Goal: Task Accomplishment & Management: Manage account settings

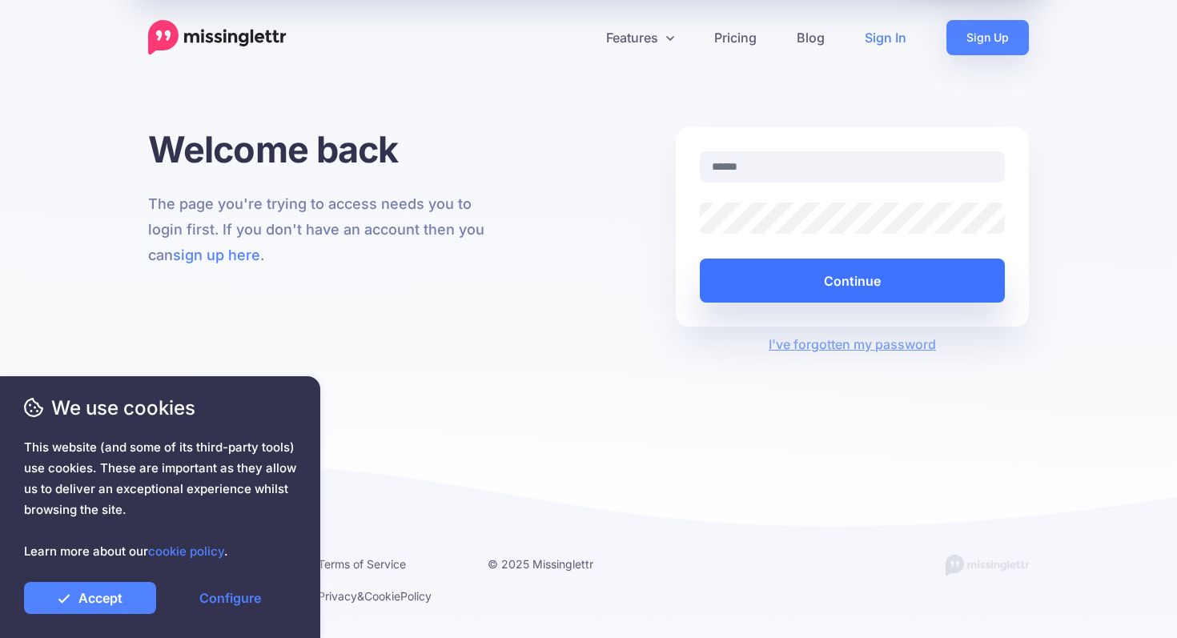
type input "**********"
click at [867, 288] on button "Continue" at bounding box center [852, 281] width 305 height 44
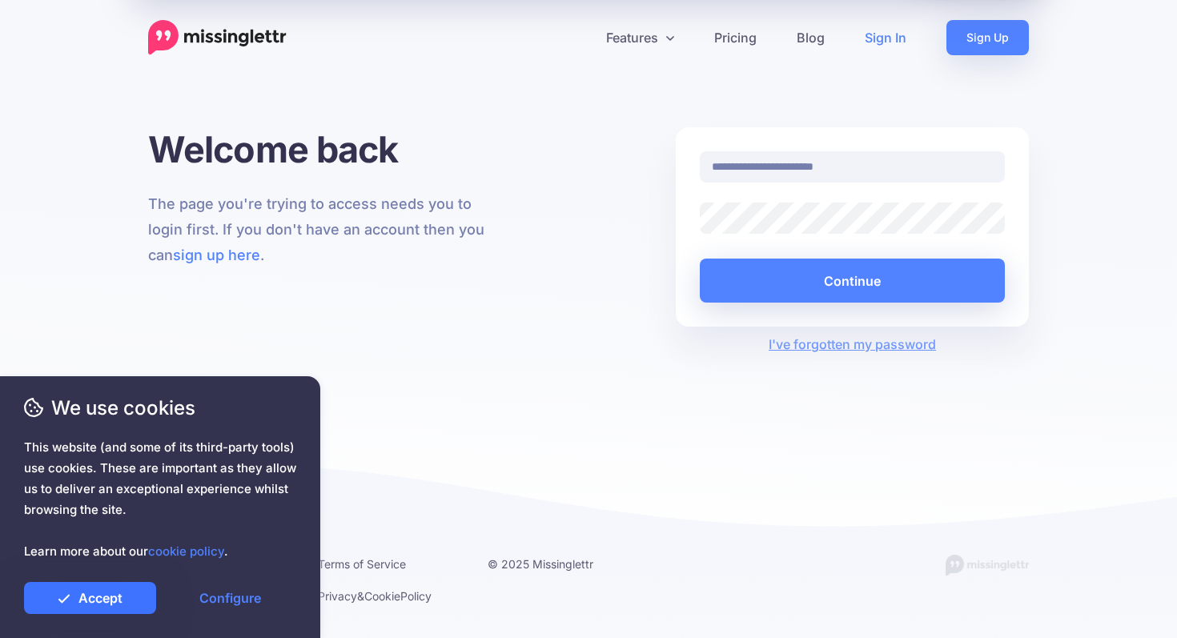
click at [83, 602] on link "Accept" at bounding box center [90, 598] width 132 height 32
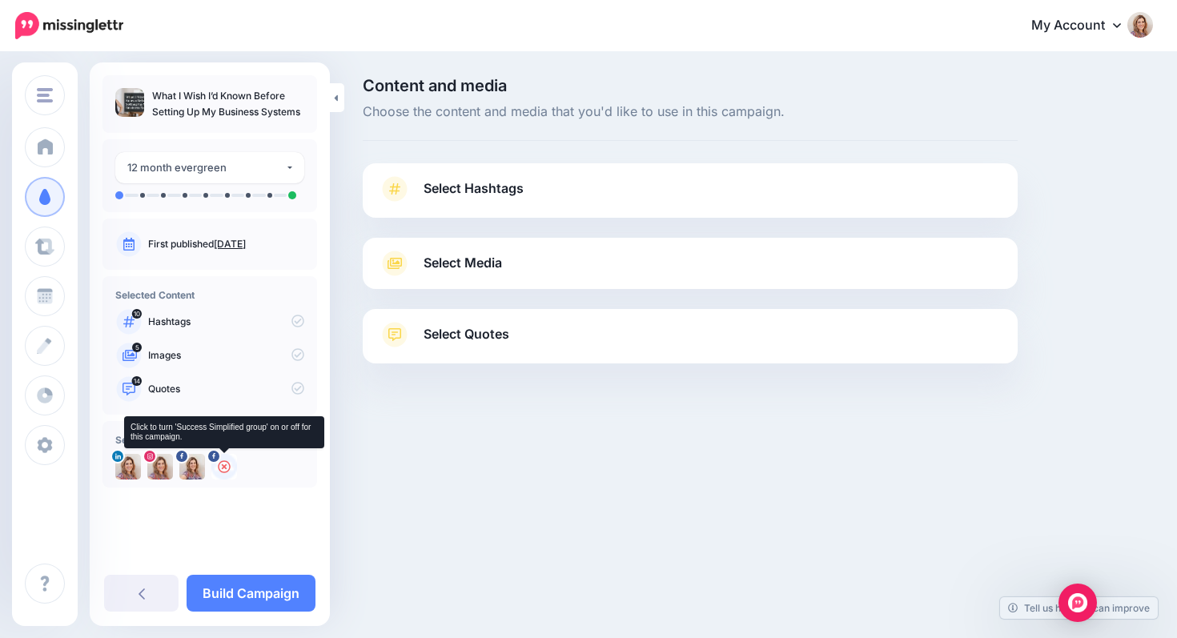
click at [223, 467] on icon at bounding box center [224, 467] width 13 height 13
click at [225, 465] on img at bounding box center [224, 467] width 26 height 26
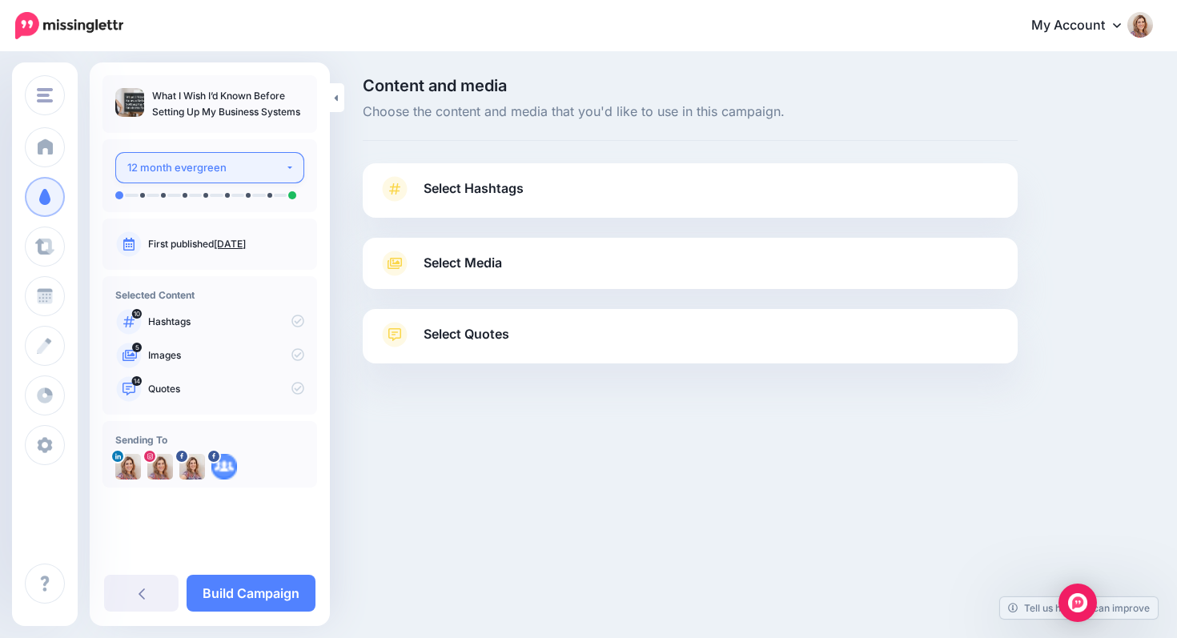
click at [231, 165] on div "12 month evergreen" at bounding box center [206, 168] width 158 height 18
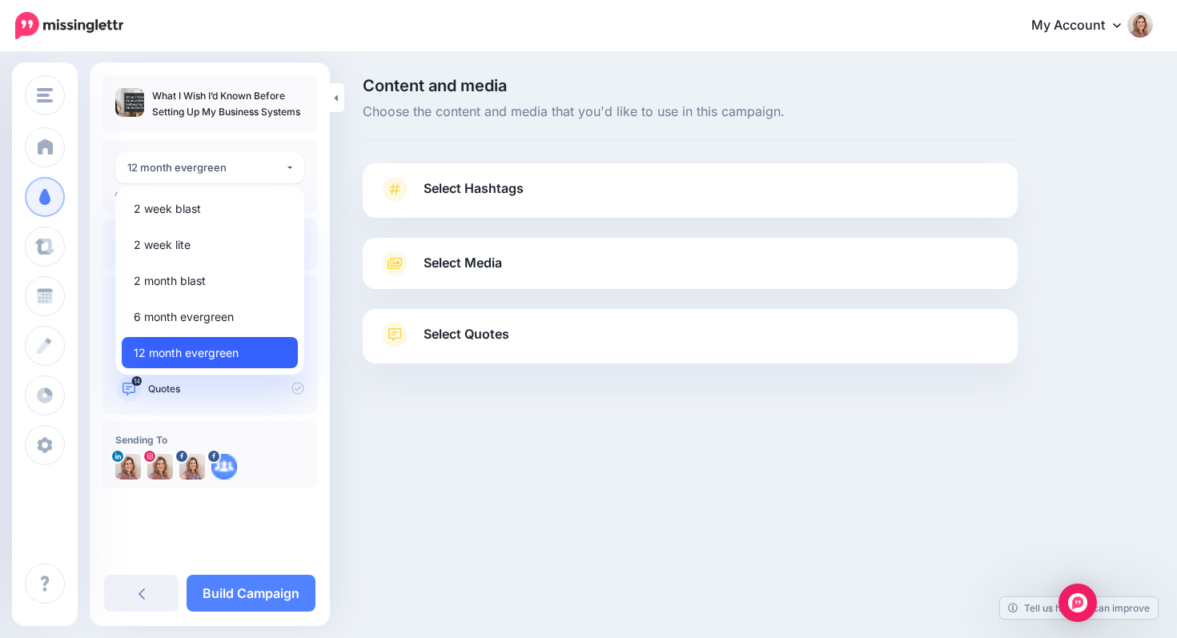
click at [211, 349] on span "12 month evergreen" at bounding box center [186, 353] width 105 height 19
select select "*****"
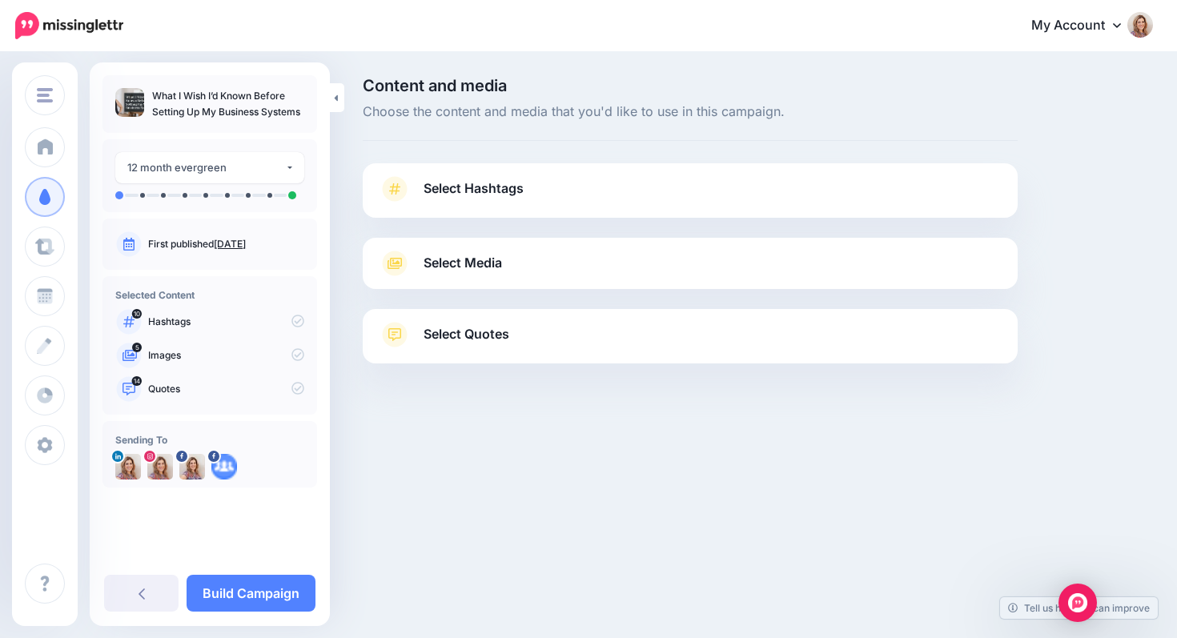
click at [464, 185] on span "Select Hashtags" at bounding box center [474, 189] width 100 height 22
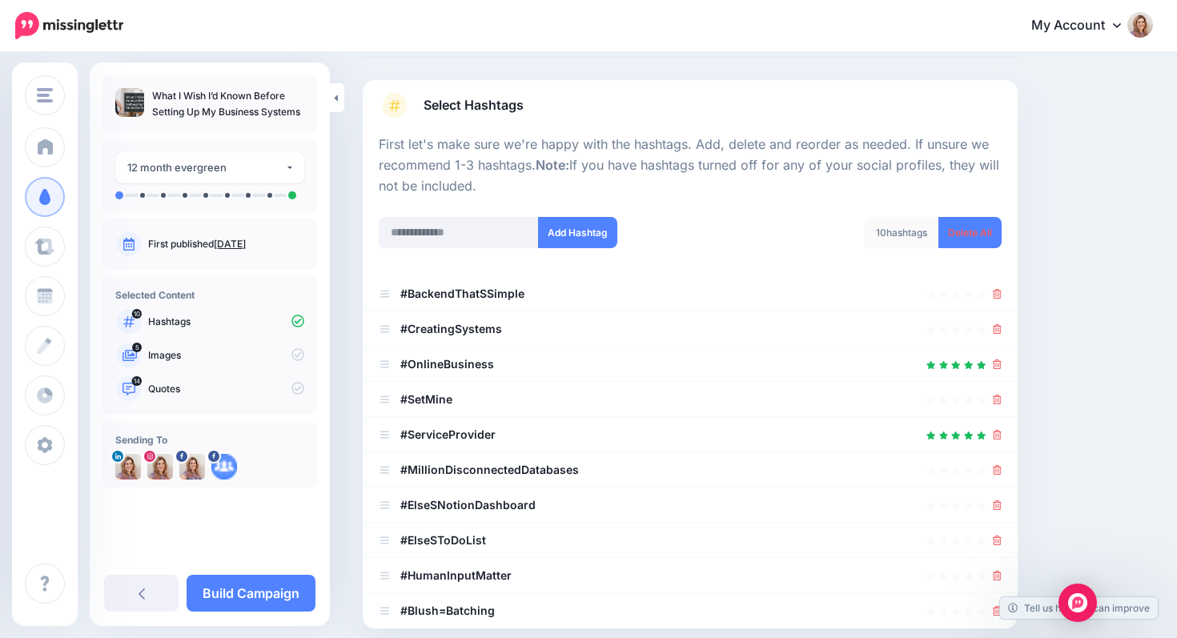
scroll to position [78, 0]
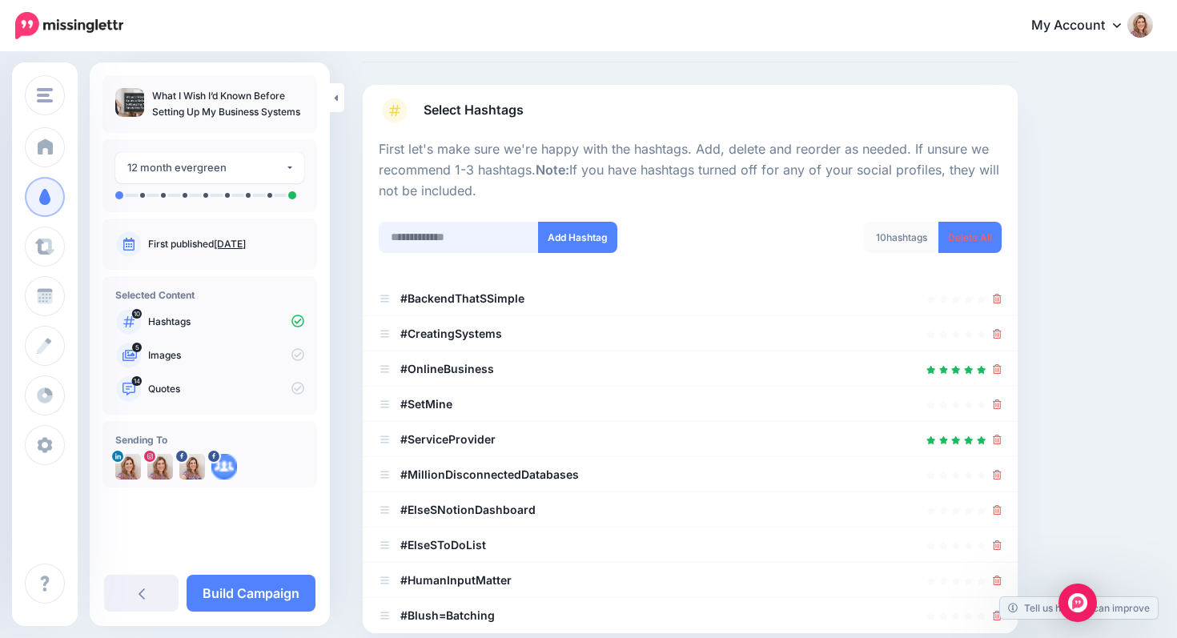
click at [437, 237] on input "text" at bounding box center [459, 237] width 160 height 31
type input "**********"
click at [580, 234] on button "Add Hashtag" at bounding box center [577, 237] width 79 height 31
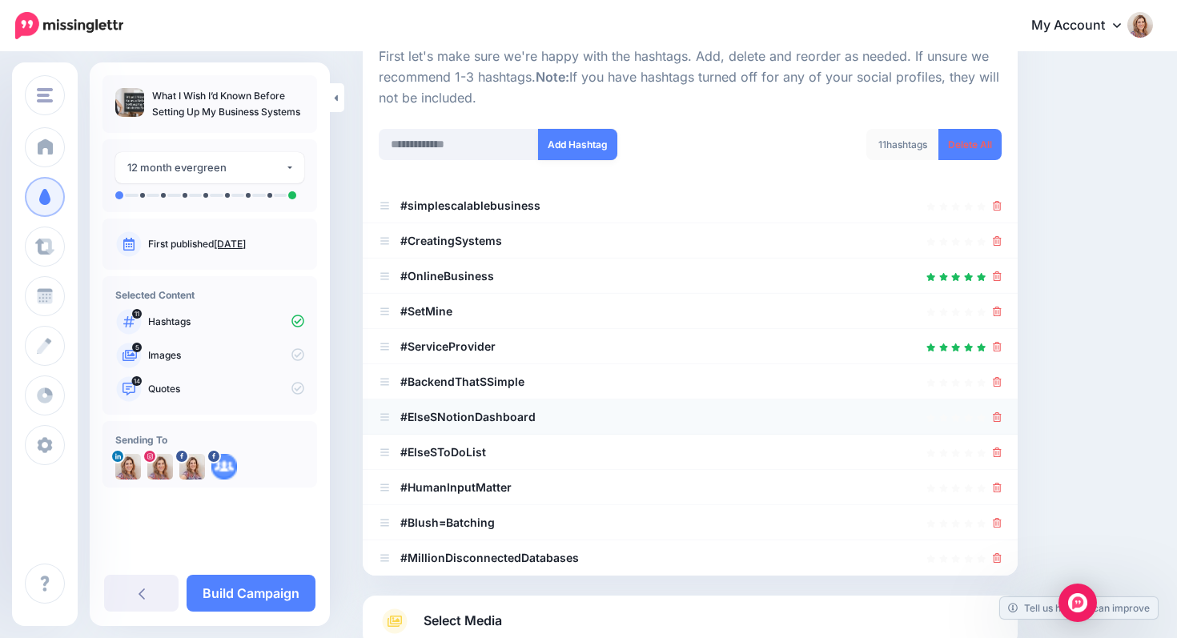
scroll to position [169, 0]
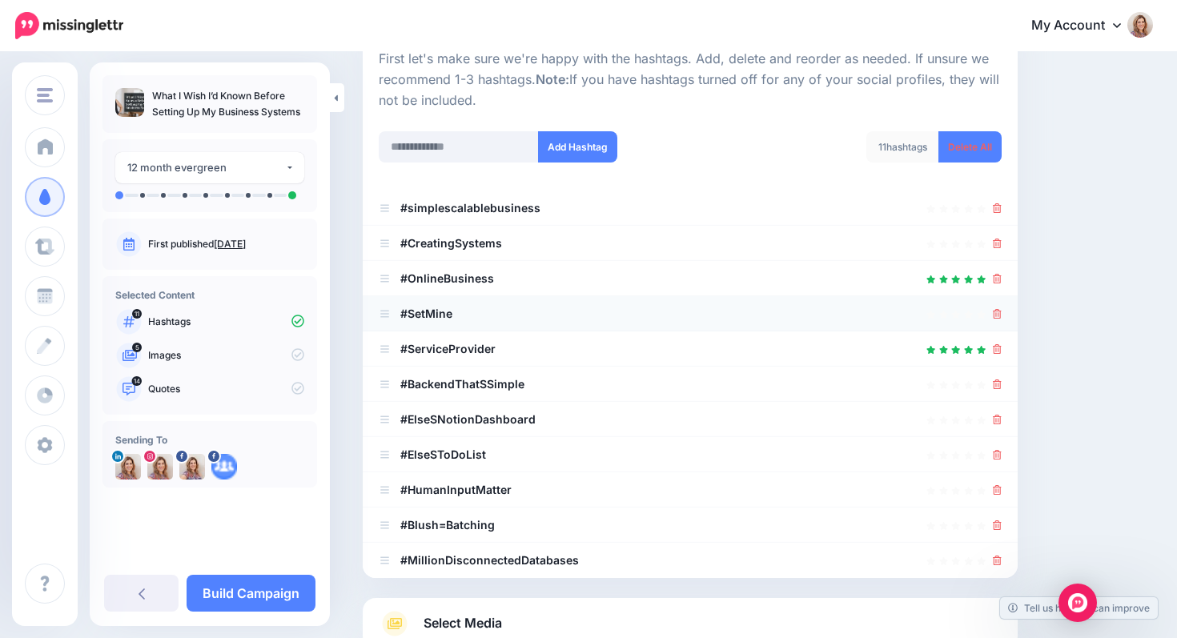
click at [996, 309] on icon at bounding box center [997, 314] width 9 height 10
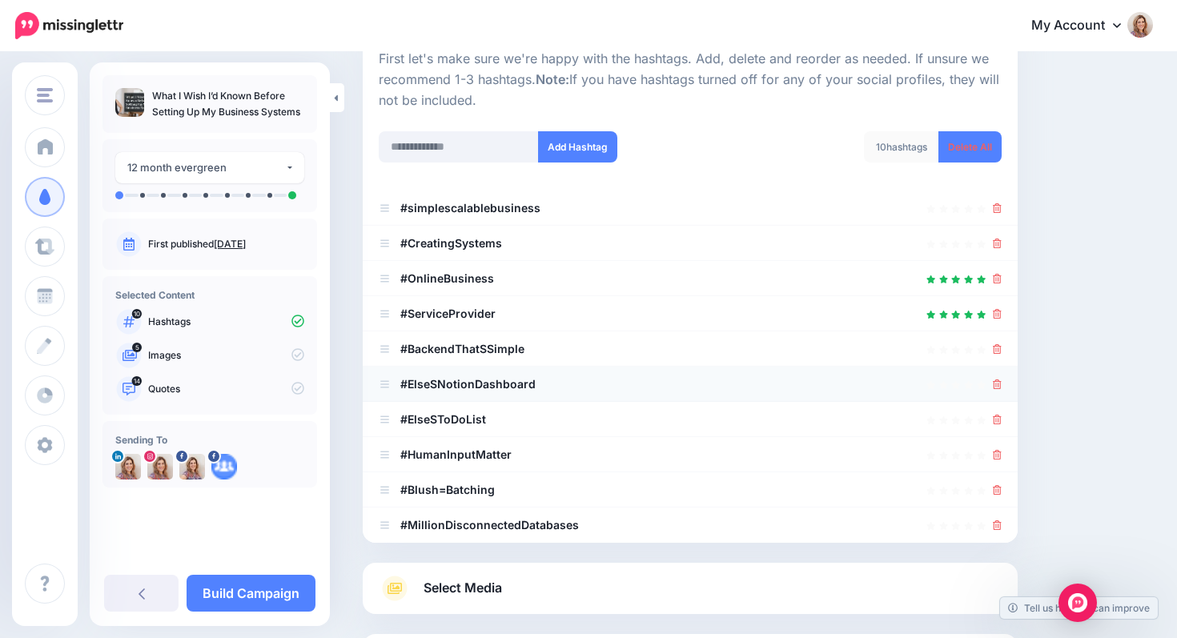
click at [1000, 386] on icon at bounding box center [997, 385] width 9 height 10
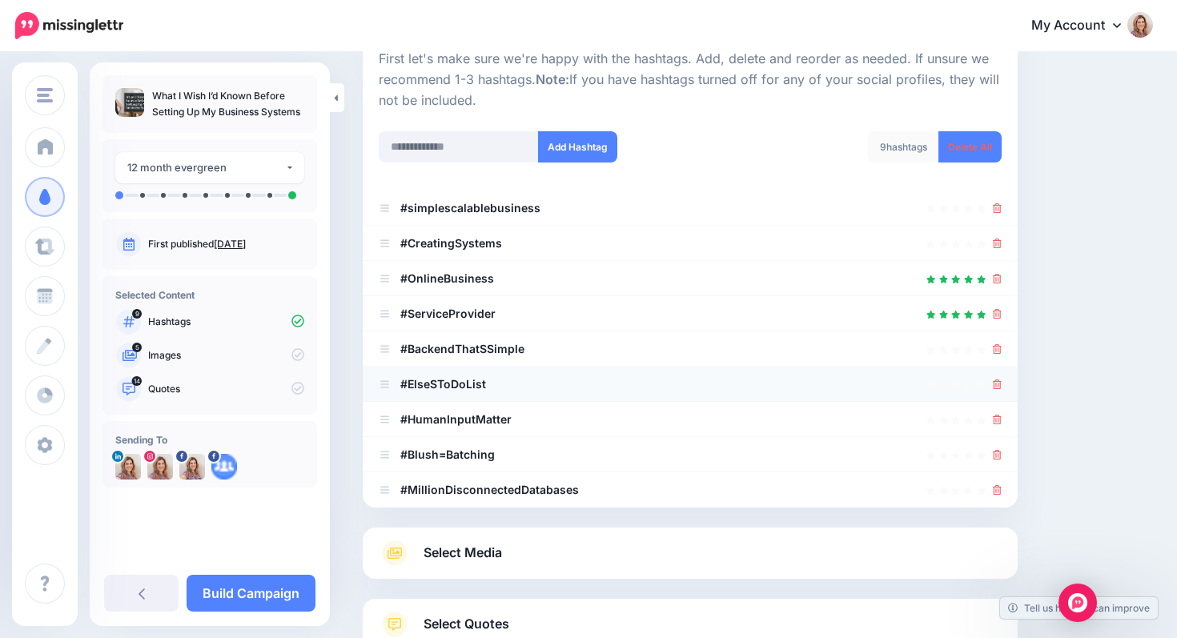
click at [1000, 387] on icon at bounding box center [997, 385] width 9 height 10
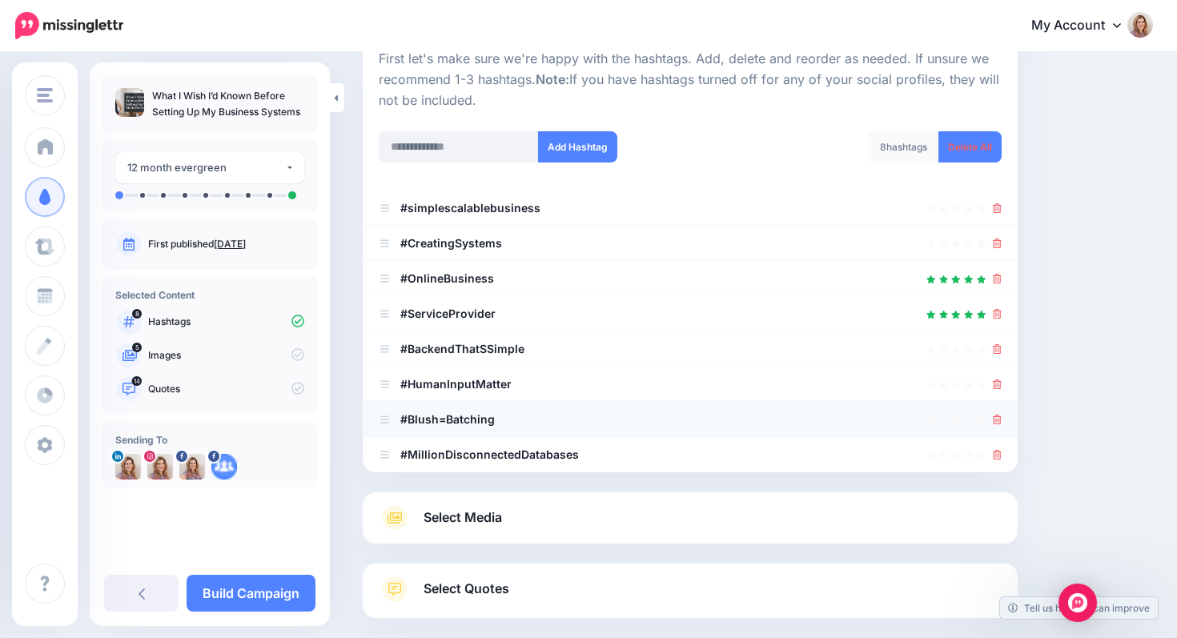
click at [994, 419] on icon at bounding box center [997, 420] width 9 height 10
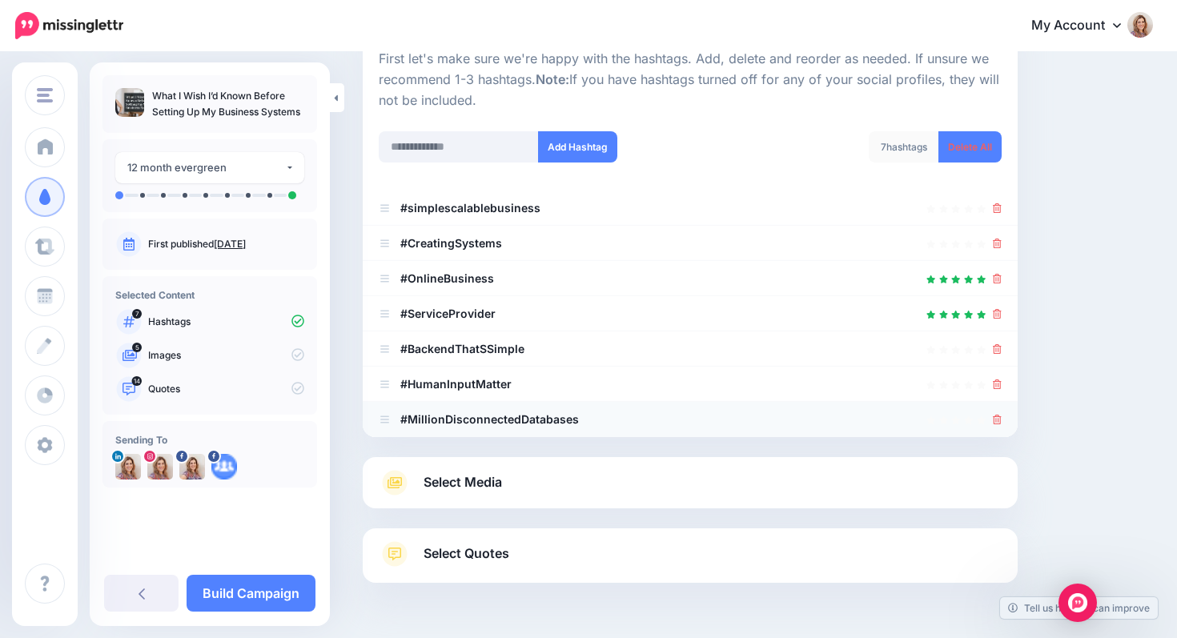
click at [996, 416] on icon at bounding box center [997, 420] width 9 height 10
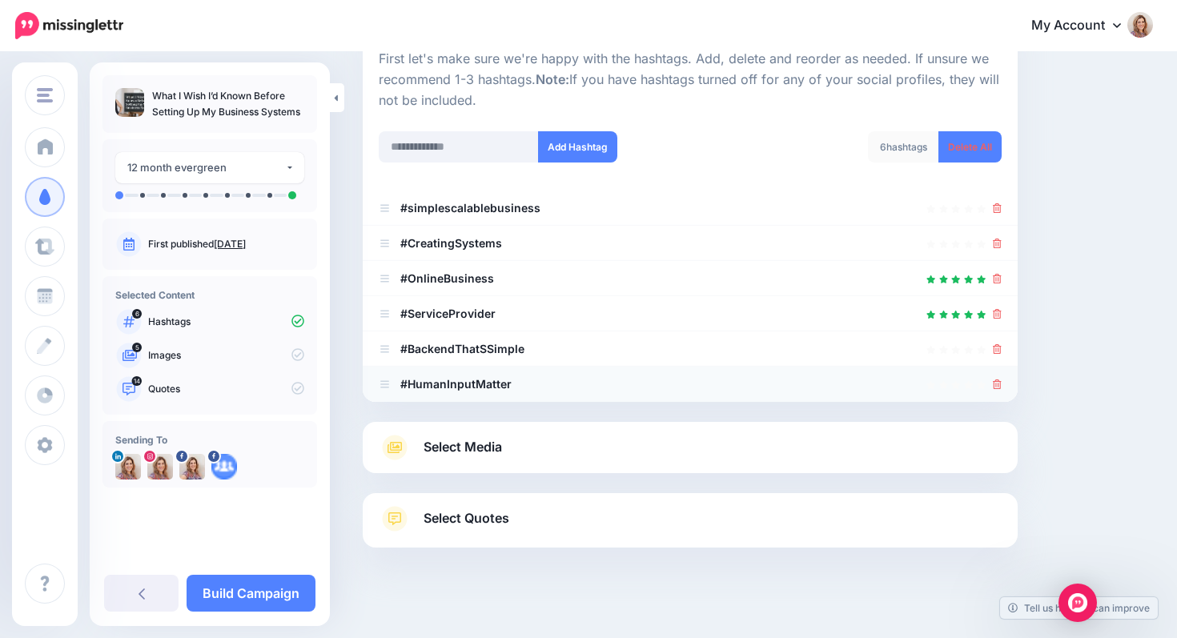
click at [996, 384] on icon at bounding box center [997, 385] width 9 height 10
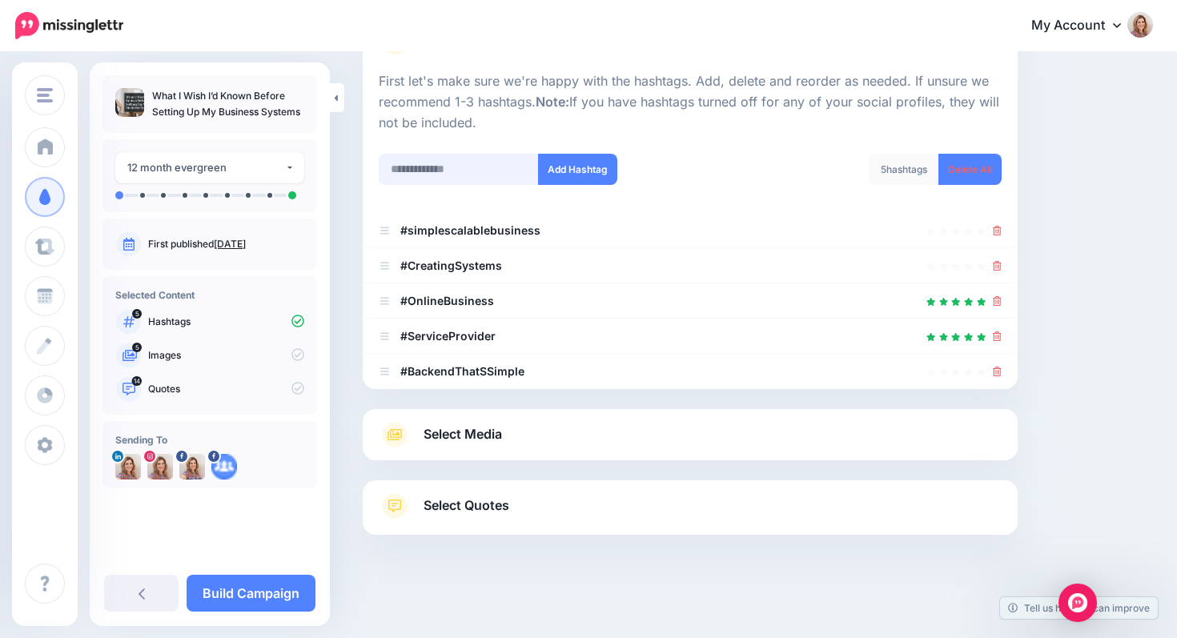
click at [433, 173] on input "text" at bounding box center [459, 169] width 160 height 31
type input "**********"
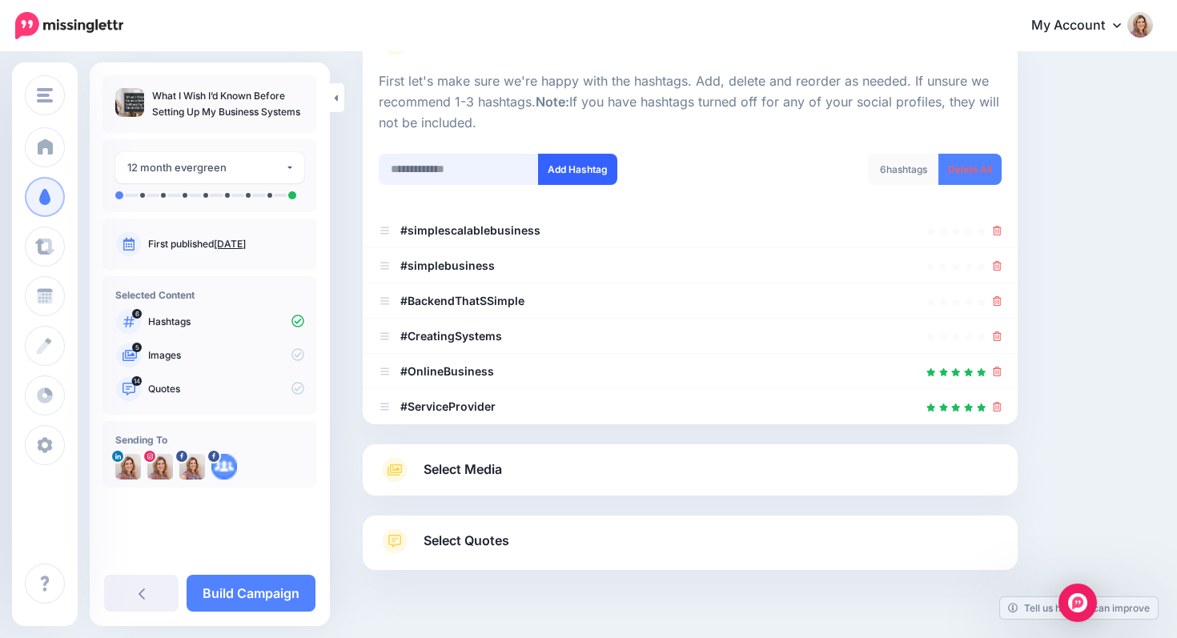
scroll to position [182, 0]
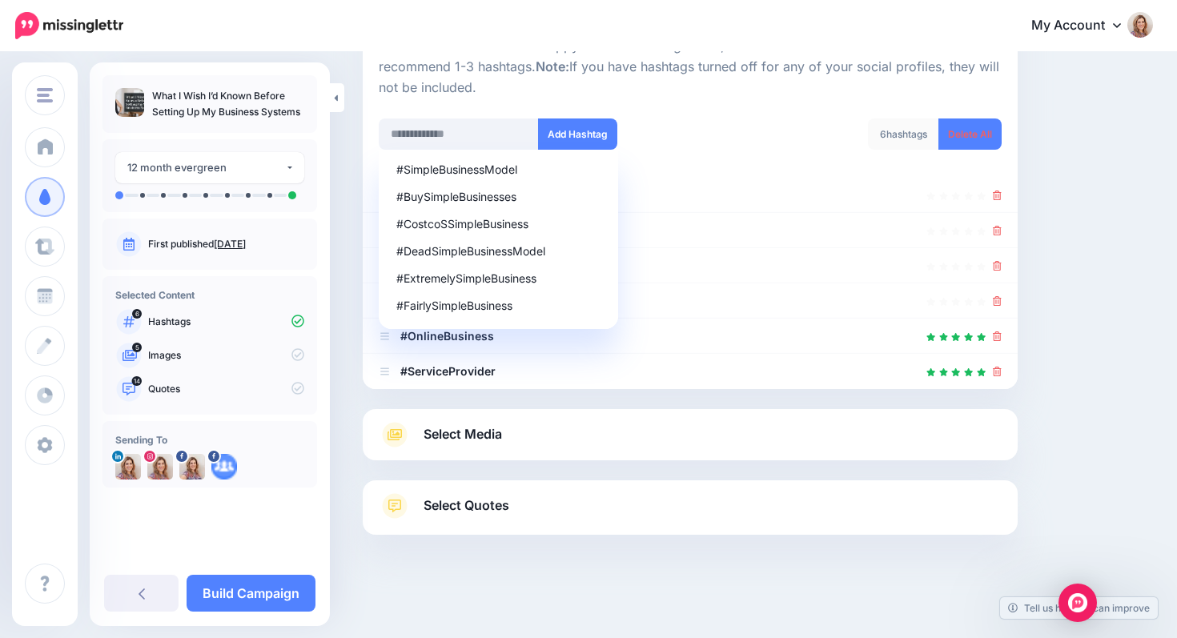
click at [741, 134] on div "6 hashtags Delete All" at bounding box center [852, 144] width 324 height 51
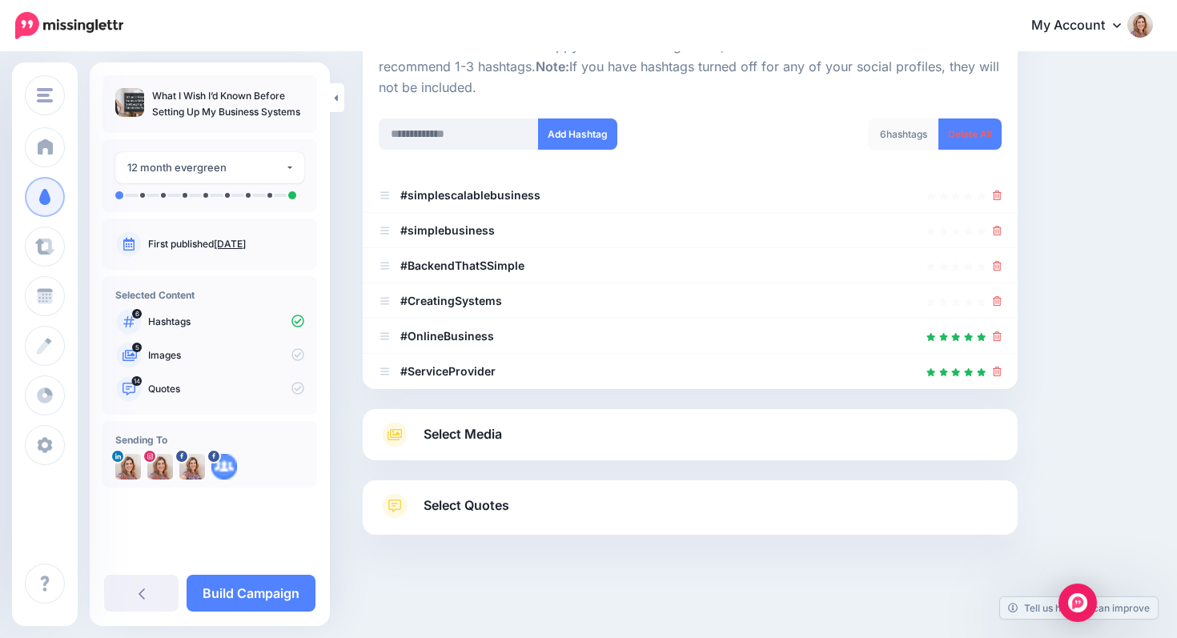
click at [431, 434] on span "Select Media" at bounding box center [463, 435] width 78 height 22
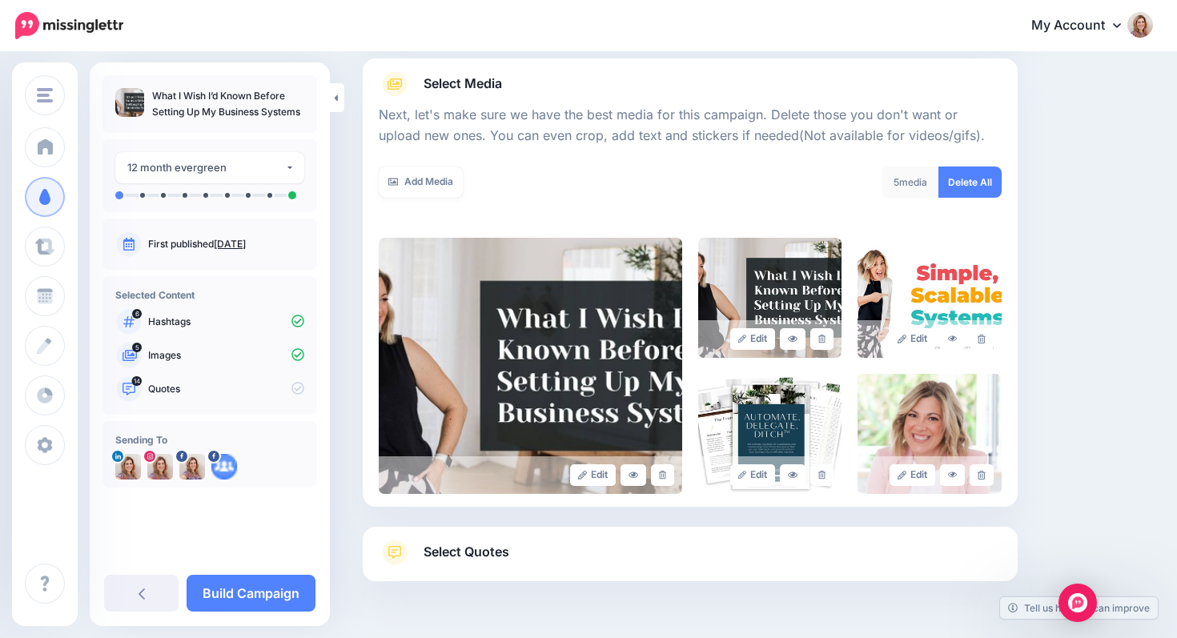
scroll to position [183, 0]
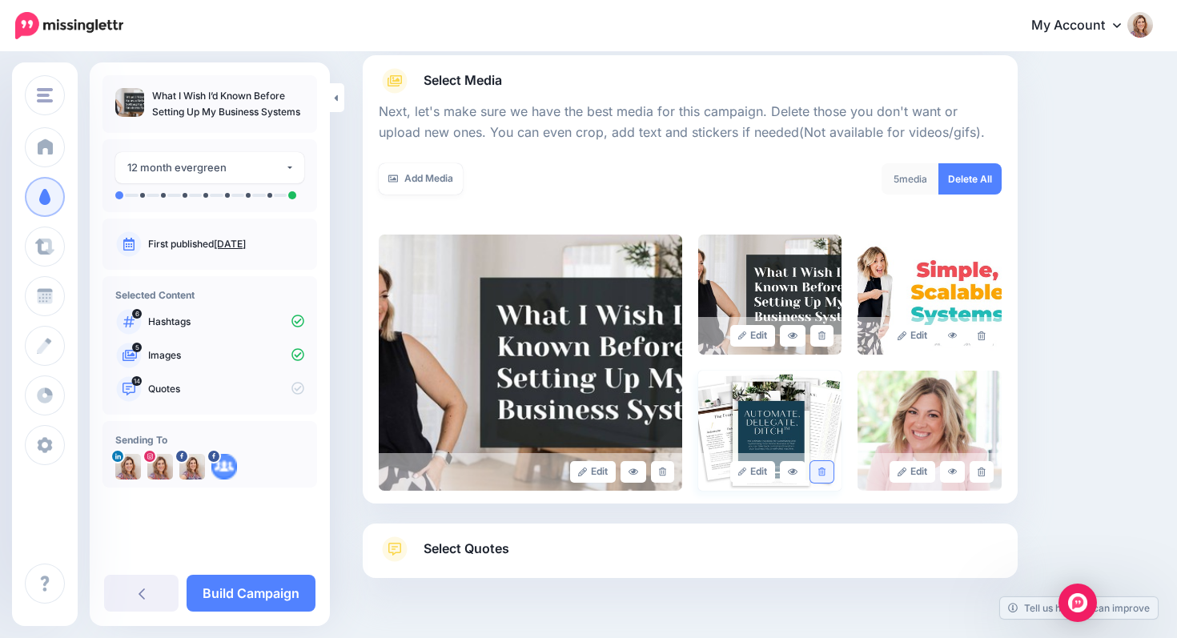
click at [821, 472] on icon at bounding box center [822, 472] width 7 height 9
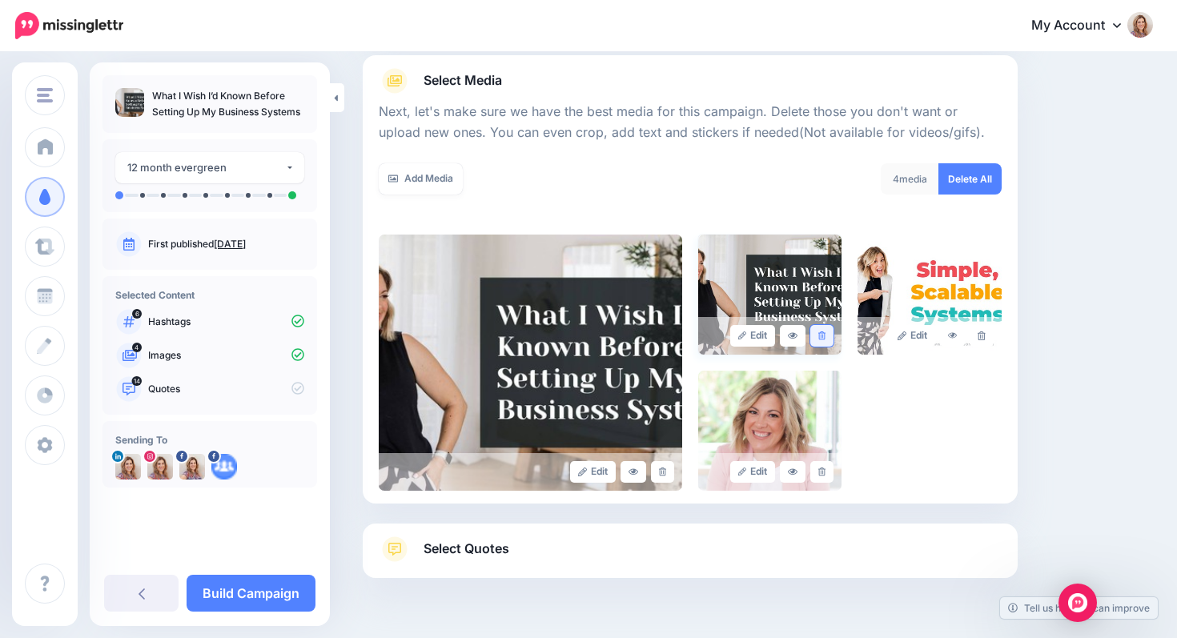
click at [826, 335] on icon at bounding box center [822, 336] width 7 height 9
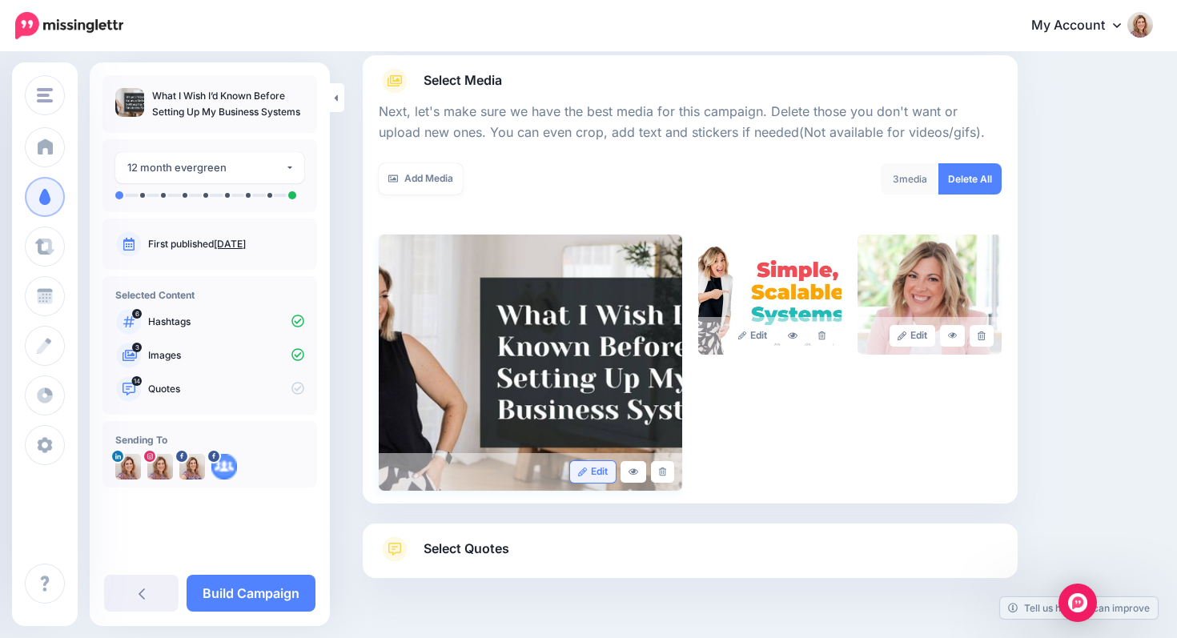
click at [594, 477] on link "Edit" at bounding box center [593, 472] width 46 height 22
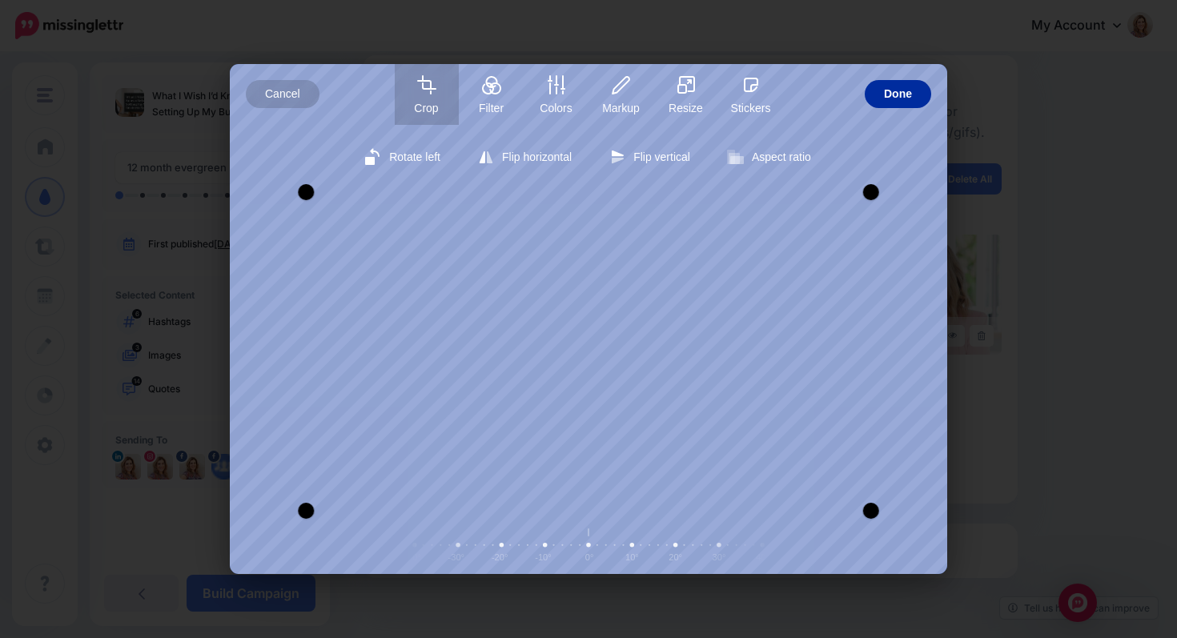
click at [899, 91] on span "Done" at bounding box center [898, 94] width 28 height 28
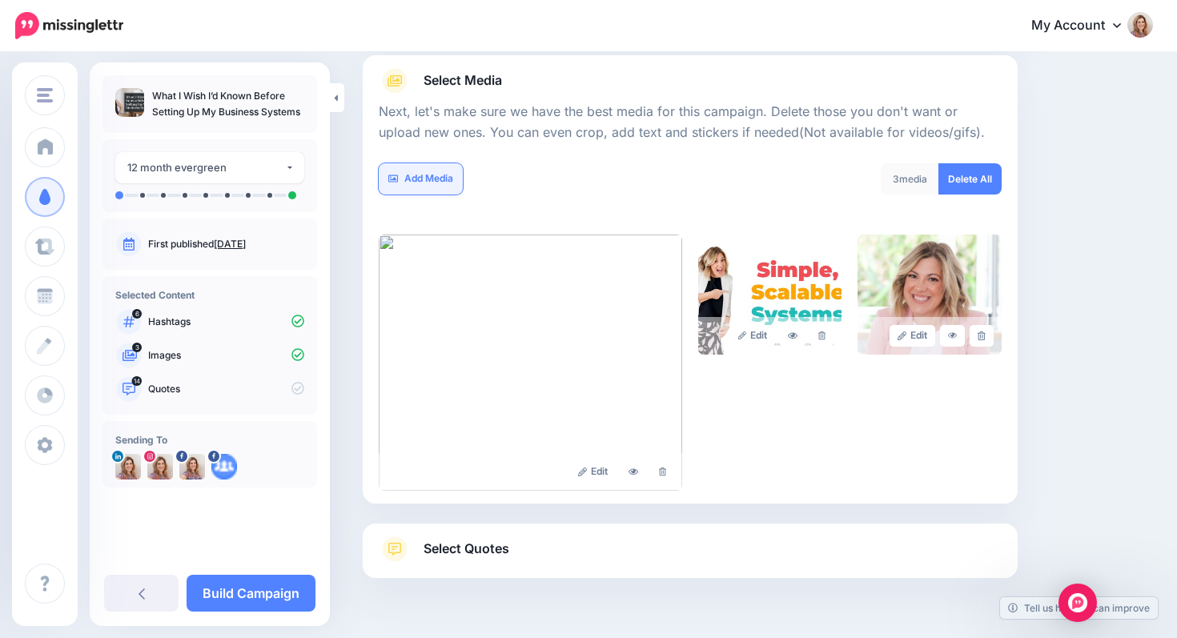
click at [443, 181] on link "Add Media" at bounding box center [421, 178] width 84 height 31
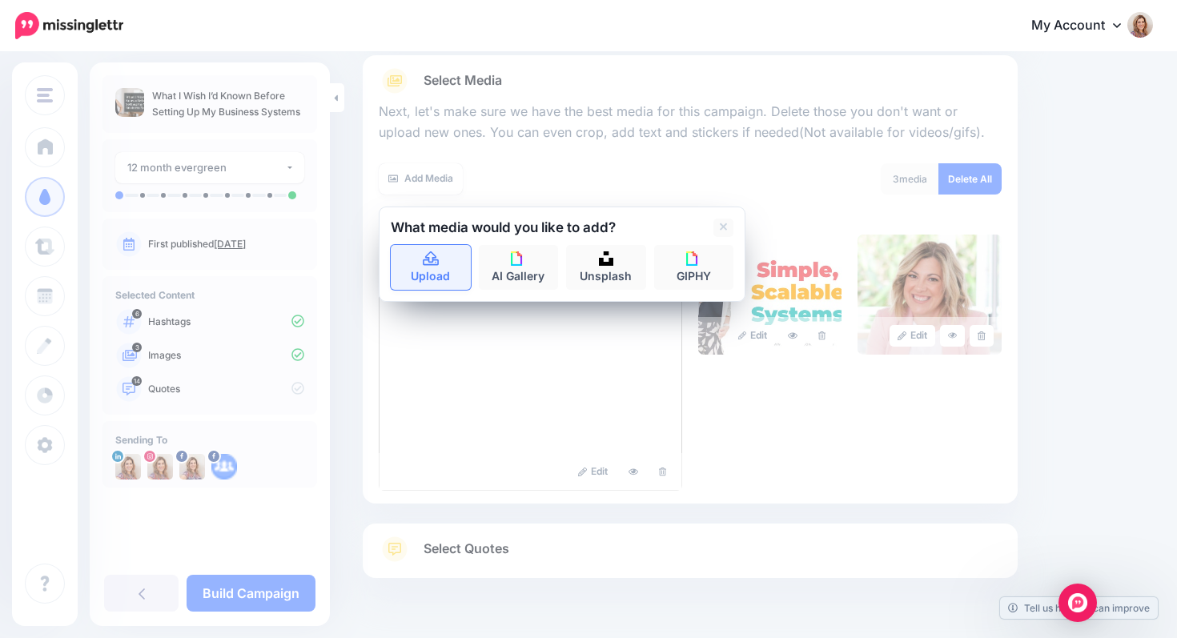
click at [433, 262] on icon at bounding box center [431, 258] width 16 height 14
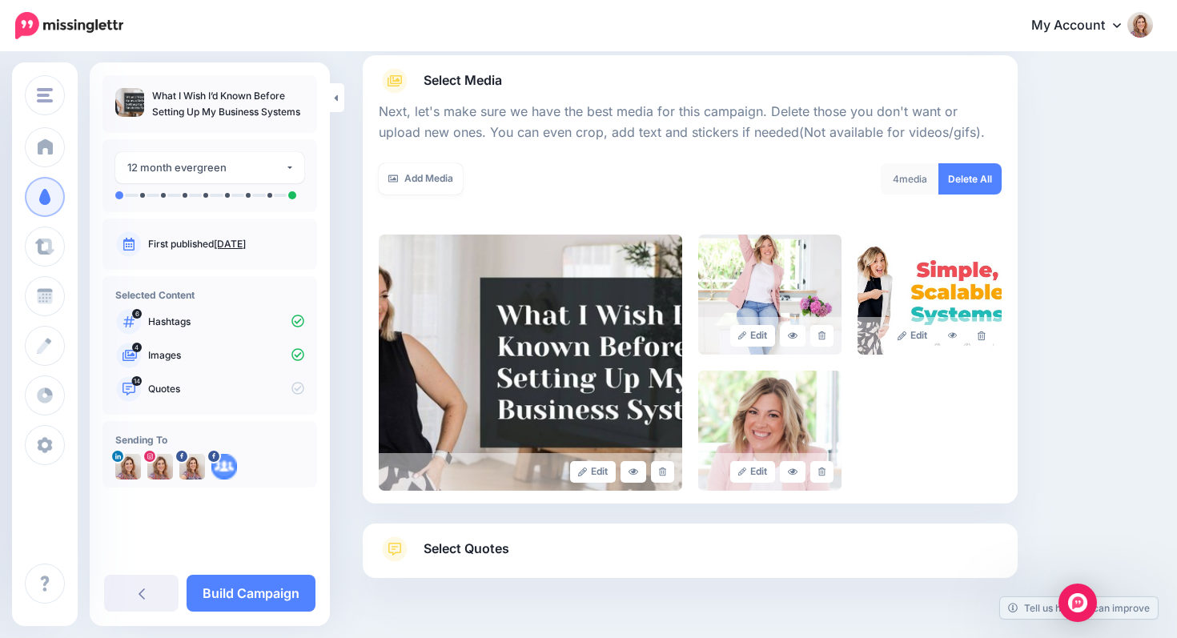
scroll to position [227, 0]
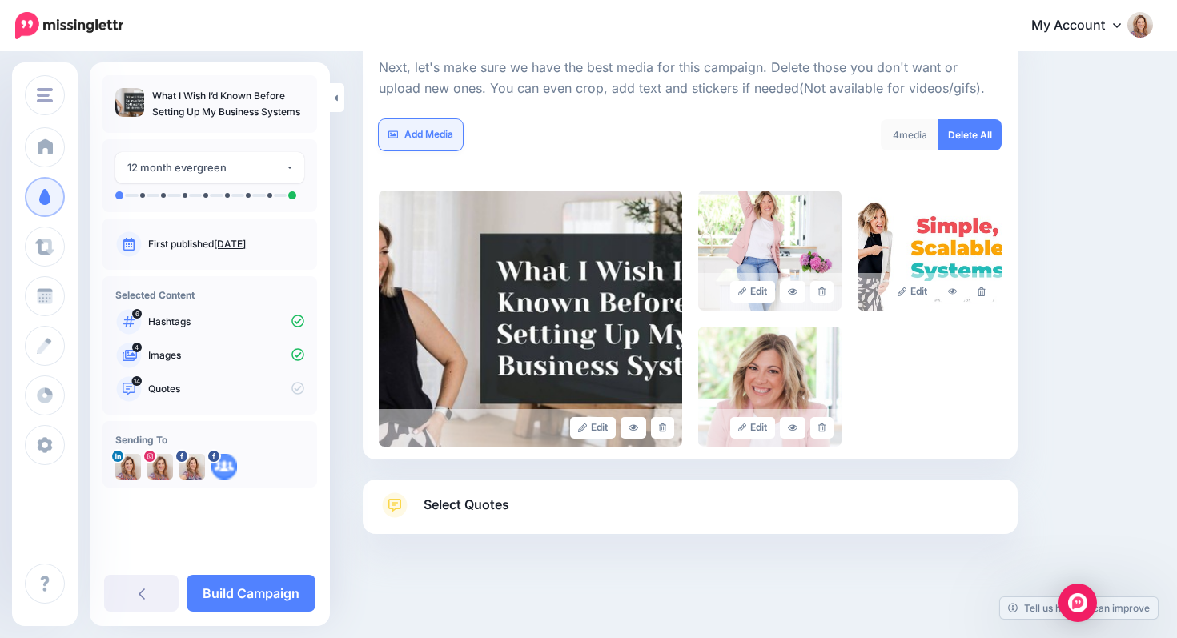
click at [404, 137] on link "Add Media" at bounding box center [421, 134] width 84 height 31
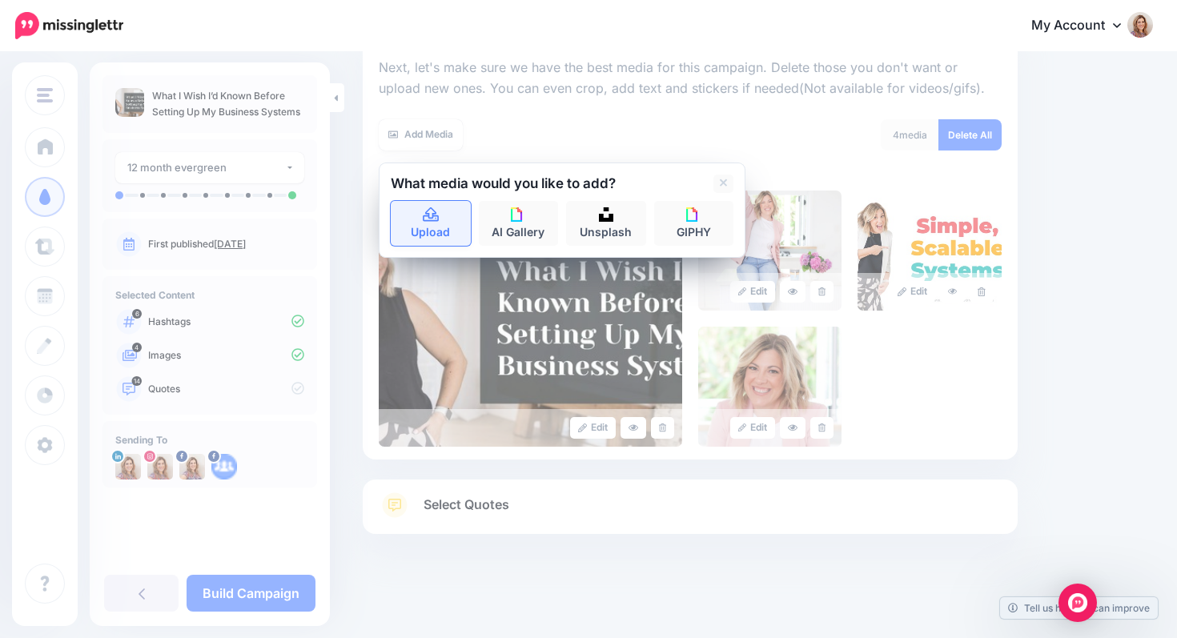
click at [429, 221] on icon at bounding box center [431, 214] width 16 height 14
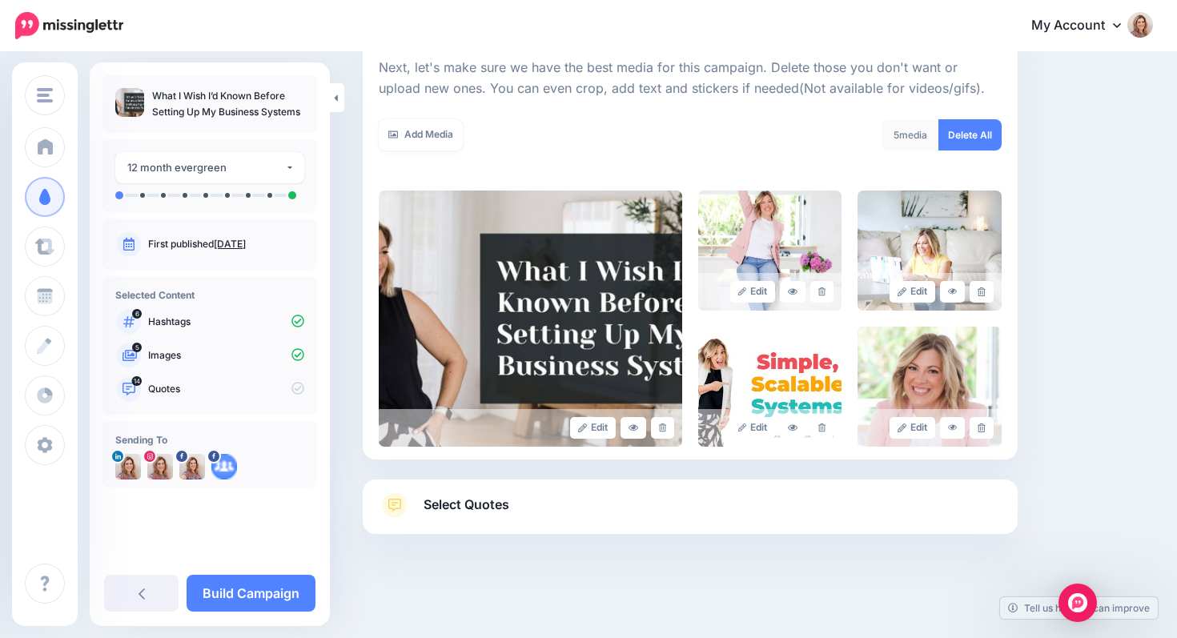
click at [449, 507] on span "Select Quotes" at bounding box center [467, 505] width 86 height 22
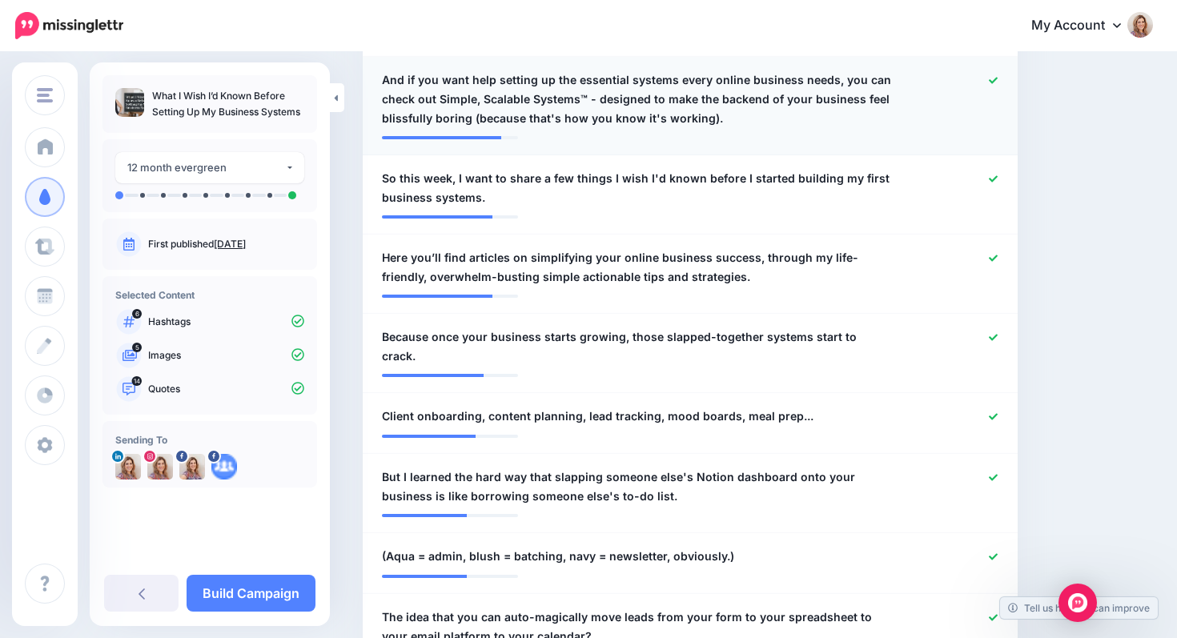
scroll to position [608, 0]
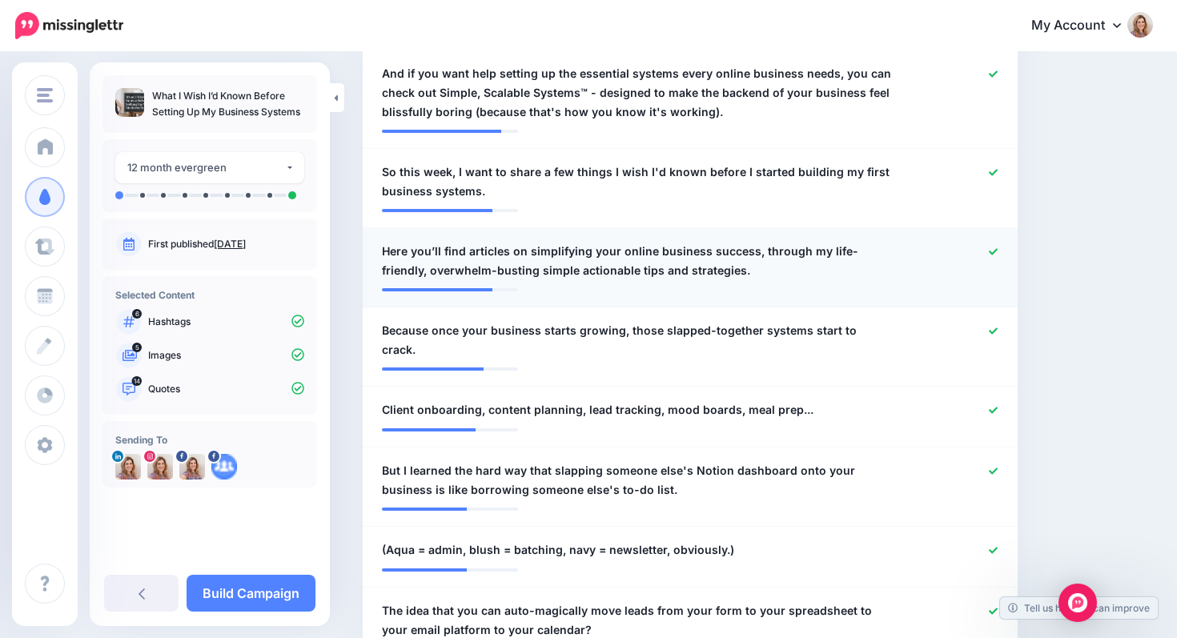
click at [992, 251] on icon at bounding box center [993, 251] width 9 height 6
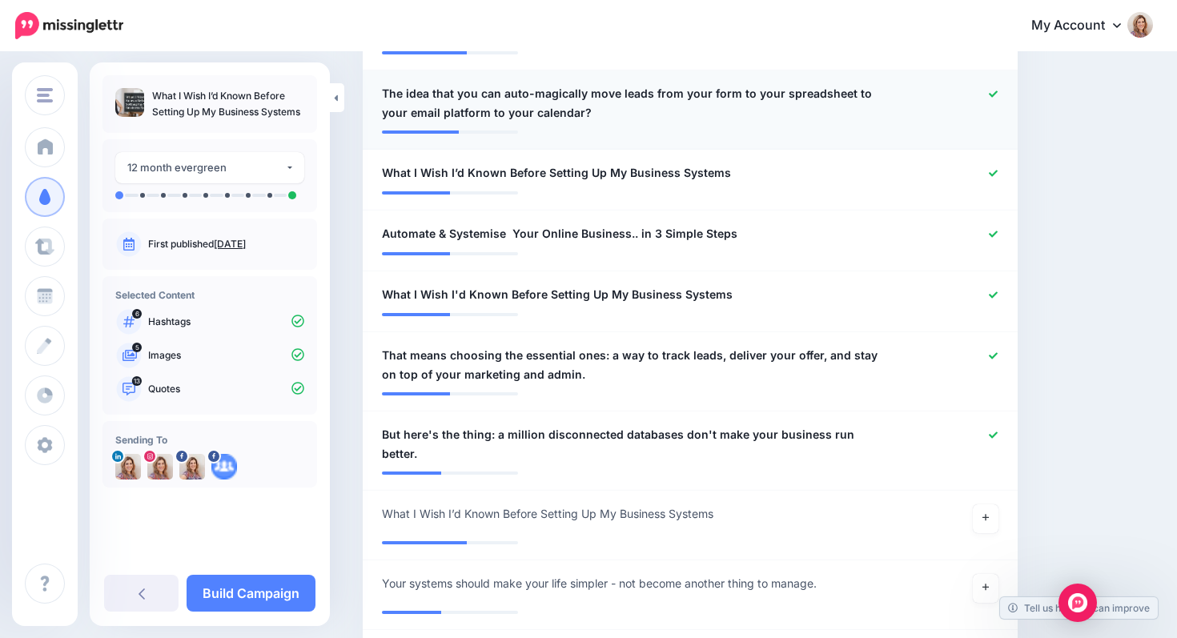
scroll to position [1132, 0]
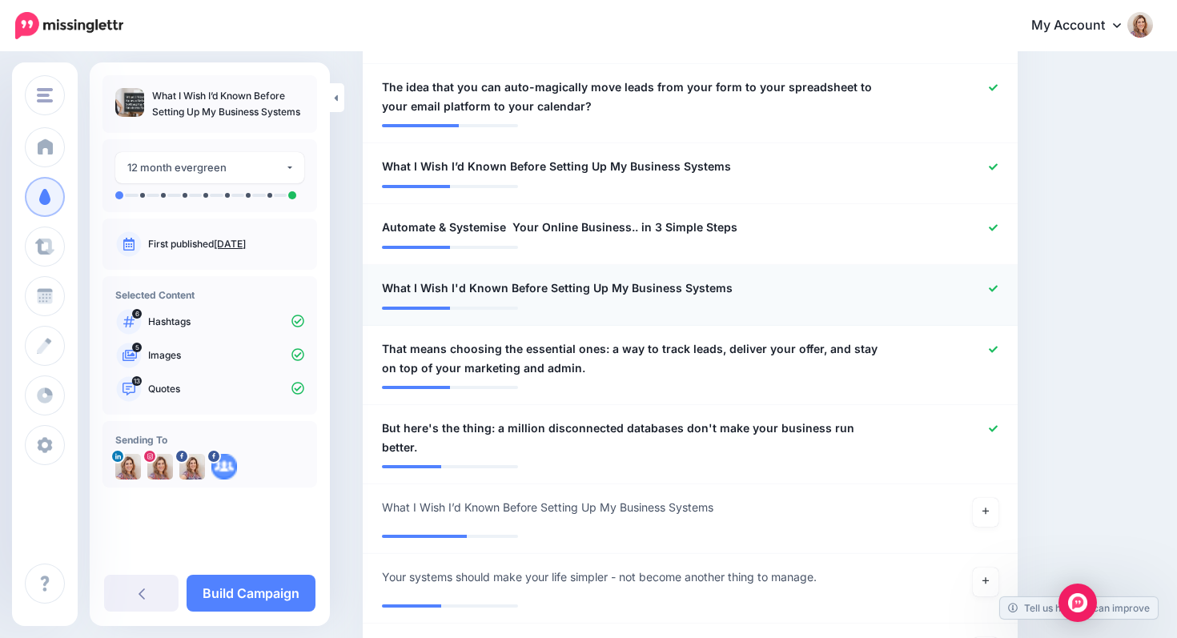
click at [997, 284] on icon at bounding box center [993, 288] width 9 height 9
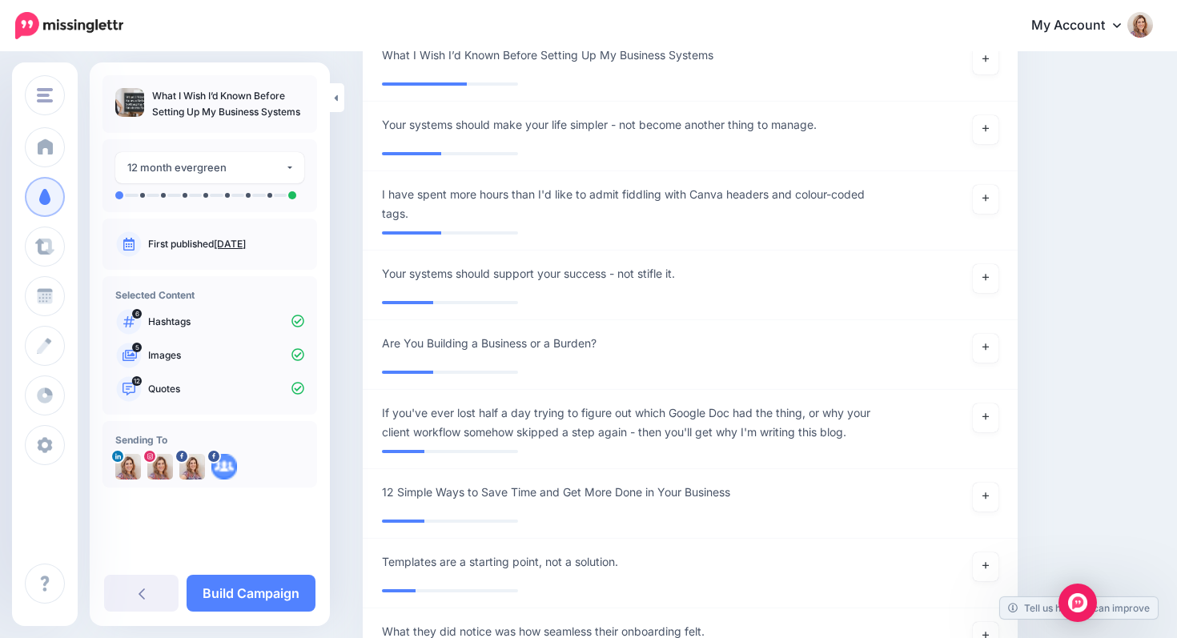
scroll to position [1591, 0]
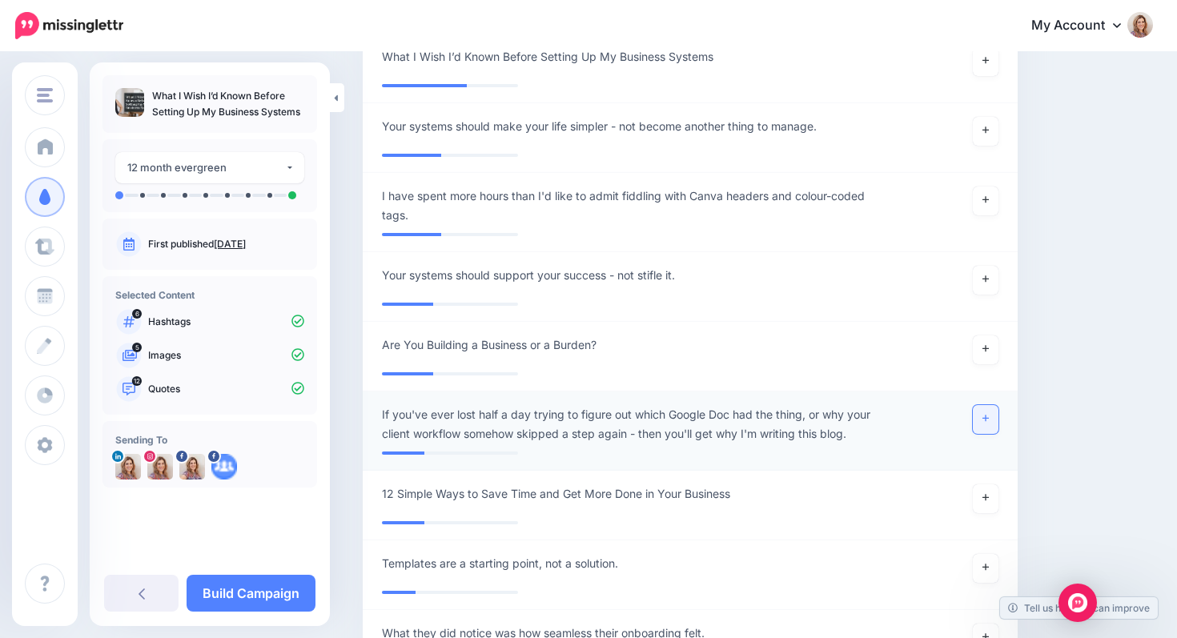
click at [986, 414] on icon at bounding box center [986, 418] width 6 height 9
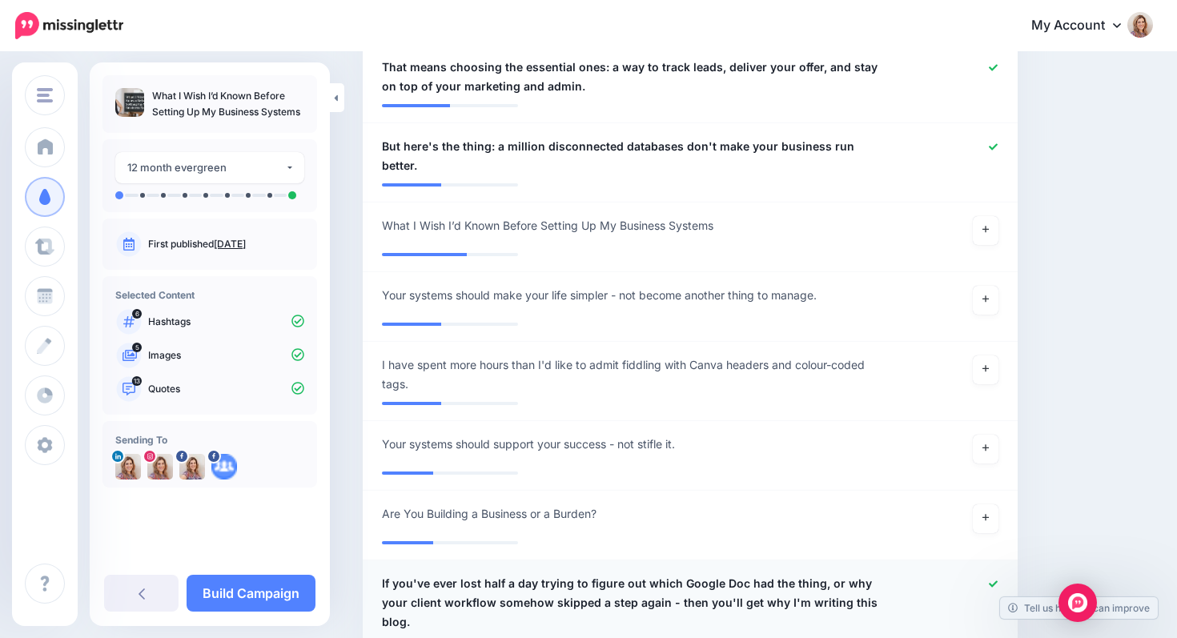
scroll to position [1421, 0]
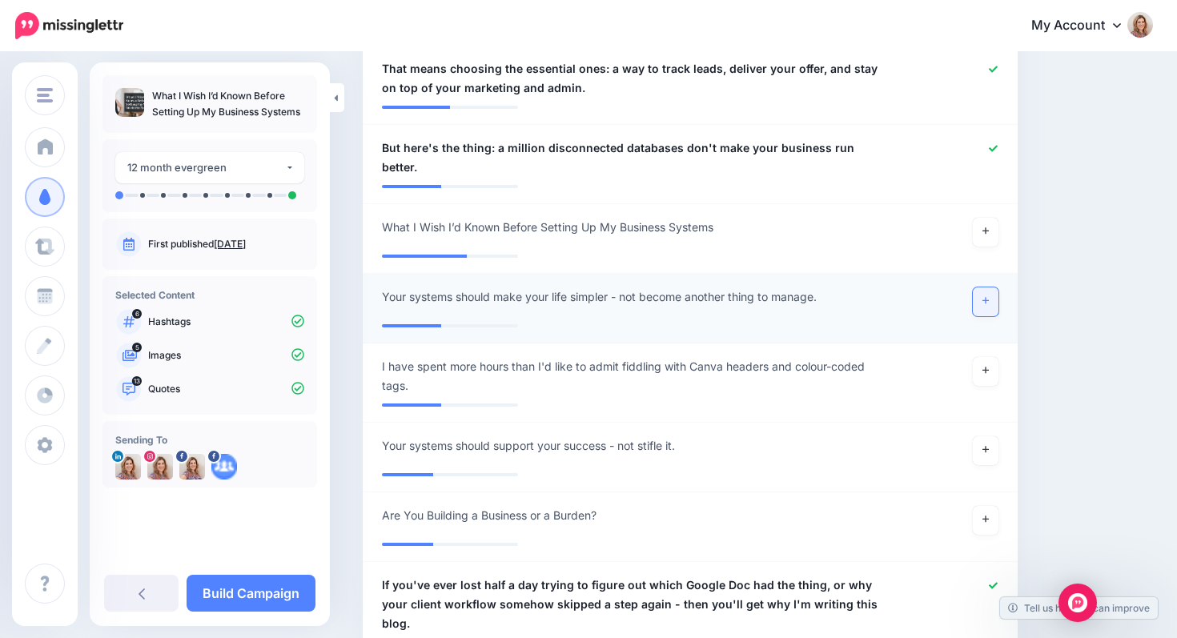
click at [983, 296] on icon at bounding box center [986, 300] width 6 height 9
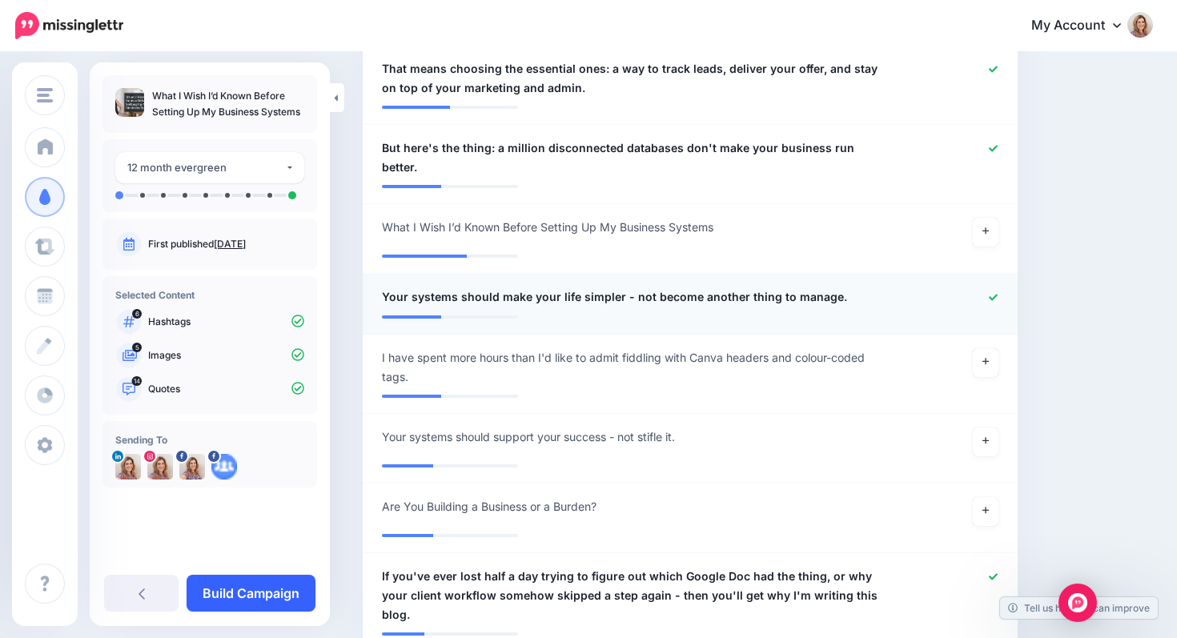
click at [258, 595] on link "Build Campaign" at bounding box center [251, 593] width 129 height 37
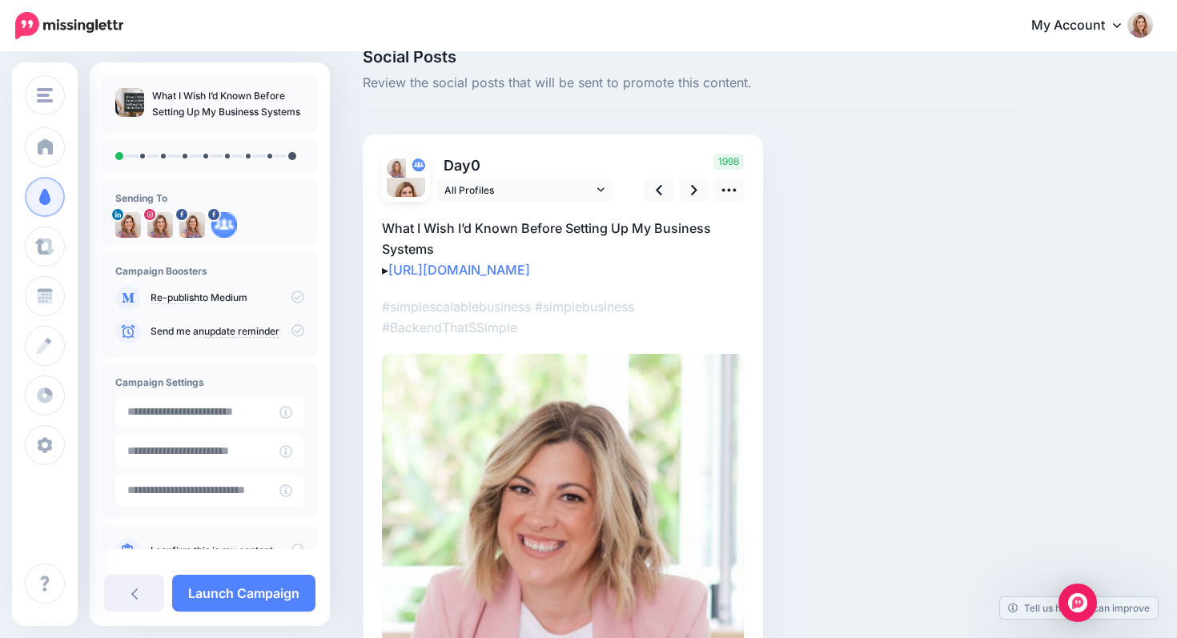
scroll to position [31, 0]
click at [384, 269] on p "What I Wish I’d Known Before Setting Up My Business Systems ▸ https://emmajohns…" at bounding box center [563, 246] width 362 height 62
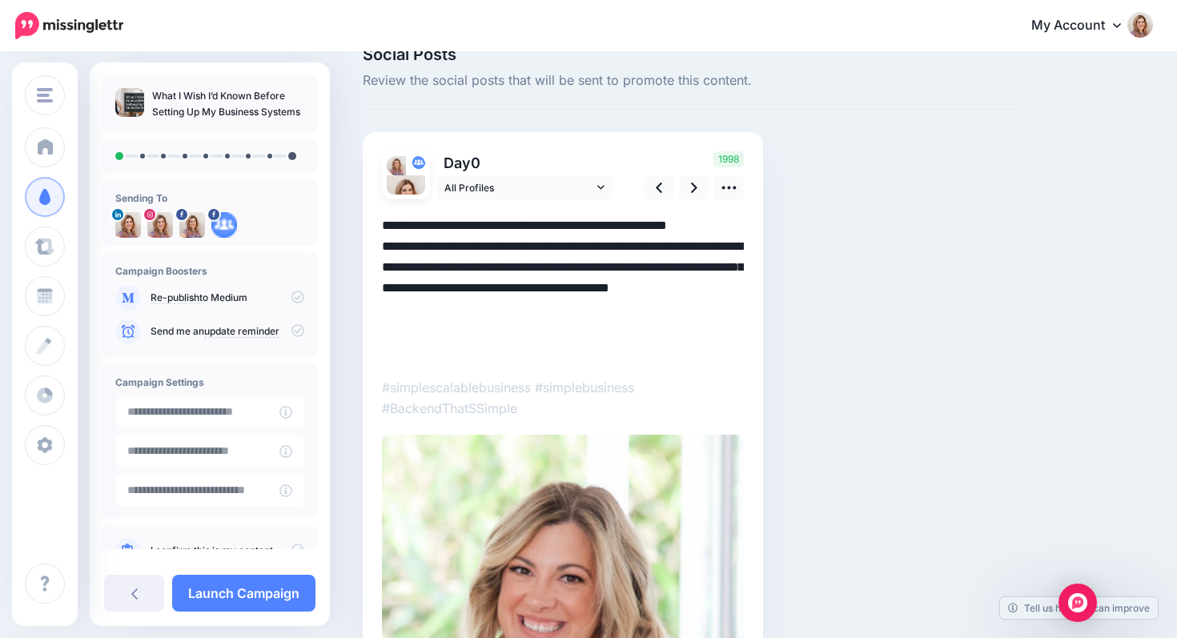
drag, startPoint x: 410, startPoint y: 356, endPoint x: 559, endPoint y: 289, distance: 163.5
click at [559, 289] on textarea "**********" at bounding box center [563, 288] width 362 height 146
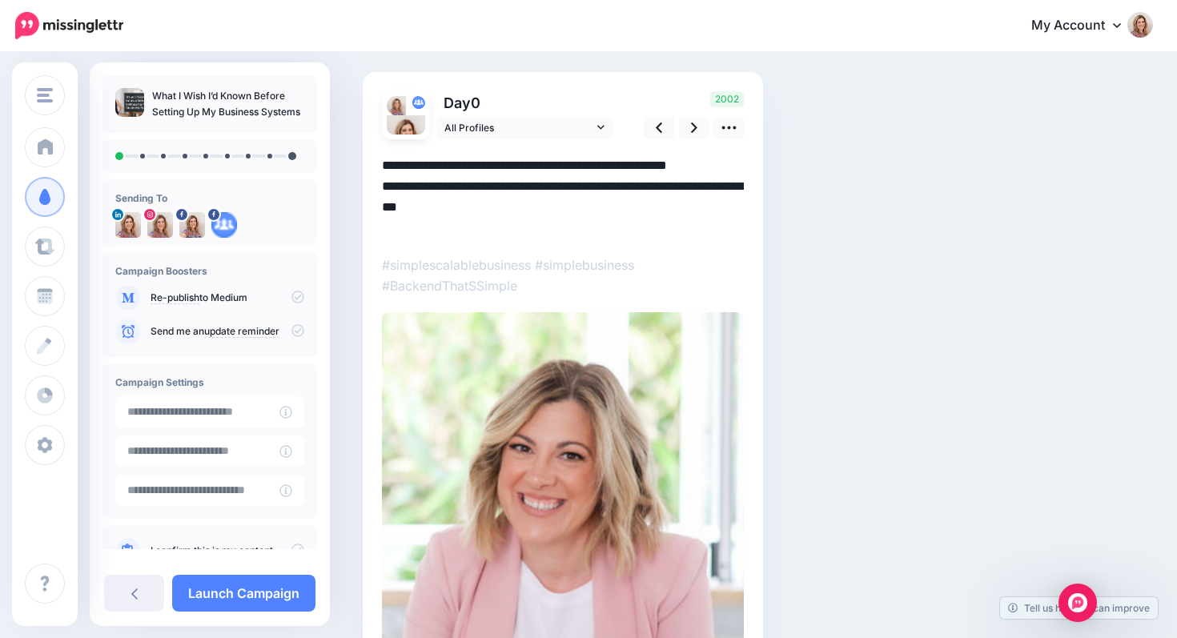
scroll to position [93, 0]
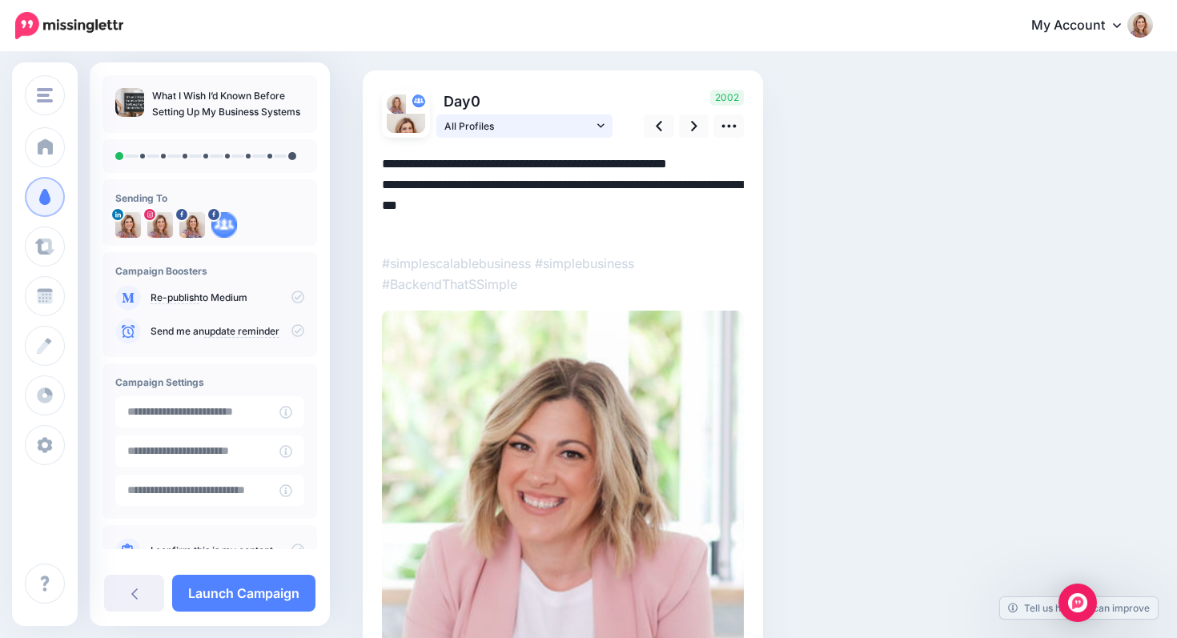
click at [602, 123] on icon at bounding box center [600, 125] width 7 height 11
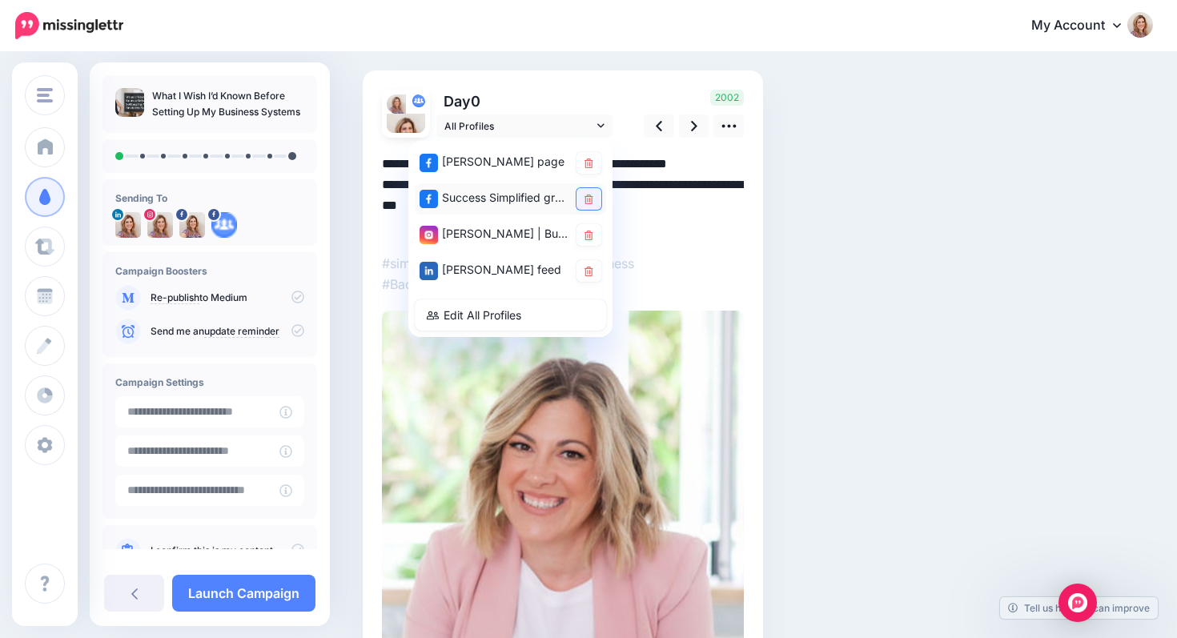
click at [589, 199] on icon at bounding box center [589, 200] width 9 height 10
click at [475, 235] on div "Emma Johnson | Business Strategist | Tech & Mindset Specialist account" at bounding box center [494, 234] width 149 height 20
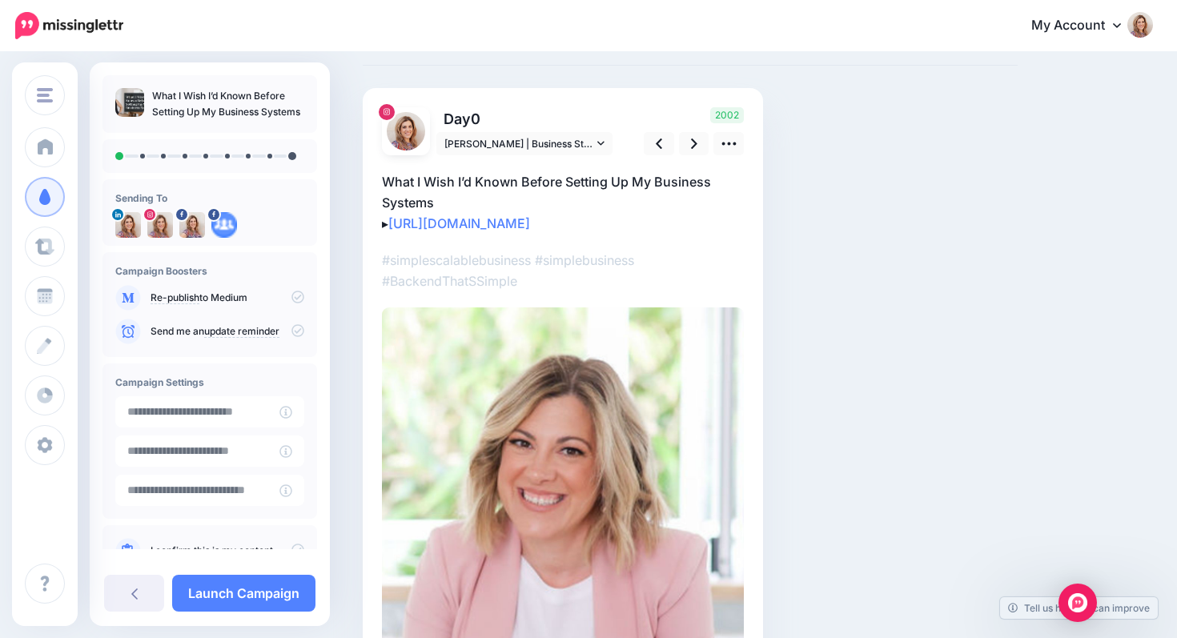
scroll to position [70, 0]
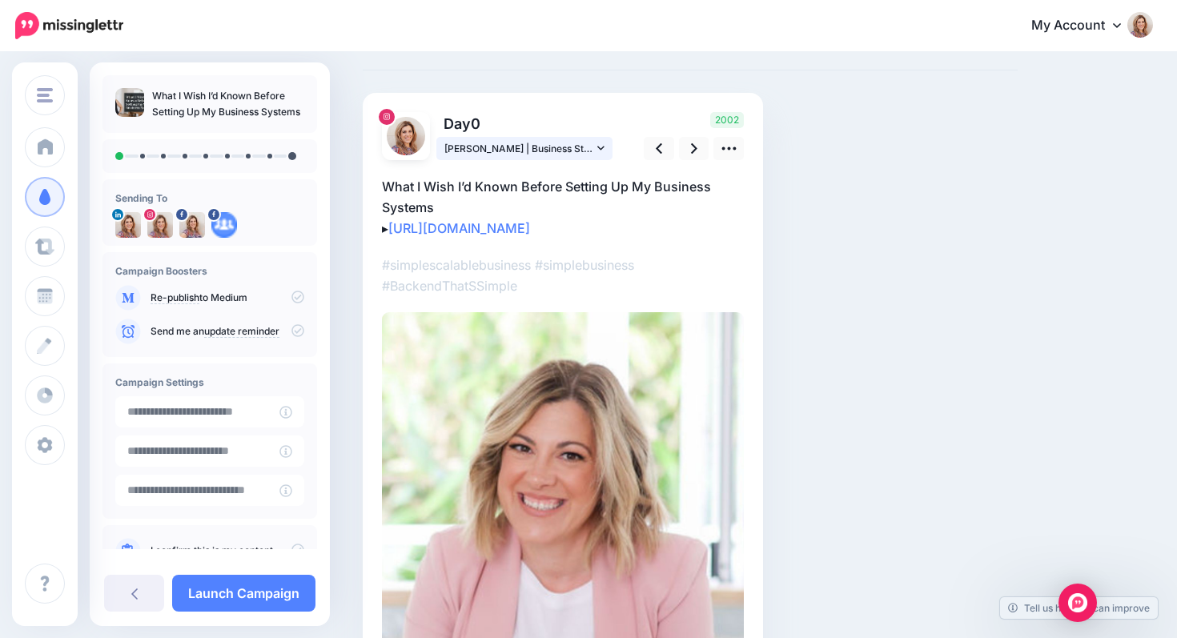
click at [597, 147] on link "[PERSON_NAME] | Business Strategist | Tech & Mindset Specialist account" at bounding box center [525, 148] width 176 height 23
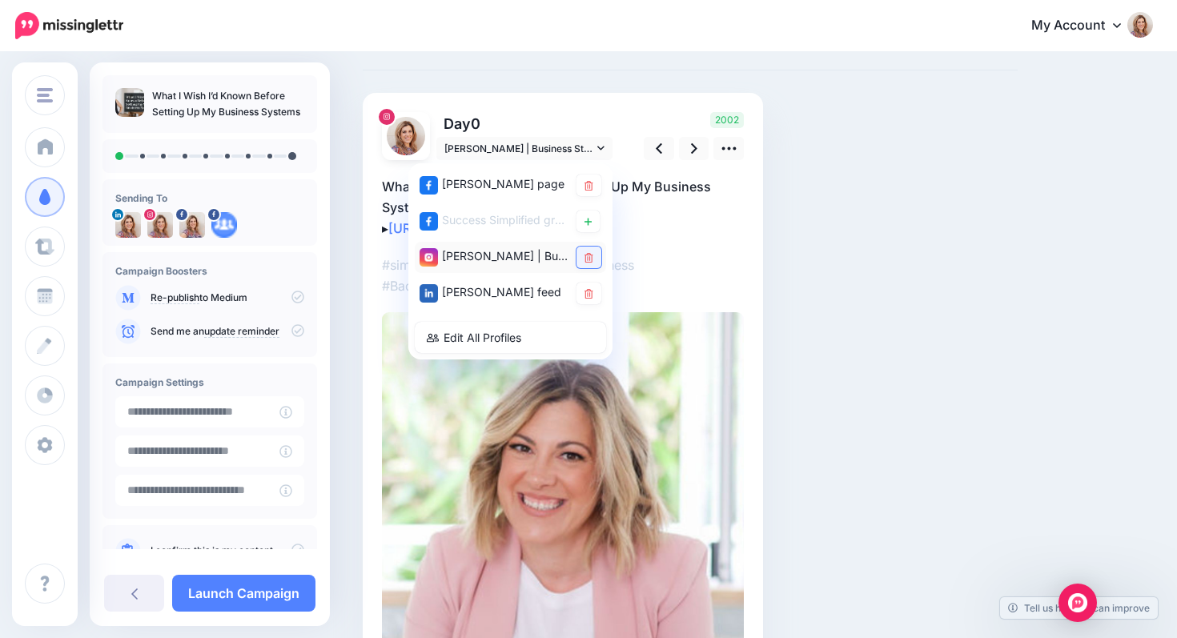
click at [592, 259] on icon at bounding box center [589, 258] width 9 height 10
click at [750, 268] on div "Day 0 Emma Johnson | Business Strategist | Tech & Mindset Specialist account" at bounding box center [563, 393] width 400 height 601
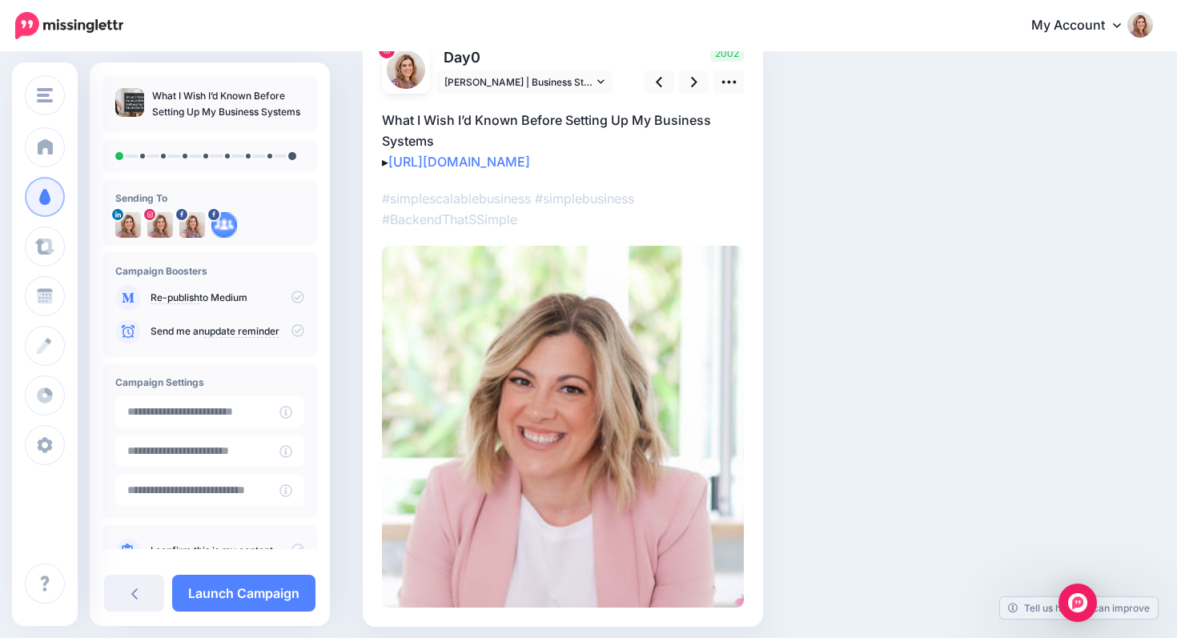
scroll to position [0, 0]
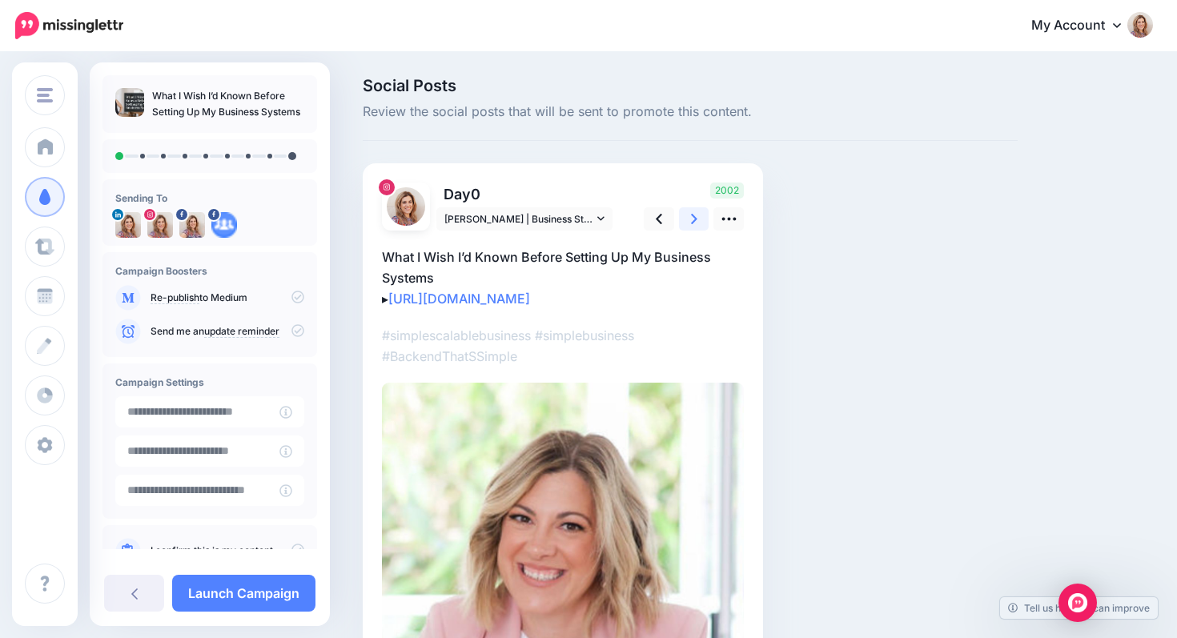
click at [698, 217] on link at bounding box center [694, 218] width 30 height 23
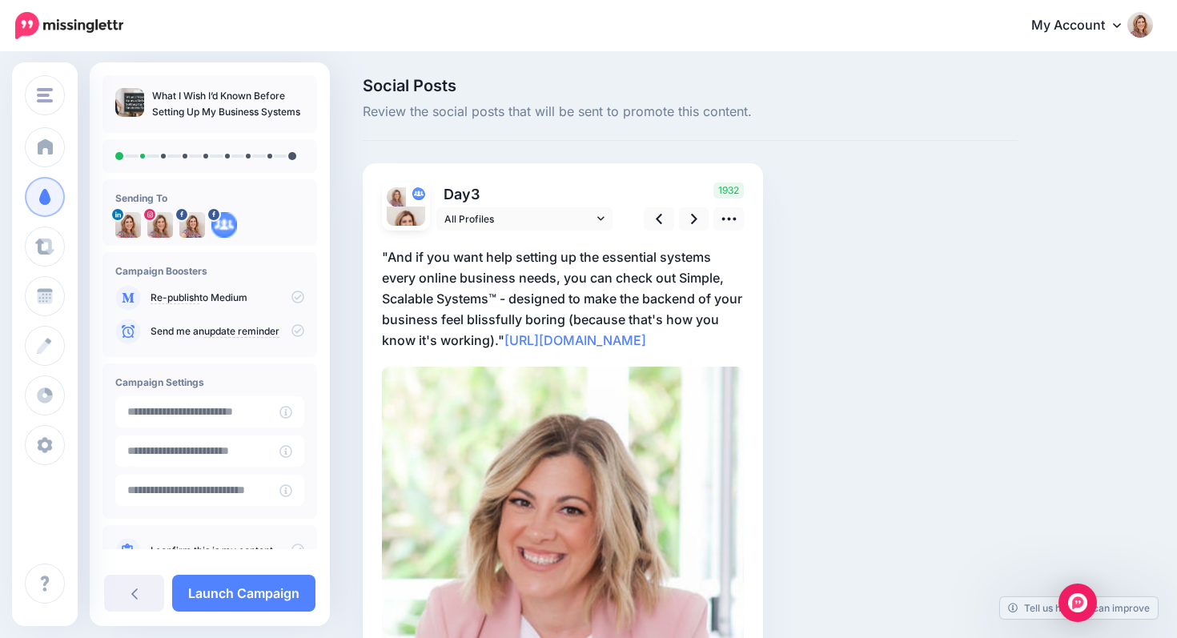
click at [589, 481] on img at bounding box center [563, 548] width 362 height 362
click at [723, 223] on icon at bounding box center [729, 219] width 17 height 17
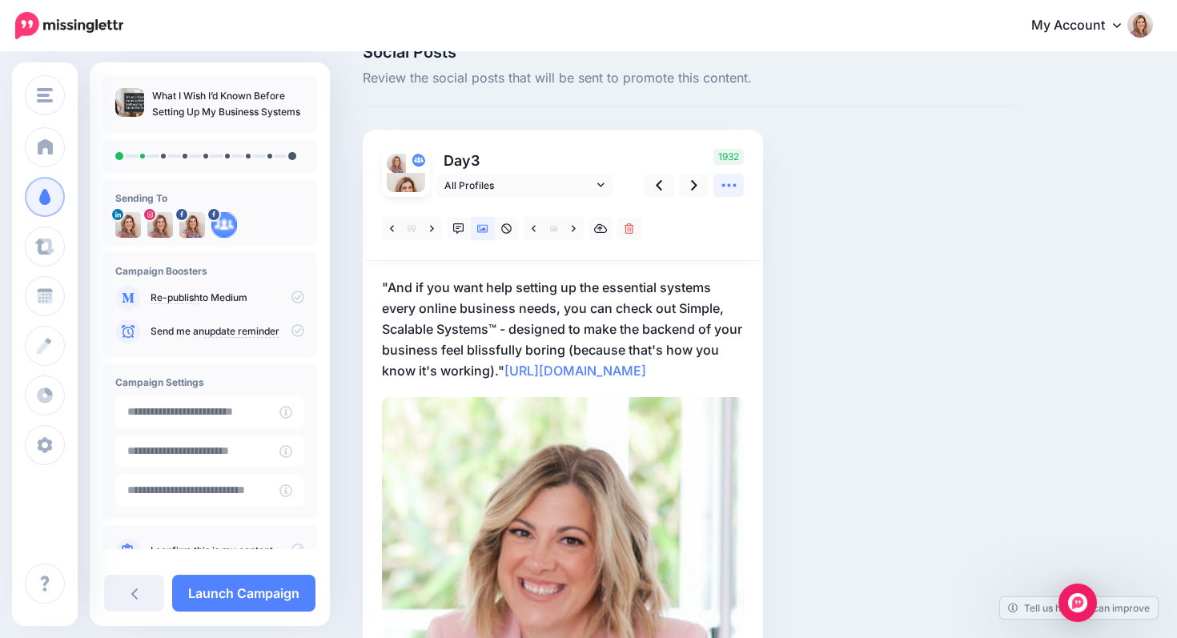
scroll to position [46, 0]
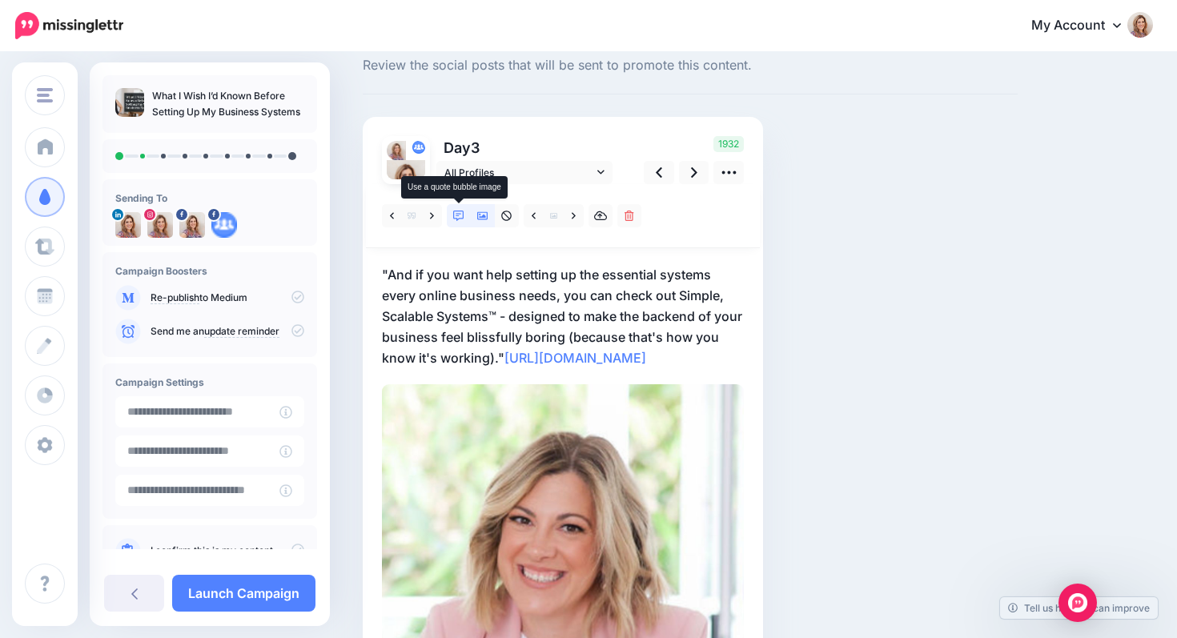
click at [461, 215] on icon at bounding box center [458, 216] width 11 height 11
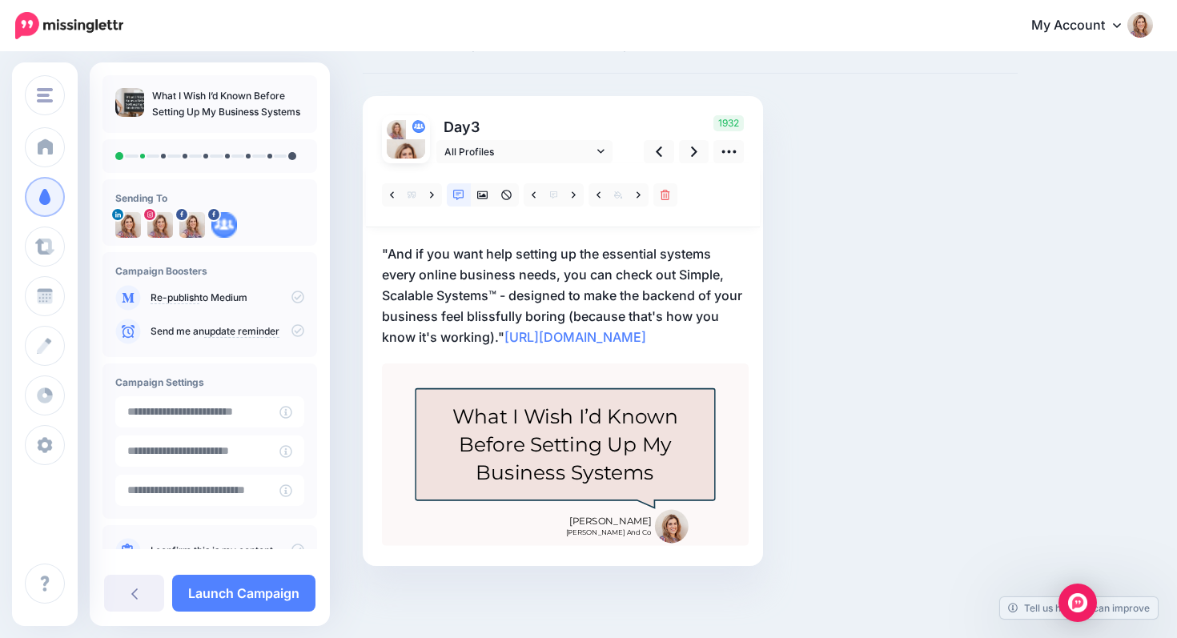
scroll to position [120, 0]
click at [568, 284] on p ""And if you want help setting up the essential systems every online business ne…" at bounding box center [563, 295] width 362 height 104
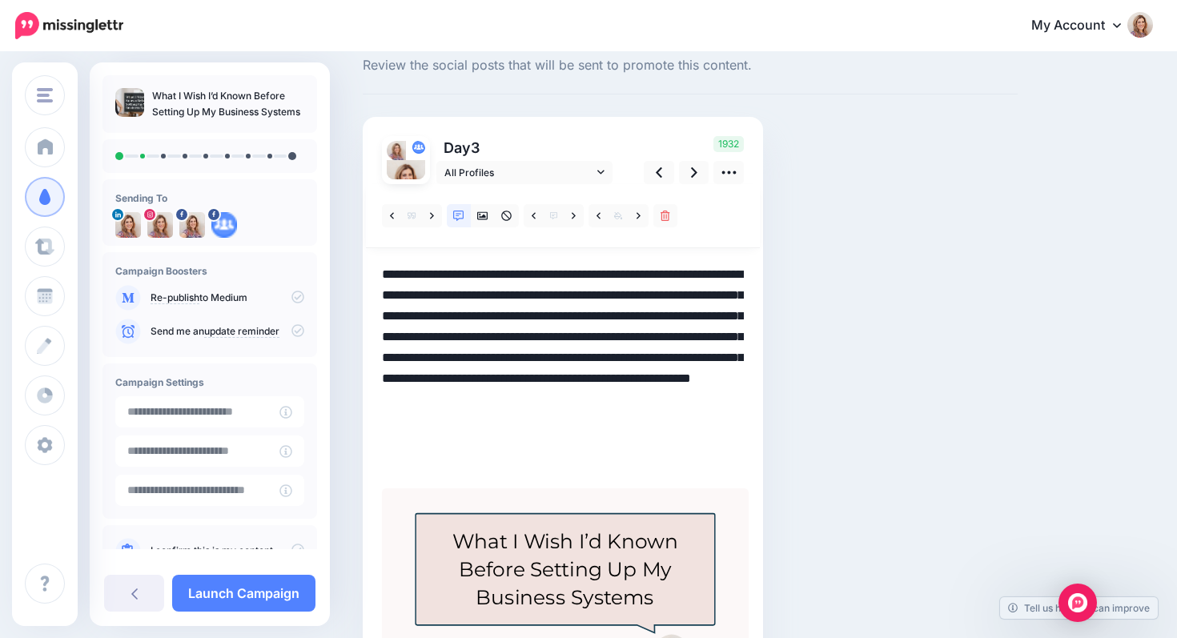
drag, startPoint x: 403, startPoint y: 464, endPoint x: 555, endPoint y: 403, distance: 163.9
click at [555, 403] on textarea "**********" at bounding box center [563, 368] width 362 height 208
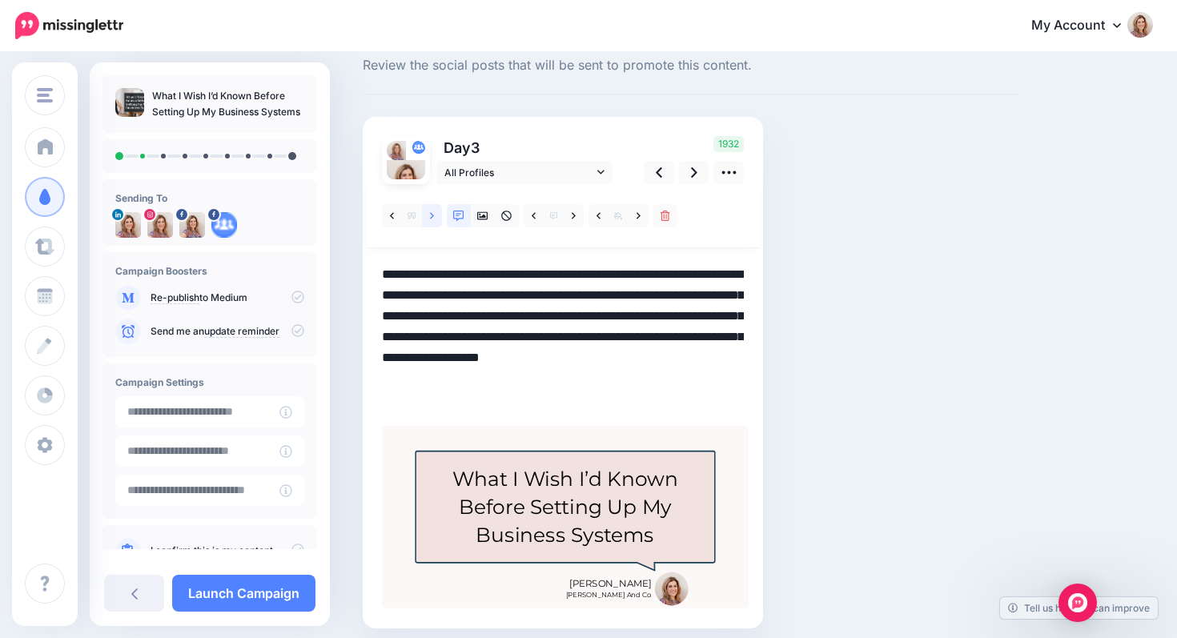
click at [432, 215] on icon at bounding box center [432, 216] width 4 height 11
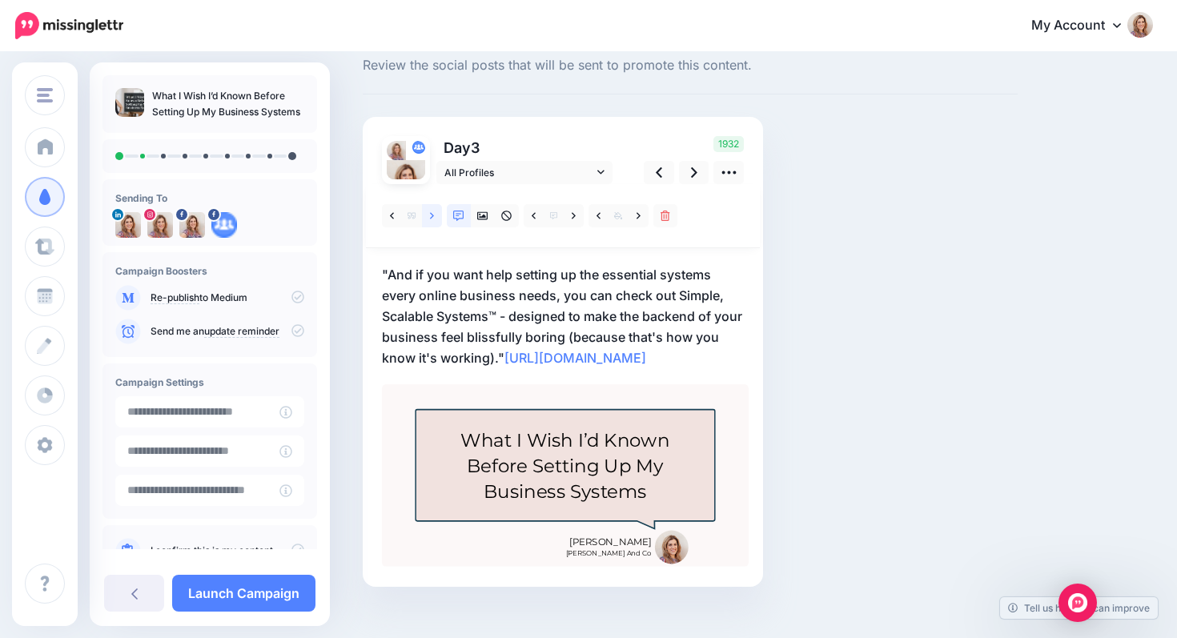
click at [433, 217] on icon at bounding box center [432, 215] width 4 height 6
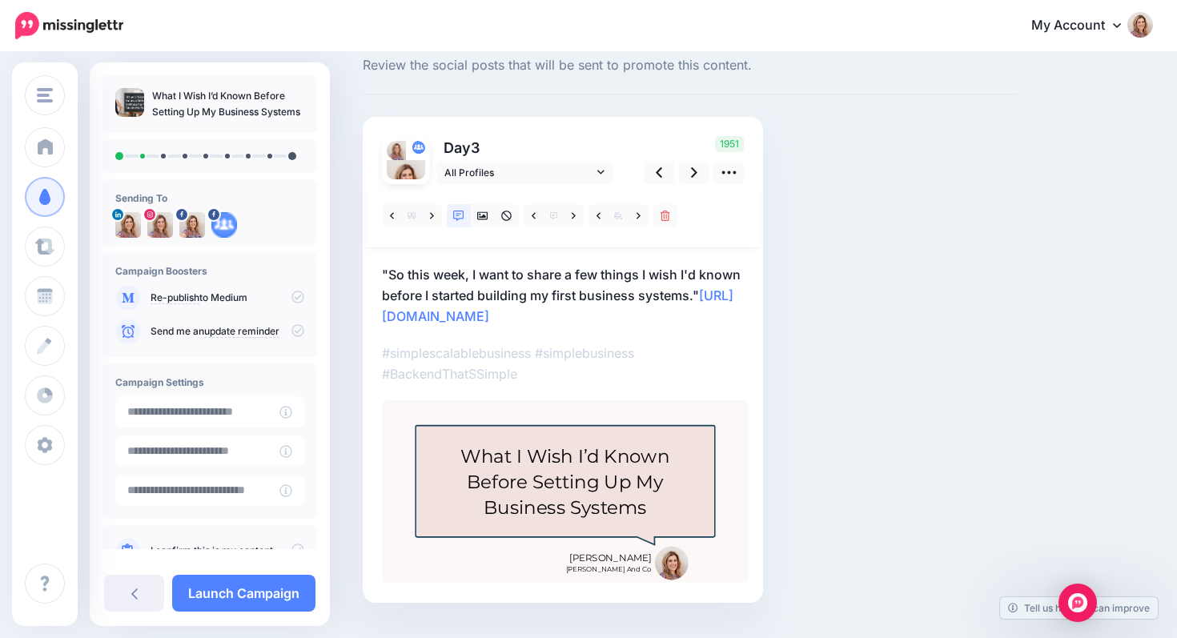
click at [388, 274] on p ""So this week, I want to share a few things I wish I'd known before I started b…" at bounding box center [563, 295] width 362 height 62
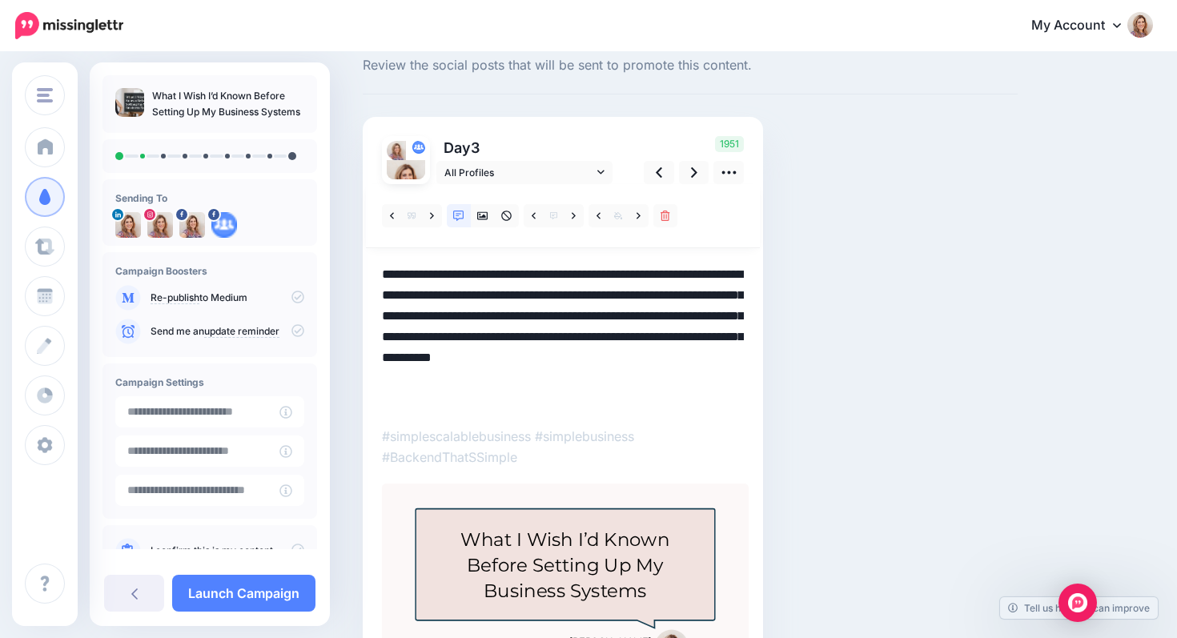
click at [388, 274] on textarea "**********" at bounding box center [563, 337] width 362 height 146
click at [703, 292] on textarea "**********" at bounding box center [563, 337] width 362 height 146
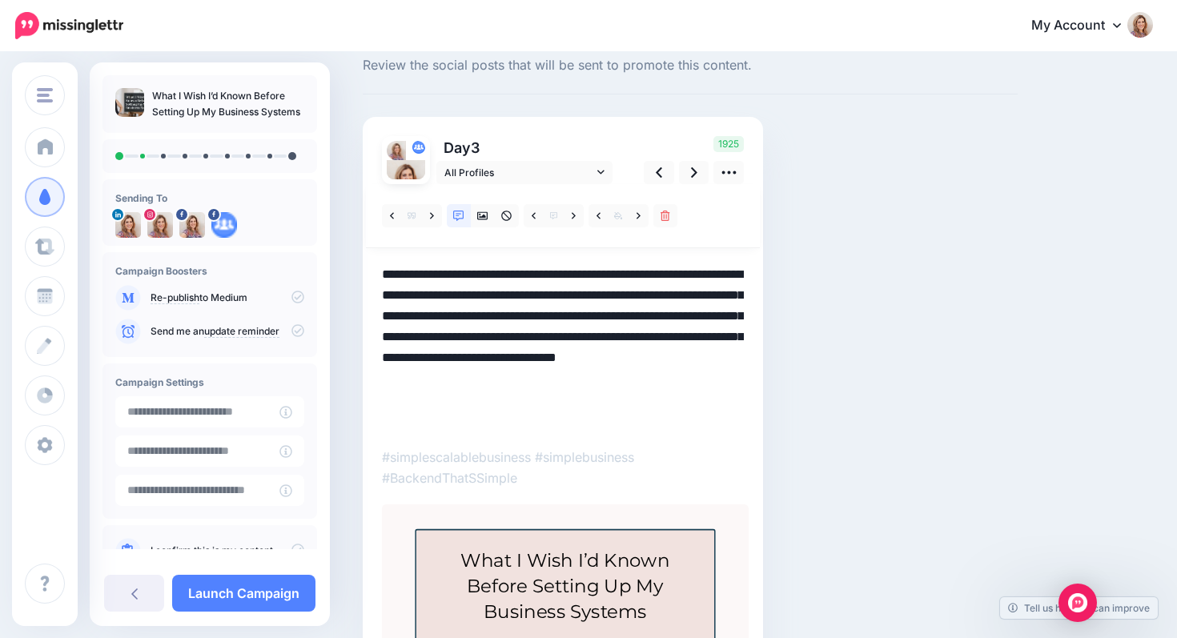
drag, startPoint x: 559, startPoint y: 357, endPoint x: 687, endPoint y: 429, distance: 147.0
click at [687, 429] on textarea "**********" at bounding box center [563, 347] width 362 height 167
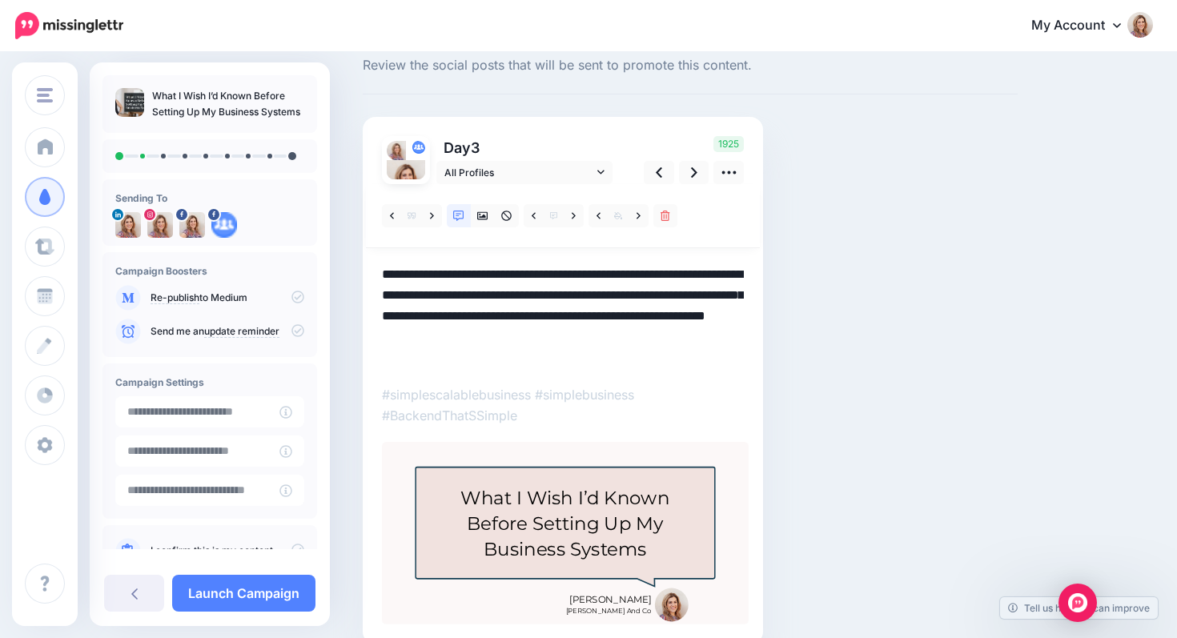
drag, startPoint x: 556, startPoint y: 340, endPoint x: 609, endPoint y: 338, distance: 52.9
click at [609, 338] on textarea "**********" at bounding box center [563, 316] width 362 height 104
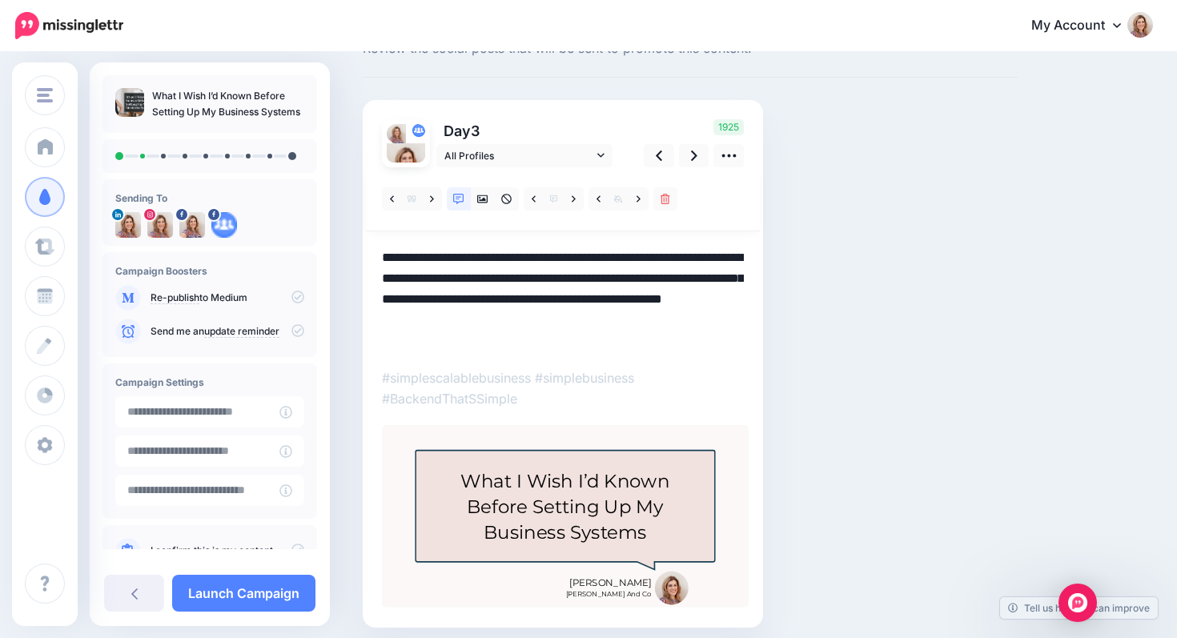
scroll to position [66, 0]
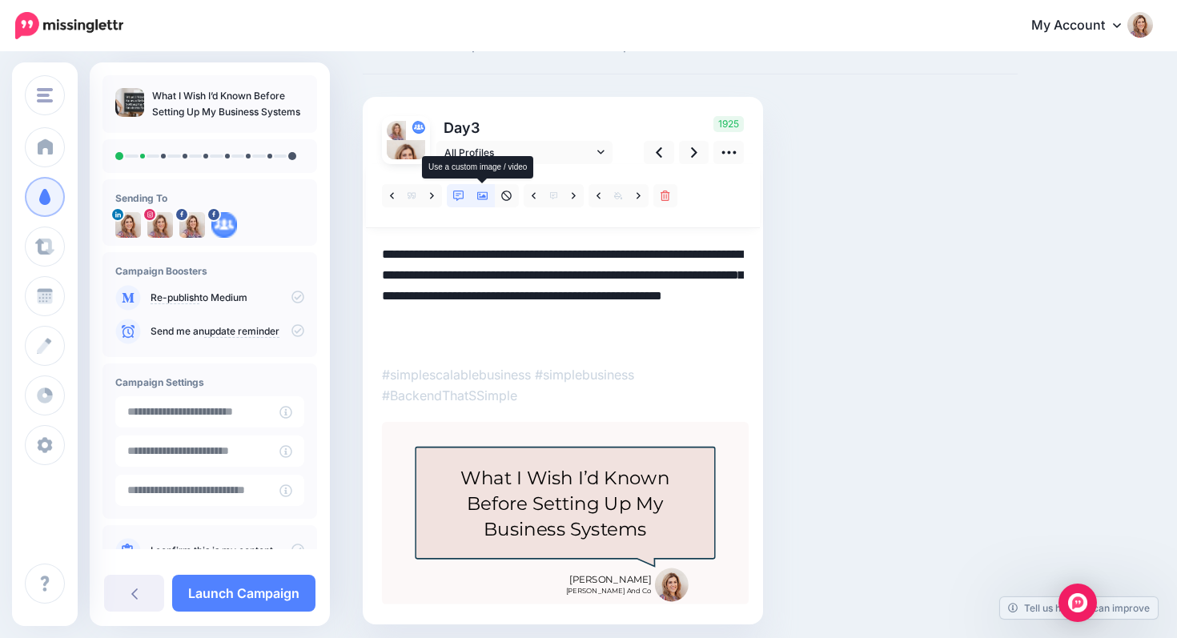
click at [479, 195] on icon at bounding box center [482, 196] width 11 height 11
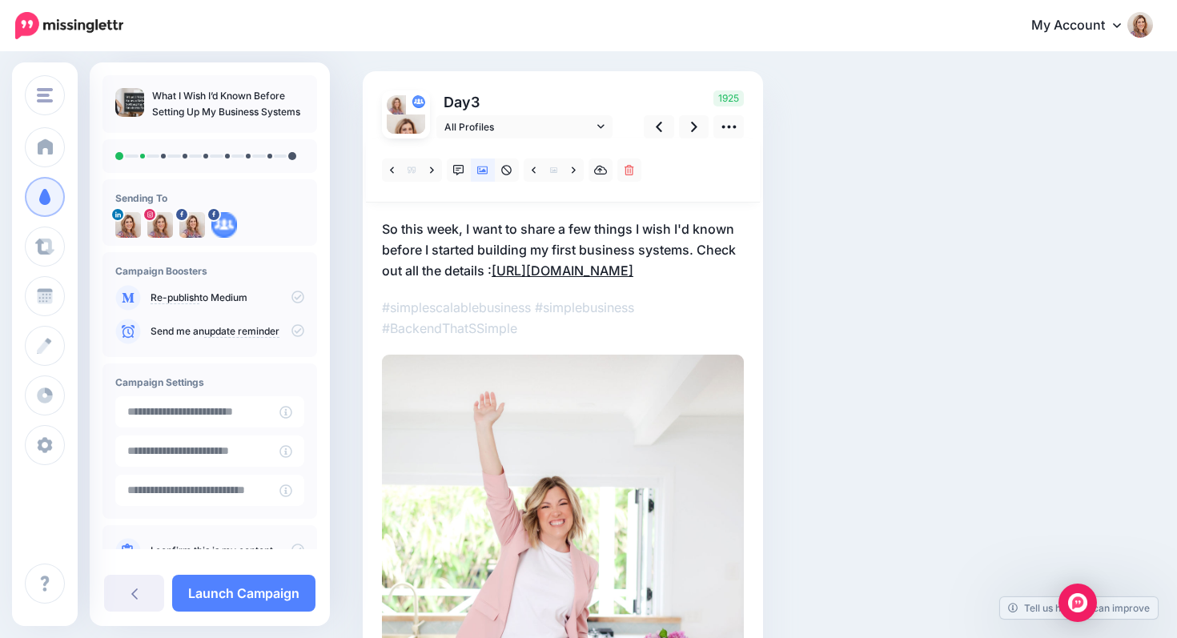
scroll to position [83, 0]
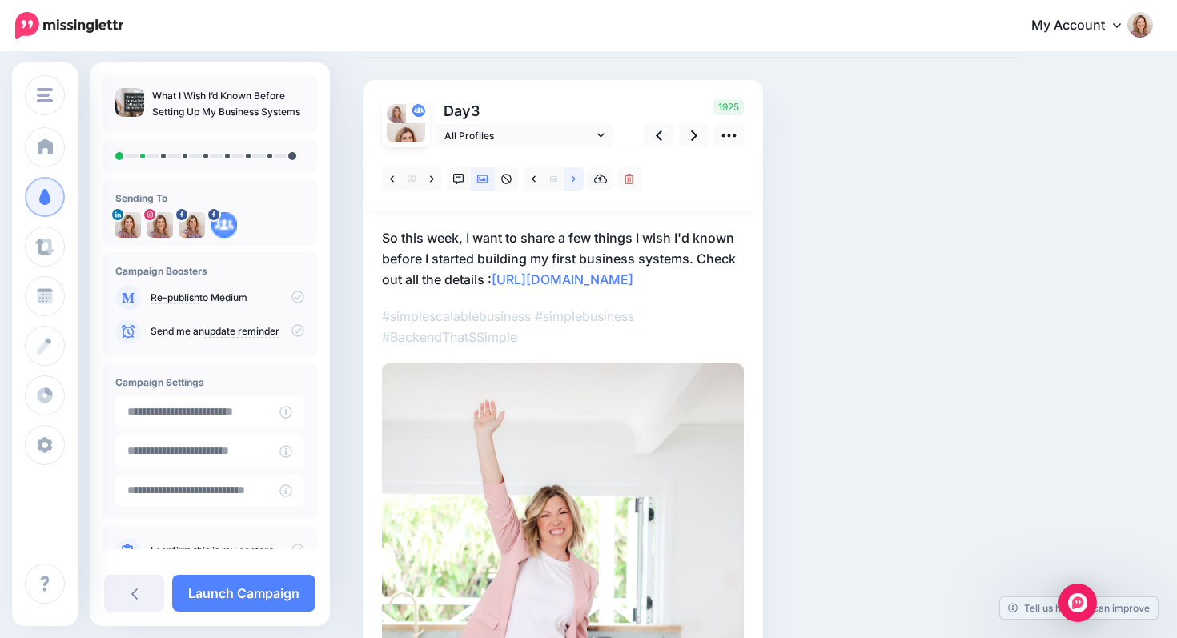
click at [575, 183] on icon at bounding box center [574, 179] width 4 height 11
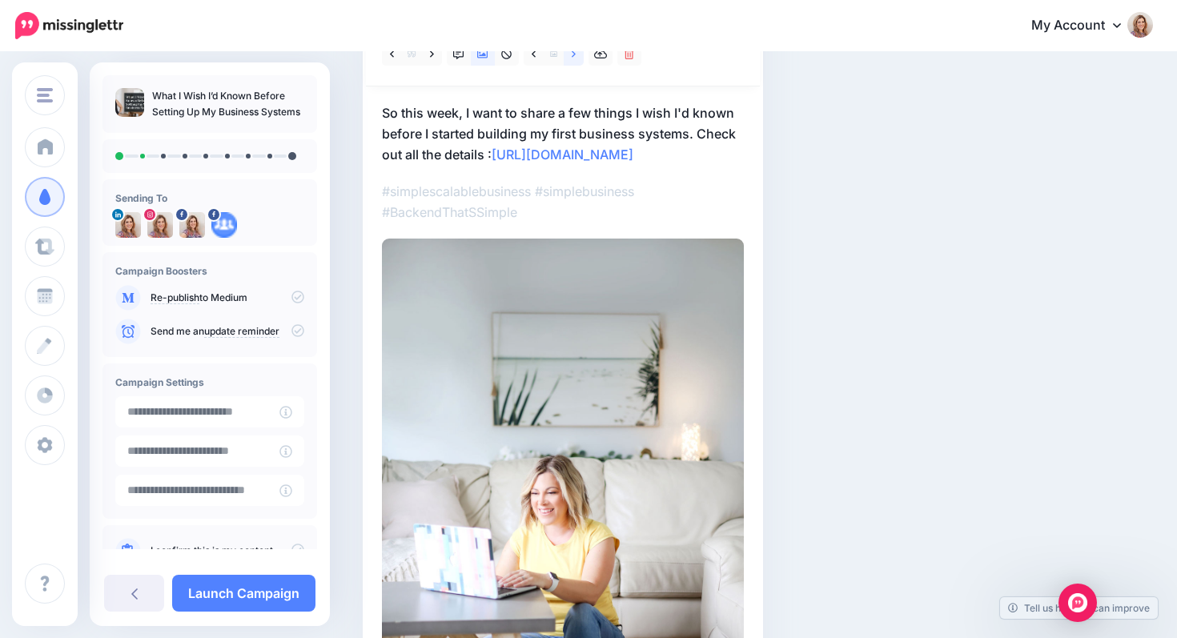
scroll to position [0, 0]
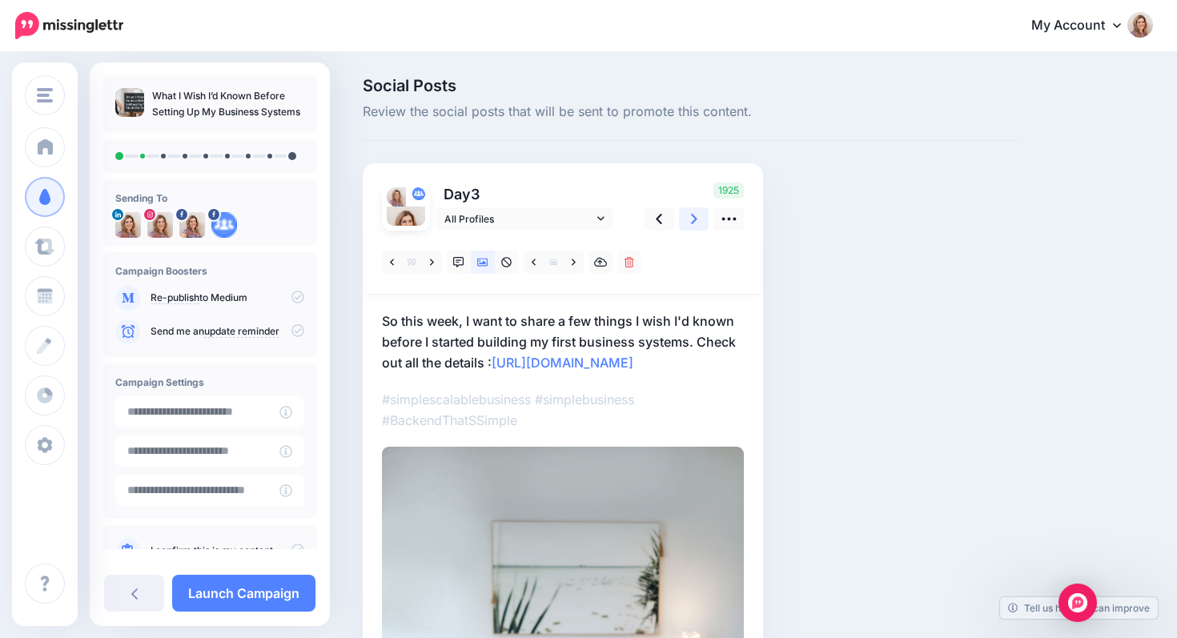
click at [694, 223] on icon at bounding box center [694, 219] width 6 height 17
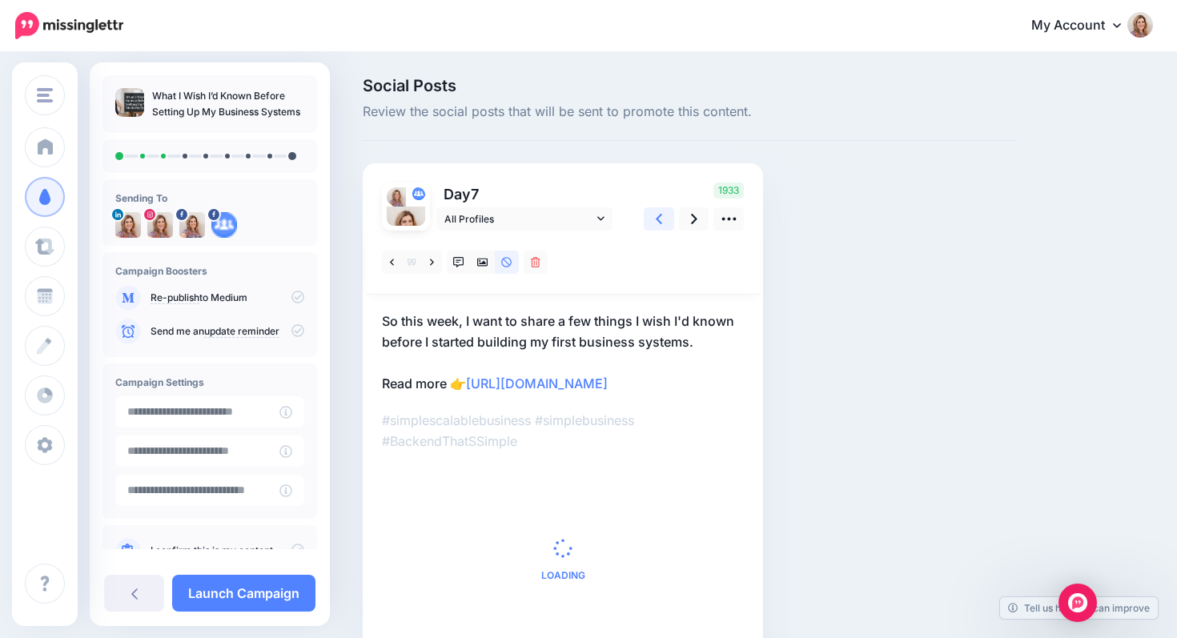
click at [662, 225] on icon at bounding box center [659, 219] width 6 height 17
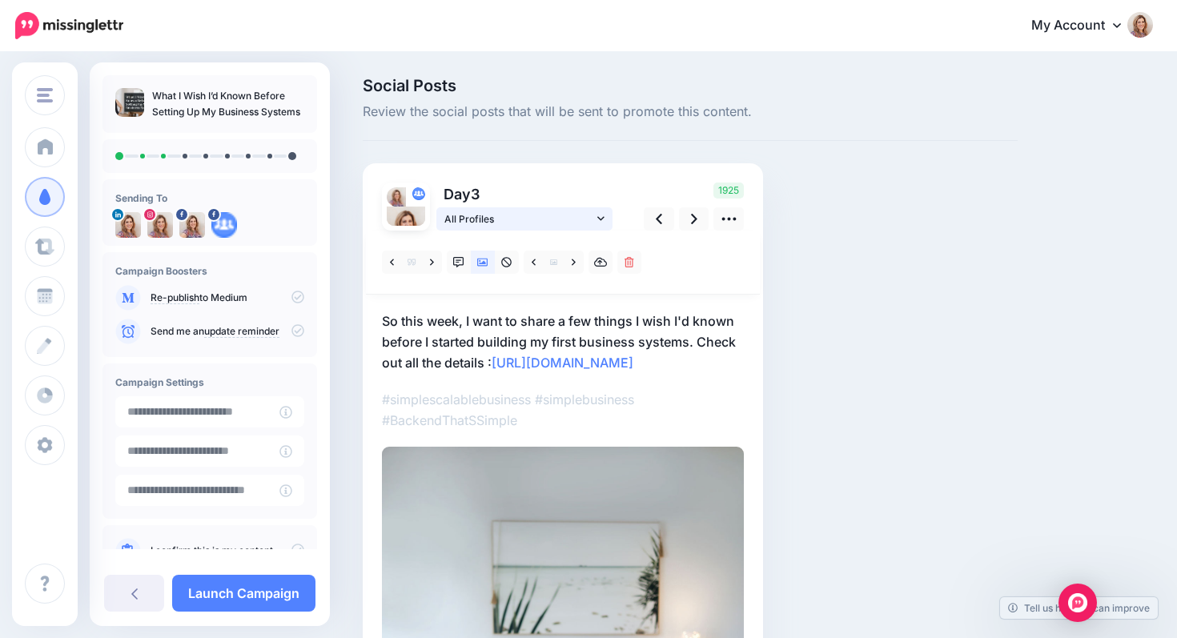
click at [602, 216] on icon at bounding box center [600, 218] width 7 height 11
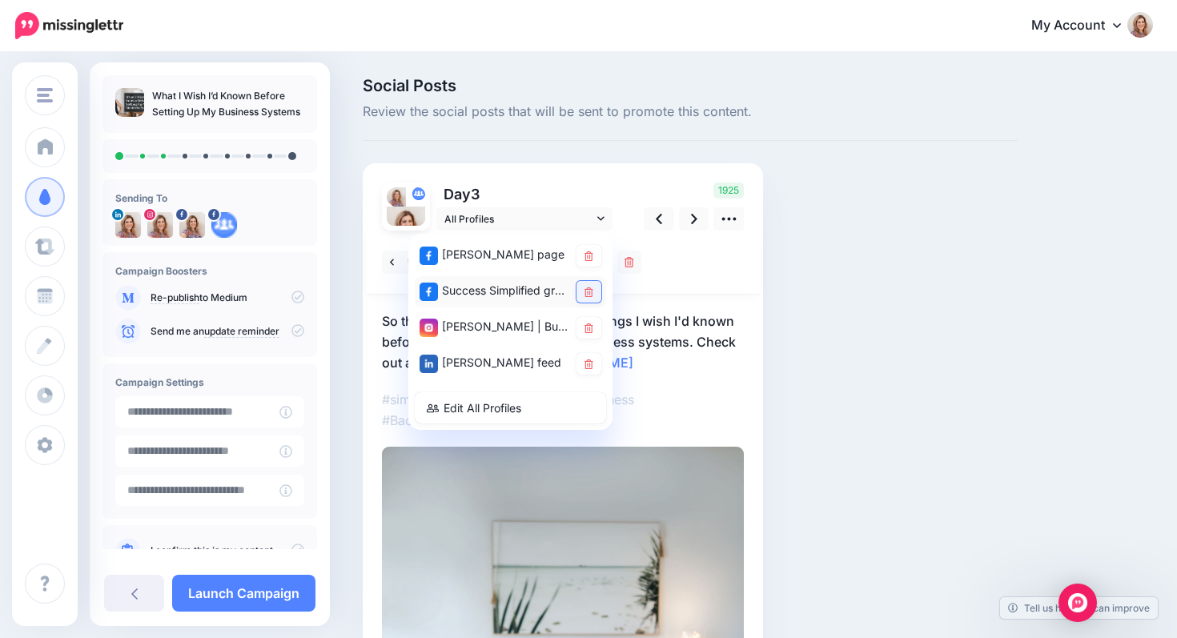
click at [582, 290] on link at bounding box center [589, 292] width 25 height 22
click at [589, 328] on icon at bounding box center [589, 329] width 9 height 10
click at [730, 260] on div at bounding box center [563, 263] width 394 height 64
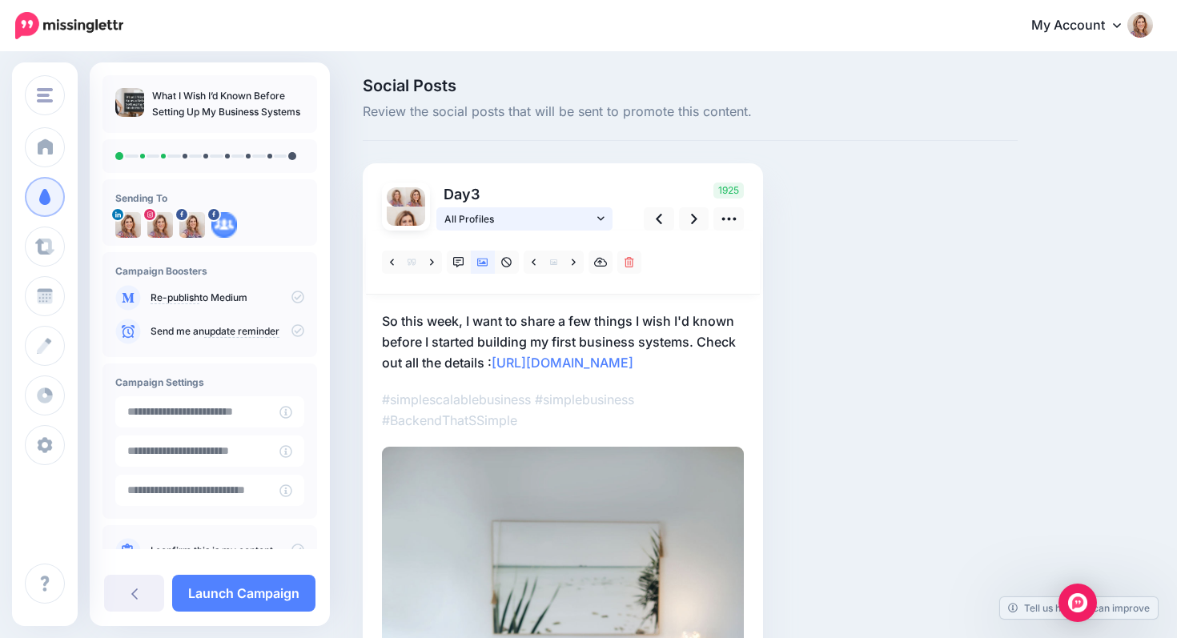
click at [596, 218] on link "All Profiles" at bounding box center [525, 218] width 176 height 23
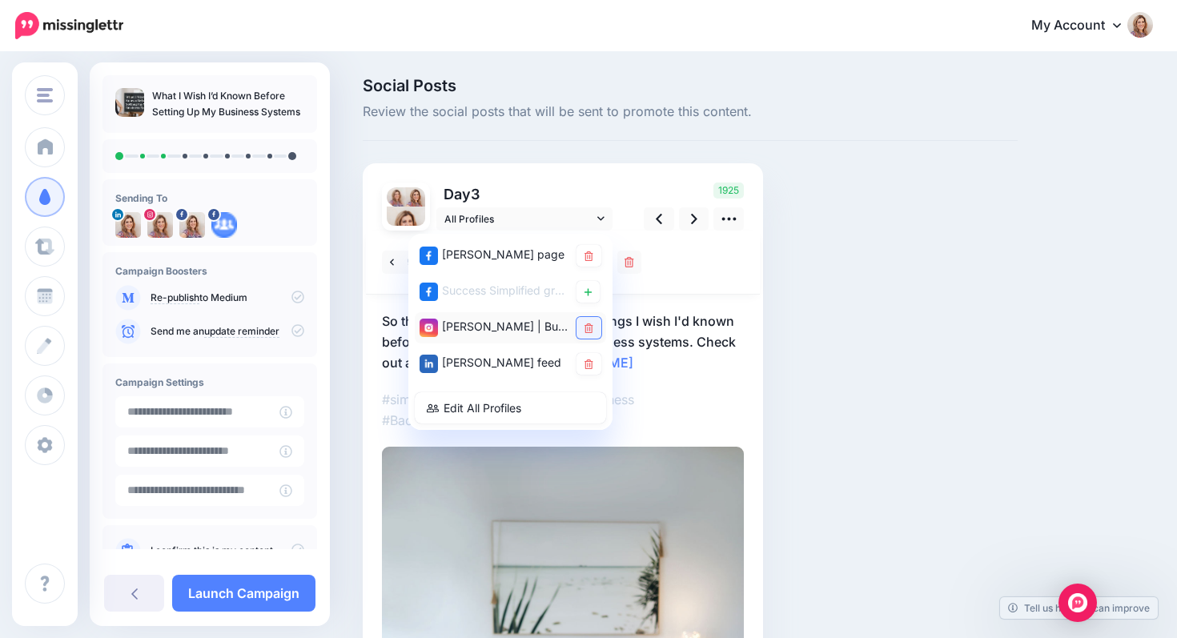
click at [588, 325] on icon at bounding box center [589, 329] width 9 height 10
click at [693, 220] on icon at bounding box center [694, 219] width 6 height 17
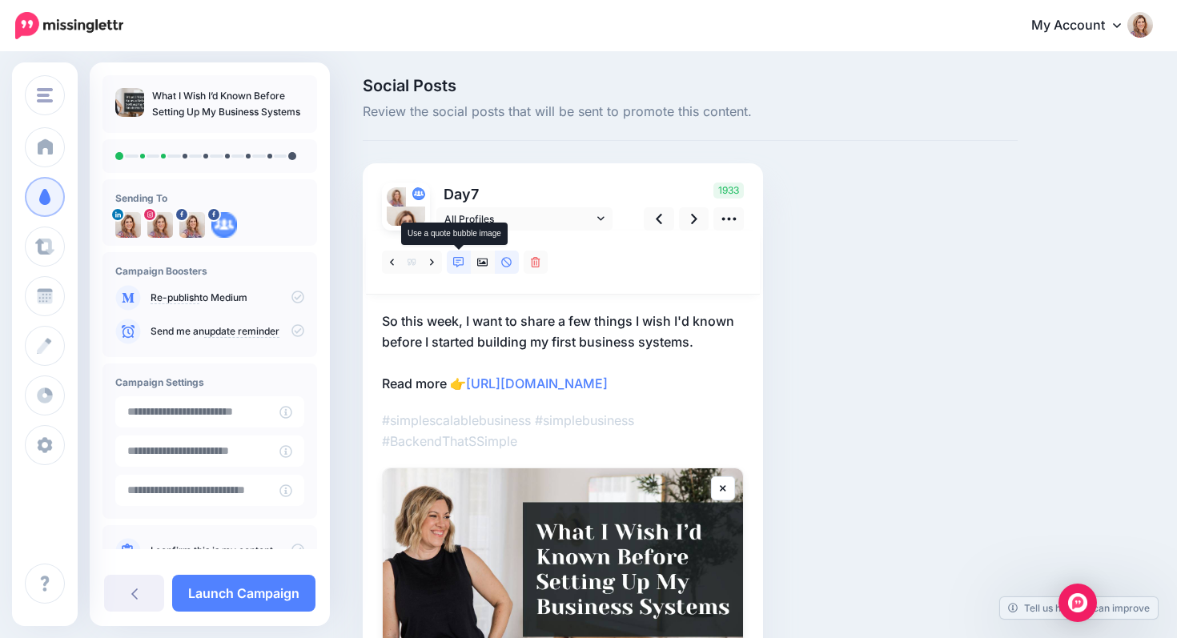
click at [457, 264] on icon at bounding box center [458, 262] width 11 height 11
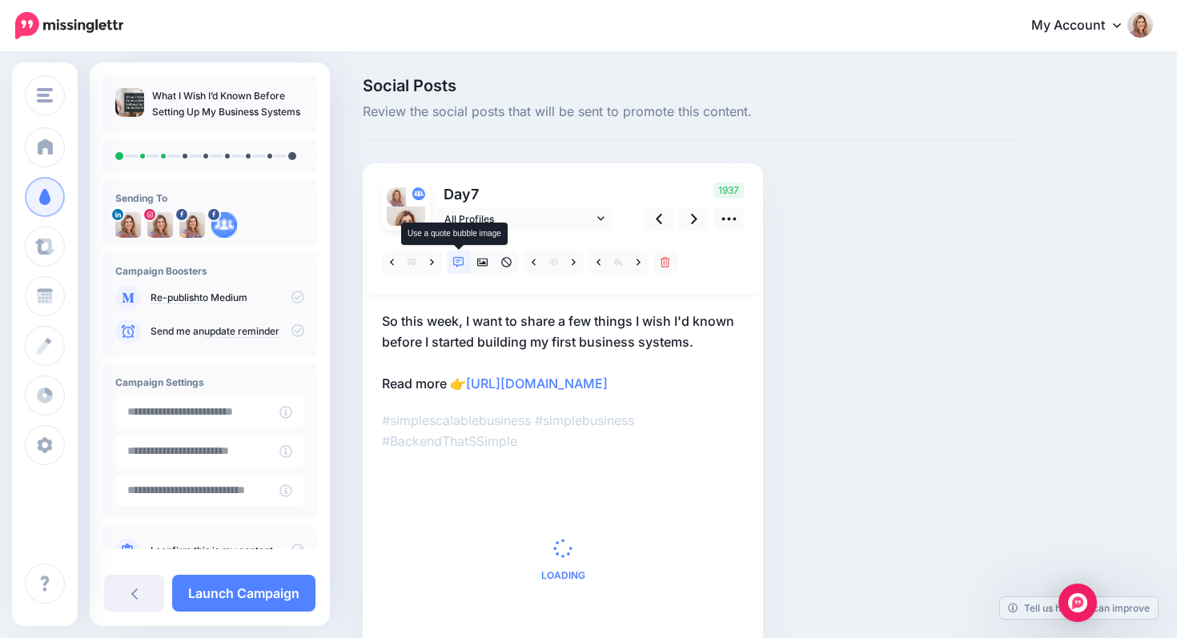
click at [457, 264] on icon at bounding box center [458, 262] width 11 height 11
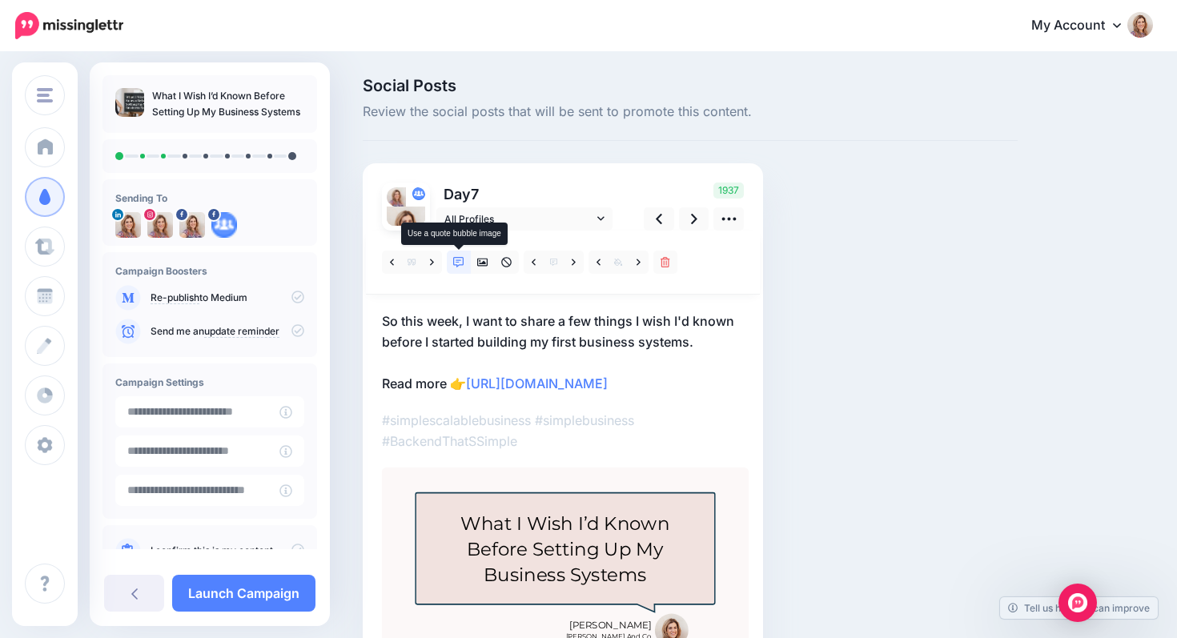
click at [458, 264] on icon at bounding box center [458, 262] width 11 height 11
click at [482, 263] on icon at bounding box center [482, 263] width 11 height 8
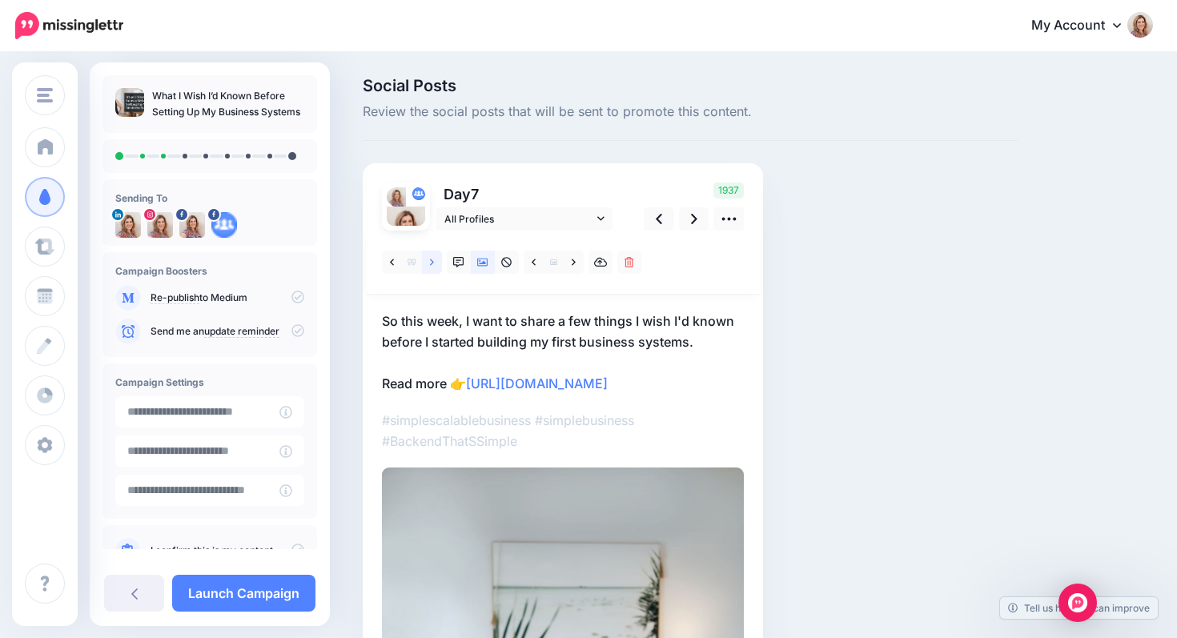
click at [430, 261] on icon at bounding box center [432, 262] width 4 height 11
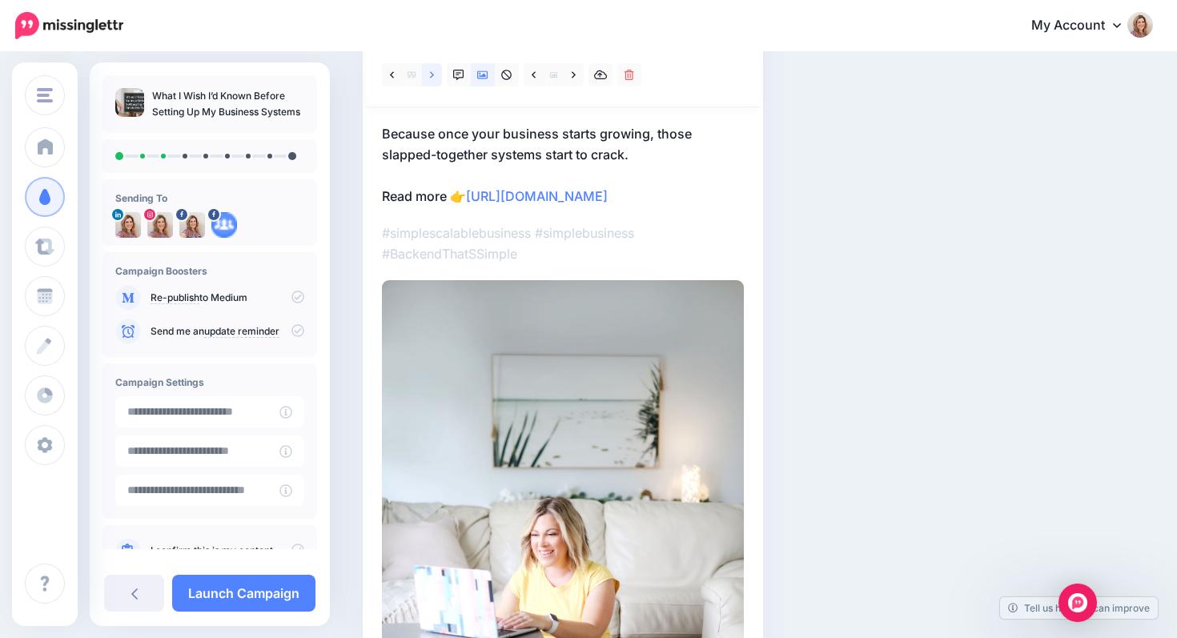
scroll to position [156, 0]
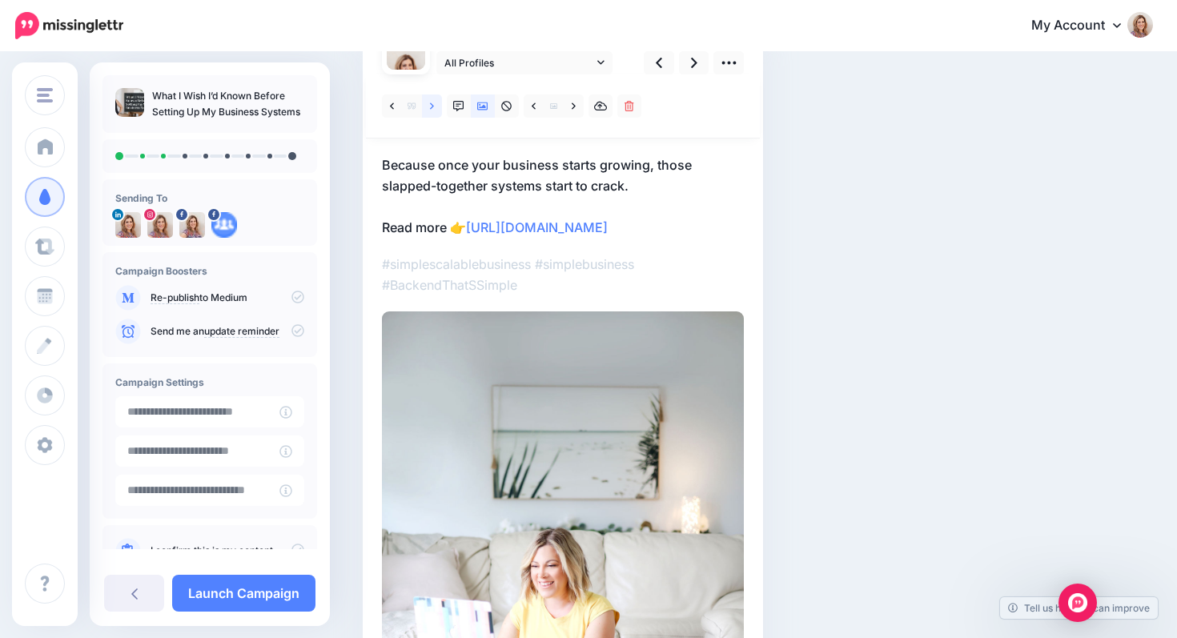
click at [433, 103] on icon at bounding box center [432, 106] width 4 height 11
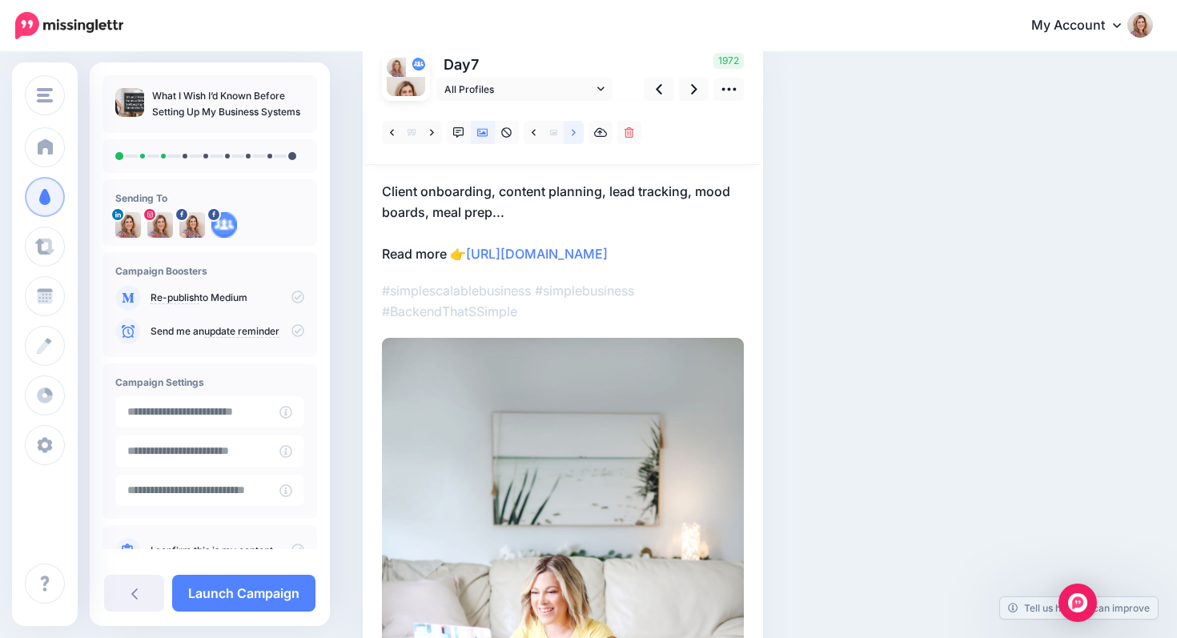
click at [572, 130] on icon at bounding box center [574, 132] width 4 height 6
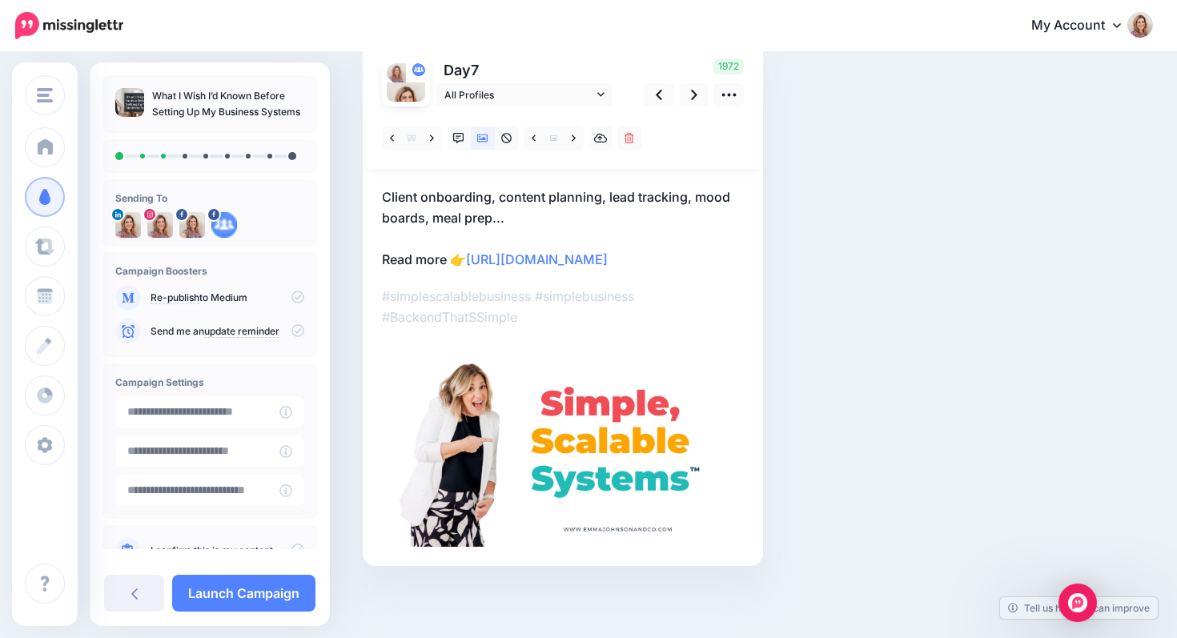
click at [506, 260] on p "Client onboarding, content planning, lead tracking, mood boards, meal prep... R…" at bounding box center [563, 228] width 362 height 83
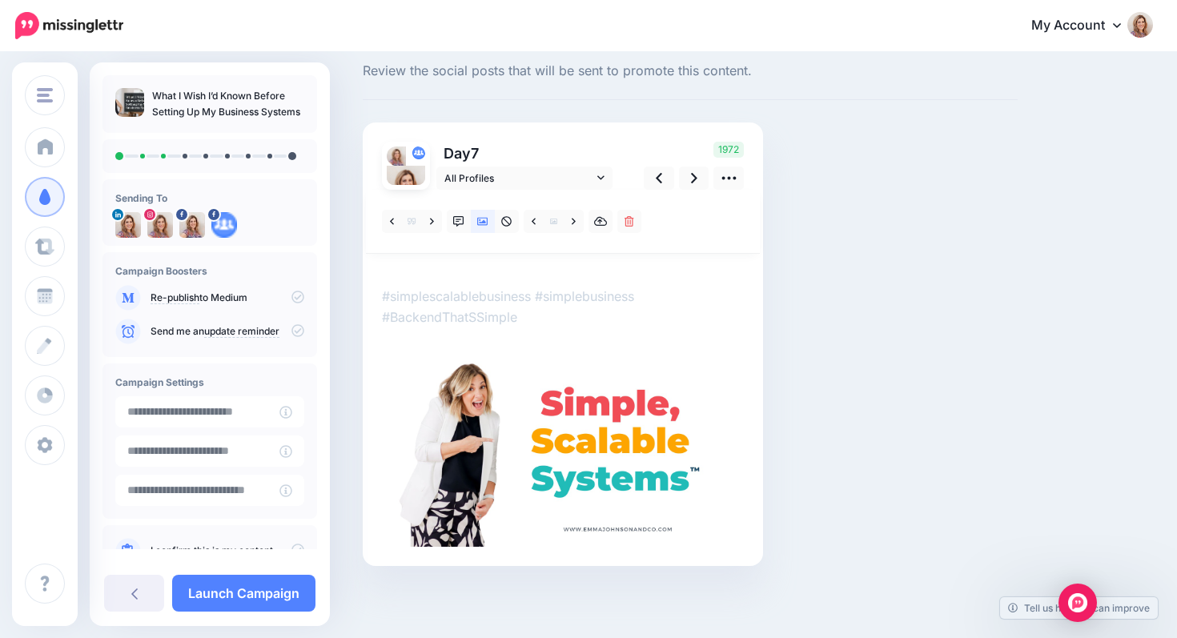
scroll to position [0, 0]
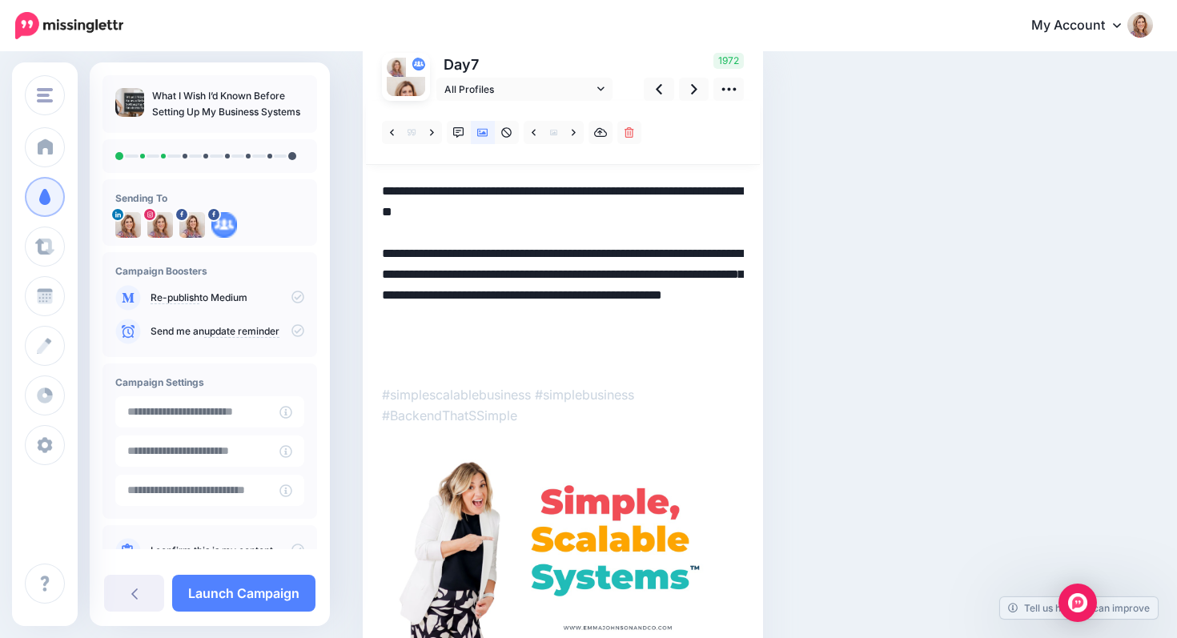
drag, startPoint x: 559, startPoint y: 299, endPoint x: 577, endPoint y: 358, distance: 61.8
click at [577, 358] on textarea "**********" at bounding box center [563, 274] width 362 height 187
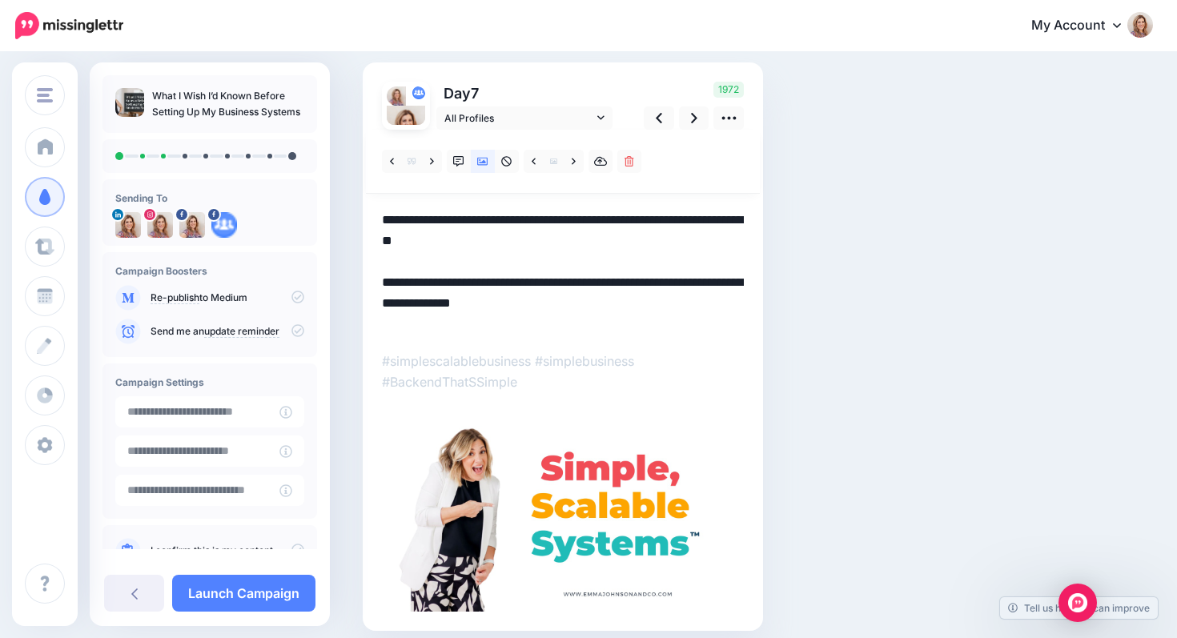
scroll to position [103, 0]
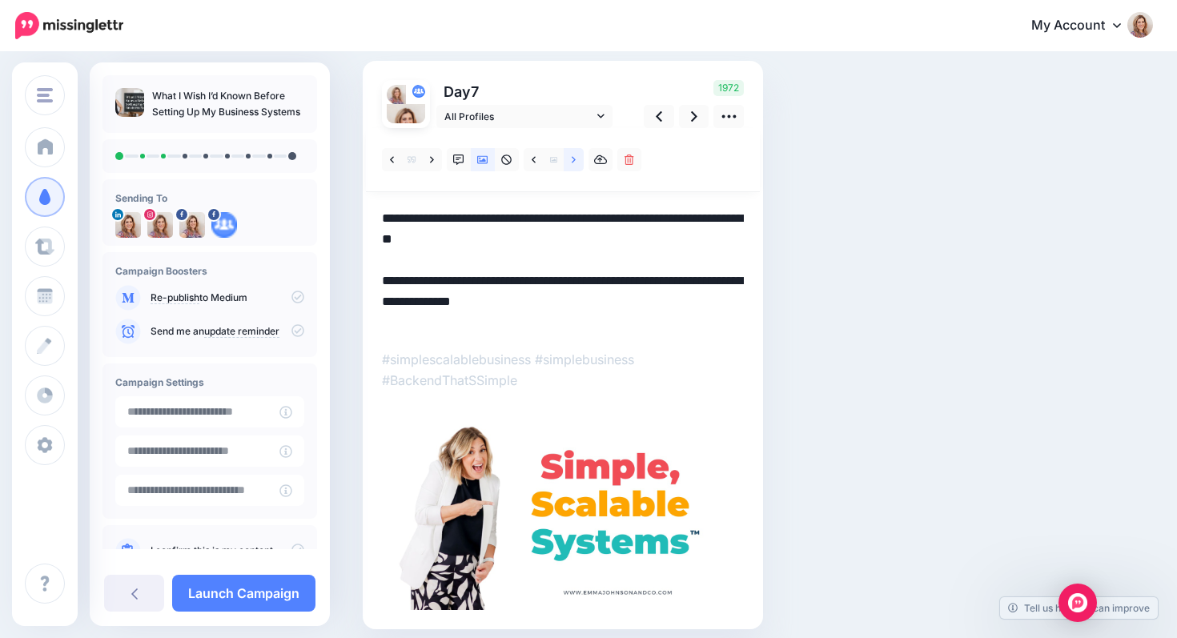
click at [577, 161] on link at bounding box center [574, 159] width 20 height 23
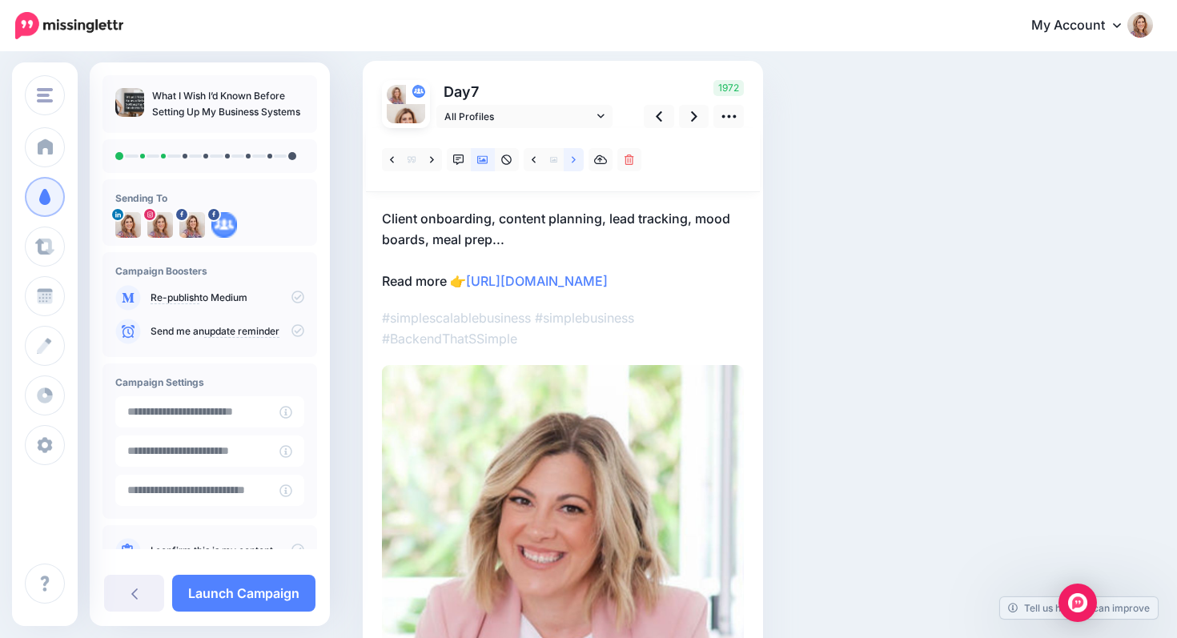
click at [578, 163] on link at bounding box center [574, 159] width 20 height 23
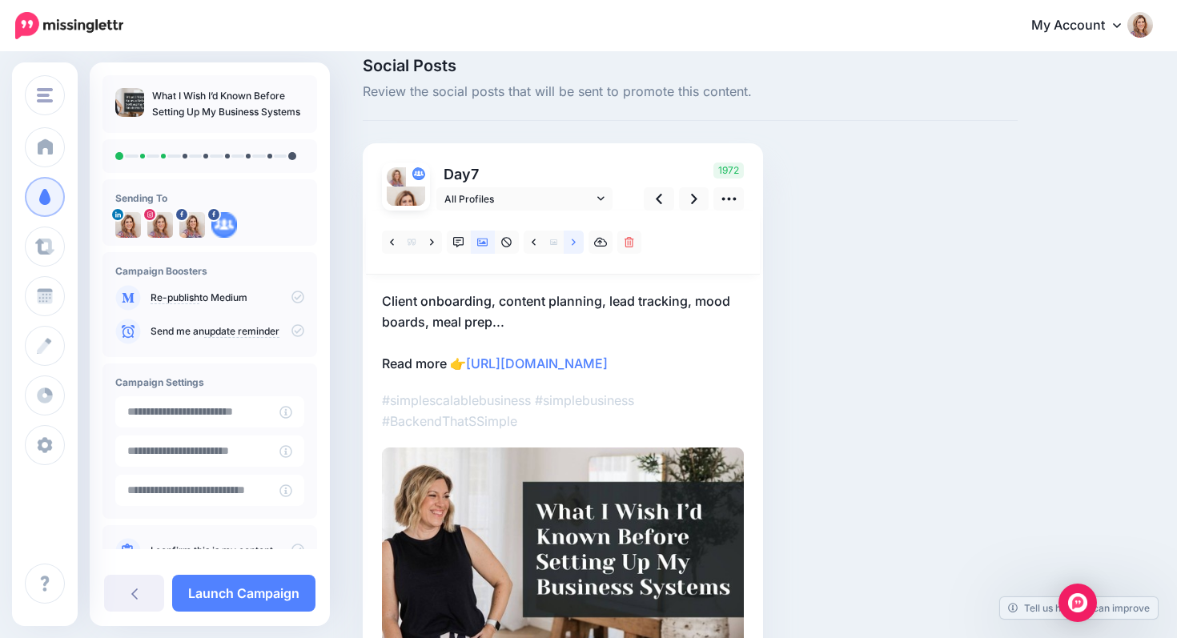
scroll to position [16, 0]
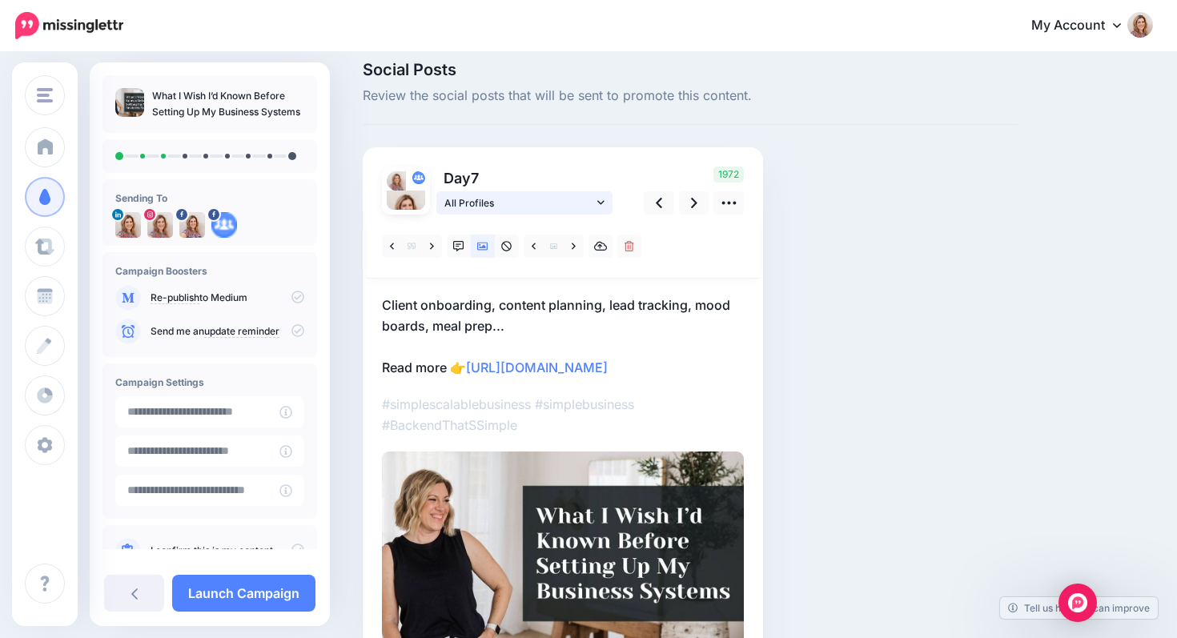
click at [601, 200] on icon at bounding box center [600, 202] width 7 height 11
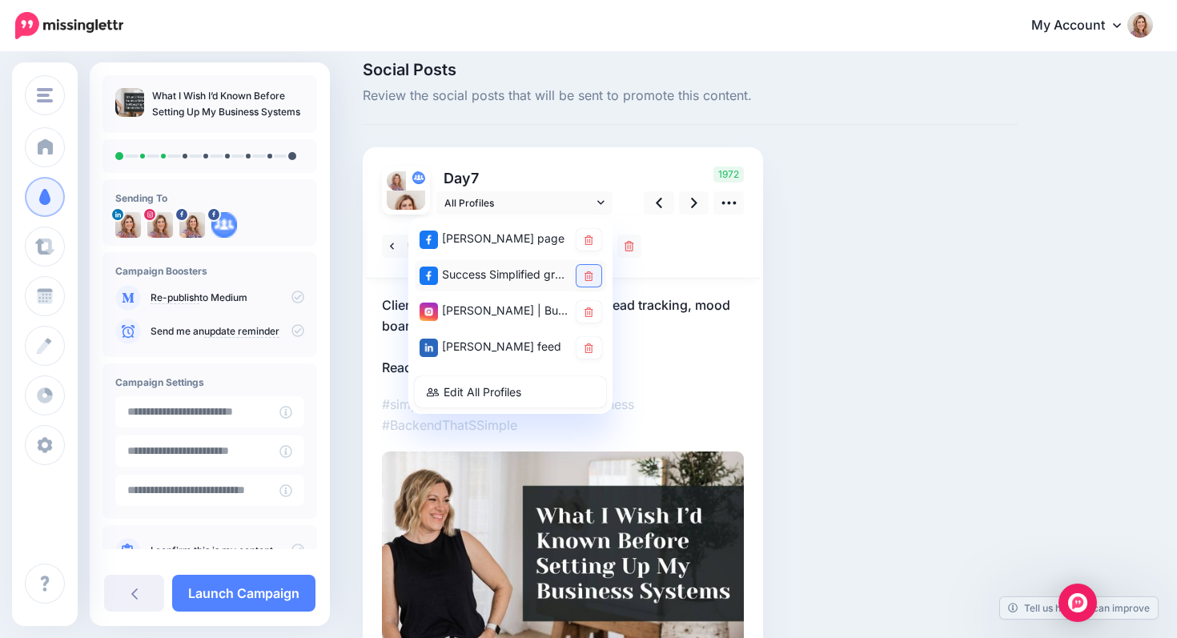
click at [585, 276] on icon at bounding box center [589, 277] width 9 height 10
click at [585, 311] on icon at bounding box center [589, 313] width 9 height 10
click at [726, 255] on div at bounding box center [563, 247] width 394 height 64
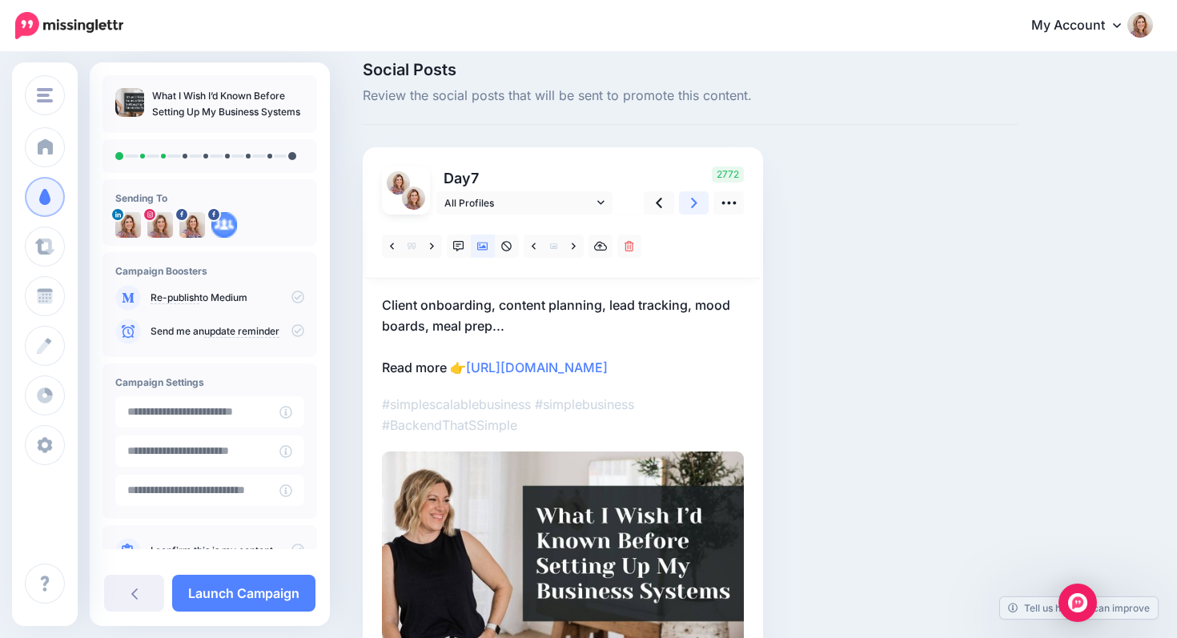
click at [691, 203] on icon at bounding box center [694, 203] width 6 height 17
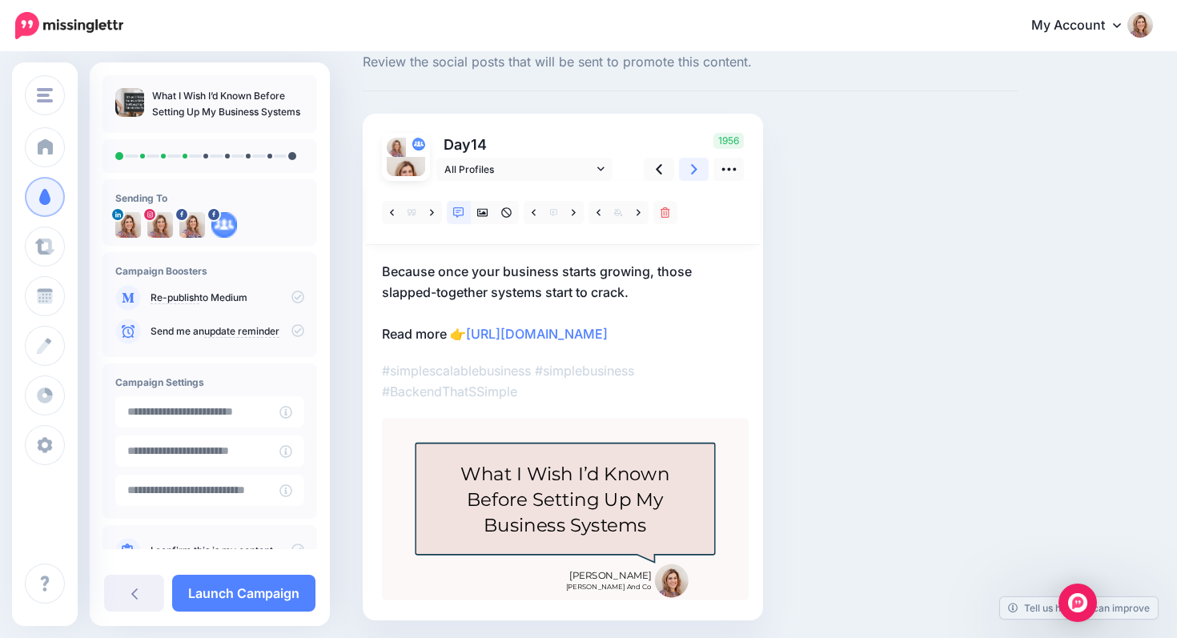
scroll to position [45, 0]
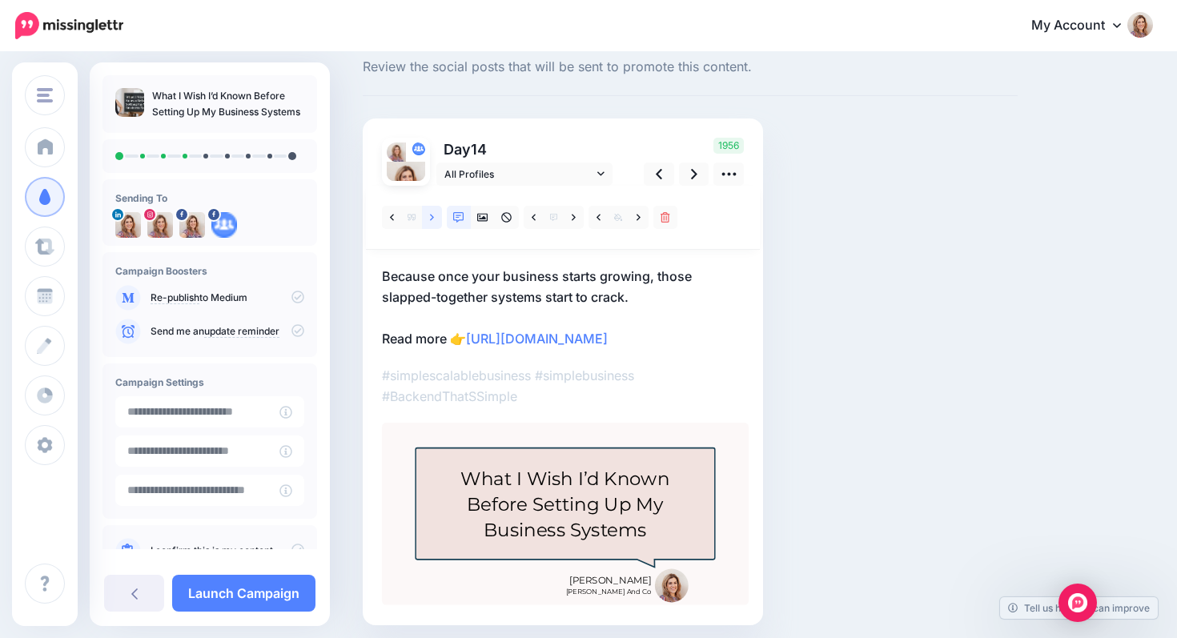
click at [432, 215] on icon at bounding box center [432, 217] width 4 height 11
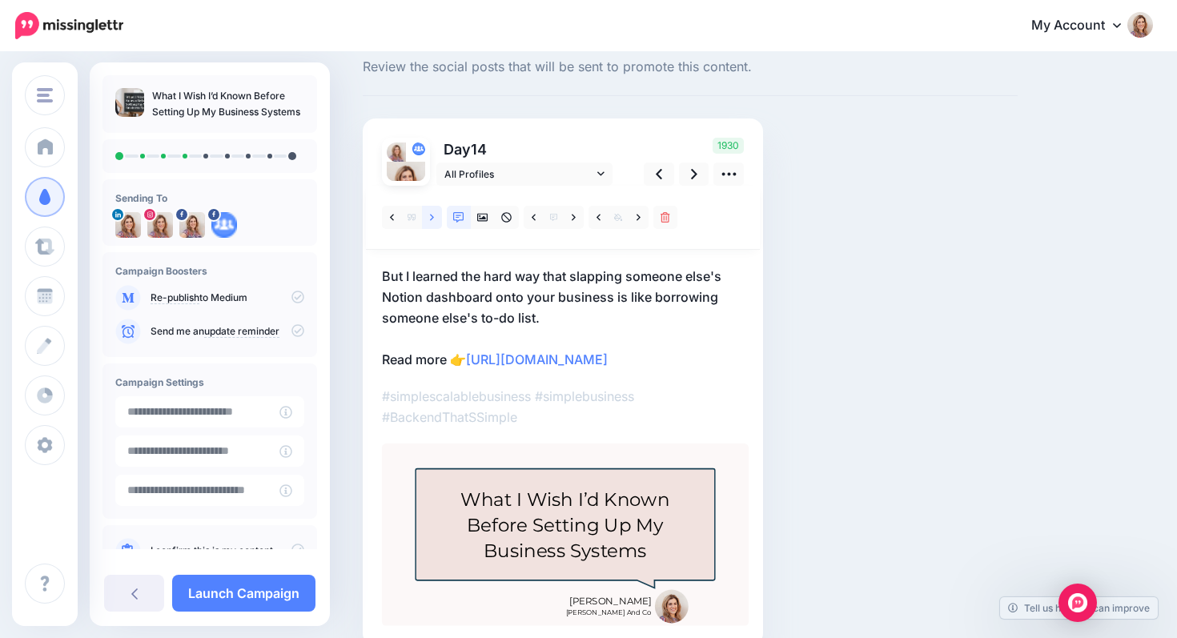
click at [432, 215] on icon at bounding box center [432, 217] width 4 height 11
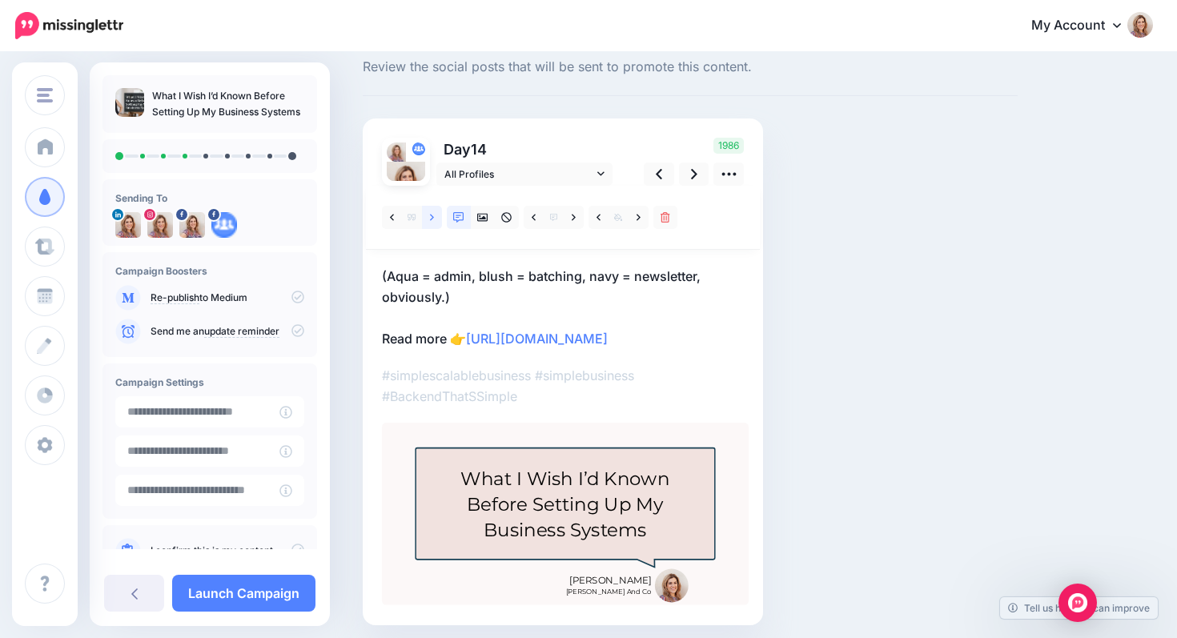
click at [430, 216] on icon at bounding box center [432, 217] width 4 height 11
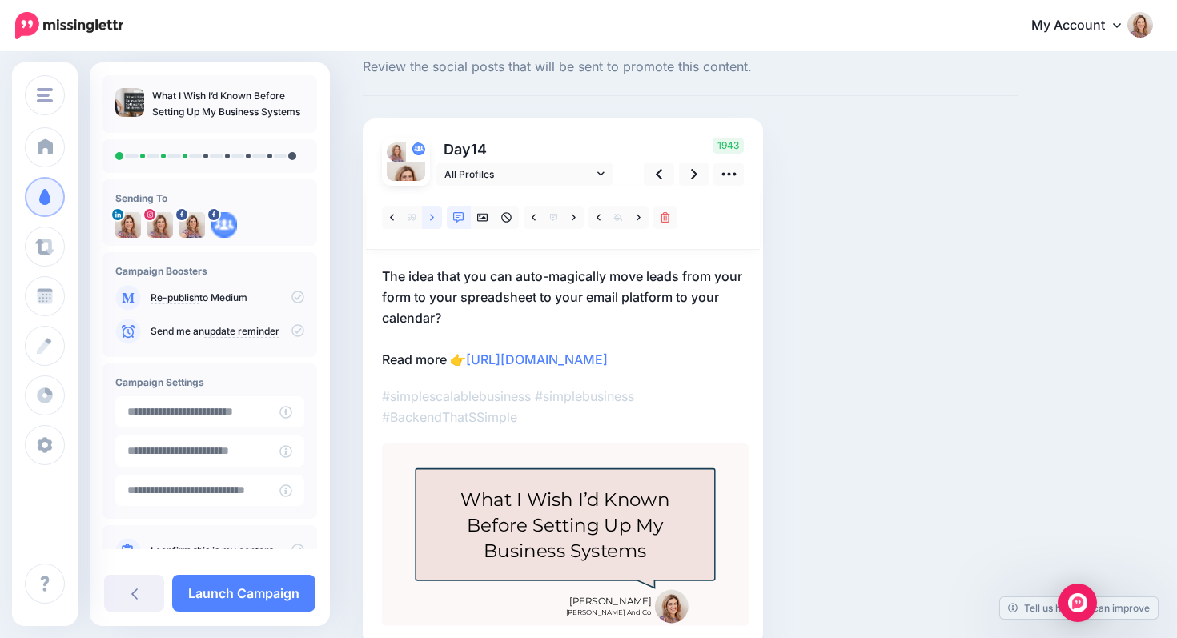
click at [431, 217] on icon at bounding box center [432, 217] width 4 height 11
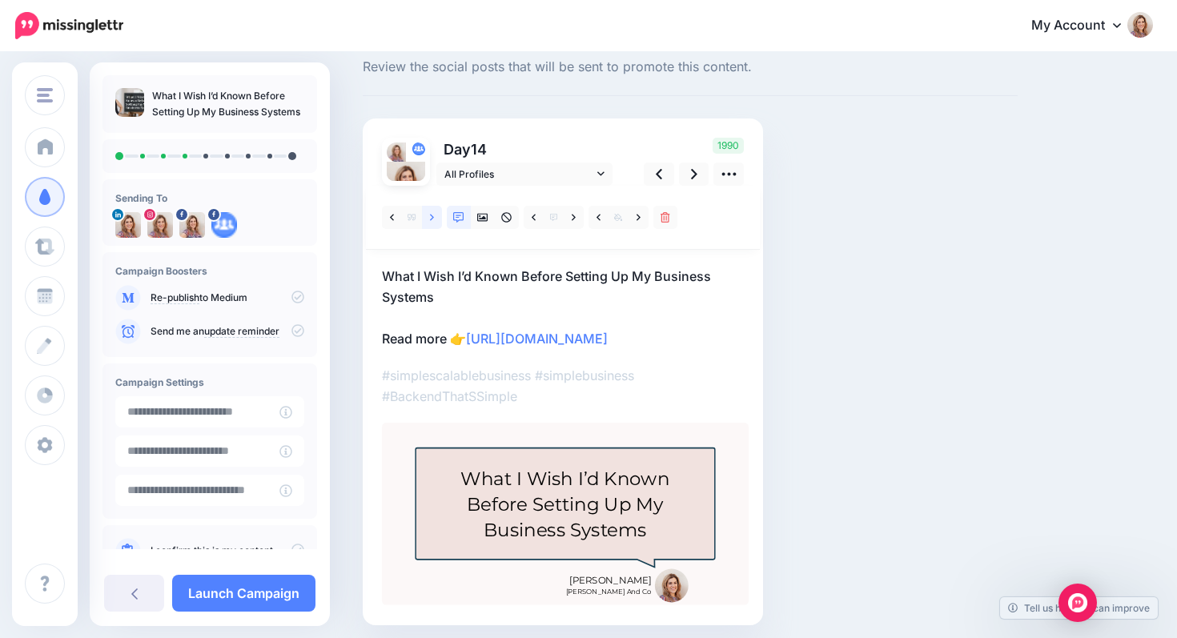
click at [432, 218] on icon at bounding box center [432, 217] width 4 height 11
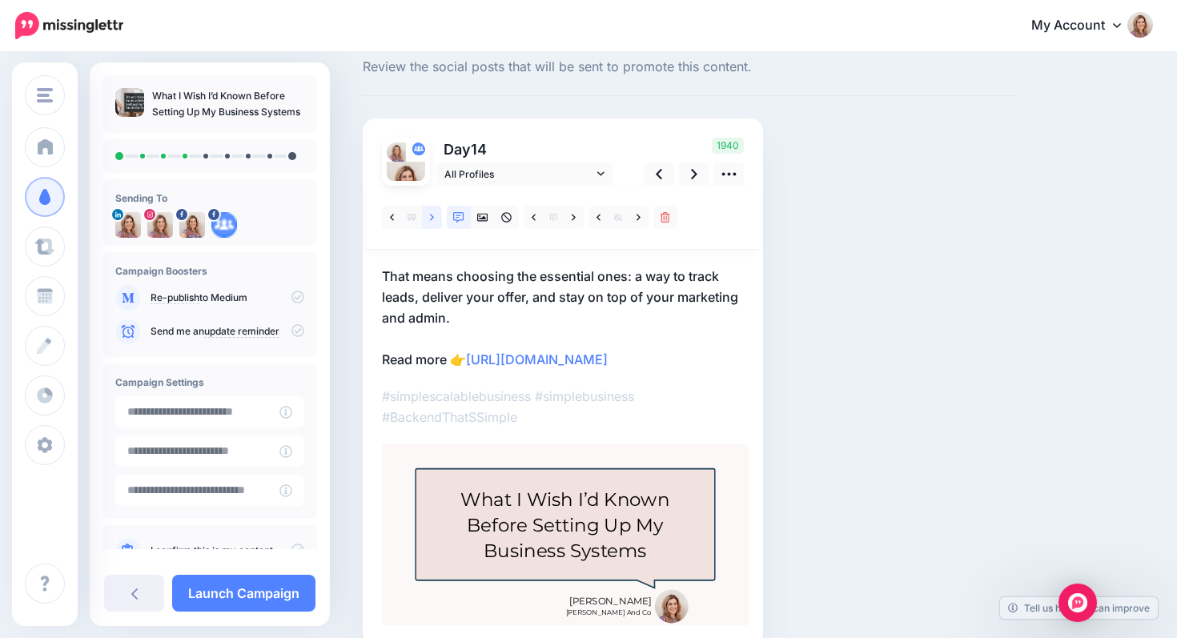
click at [432, 218] on icon at bounding box center [432, 217] width 4 height 11
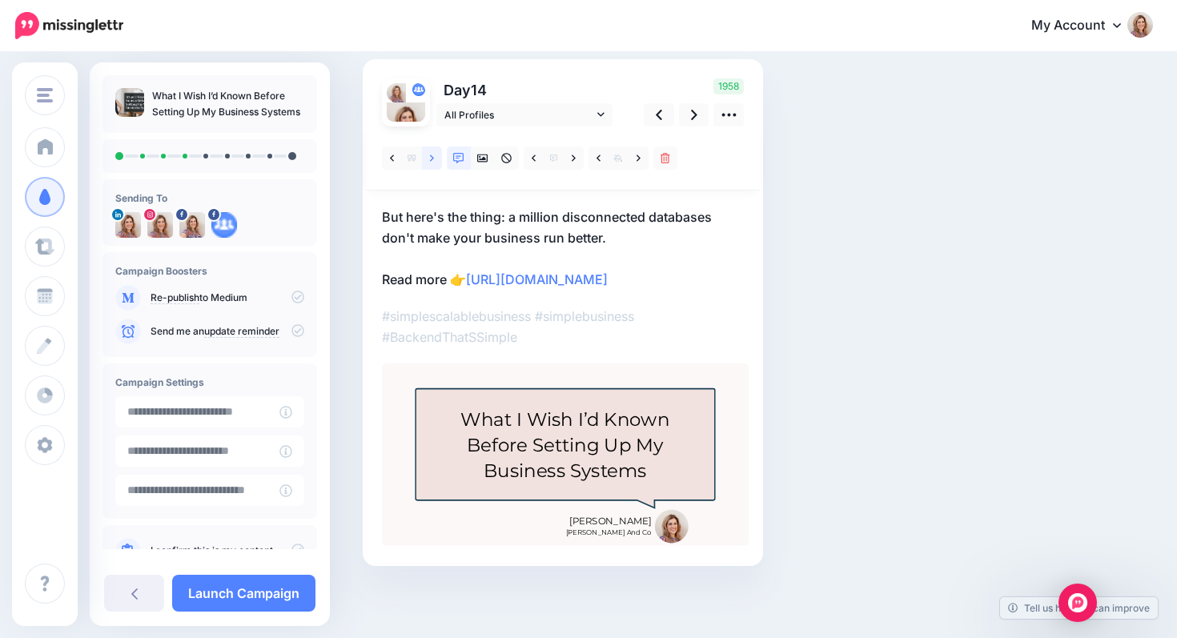
scroll to position [107, 0]
click at [572, 155] on icon at bounding box center [574, 158] width 4 height 11
click at [620, 235] on p "But here's the thing: a million disconnected databases don't make your business…" at bounding box center [563, 248] width 362 height 83
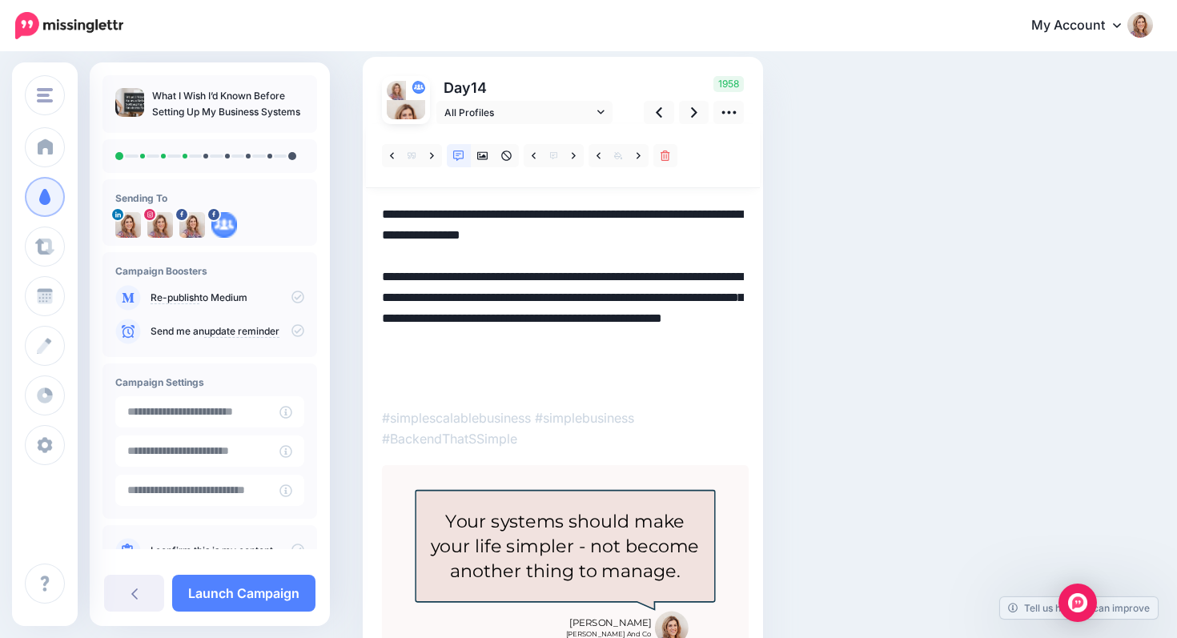
click at [618, 237] on textarea "**********" at bounding box center [563, 297] width 362 height 187
drag, startPoint x: 560, startPoint y: 319, endPoint x: 568, endPoint y: 394, distance: 75.7
click at [568, 394] on div at bounding box center [563, 386] width 362 height 525
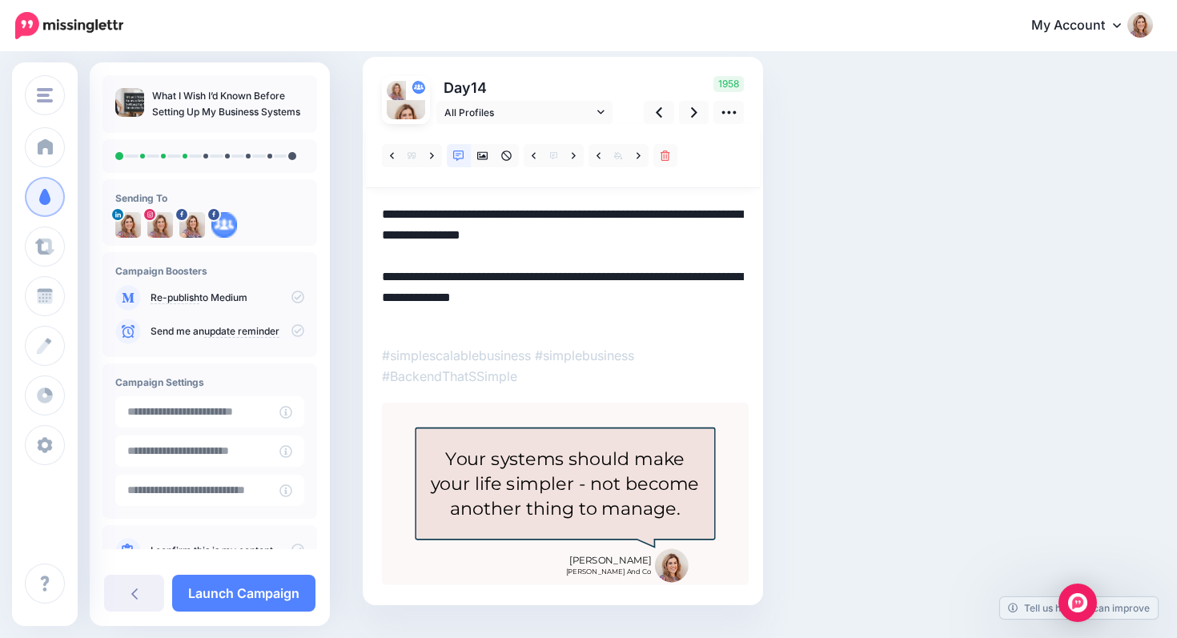
click at [617, 235] on textarea "**********" at bounding box center [563, 266] width 362 height 125
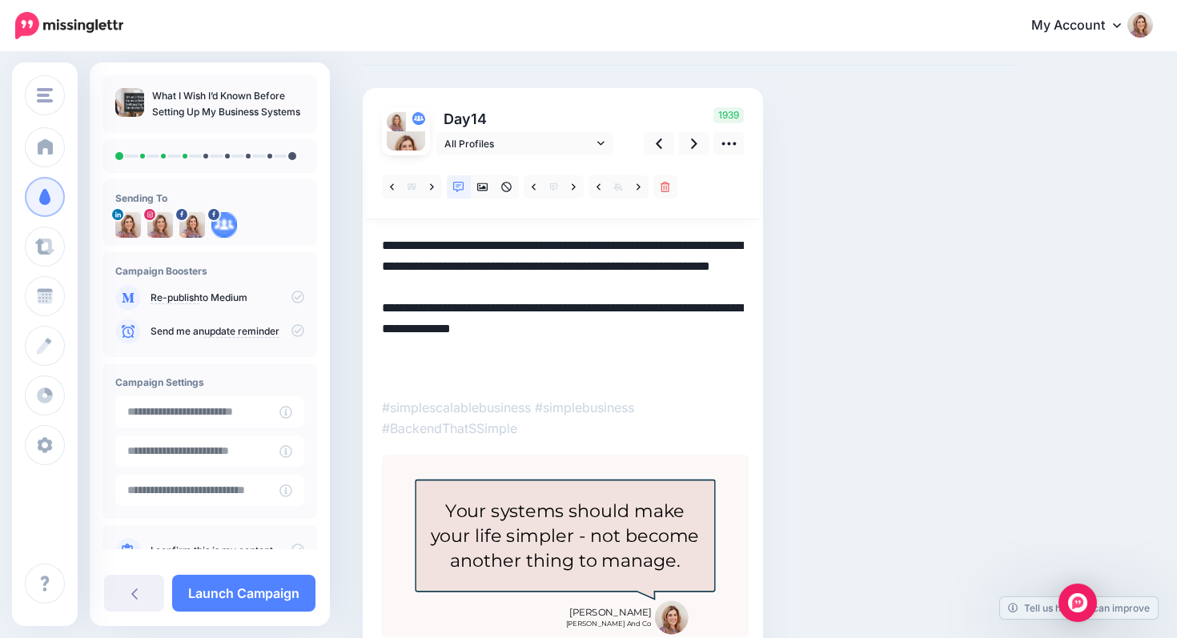
scroll to position [70, 0]
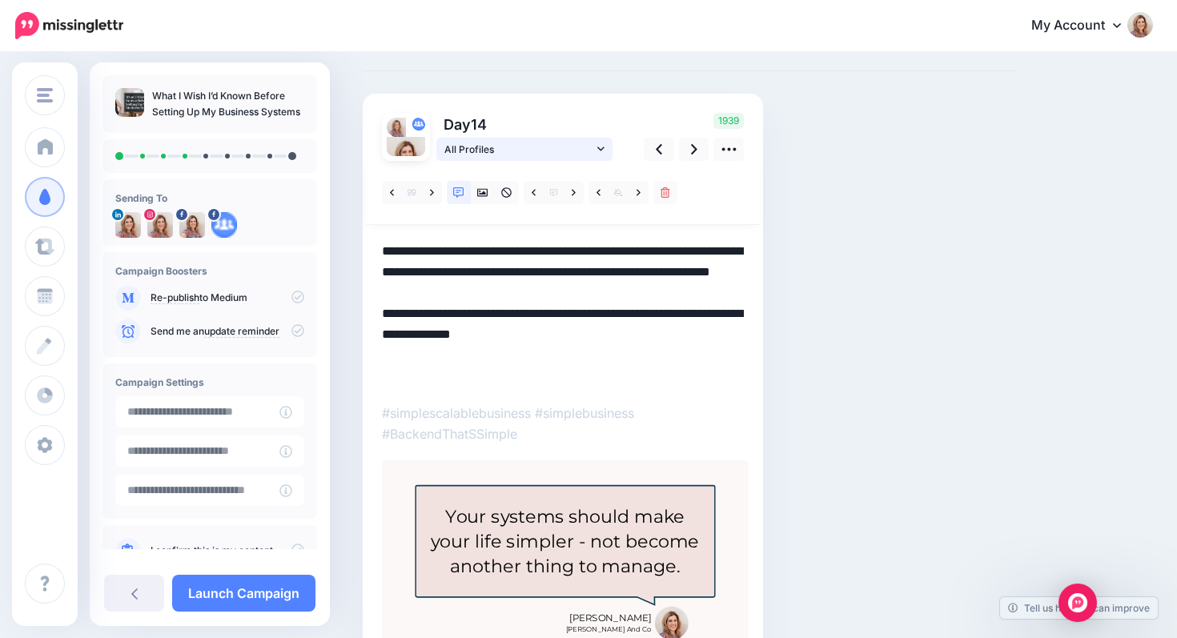
click at [601, 151] on icon at bounding box center [600, 148] width 7 height 11
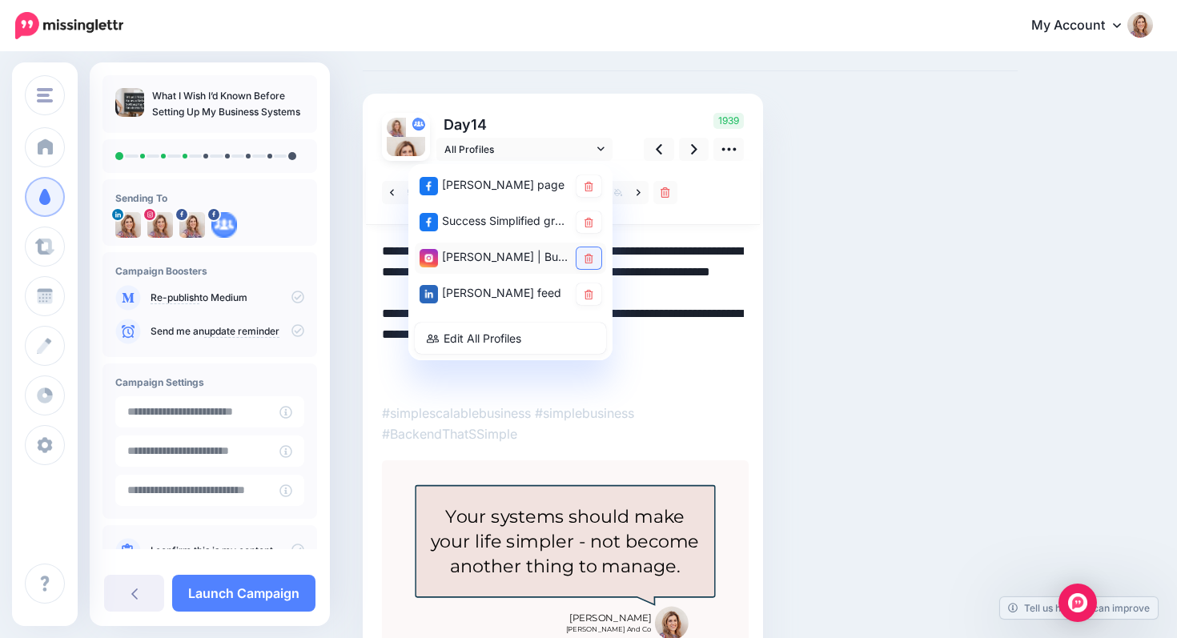
click at [583, 260] on link at bounding box center [589, 258] width 25 height 22
click at [694, 147] on icon at bounding box center [694, 149] width 6 height 10
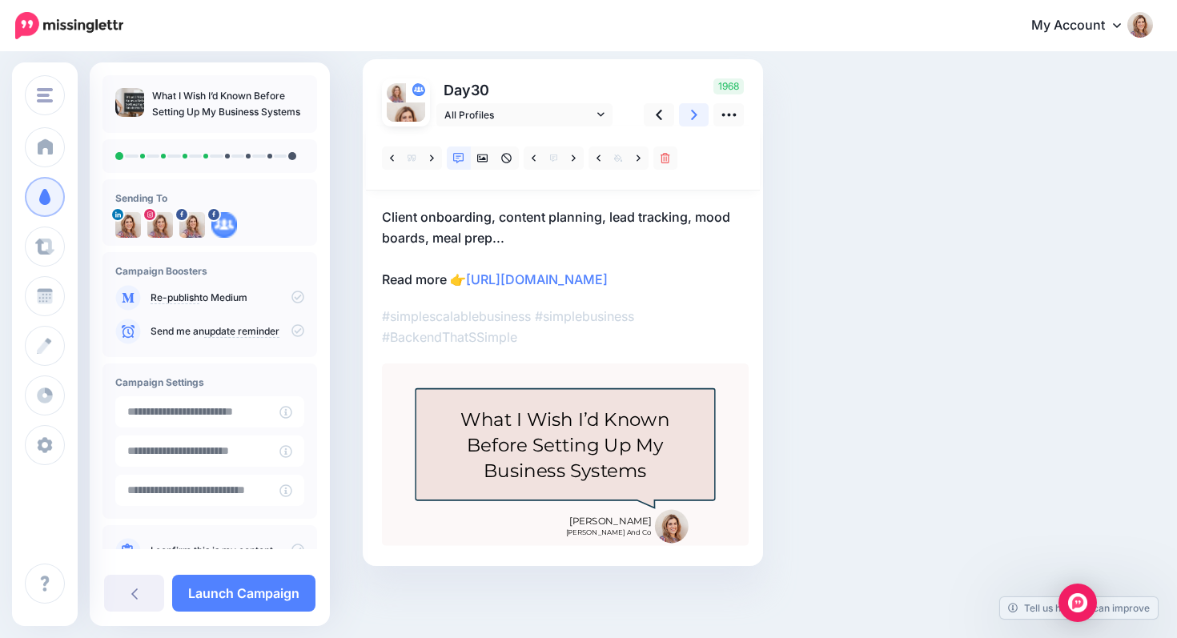
scroll to position [115, 0]
click at [639, 153] on icon at bounding box center [639, 158] width 4 height 11
click at [640, 153] on icon at bounding box center [639, 158] width 4 height 11
click at [572, 153] on icon at bounding box center [574, 158] width 4 height 11
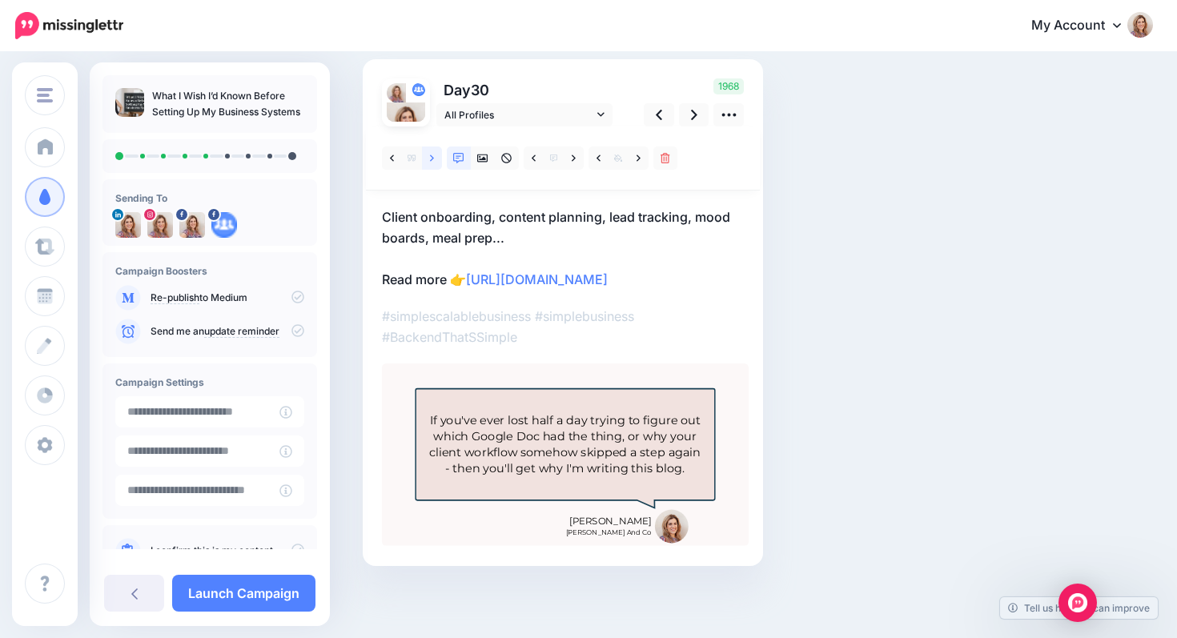
click at [433, 153] on icon at bounding box center [432, 158] width 4 height 11
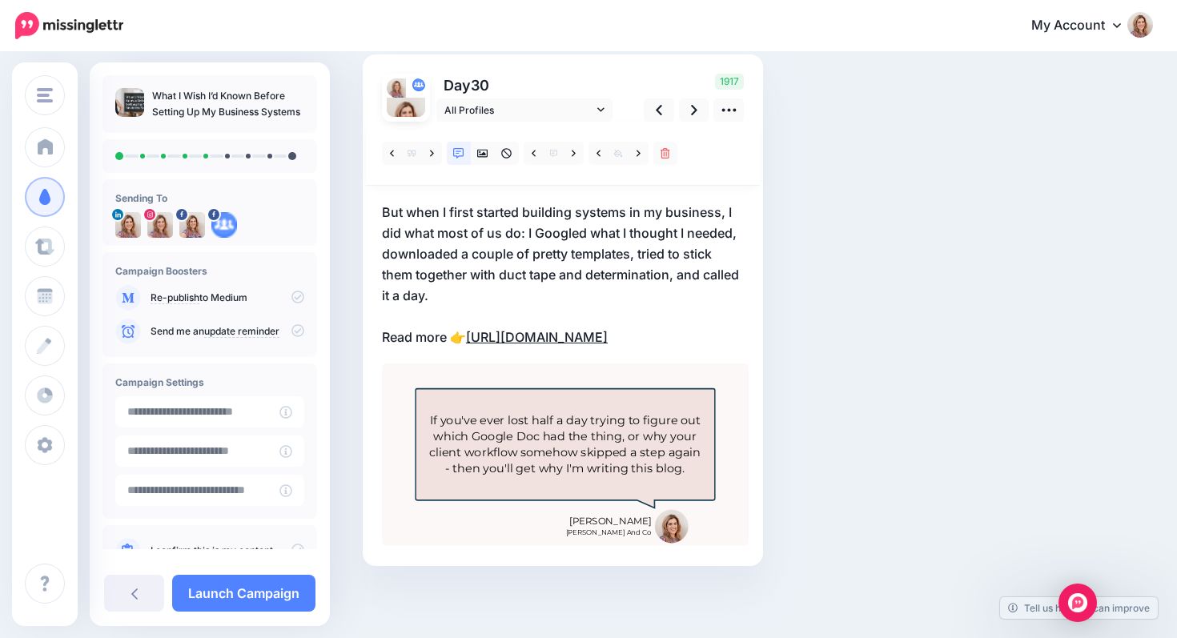
click at [583, 345] on link "https://emmajohnsonandco.mykajabi.com/blog/before-you-build-business-systems?ut…" at bounding box center [537, 337] width 142 height 16
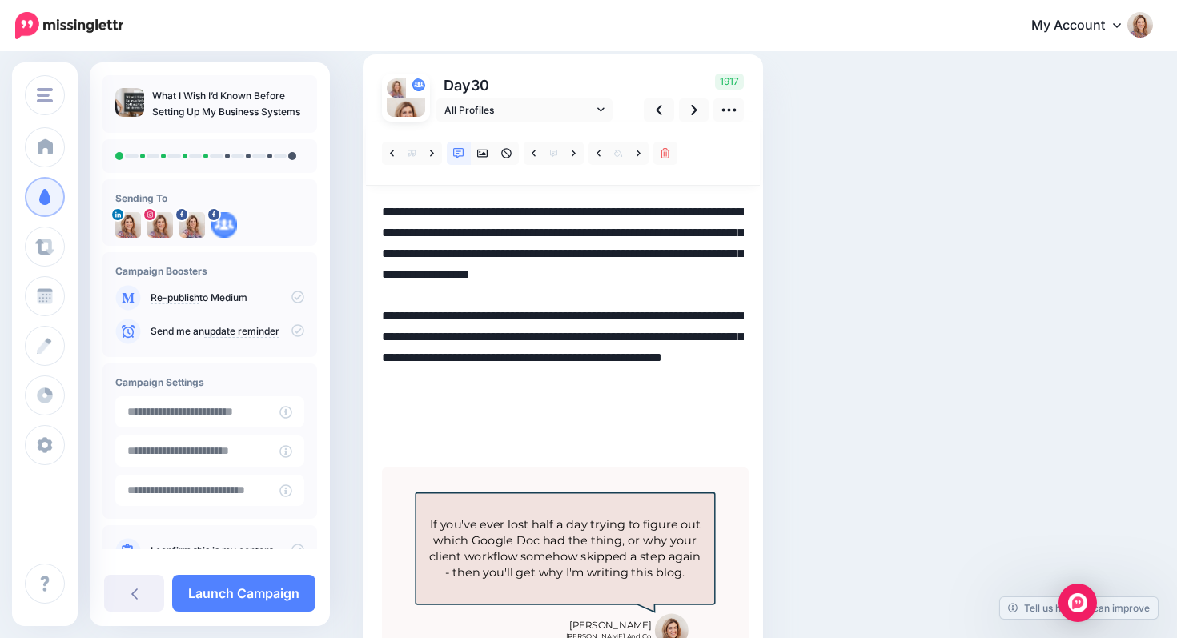
drag, startPoint x: 558, startPoint y: 380, endPoint x: 558, endPoint y: 445, distance: 64.1
click at [558, 445] on textarea "**********" at bounding box center [563, 327] width 362 height 250
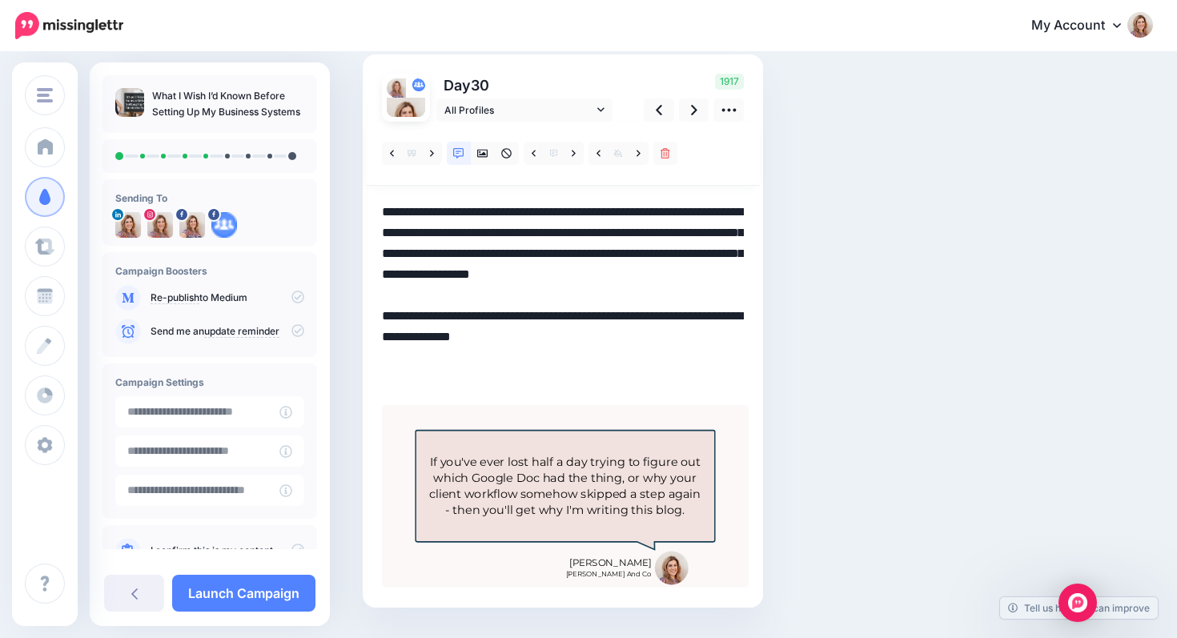
drag, startPoint x: 557, startPoint y: 360, endPoint x: 613, endPoint y: 364, distance: 55.4
click at [613, 363] on textarea "**********" at bounding box center [563, 295] width 362 height 187
click at [696, 112] on icon at bounding box center [694, 110] width 6 height 17
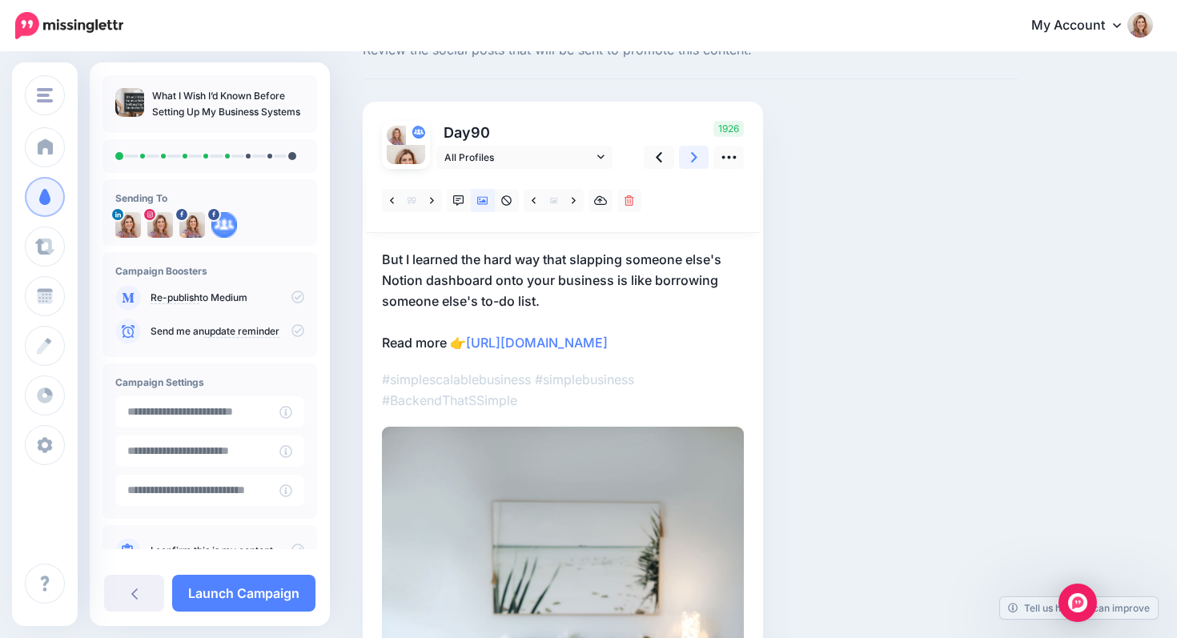
scroll to position [40, 0]
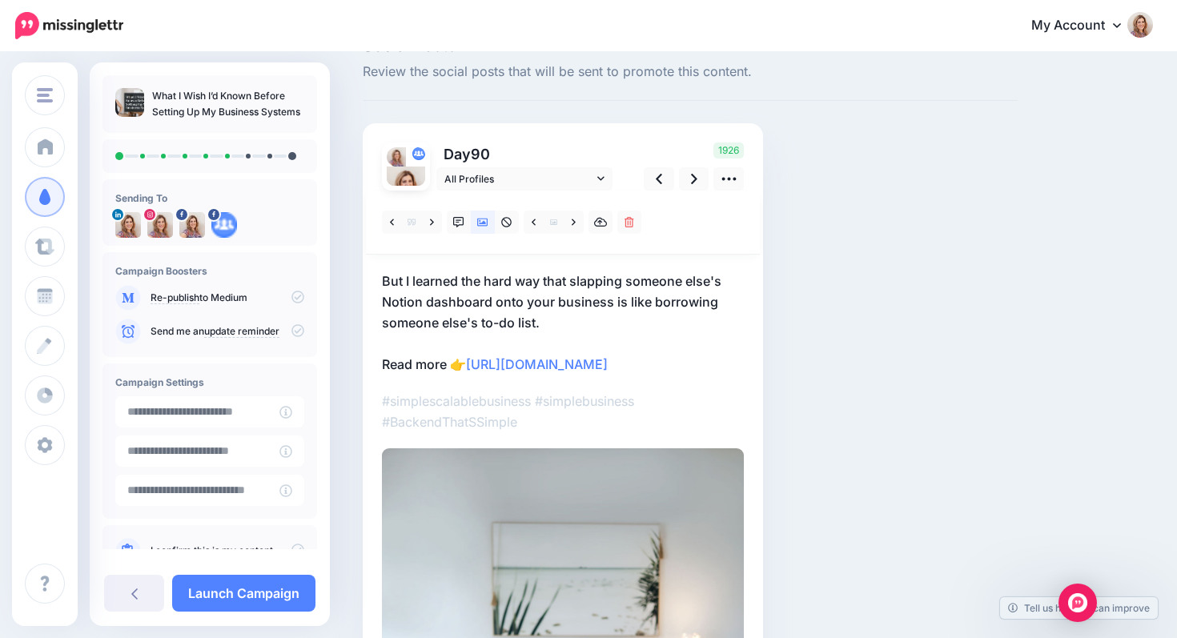
click at [548, 323] on p "But I learned the hard way that slapping someone else's Notion dashboard onto y…" at bounding box center [563, 323] width 362 height 104
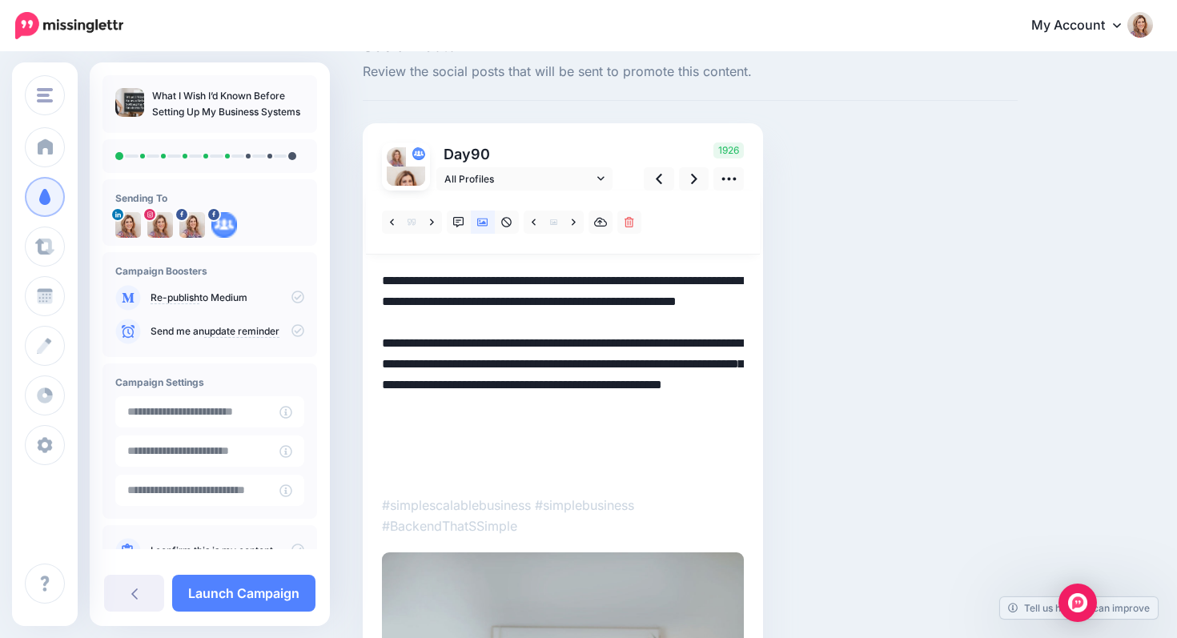
scroll to position [0, 0]
click at [548, 323] on textarea "**********" at bounding box center [563, 375] width 362 height 208
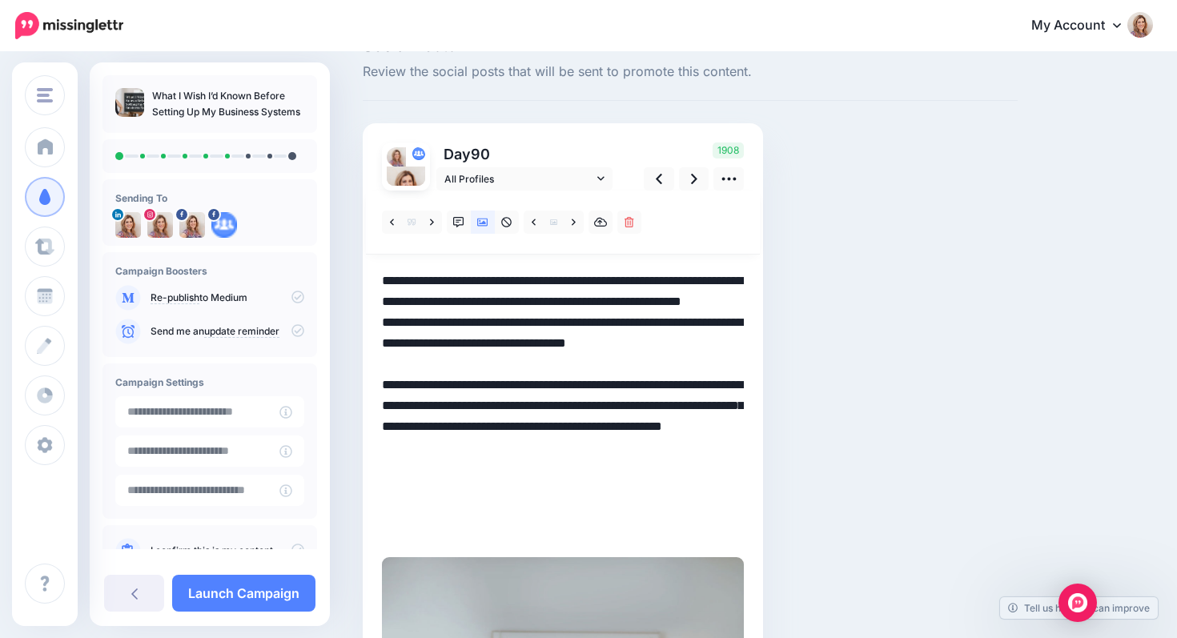
drag, startPoint x: 558, startPoint y: 466, endPoint x: 651, endPoint y: 543, distance: 120.6
click at [651, 543] on div at bounding box center [563, 646] width 362 height 910
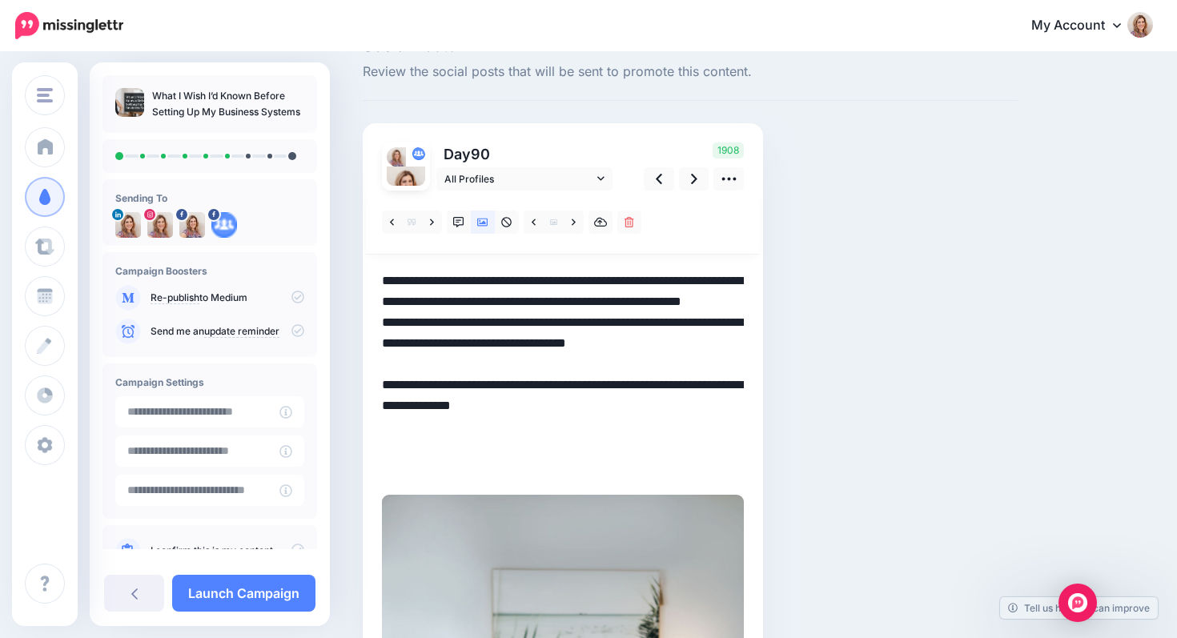
drag, startPoint x: 557, startPoint y: 447, endPoint x: 615, endPoint y: 453, distance: 58.7
click at [616, 453] on textarea "**********" at bounding box center [563, 375] width 362 height 208
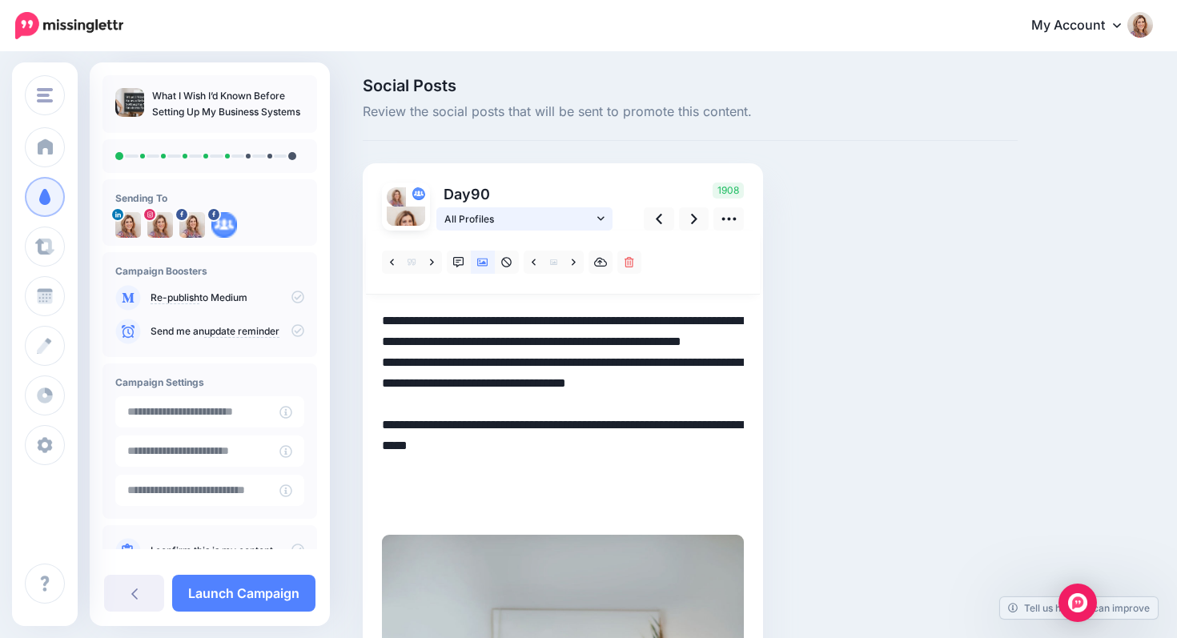
click at [601, 217] on icon at bounding box center [600, 218] width 7 height 11
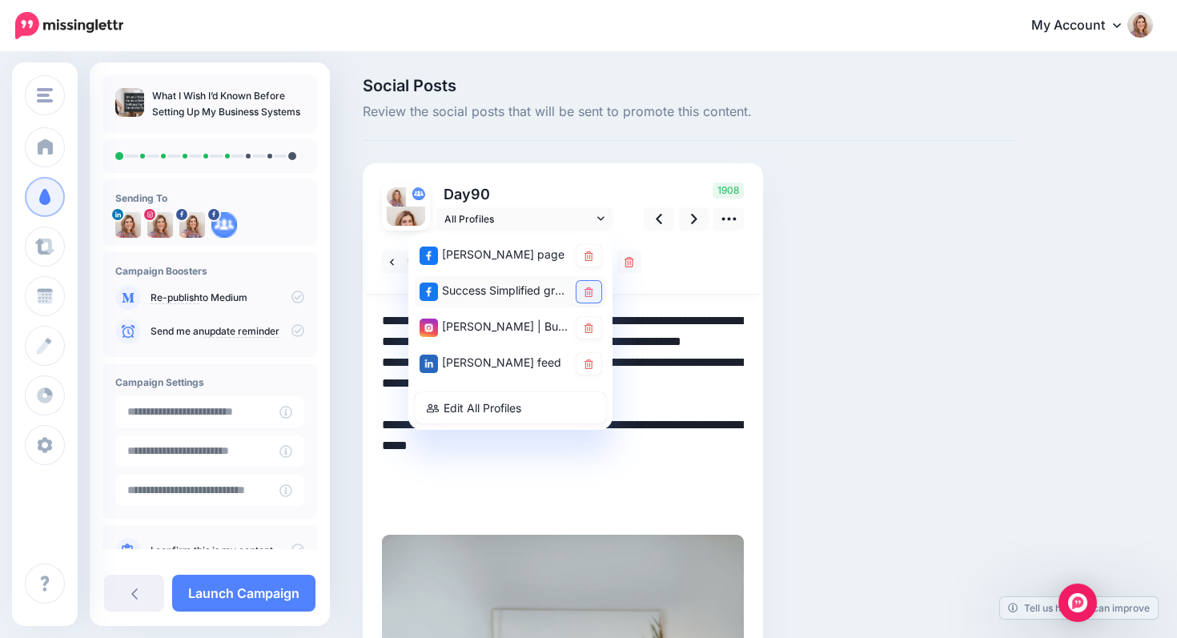
click at [587, 292] on icon at bounding box center [589, 293] width 9 height 10
click at [586, 324] on icon at bounding box center [589, 329] width 9 height 10
click at [730, 268] on div at bounding box center [563, 263] width 394 height 64
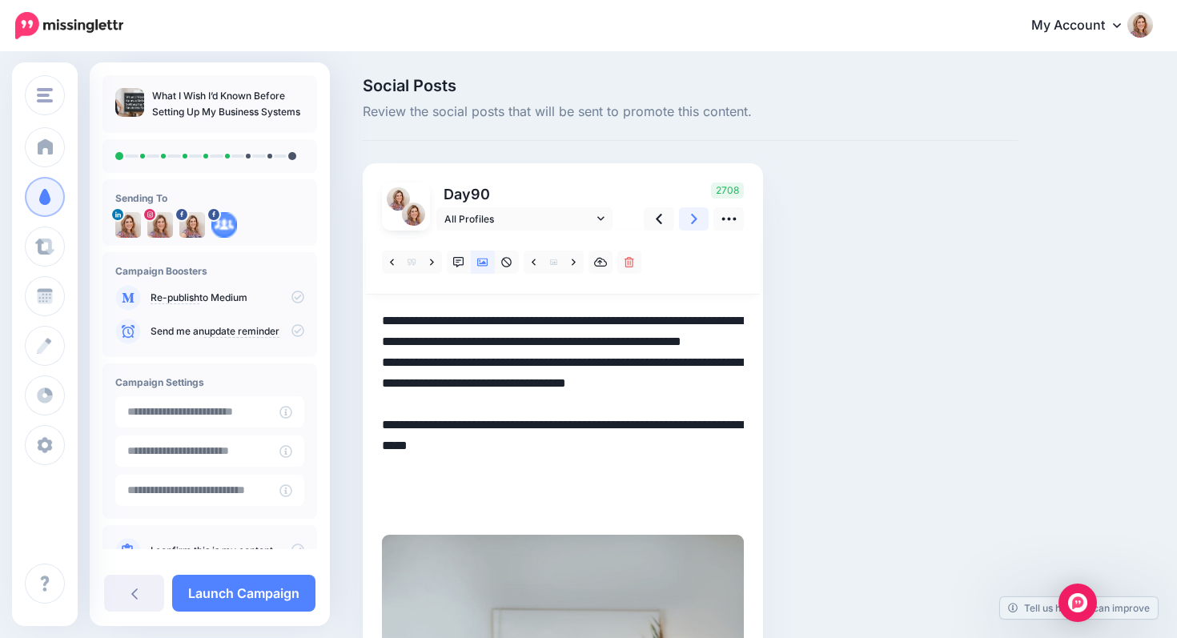
click at [690, 219] on link at bounding box center [694, 218] width 30 height 23
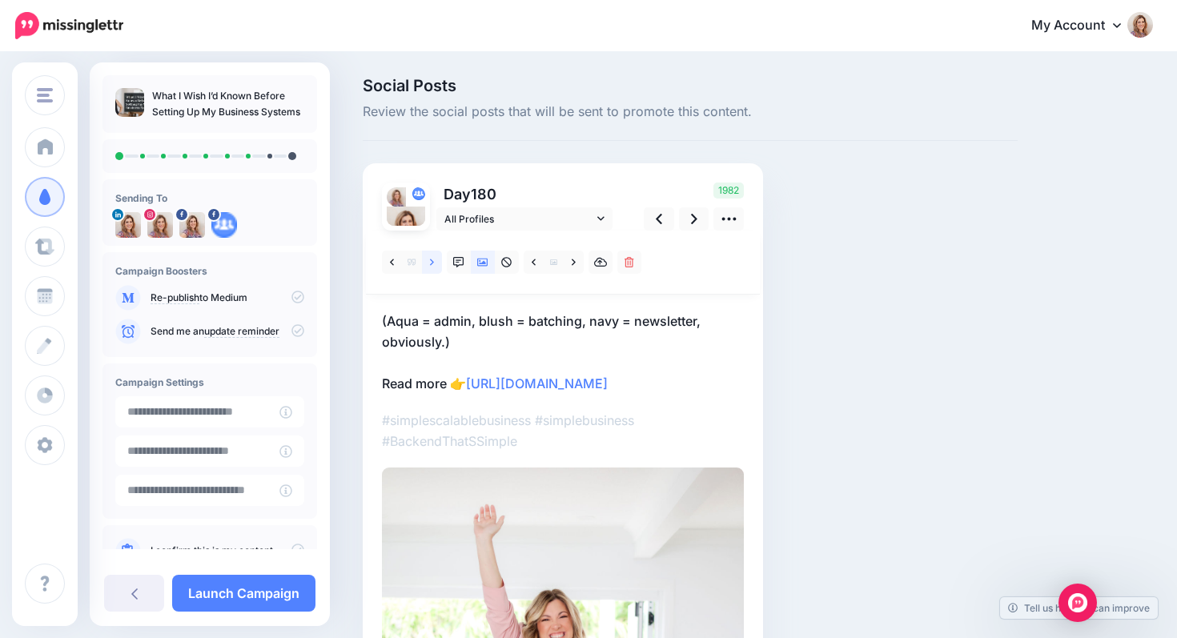
click at [430, 261] on icon at bounding box center [432, 262] width 4 height 11
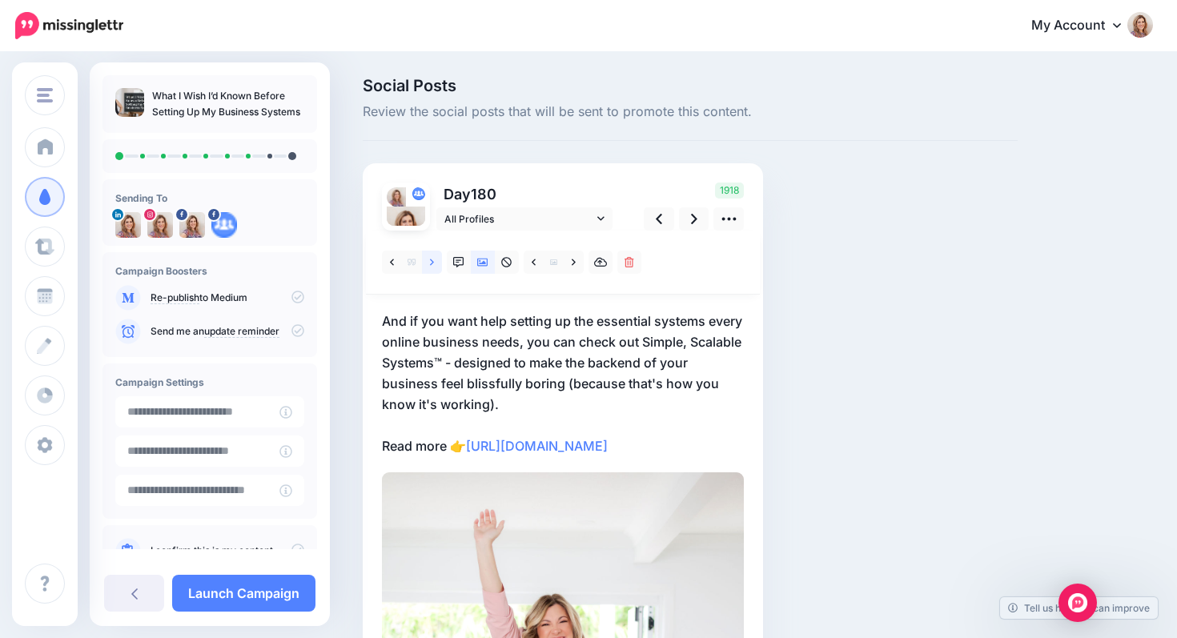
click at [431, 263] on icon at bounding box center [432, 262] width 4 height 11
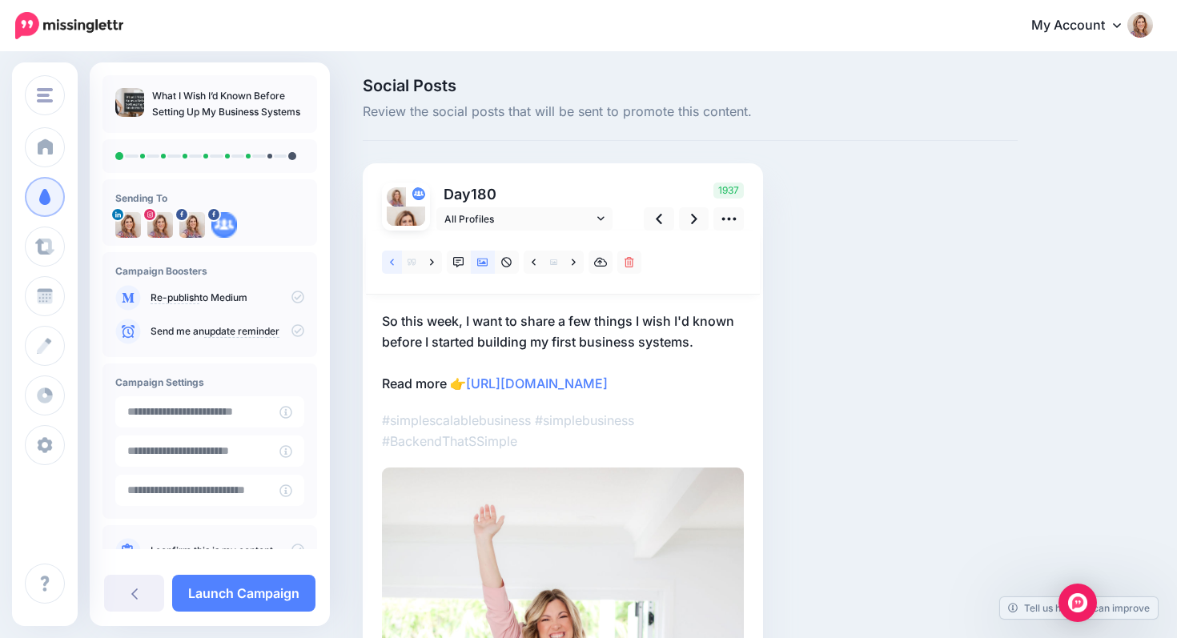
click at [389, 260] on link at bounding box center [392, 262] width 20 height 23
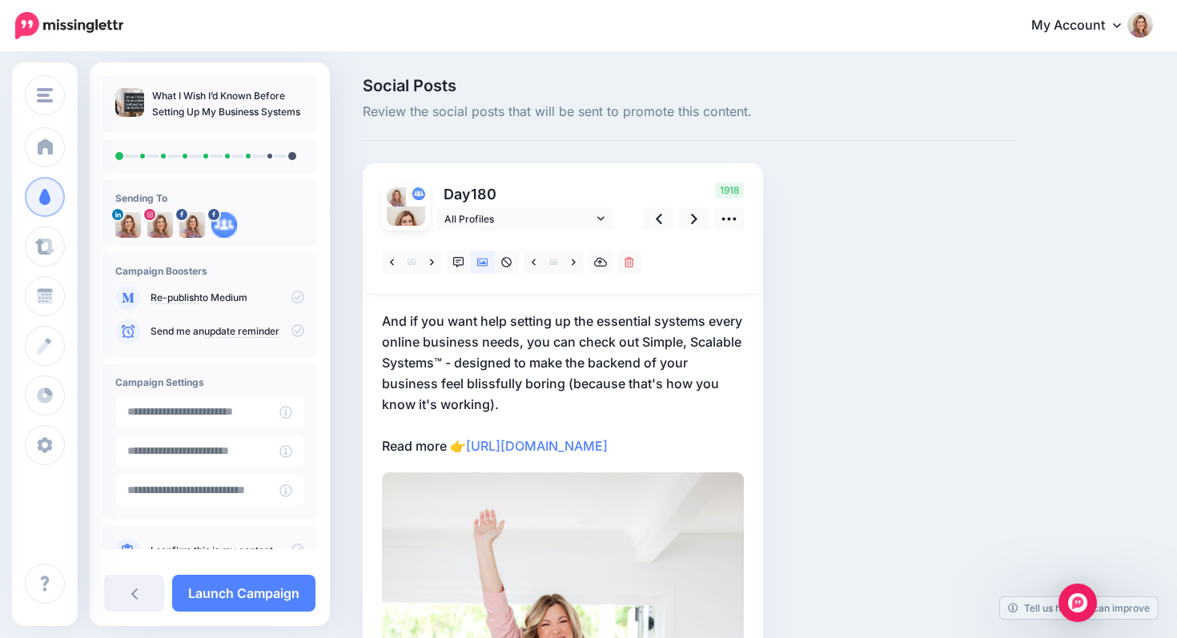
click at [411, 313] on p "And if you want help setting up the essential systems every online business nee…" at bounding box center [563, 384] width 362 height 146
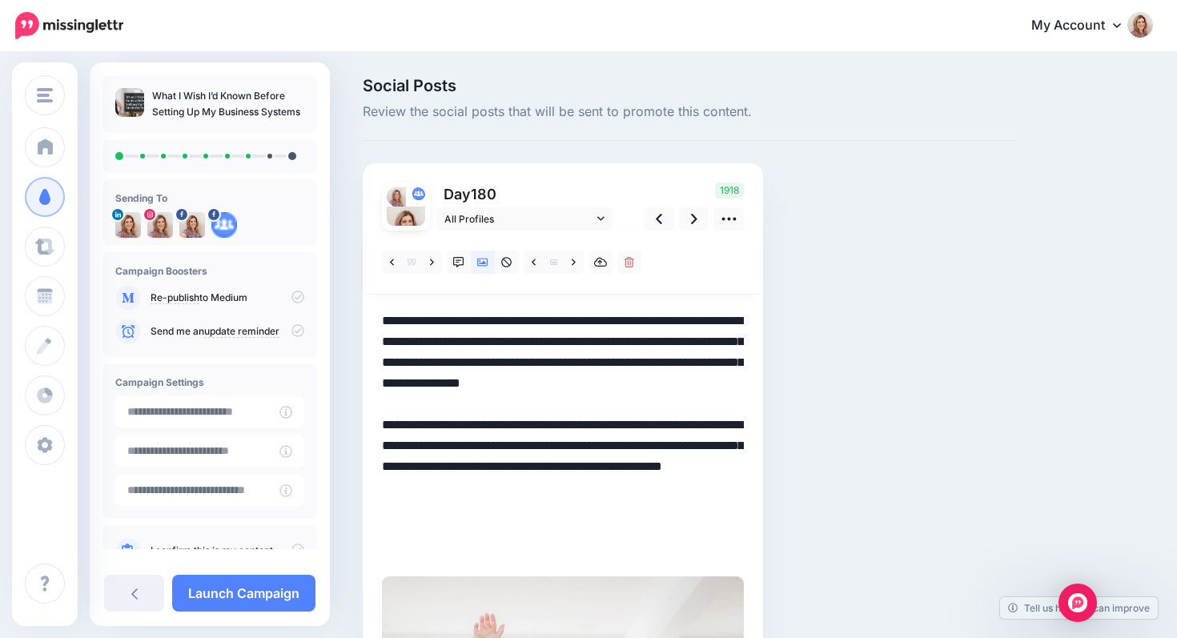
drag, startPoint x: 413, startPoint y: 319, endPoint x: 380, endPoint y: 324, distance: 33.2
drag, startPoint x: 557, startPoint y: 467, endPoint x: 614, endPoint y: 476, distance: 58.3
click at [614, 476] on textarea "**********" at bounding box center [563, 436] width 362 height 250
drag, startPoint x: 494, startPoint y: 487, endPoint x: 541, endPoint y: 568, distance: 93.7
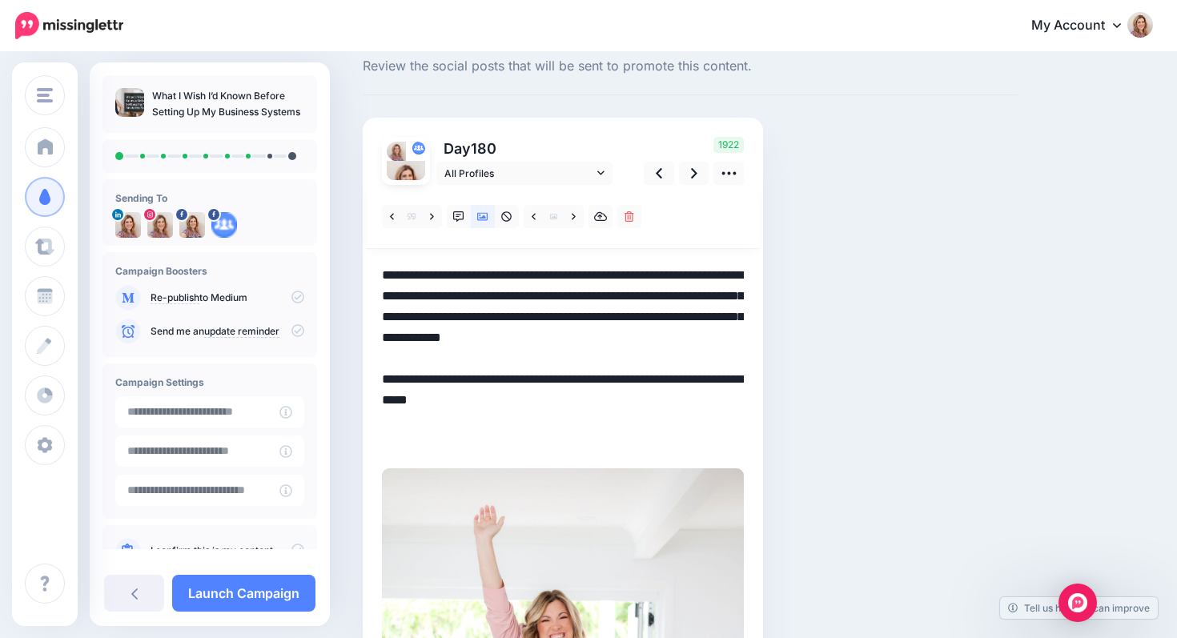
scroll to position [62, 0]
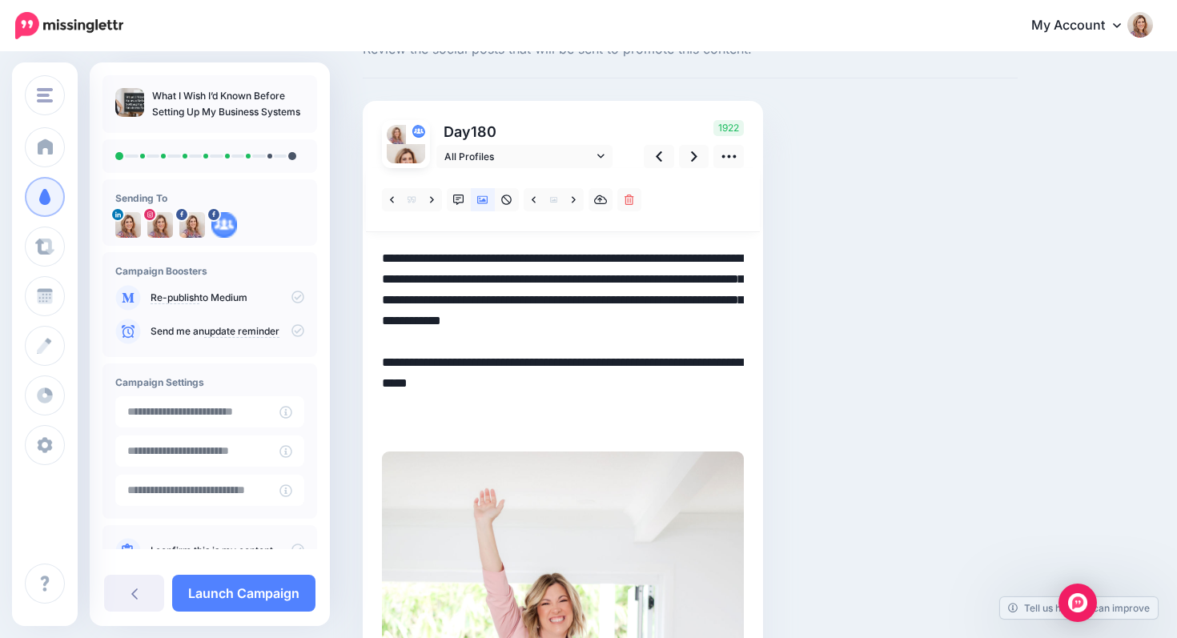
click at [574, 203] on icon at bounding box center [574, 200] width 4 height 11
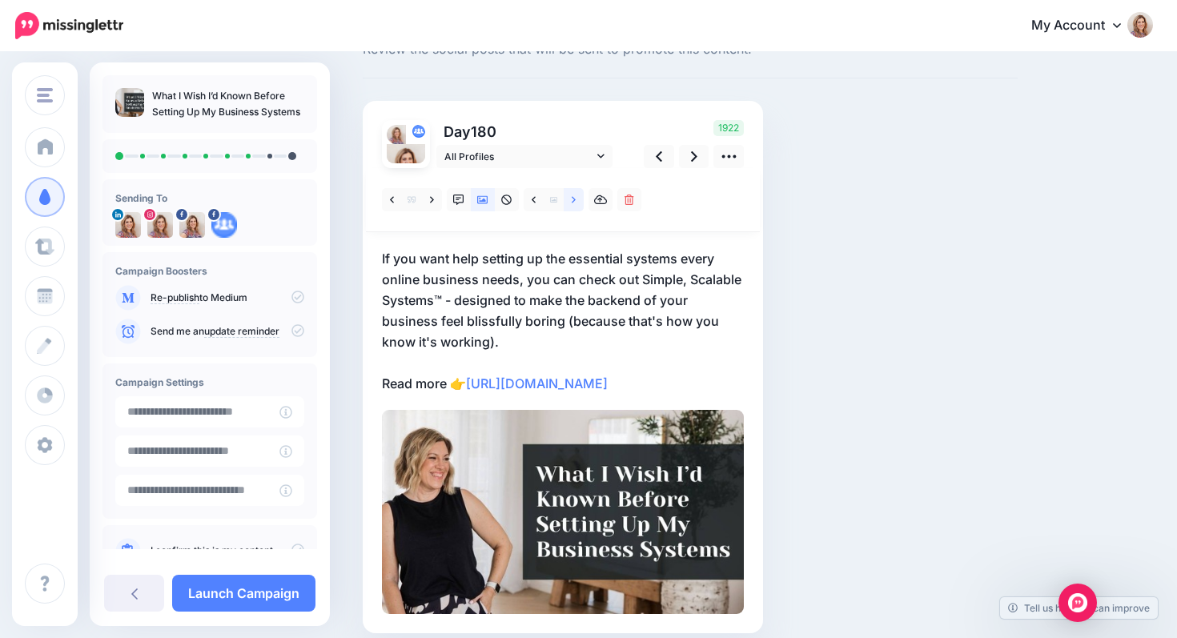
click at [575, 203] on icon at bounding box center [574, 200] width 4 height 11
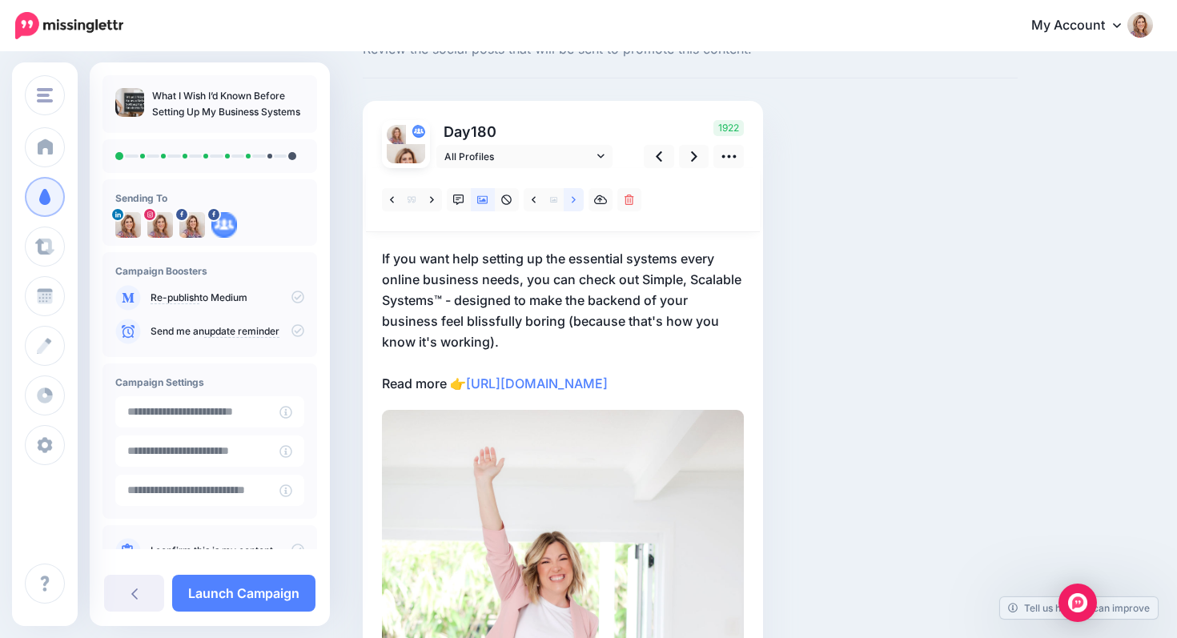
click at [576, 204] on link at bounding box center [574, 199] width 20 height 23
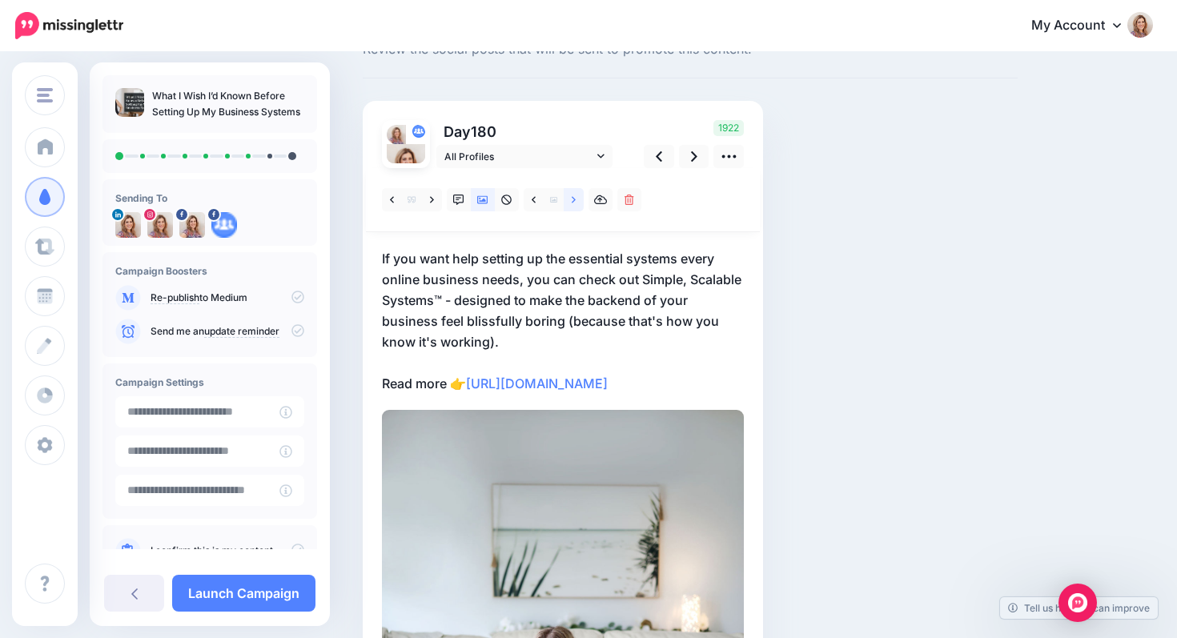
click at [576, 204] on link at bounding box center [574, 199] width 20 height 23
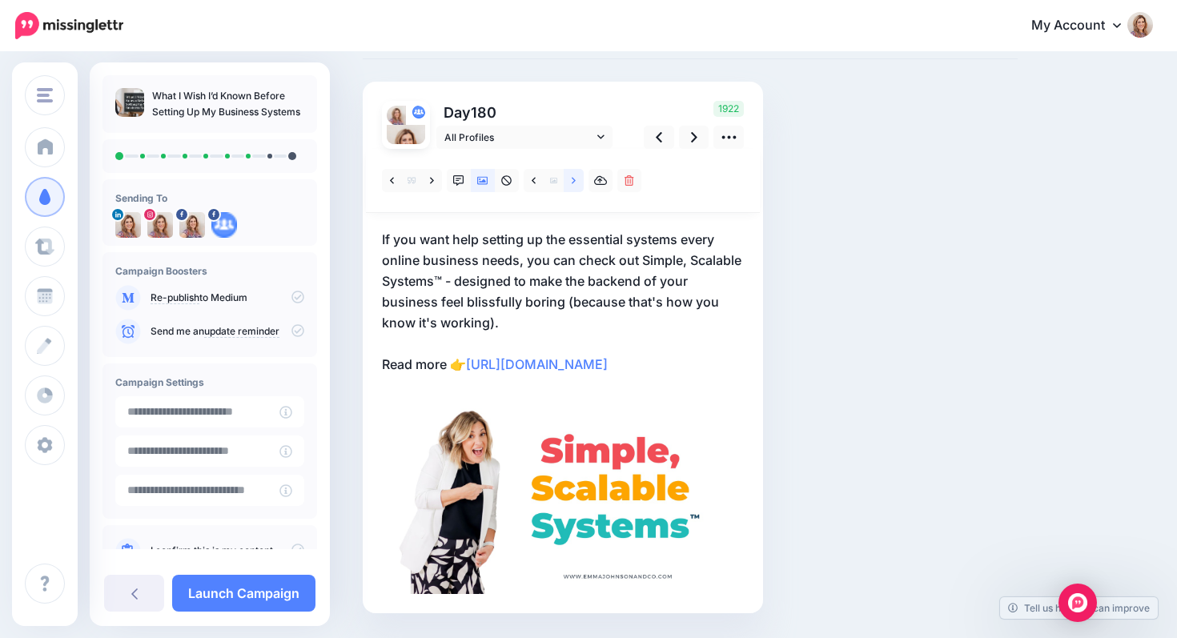
scroll to position [0, 0]
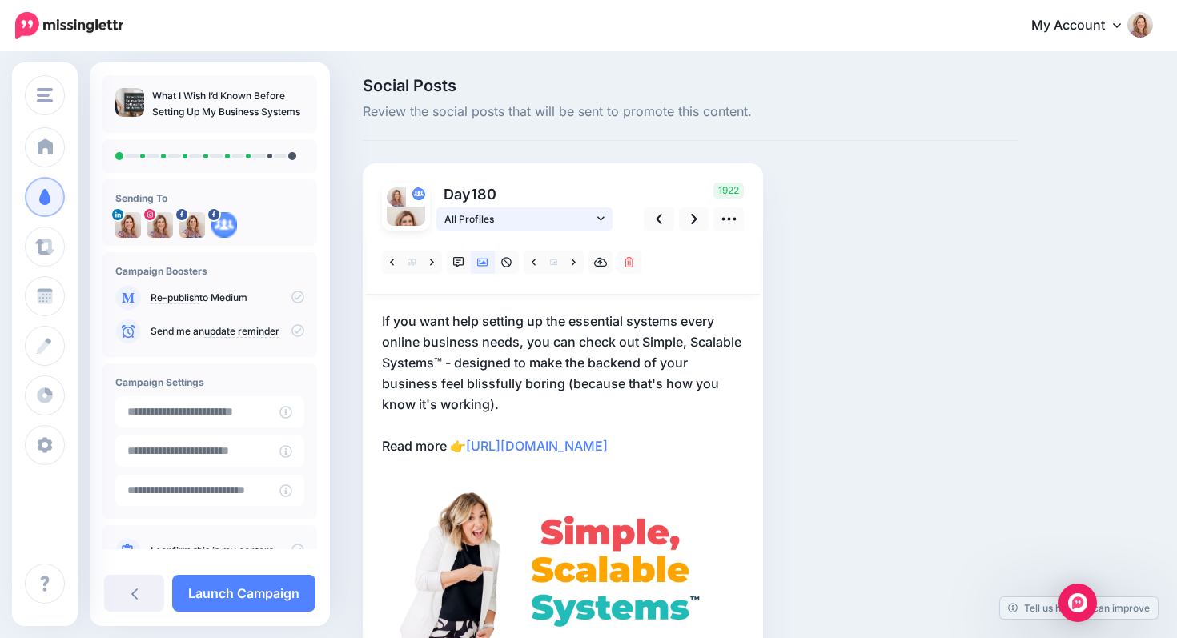
click at [598, 218] on icon at bounding box center [600, 218] width 7 height 4
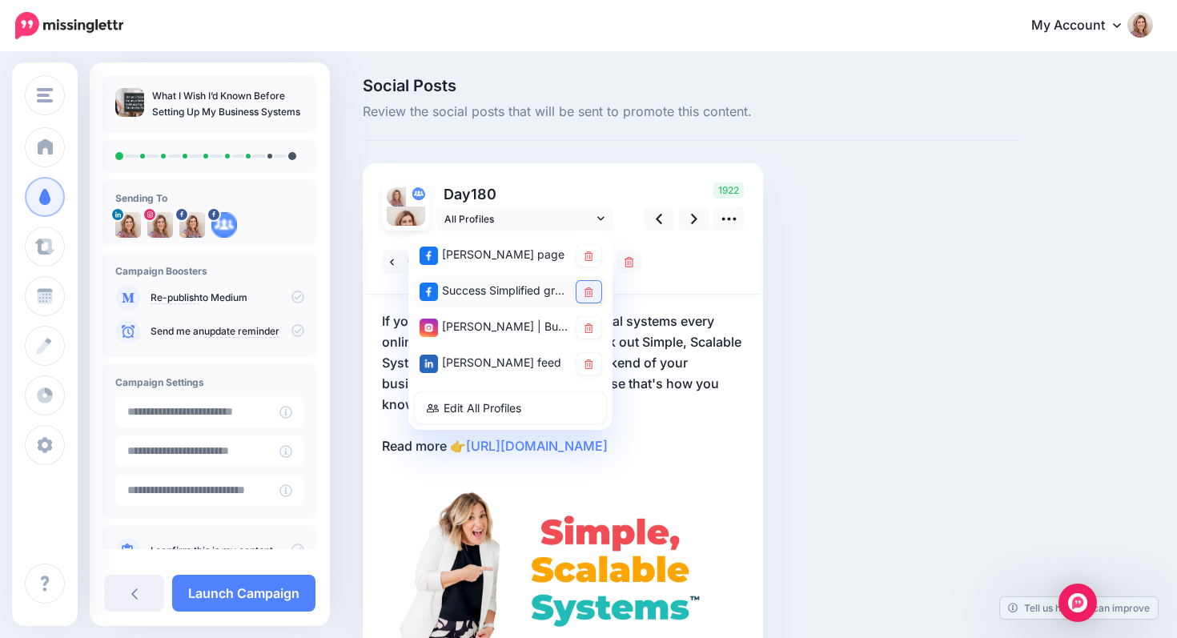
click at [586, 292] on icon at bounding box center [589, 293] width 9 height 10
click at [589, 327] on icon at bounding box center [589, 329] width 9 height 10
click at [731, 254] on div at bounding box center [563, 263] width 394 height 64
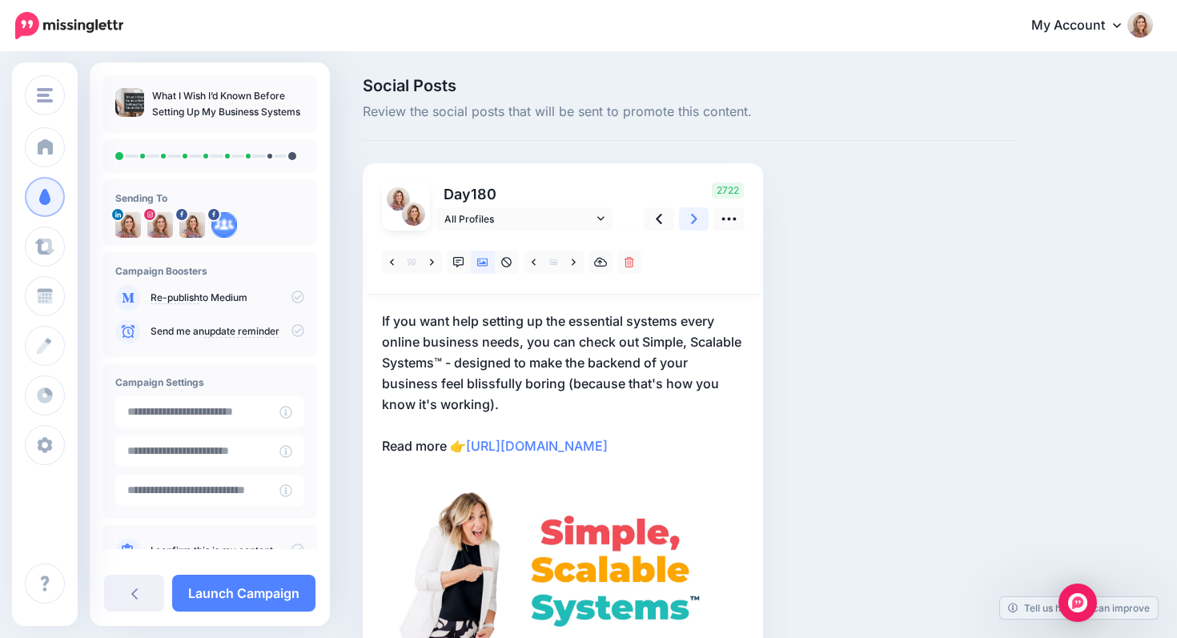
click at [695, 221] on icon at bounding box center [694, 219] width 6 height 17
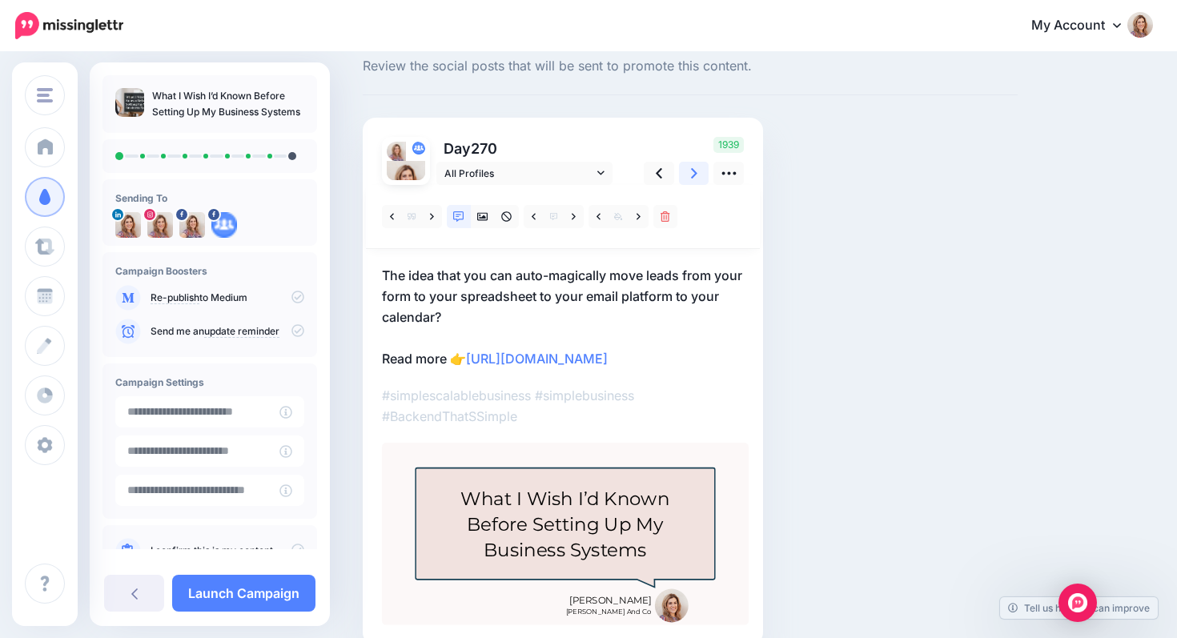
scroll to position [48, 0]
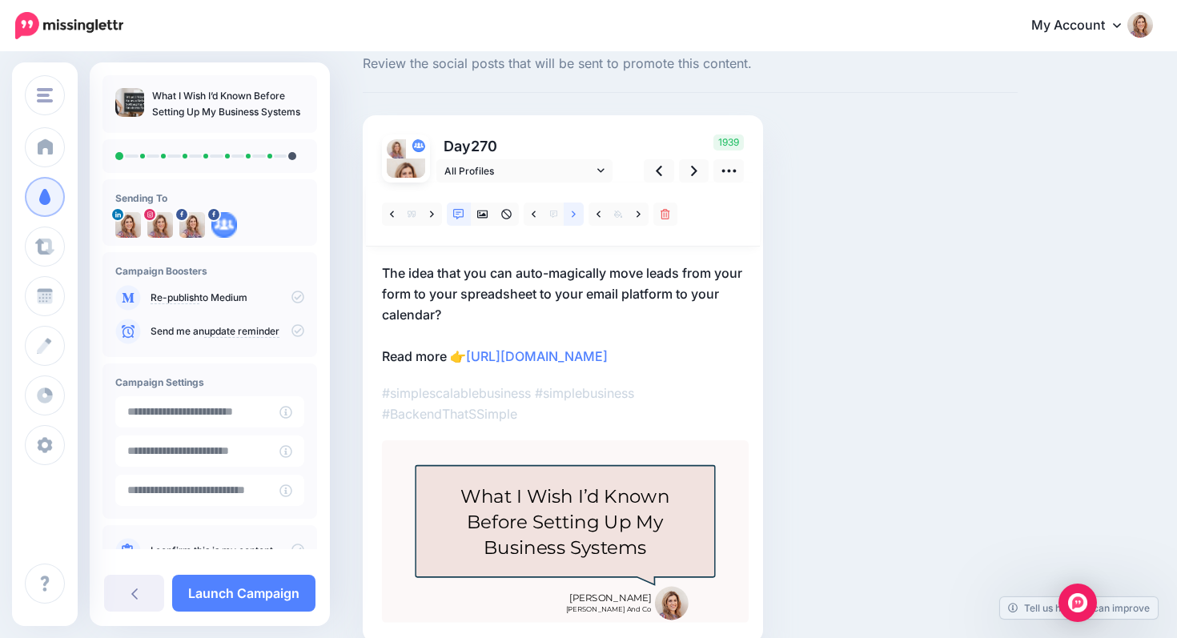
click at [569, 215] on link at bounding box center [574, 214] width 20 height 23
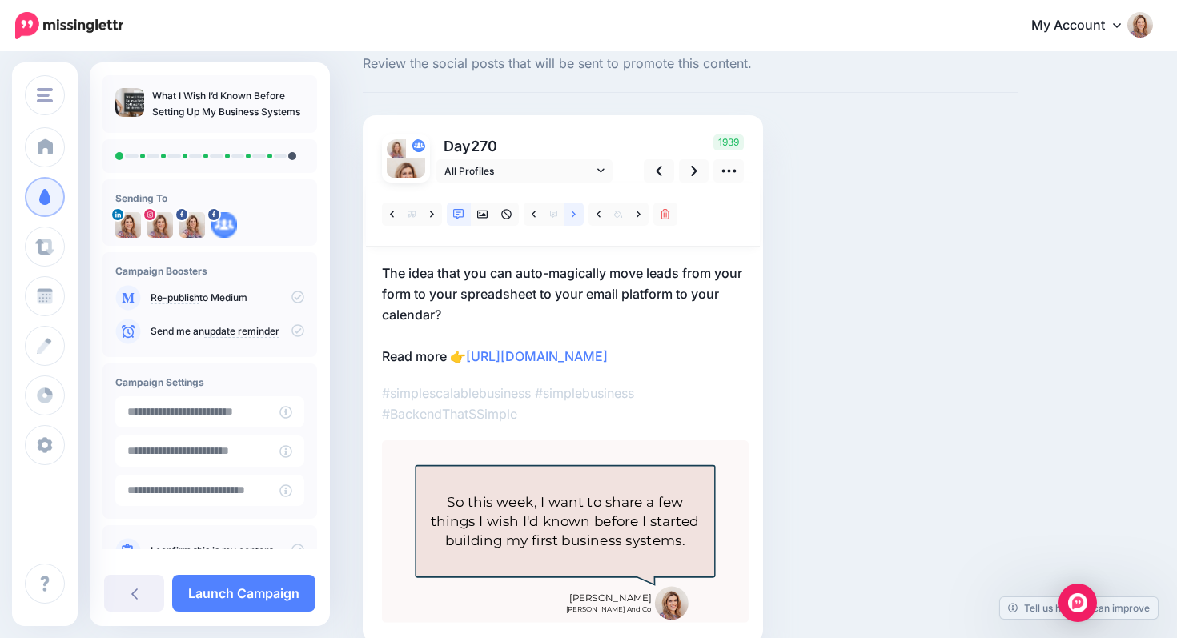
click at [569, 215] on link at bounding box center [574, 214] width 20 height 23
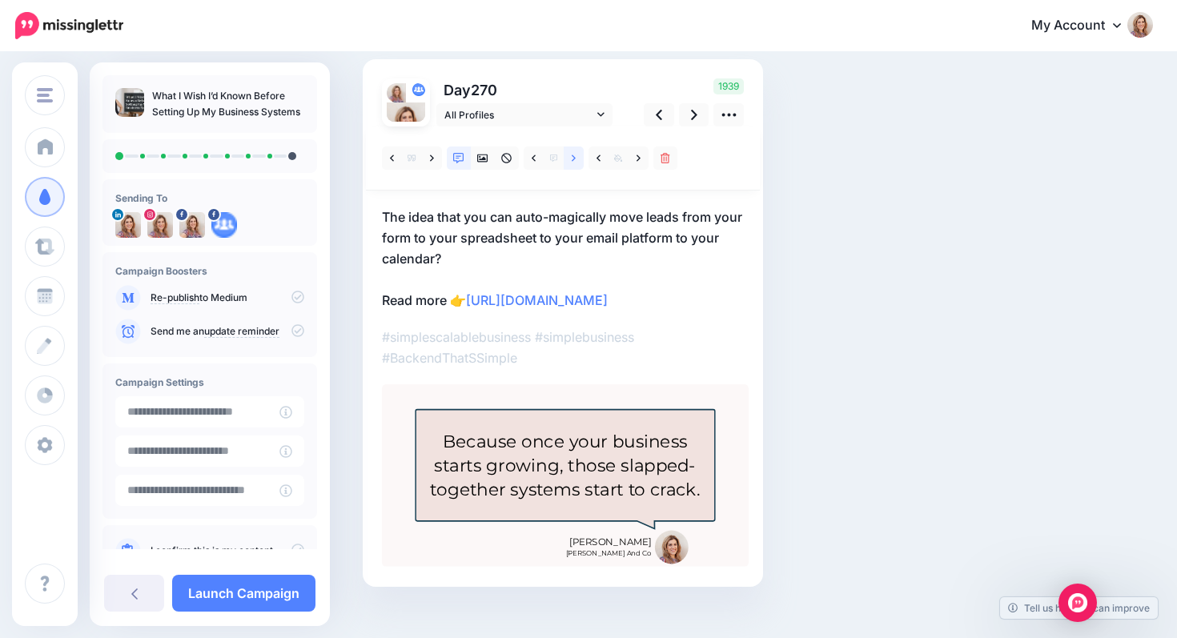
scroll to position [103, 0]
click at [574, 161] on icon at bounding box center [574, 159] width 4 height 11
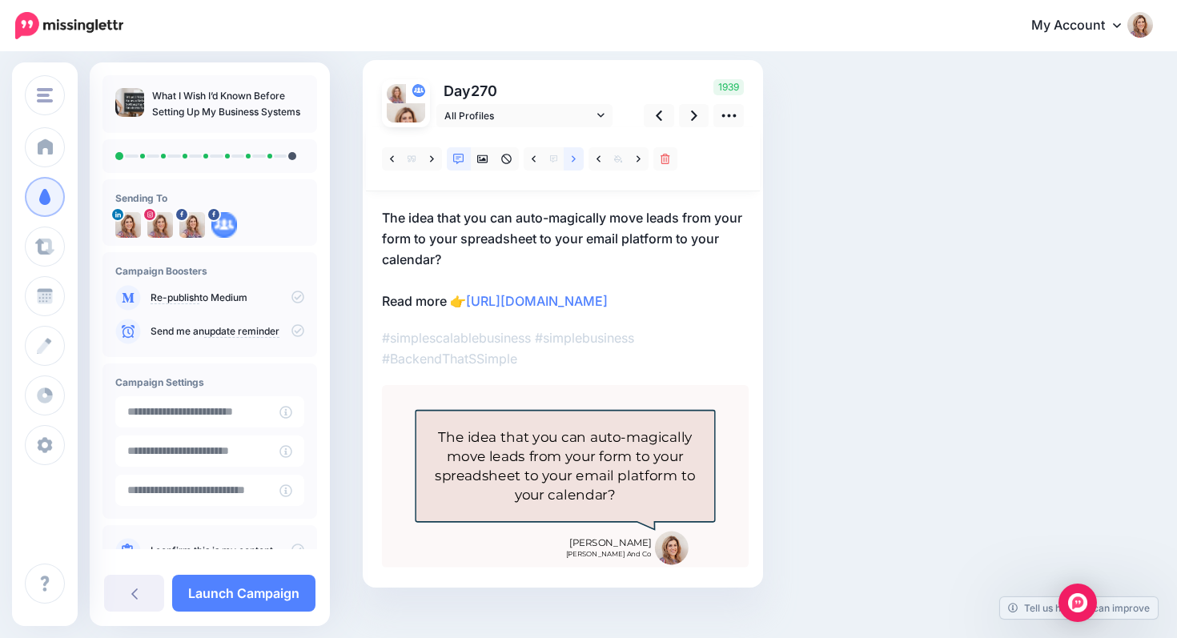
click at [576, 163] on link at bounding box center [574, 158] width 20 height 23
click at [432, 159] on icon at bounding box center [432, 159] width 4 height 11
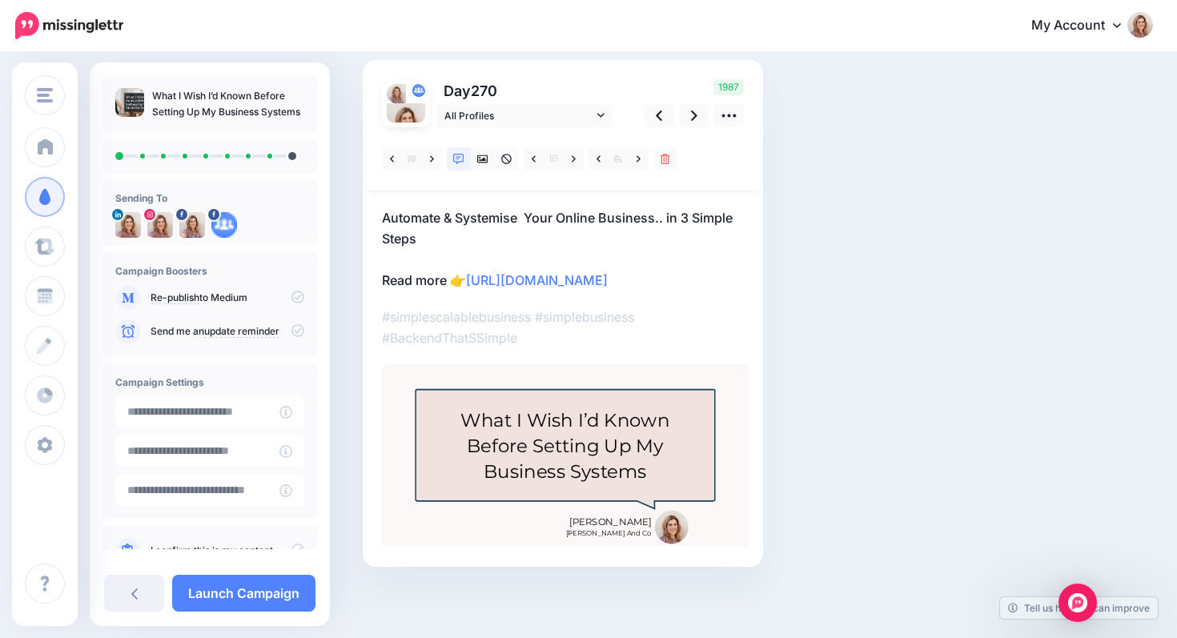
click at [526, 218] on p "Automate & Systemise Your Online Business.. in 3 Simple Steps Read more 👉 https…" at bounding box center [563, 248] width 362 height 83
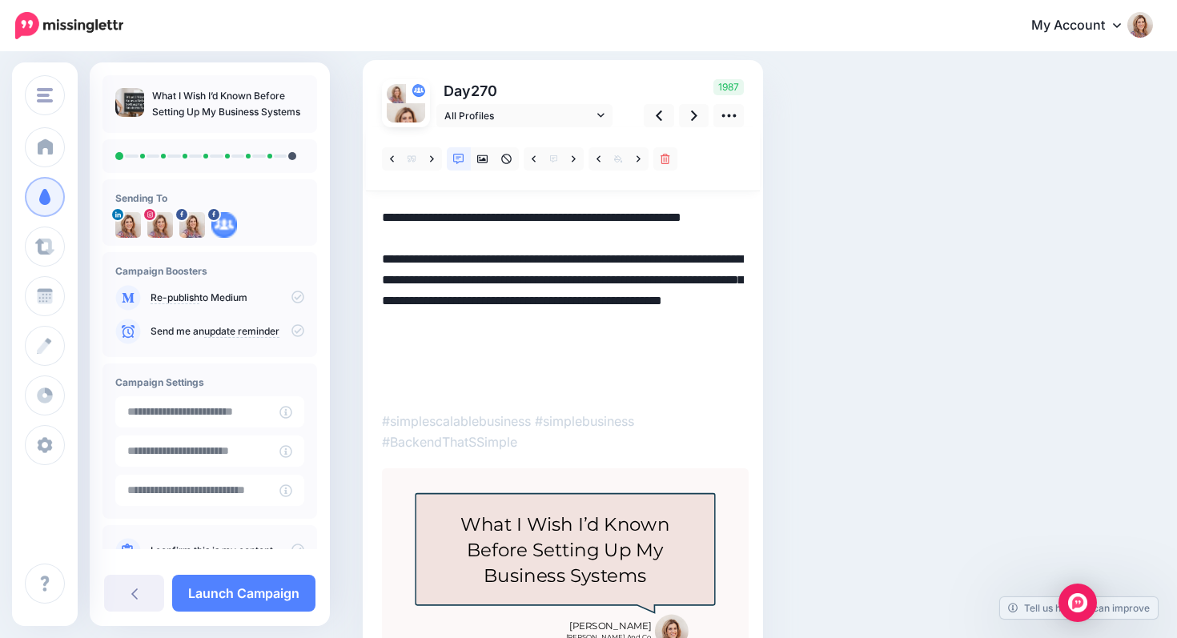
click at [526, 218] on textarea "**********" at bounding box center [563, 300] width 362 height 187
drag, startPoint x: 557, startPoint y: 300, endPoint x: 616, endPoint y: 302, distance: 59.3
click at [616, 302] on textarea "**********" at bounding box center [563, 300] width 362 height 187
drag, startPoint x: 496, startPoint y: 321, endPoint x: 503, endPoint y: 389, distance: 68.5
click at [503, 389] on textarea "**********" at bounding box center [563, 300] width 362 height 187
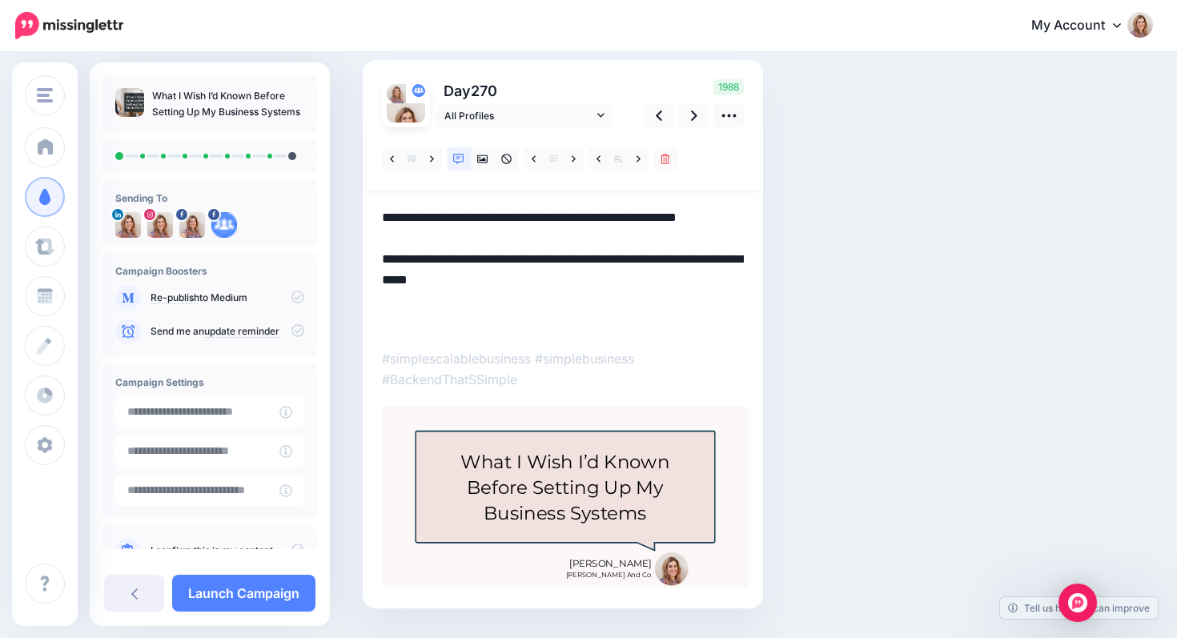
type textarea "**********"
click at [663, 340] on div at bounding box center [563, 358] width 362 height 462
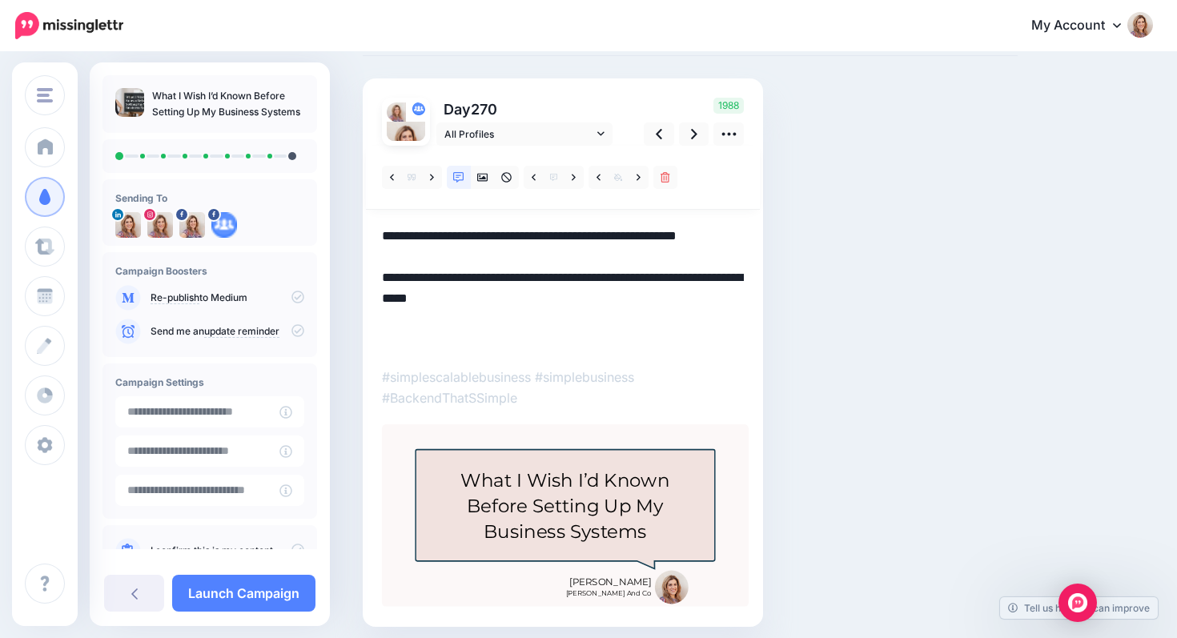
scroll to position [0, 0]
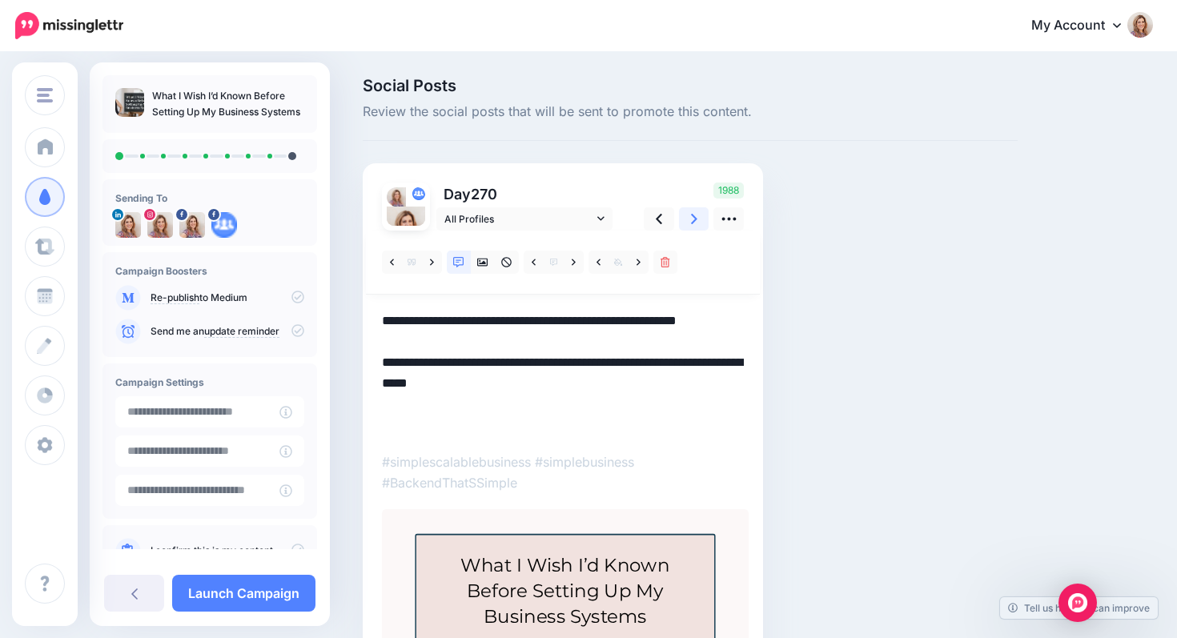
click at [695, 221] on icon at bounding box center [694, 219] width 6 height 17
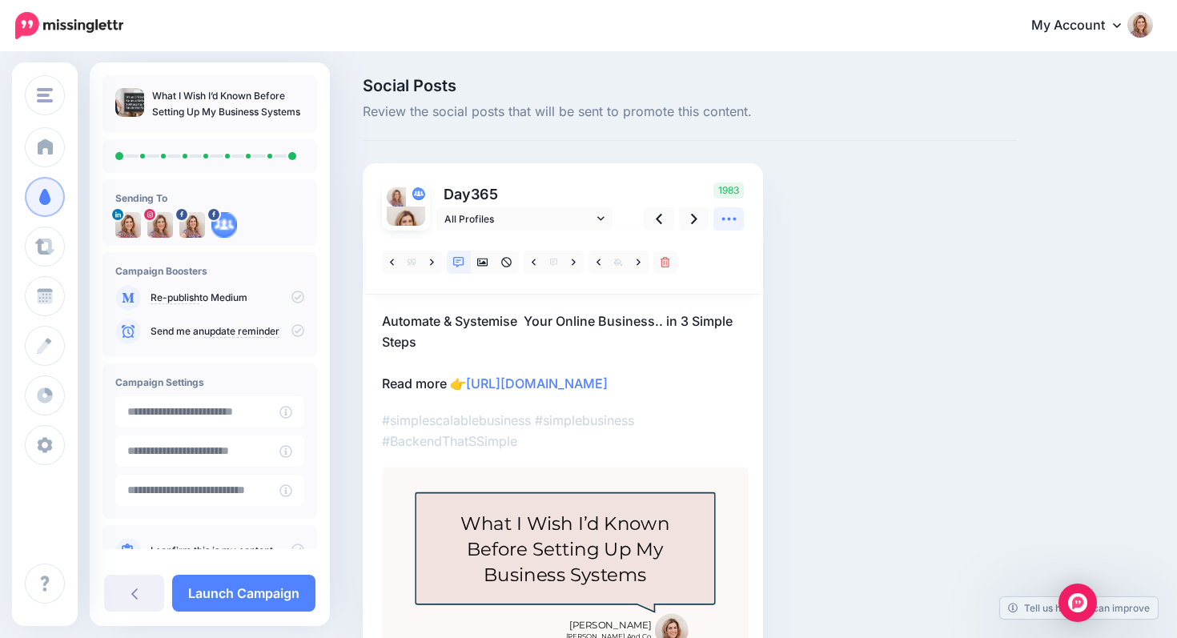
click at [726, 220] on icon at bounding box center [729, 219] width 17 height 17
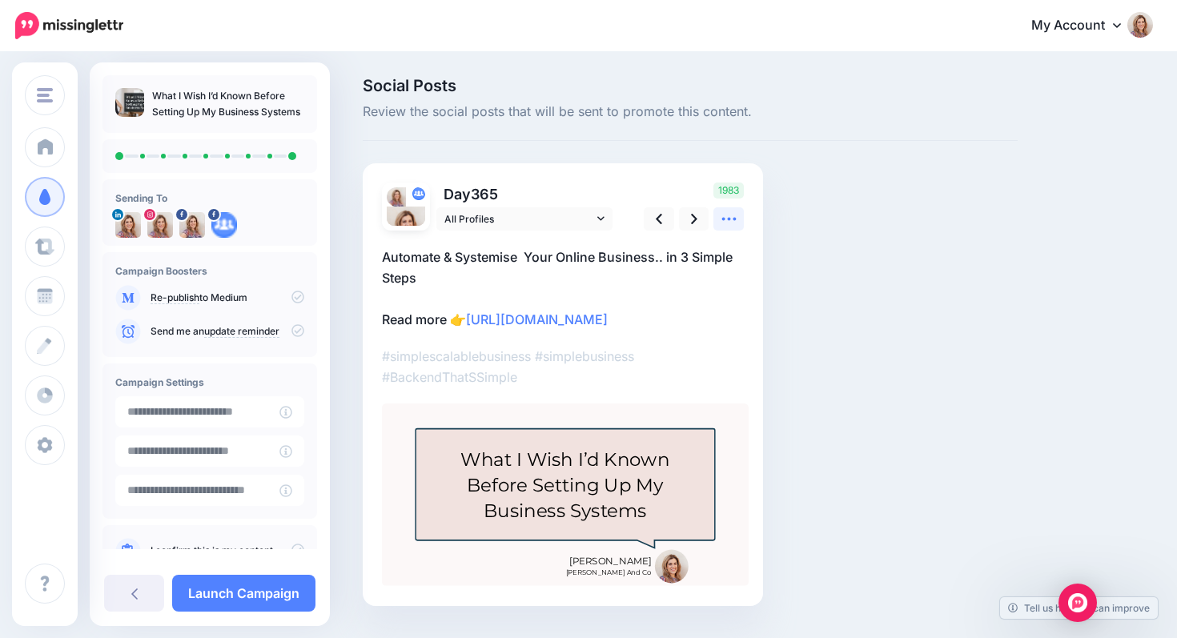
click at [719, 223] on link at bounding box center [729, 218] width 30 height 23
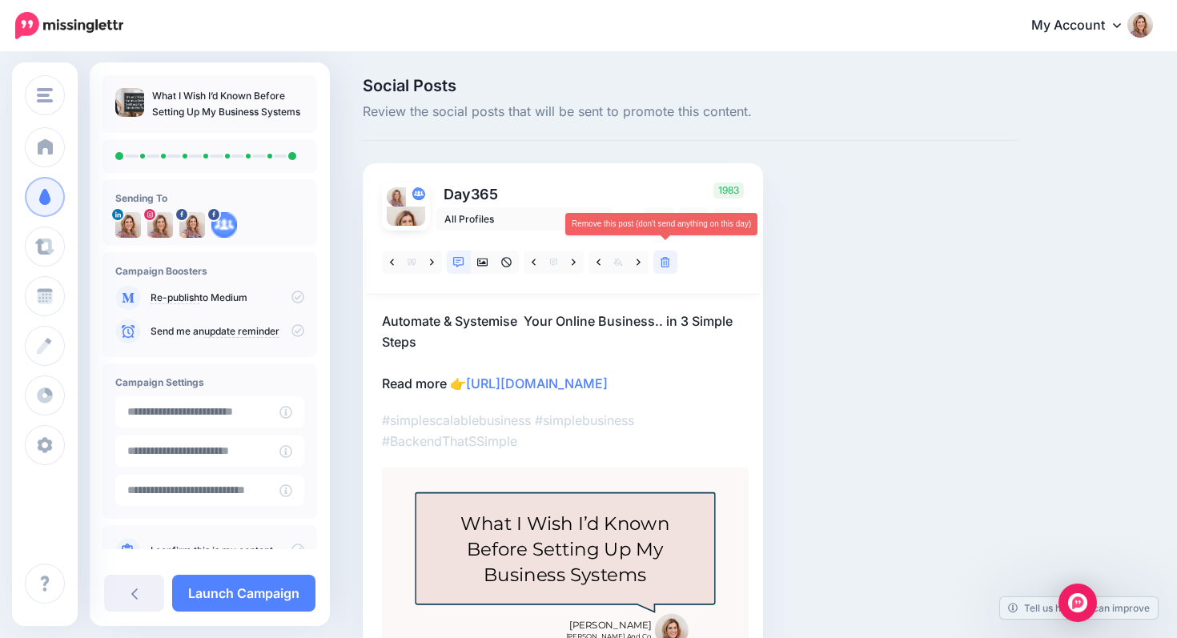
click at [670, 261] on link at bounding box center [666, 262] width 24 height 23
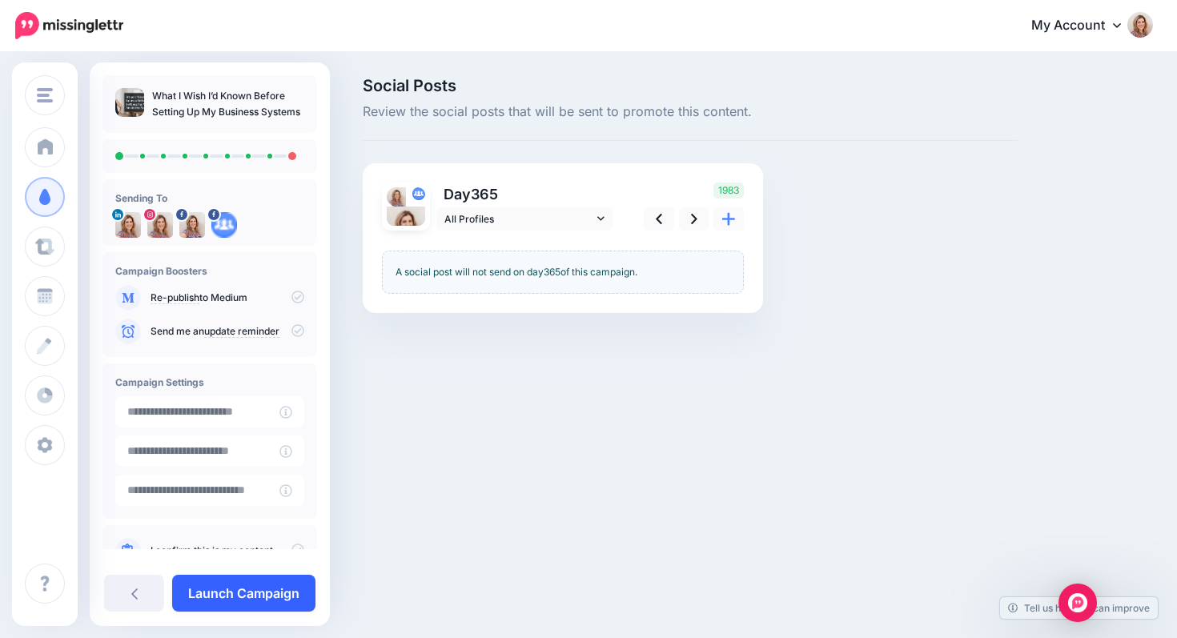
click at [251, 592] on link "Launch Campaign" at bounding box center [243, 593] width 143 height 37
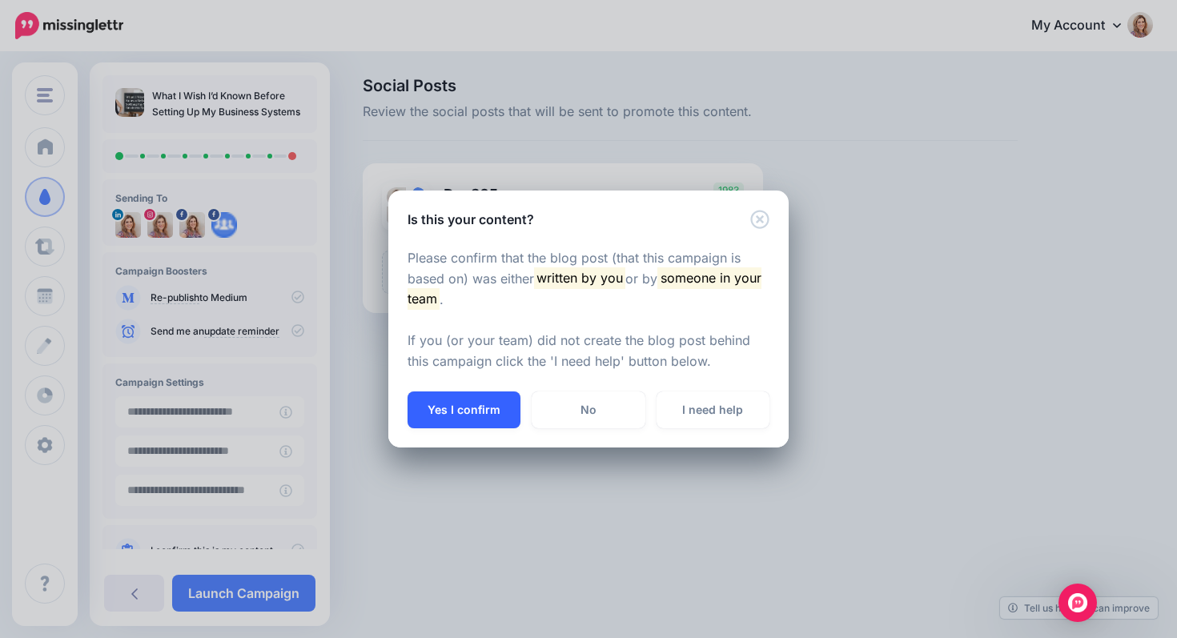
click at [464, 407] on button "Yes I confirm" at bounding box center [464, 410] width 113 height 37
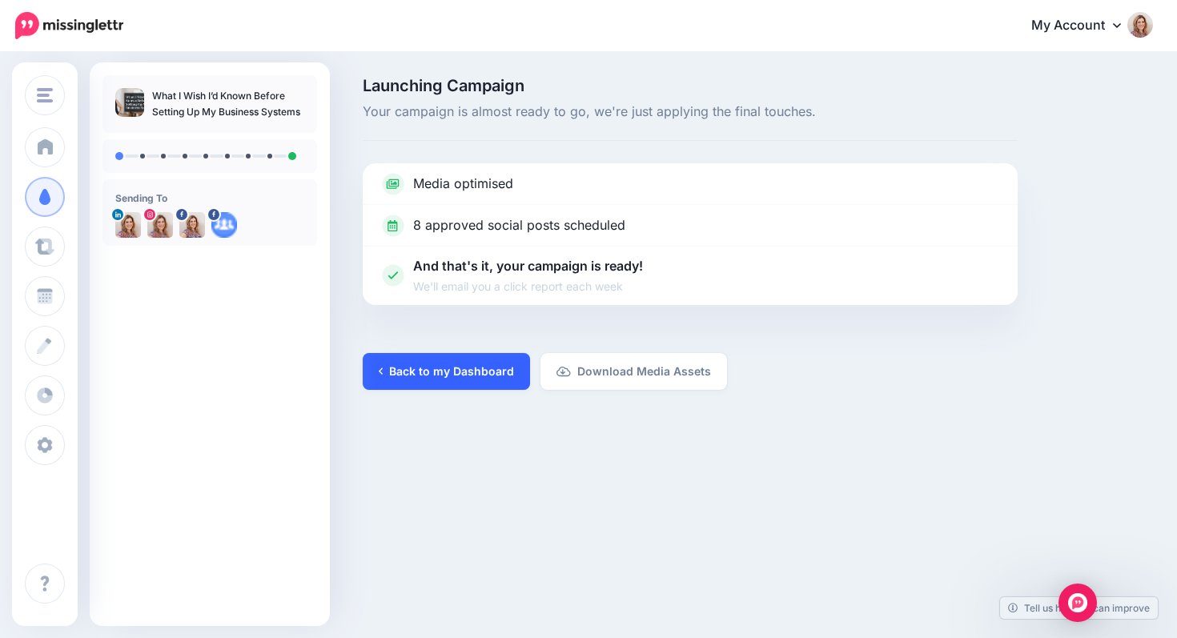
click at [465, 375] on link "Back to my Dashboard" at bounding box center [446, 371] width 167 height 37
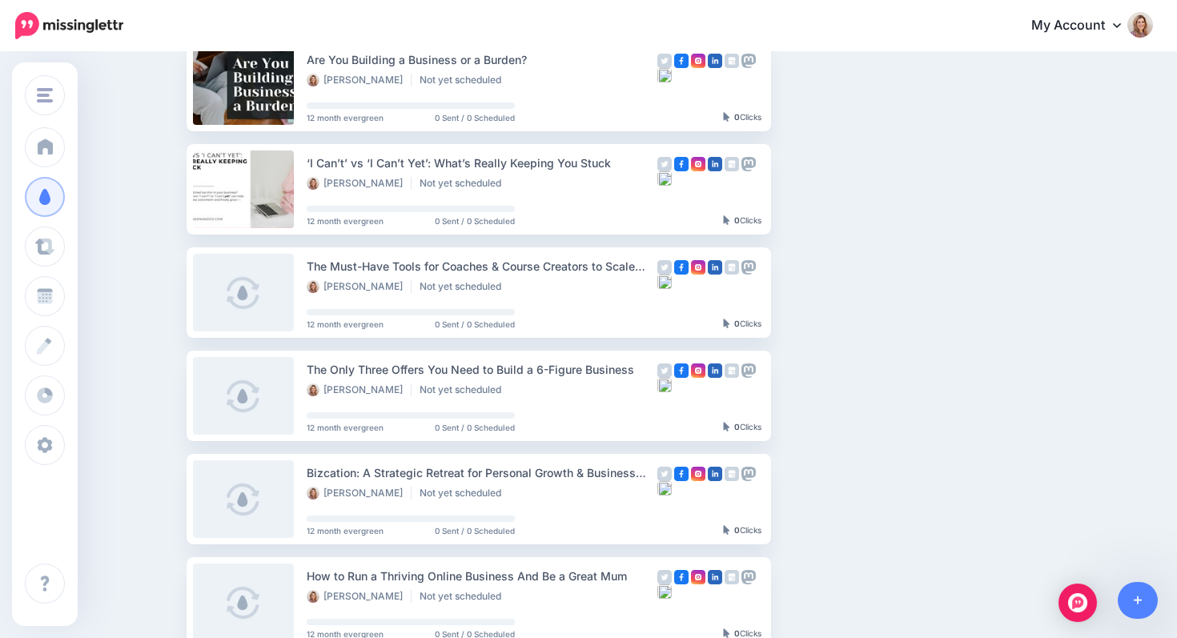
scroll to position [382, 0]
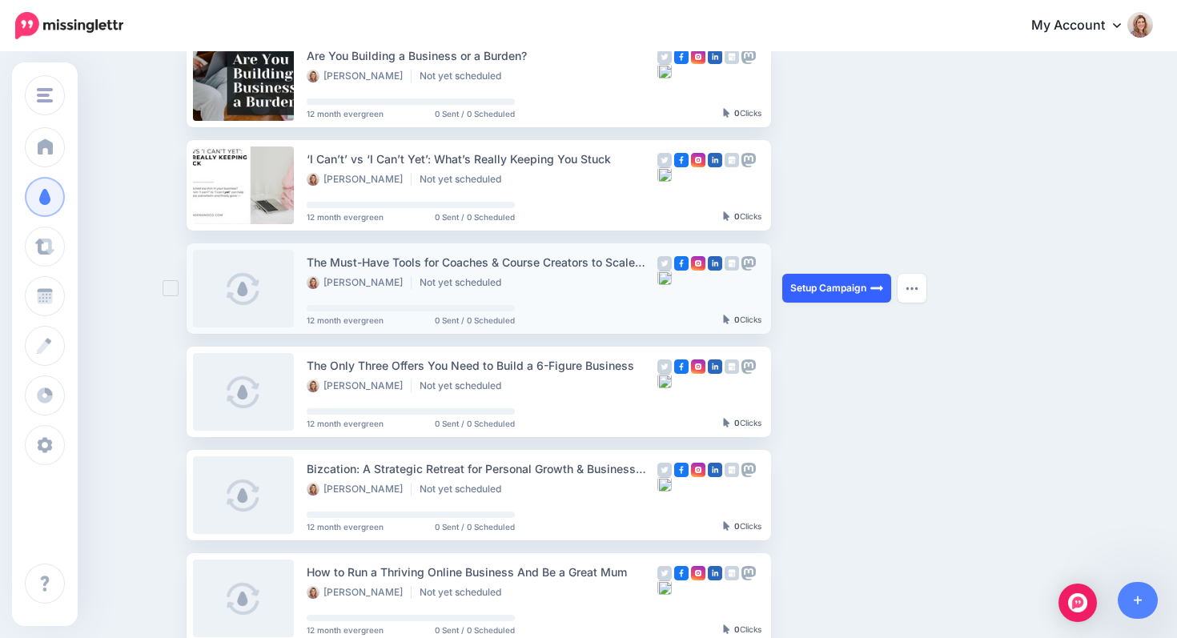
click at [811, 291] on link "Setup Campaign" at bounding box center [837, 288] width 109 height 29
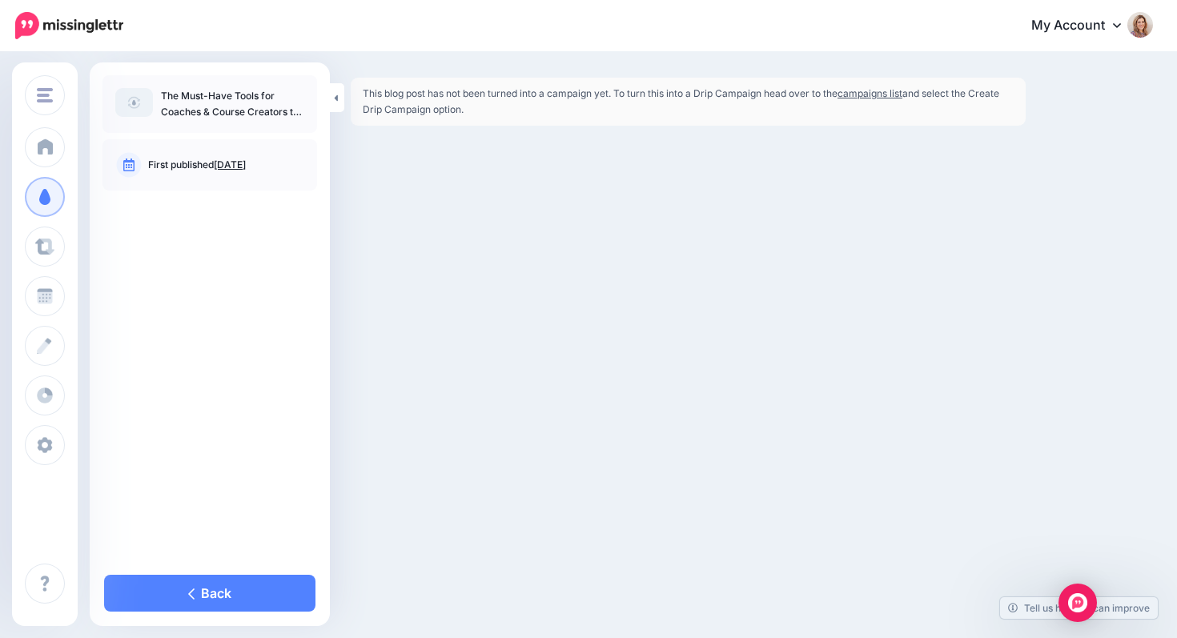
click at [875, 96] on link "campaigns list" at bounding box center [870, 93] width 65 height 12
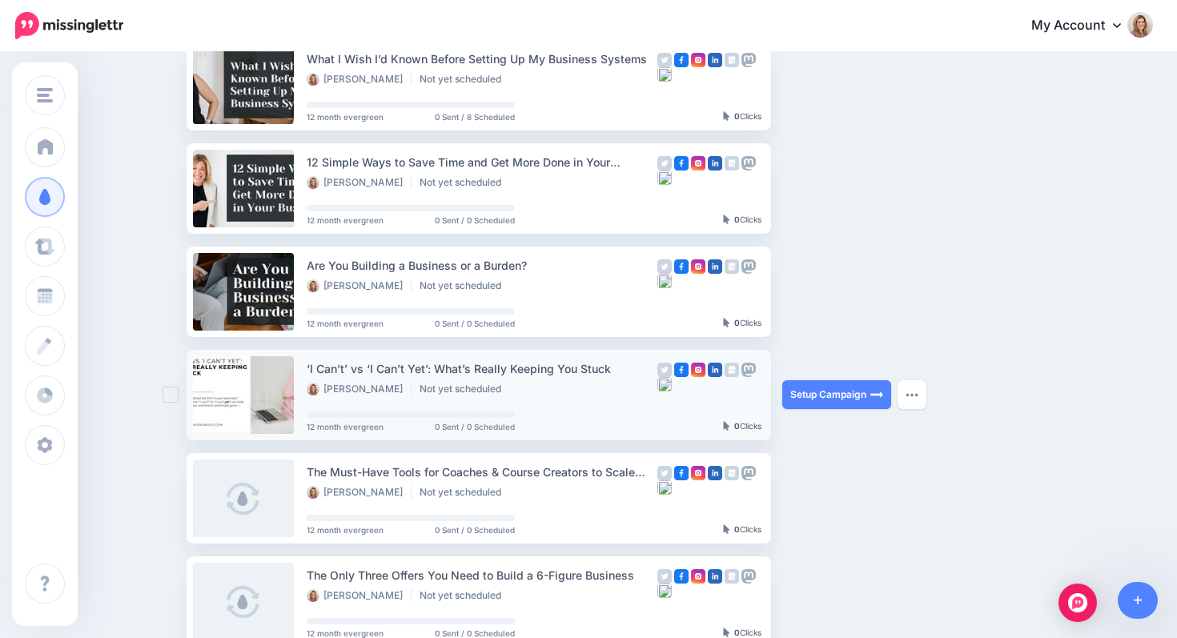
scroll to position [195, 0]
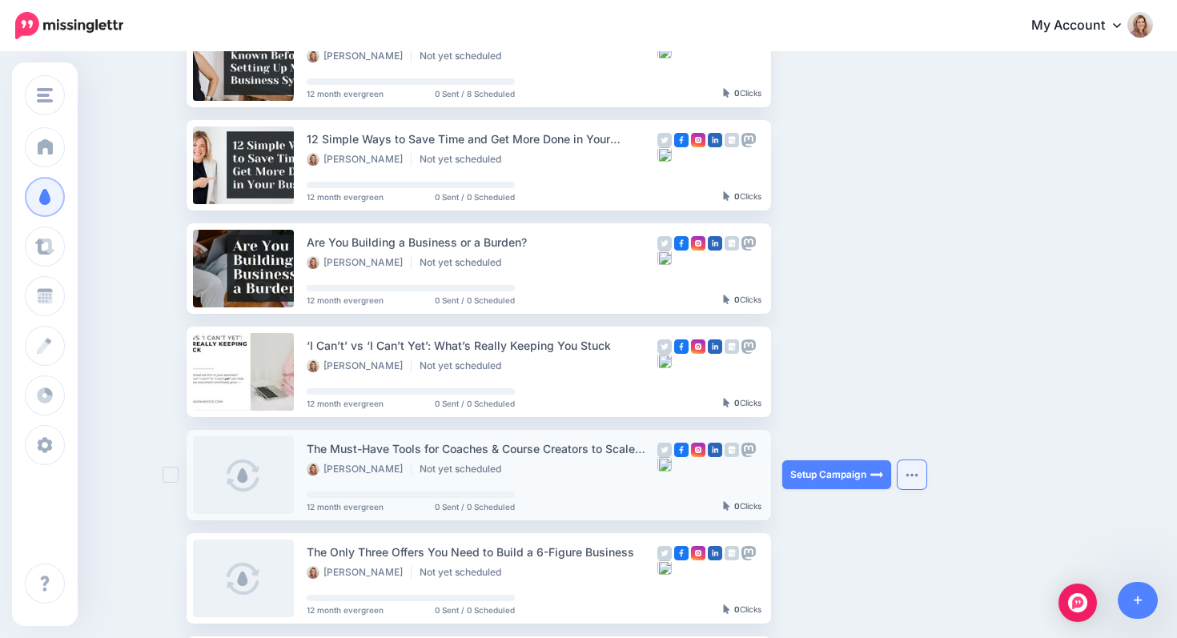
click at [914, 478] on button "button" at bounding box center [912, 475] width 29 height 29
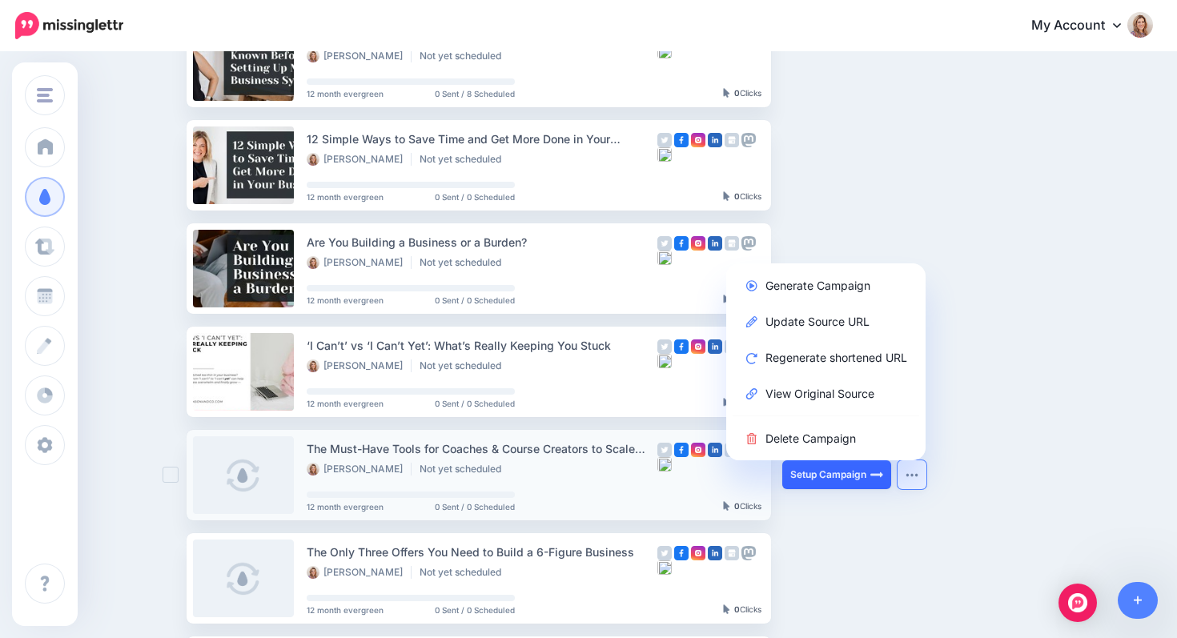
click at [828, 476] on link "Setup Campaign" at bounding box center [837, 475] width 109 height 29
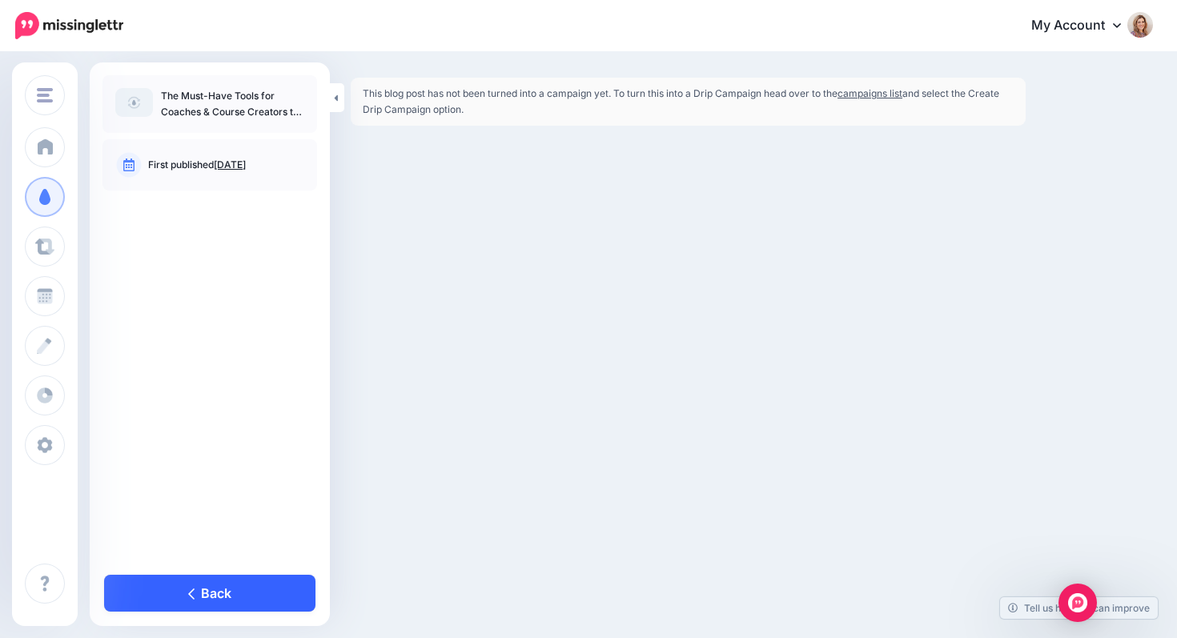
click at [184, 596] on link "Back" at bounding box center [209, 593] width 211 height 37
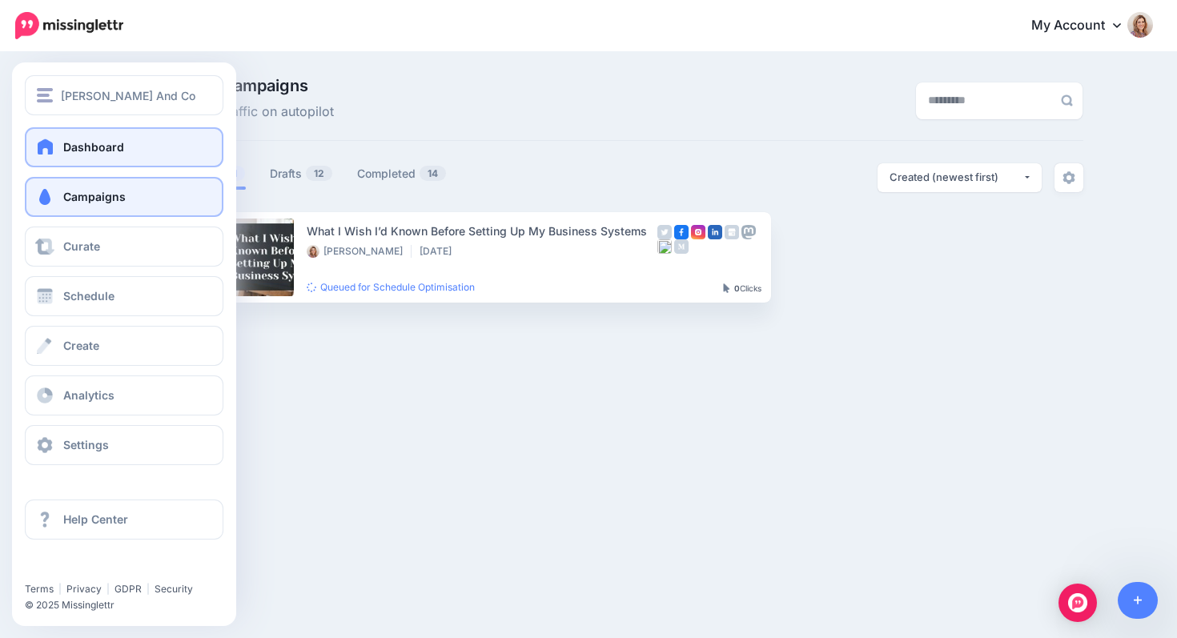
click at [127, 147] on link "Dashboard" at bounding box center [124, 147] width 199 height 40
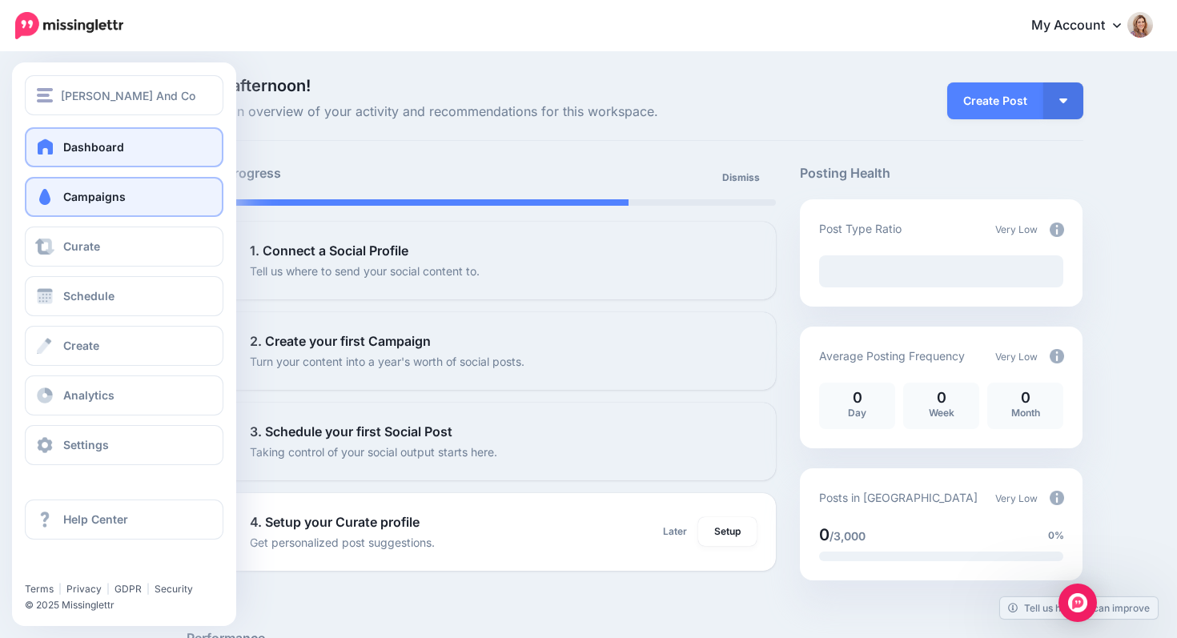
click at [50, 195] on span at bounding box center [44, 197] width 21 height 16
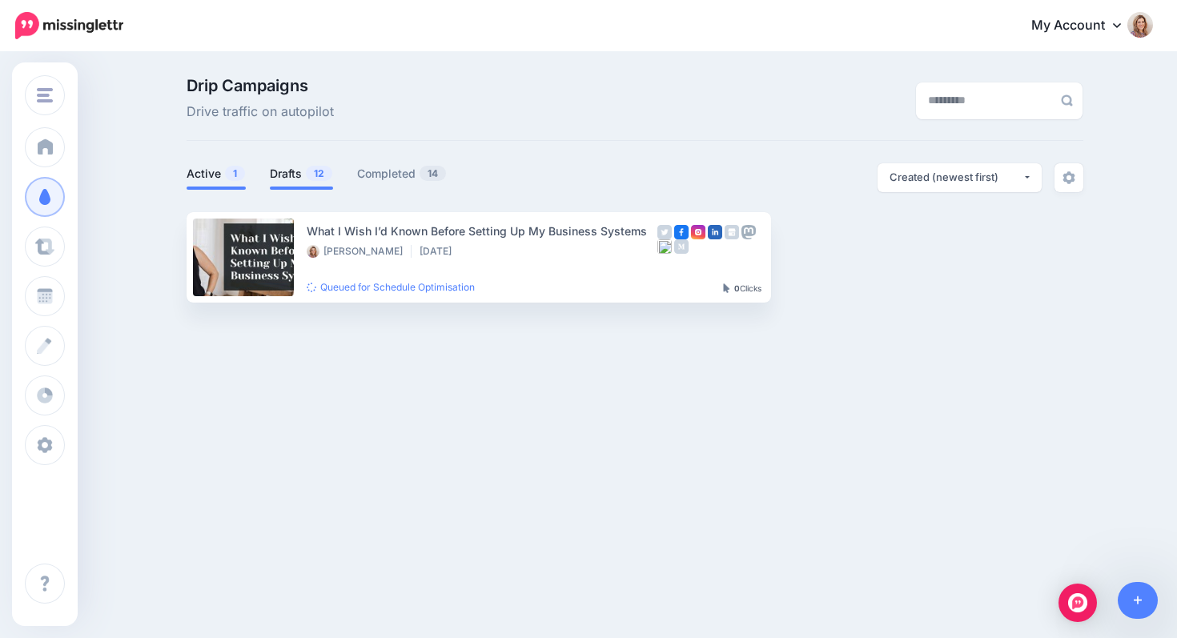
click at [285, 175] on link "Drafts 12" at bounding box center [301, 173] width 63 height 19
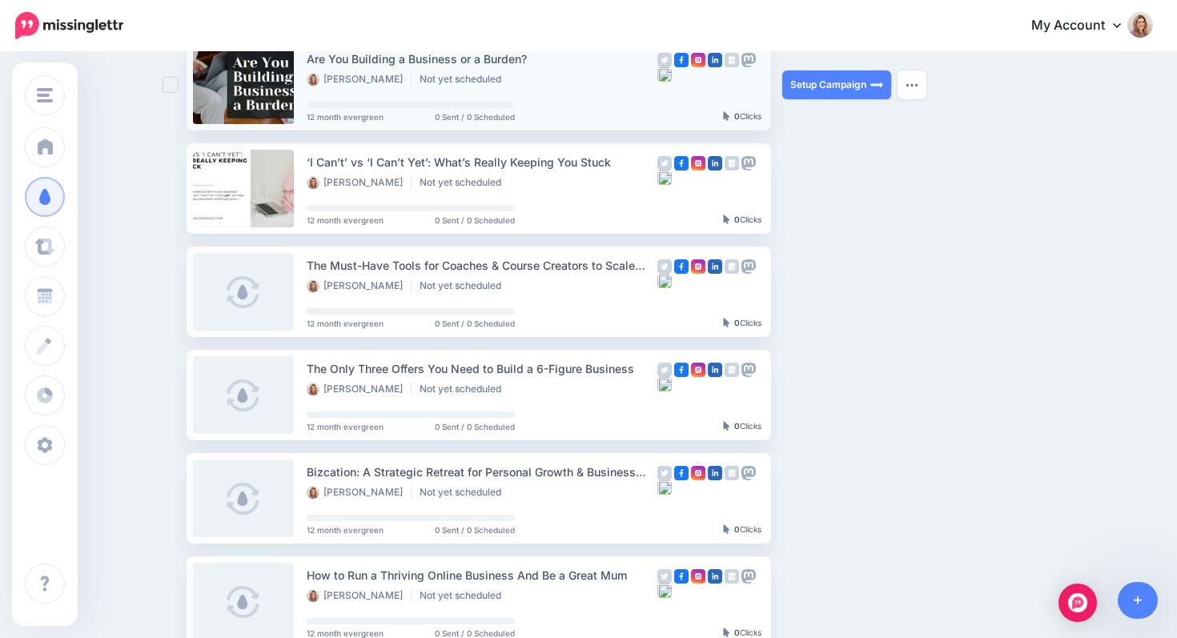
scroll to position [277, 0]
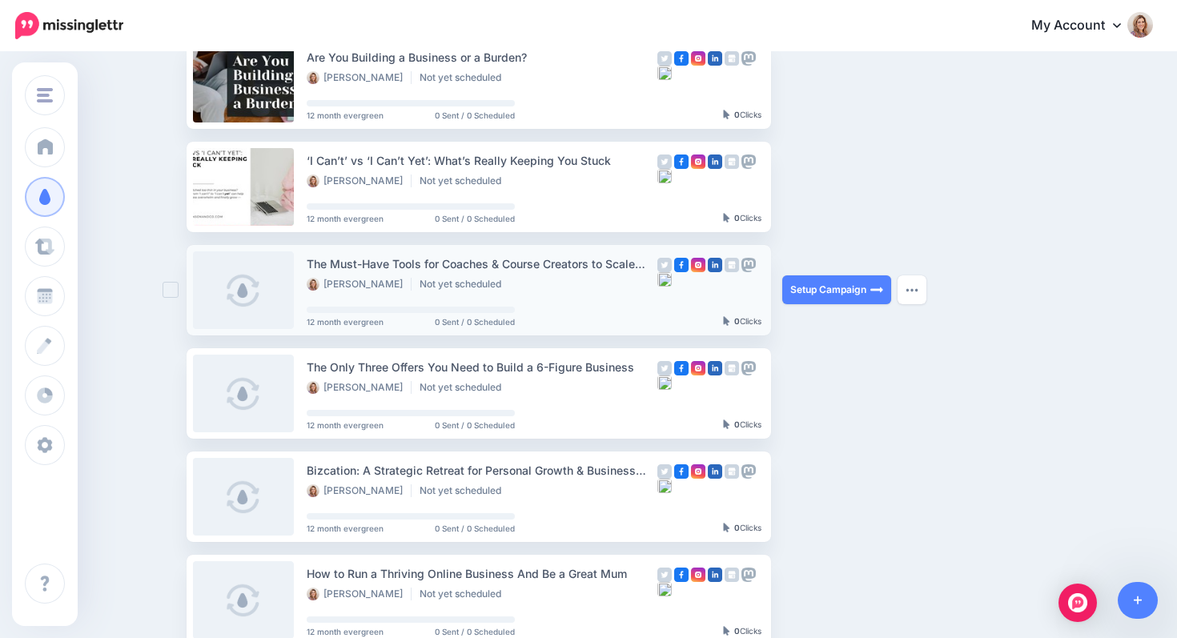
click at [243, 292] on link at bounding box center [243, 290] width 101 height 78
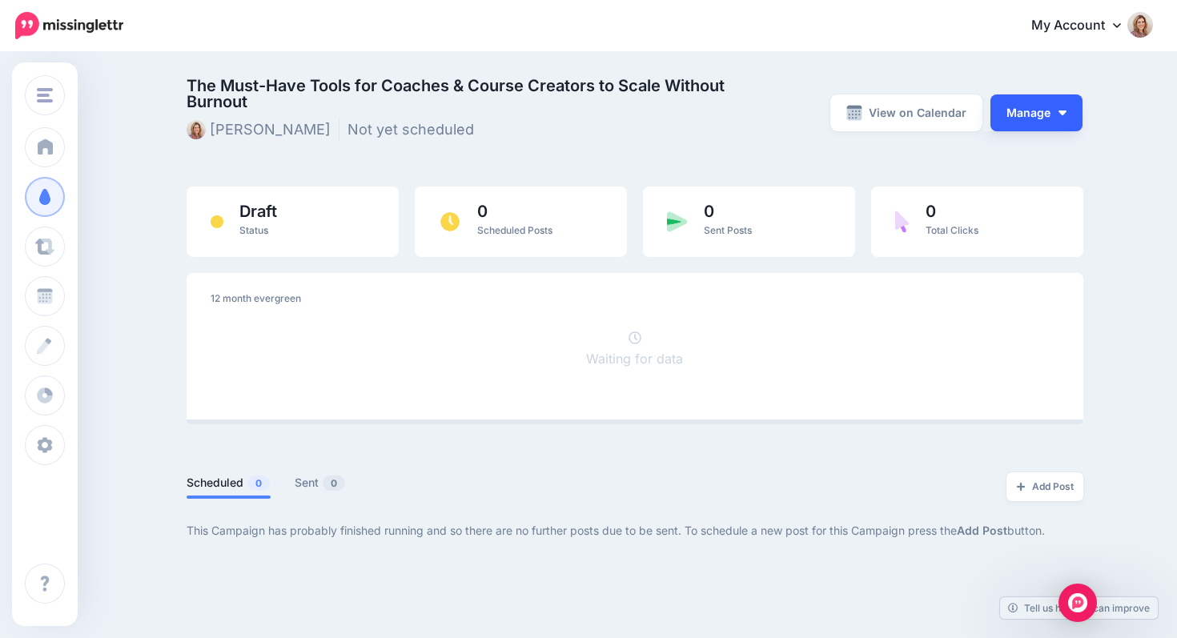
click at [1057, 120] on button "Manage" at bounding box center [1037, 113] width 92 height 37
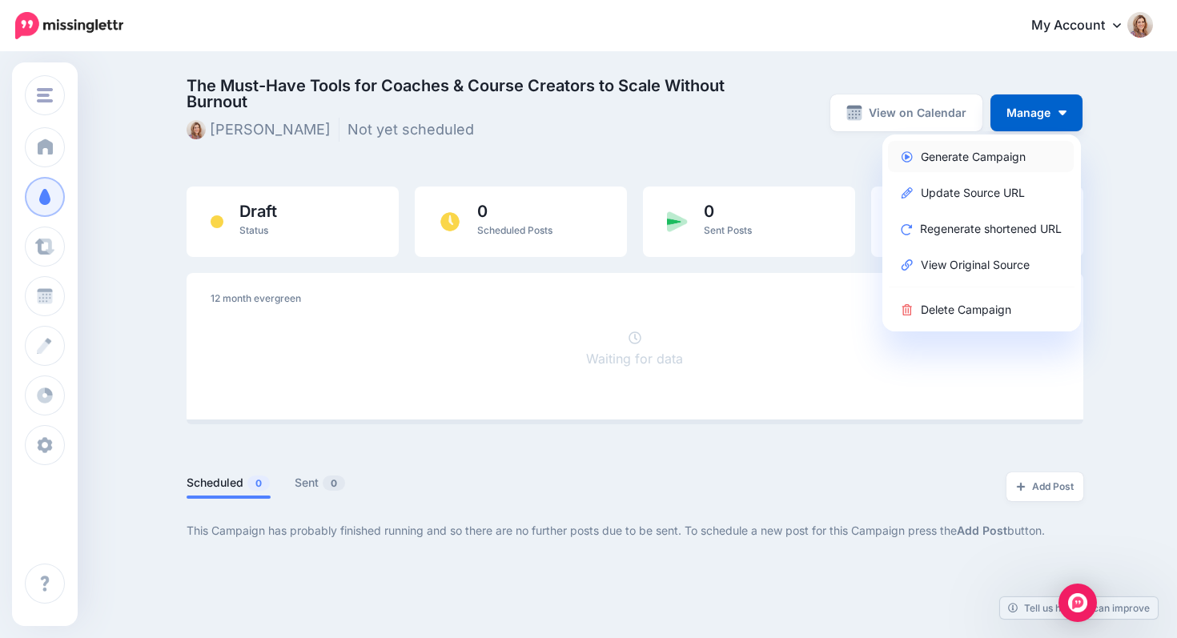
click at [972, 161] on link "Generate Campaign" at bounding box center [981, 156] width 186 height 31
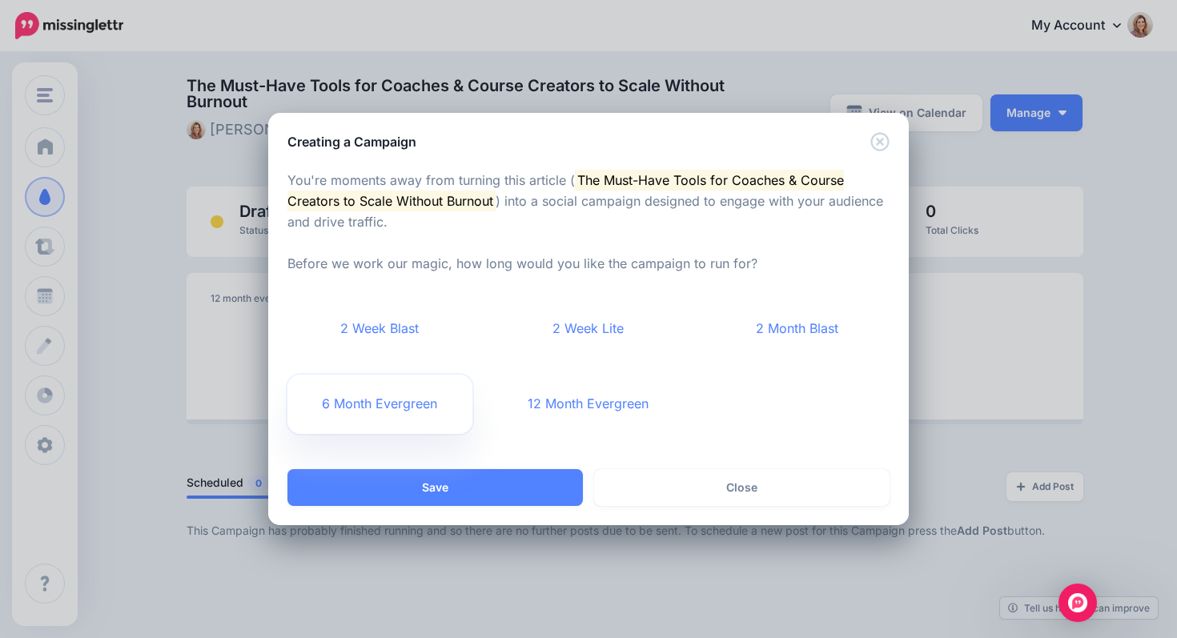
click at [388, 399] on link "6 Month Evergreen" at bounding box center [380, 404] width 185 height 59
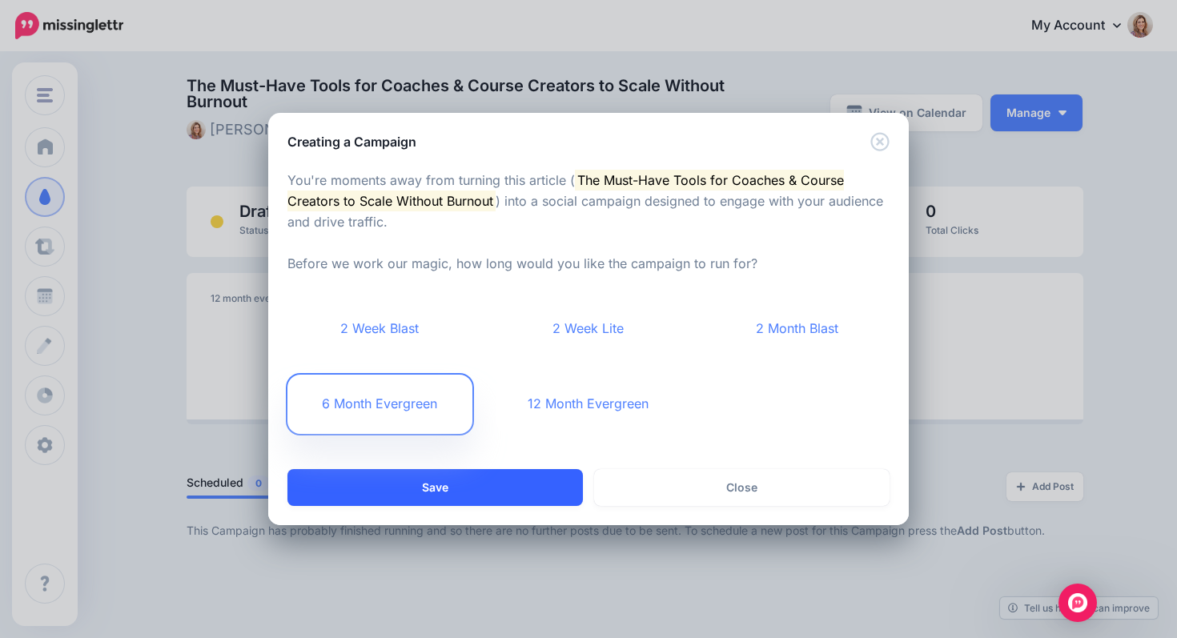
click at [449, 485] on button "Save" at bounding box center [436, 487] width 296 height 37
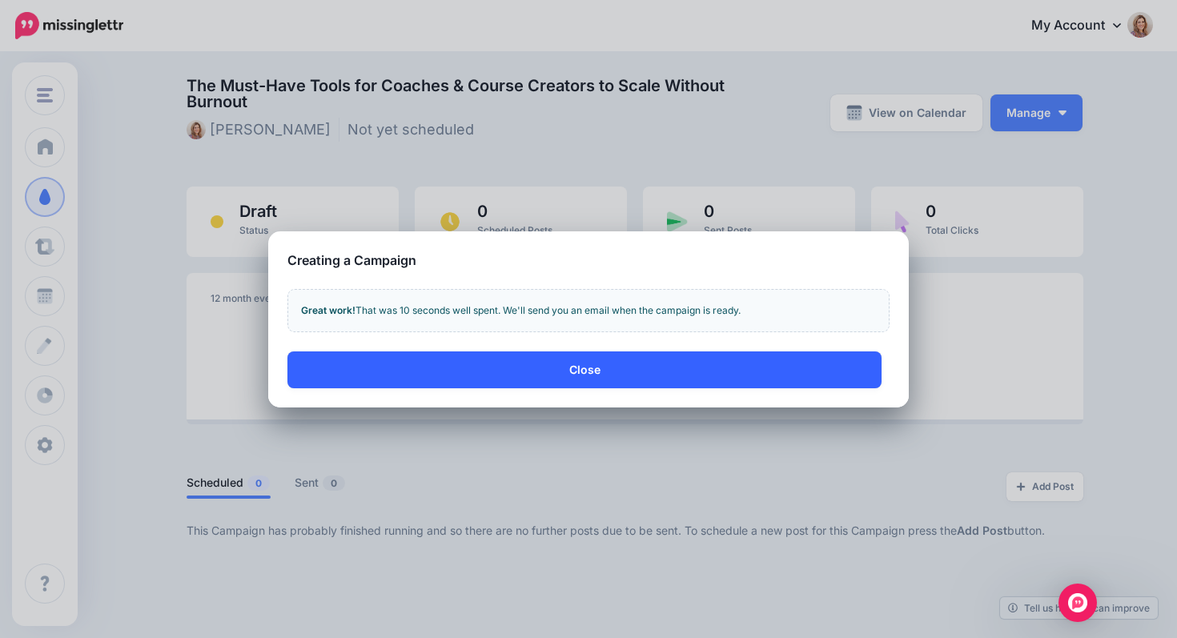
click at [562, 366] on button "Close" at bounding box center [585, 370] width 594 height 37
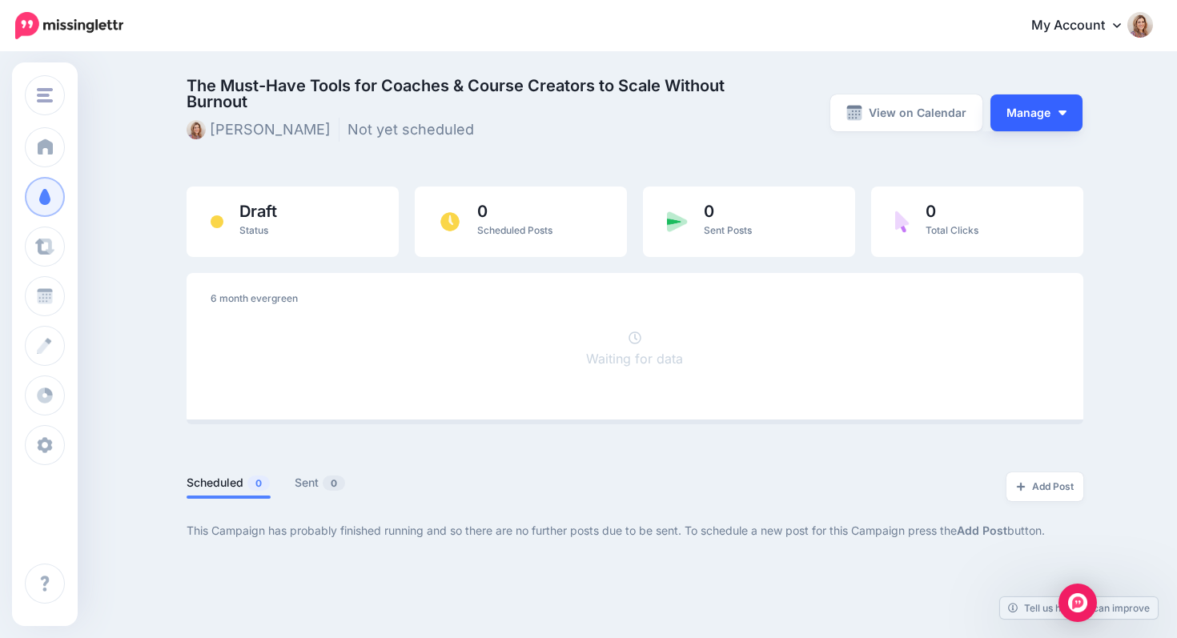
click at [1046, 111] on button "Manage" at bounding box center [1037, 113] width 92 height 37
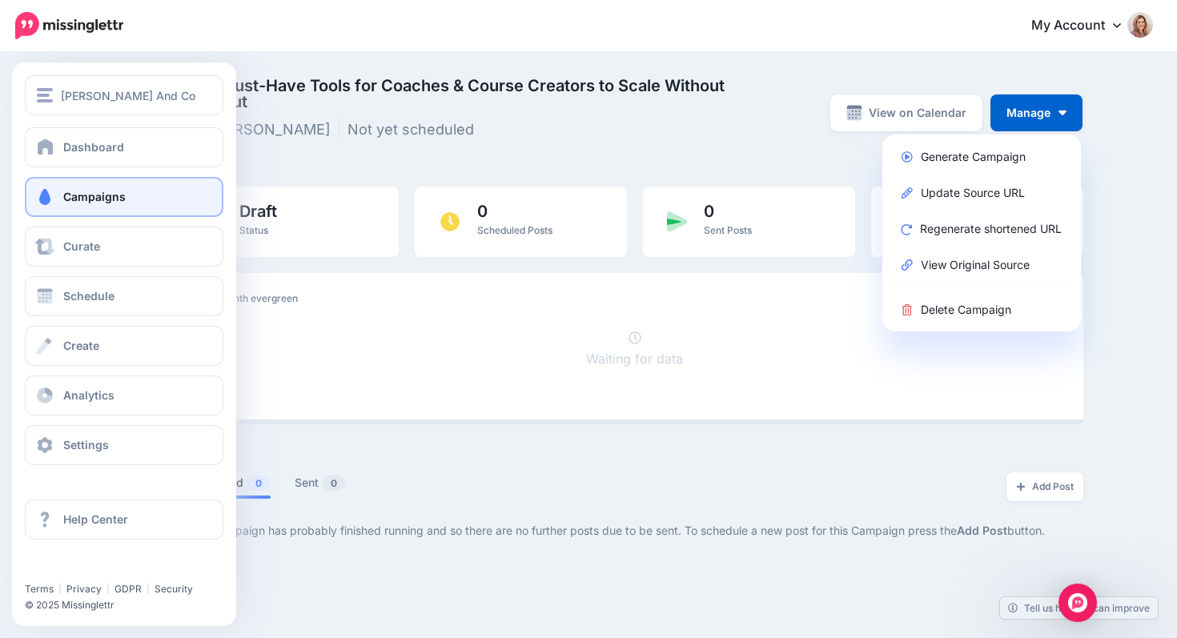
click at [51, 194] on span at bounding box center [44, 197] width 21 height 16
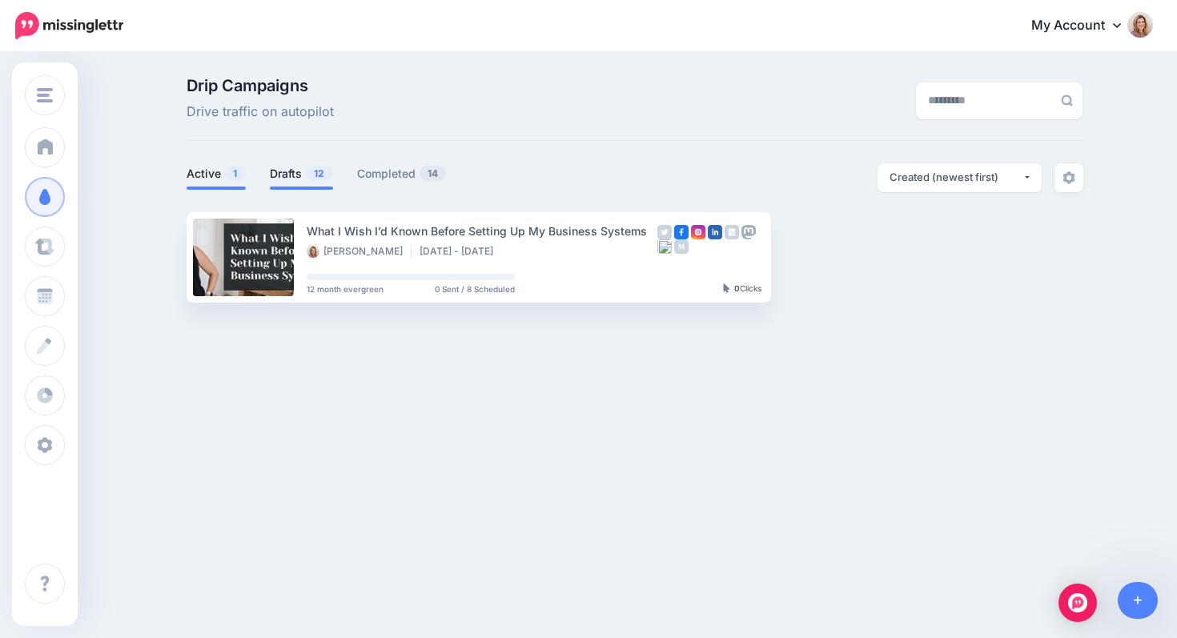
click at [291, 175] on link "Drafts 12" at bounding box center [301, 173] width 63 height 19
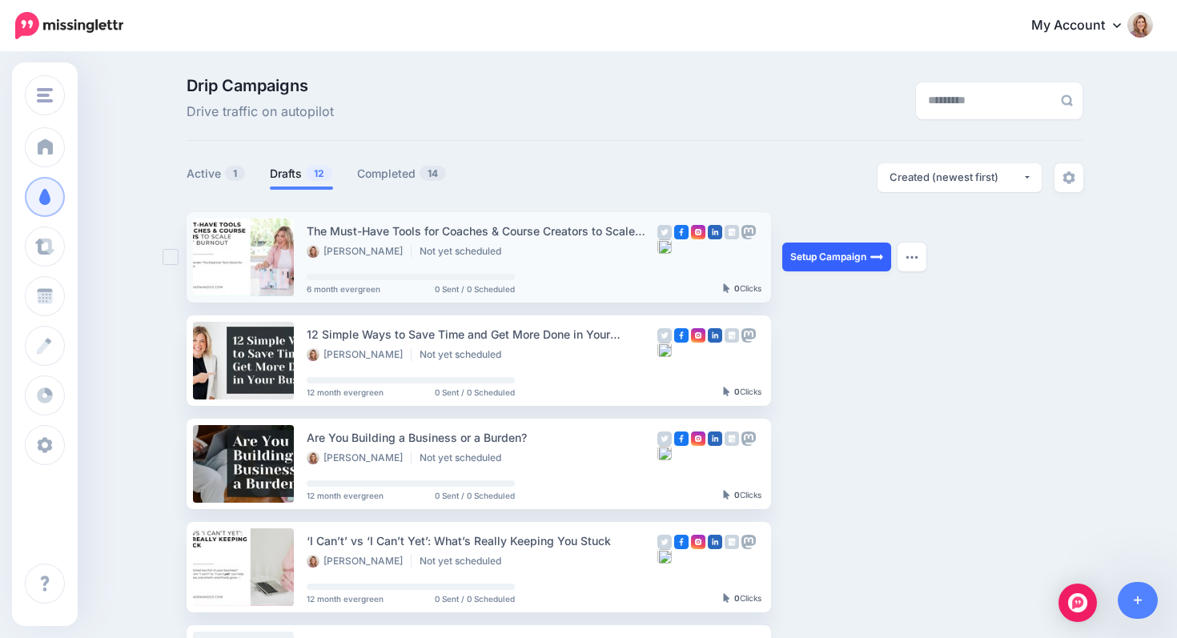
click at [812, 255] on link "Setup Campaign" at bounding box center [837, 257] width 109 height 29
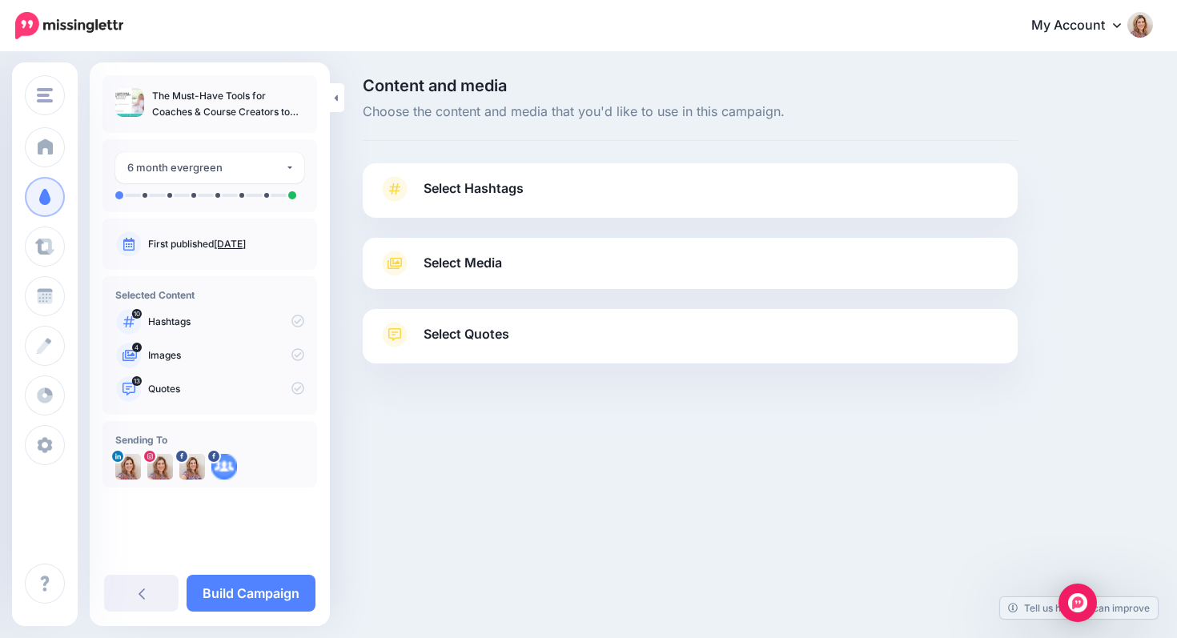
click at [177, 324] on p "Hashtags" at bounding box center [226, 322] width 156 height 14
click at [503, 187] on span "Select Hashtags" at bounding box center [474, 189] width 100 height 22
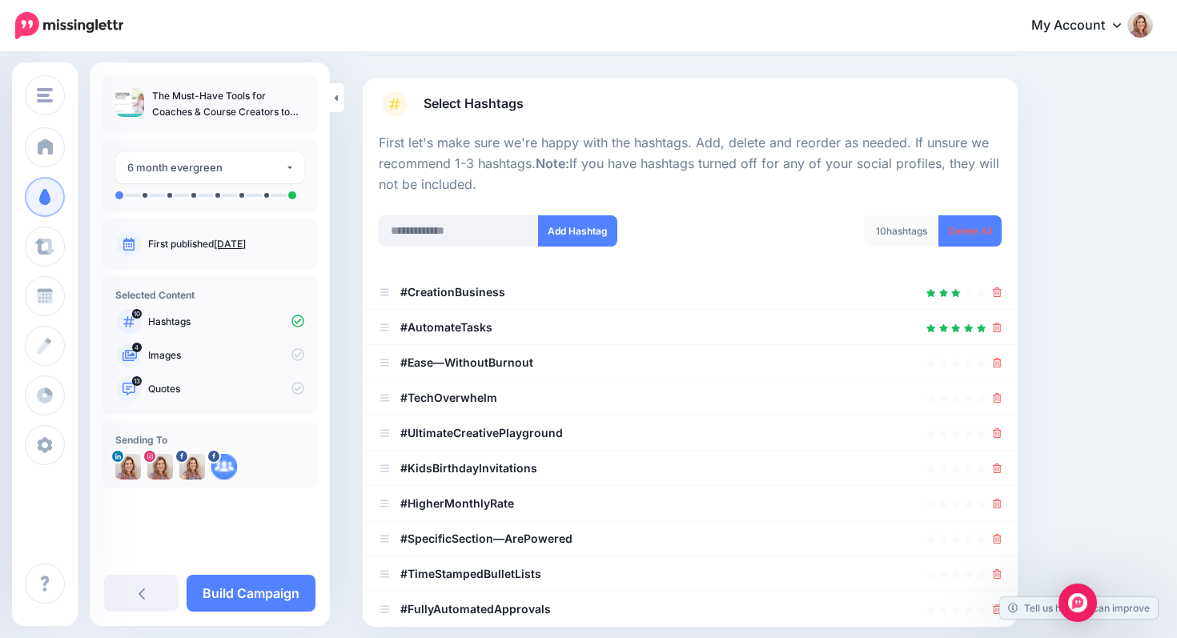
scroll to position [92, 0]
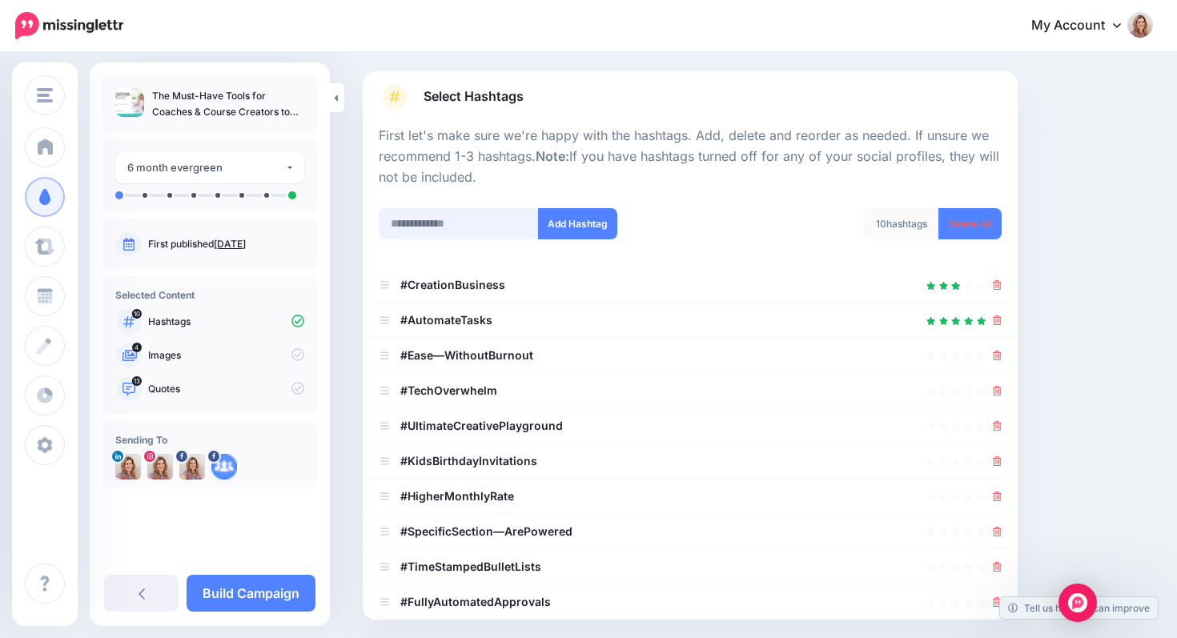
click at [396, 226] on input "text" at bounding box center [459, 223] width 160 height 31
type input "**********"
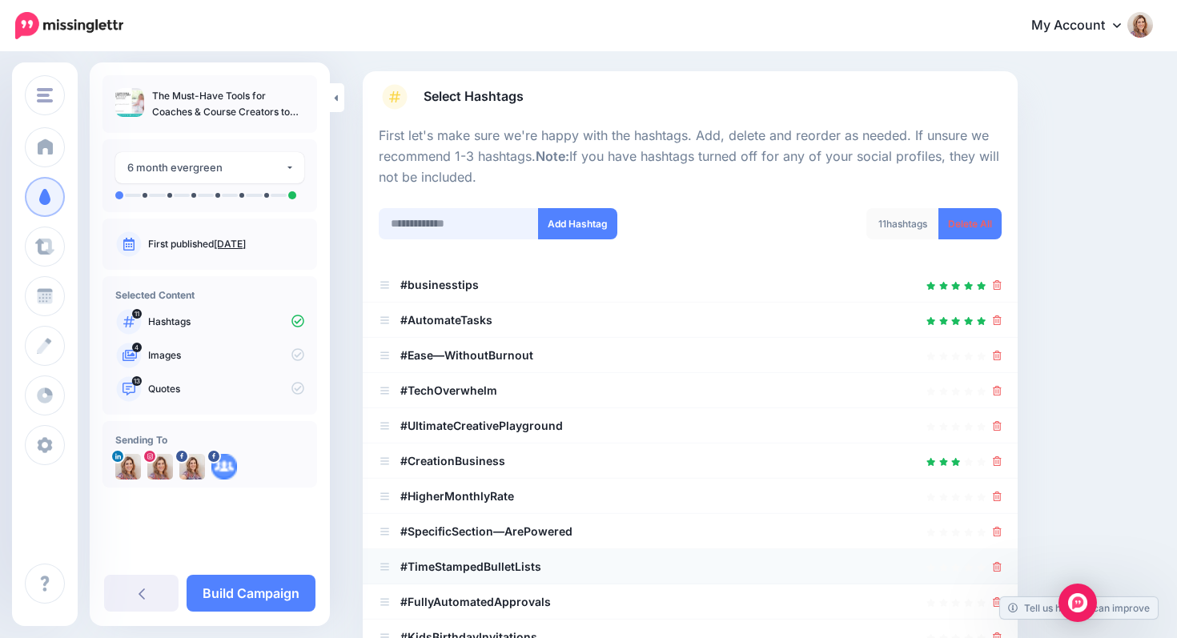
scroll to position [358, 0]
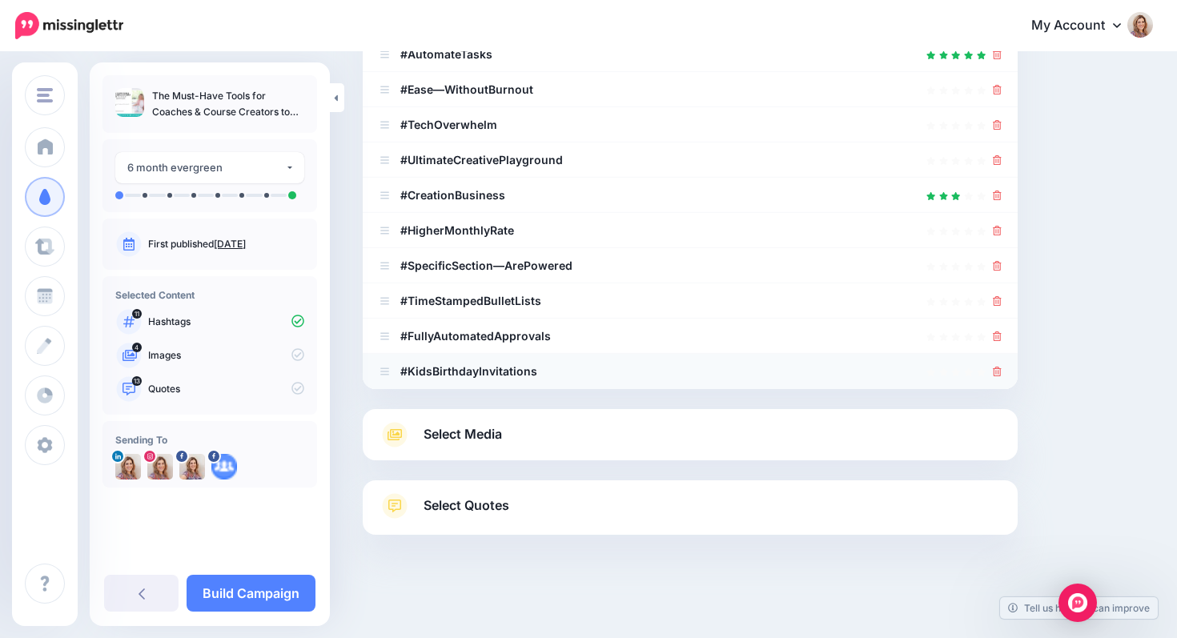
click at [1000, 370] on icon at bounding box center [997, 372] width 9 height 10
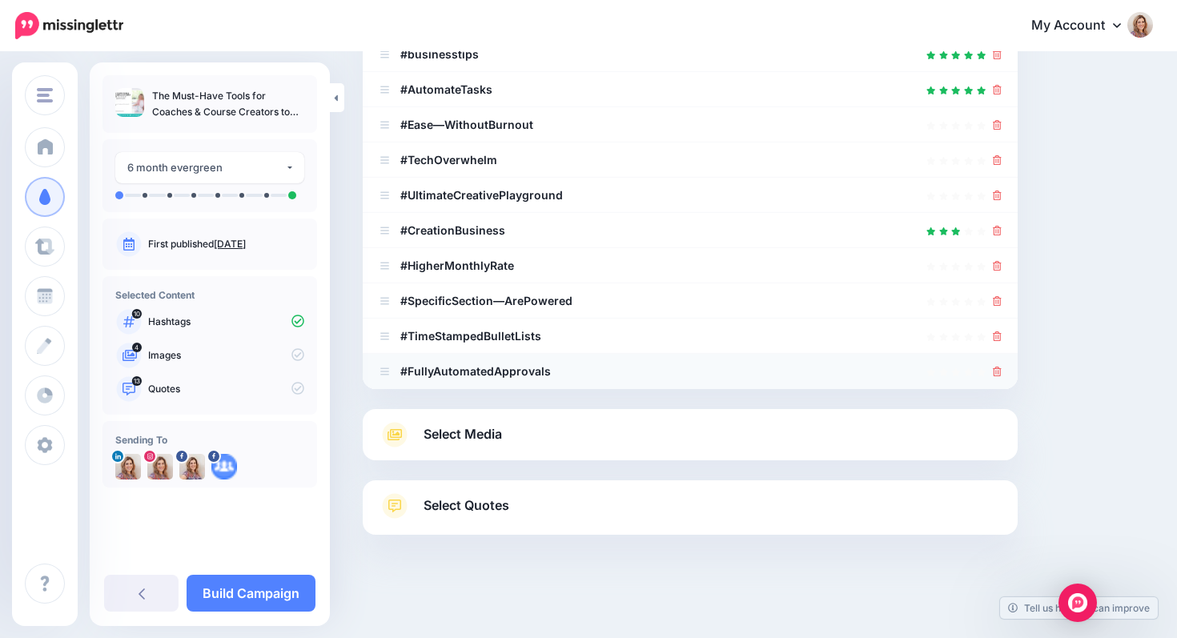
click at [999, 370] on icon at bounding box center [997, 372] width 9 height 10
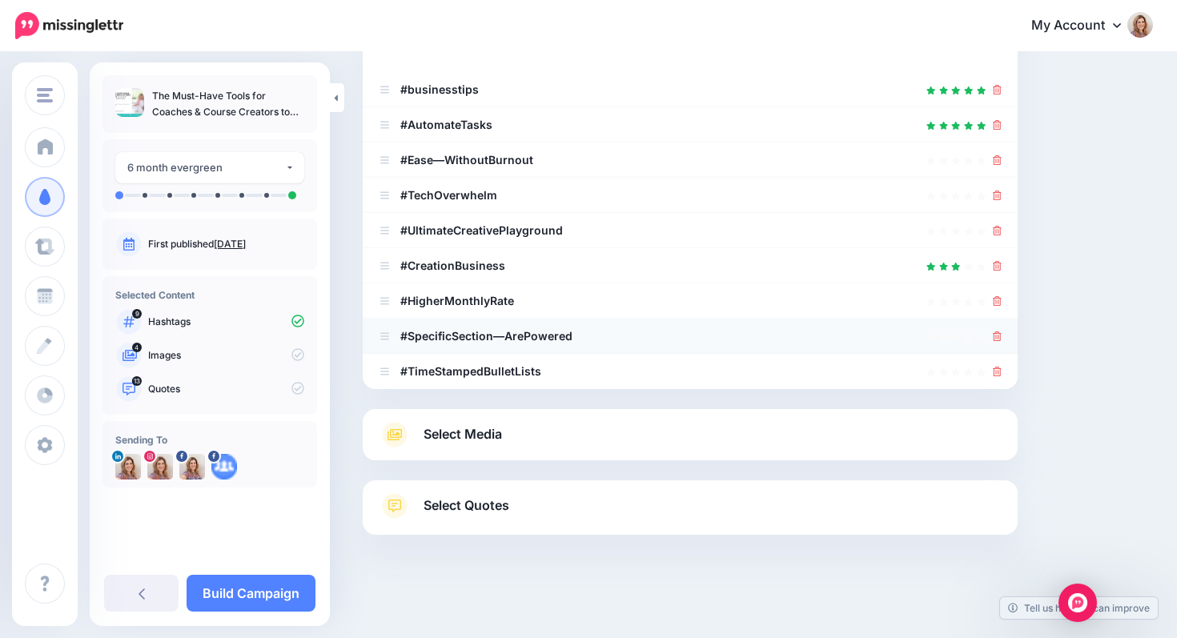
click at [997, 333] on icon at bounding box center [997, 337] width 9 height 10
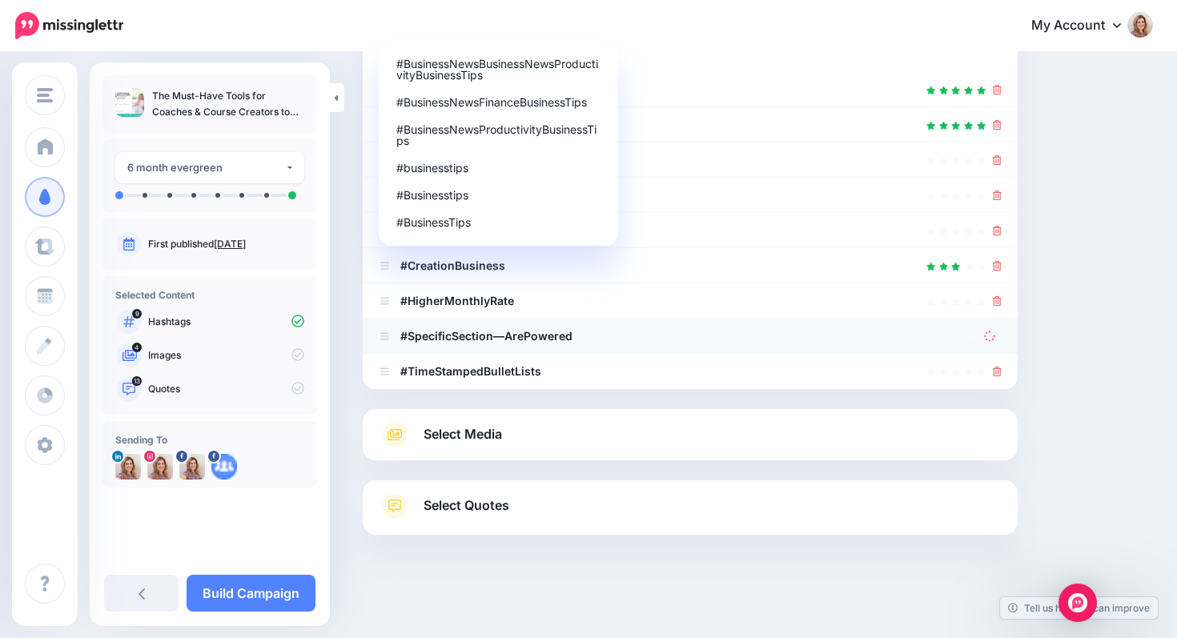
scroll to position [252, 0]
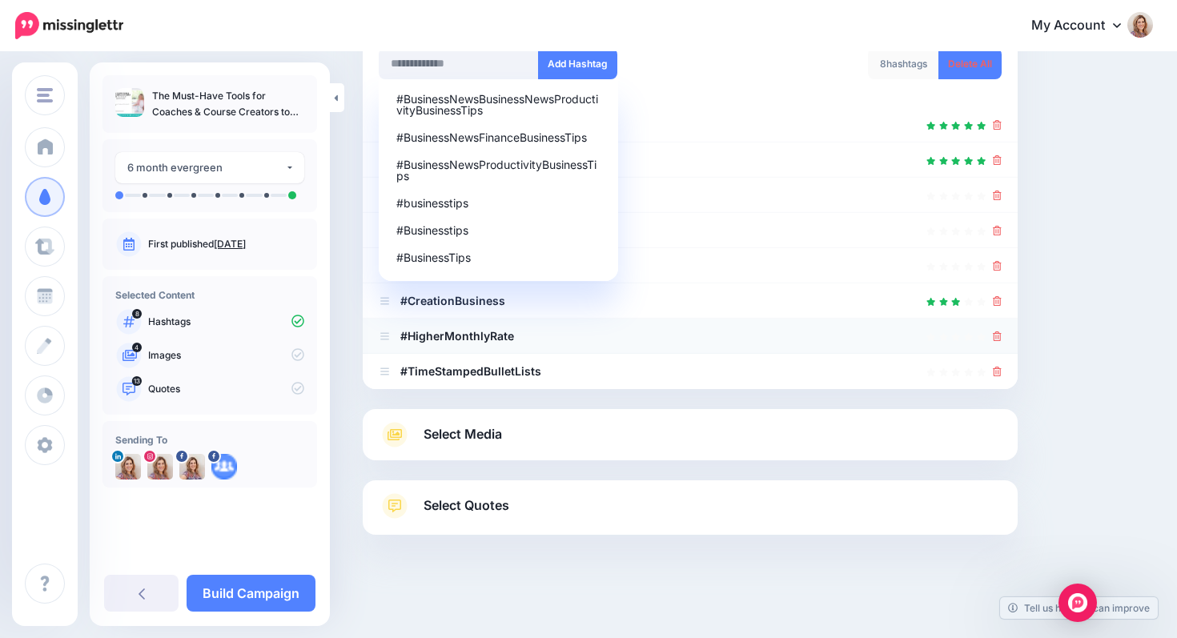
click at [998, 336] on icon at bounding box center [997, 337] width 9 height 10
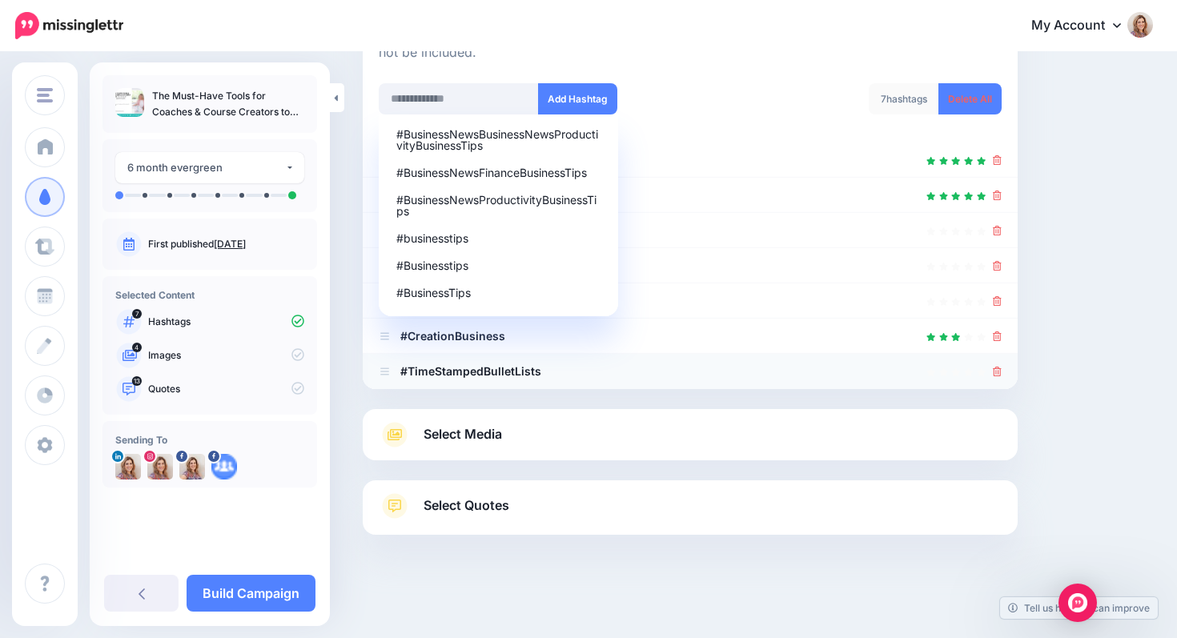
click at [997, 371] on icon at bounding box center [997, 372] width 9 height 10
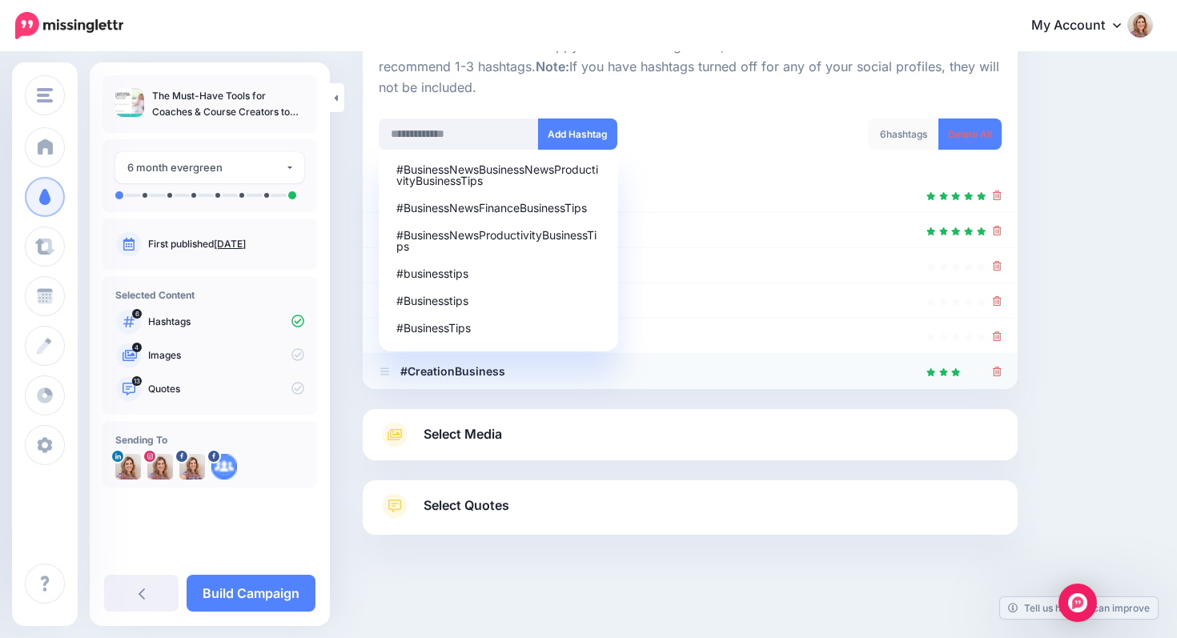
click at [999, 371] on icon at bounding box center [997, 372] width 9 height 10
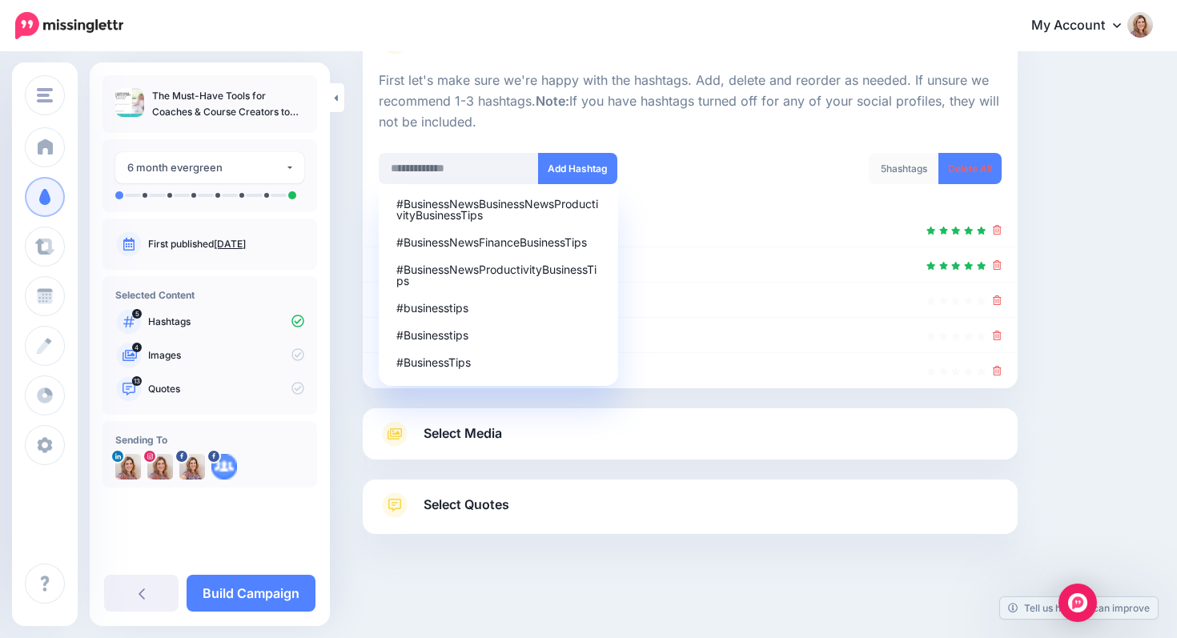
scroll to position [147, 0]
click at [699, 164] on div "5 hashtags Delete All" at bounding box center [852, 179] width 324 height 51
click at [454, 311] on div "#businesstips" at bounding box center [498, 309] width 204 height 11
type input "**********"
click at [603, 165] on button "Add Hashtag" at bounding box center [577, 169] width 79 height 31
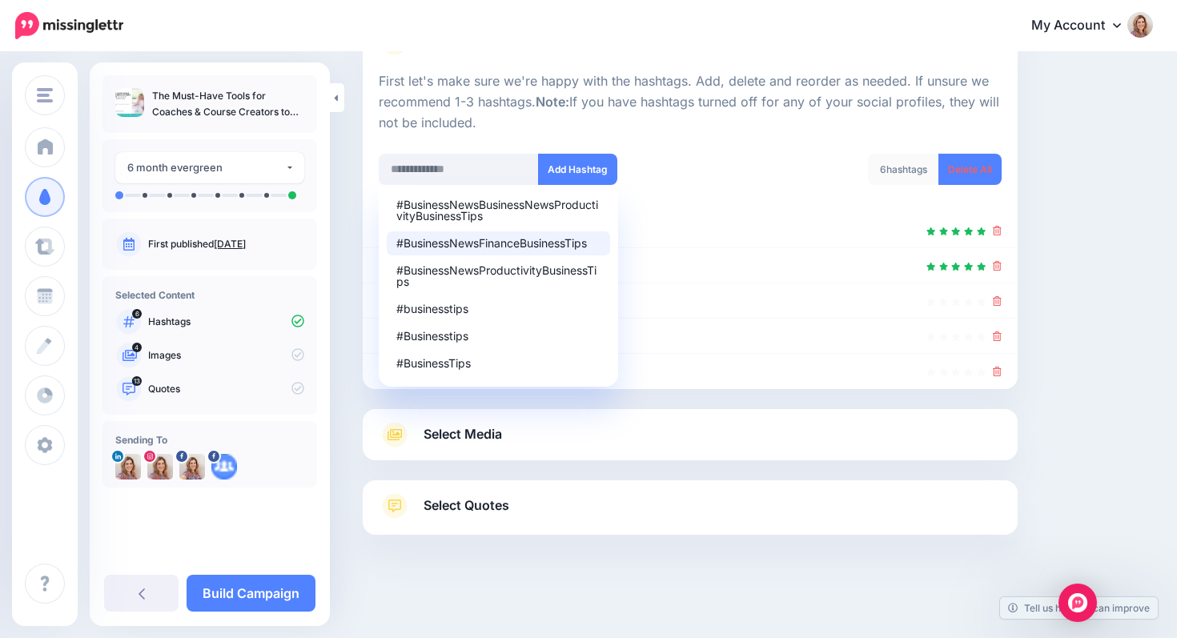
click at [706, 152] on div at bounding box center [690, 144] width 623 height 20
click at [557, 428] on link "Select Media" at bounding box center [690, 435] width 623 height 26
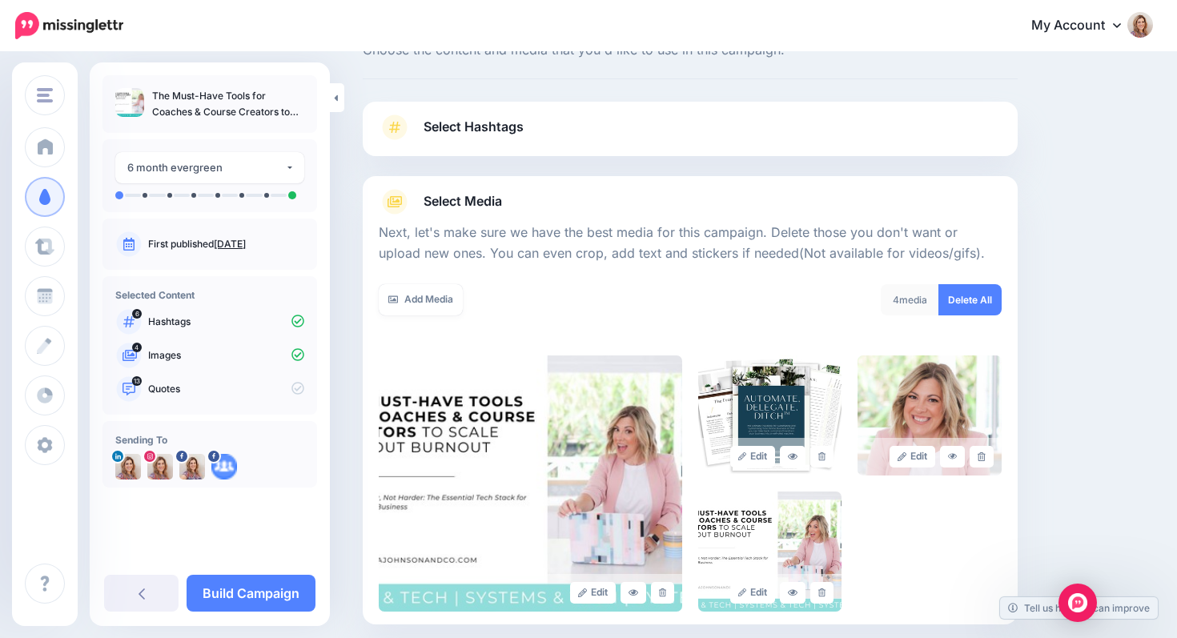
scroll to position [0, 0]
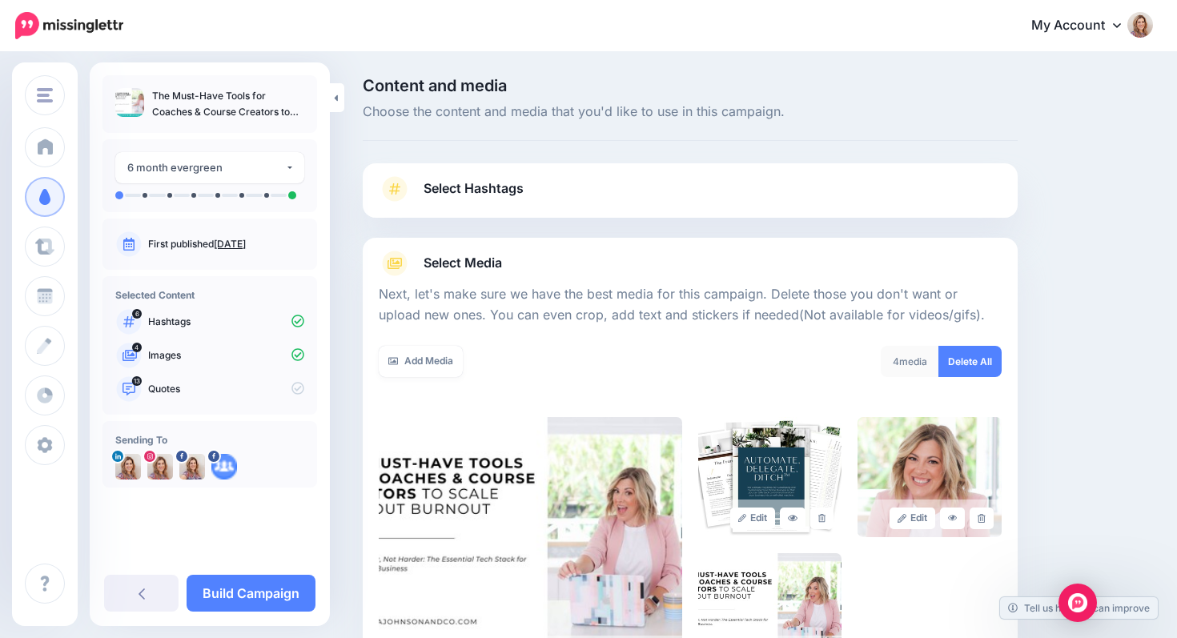
click at [557, 189] on link "Select Hashtags" at bounding box center [690, 197] width 623 height 42
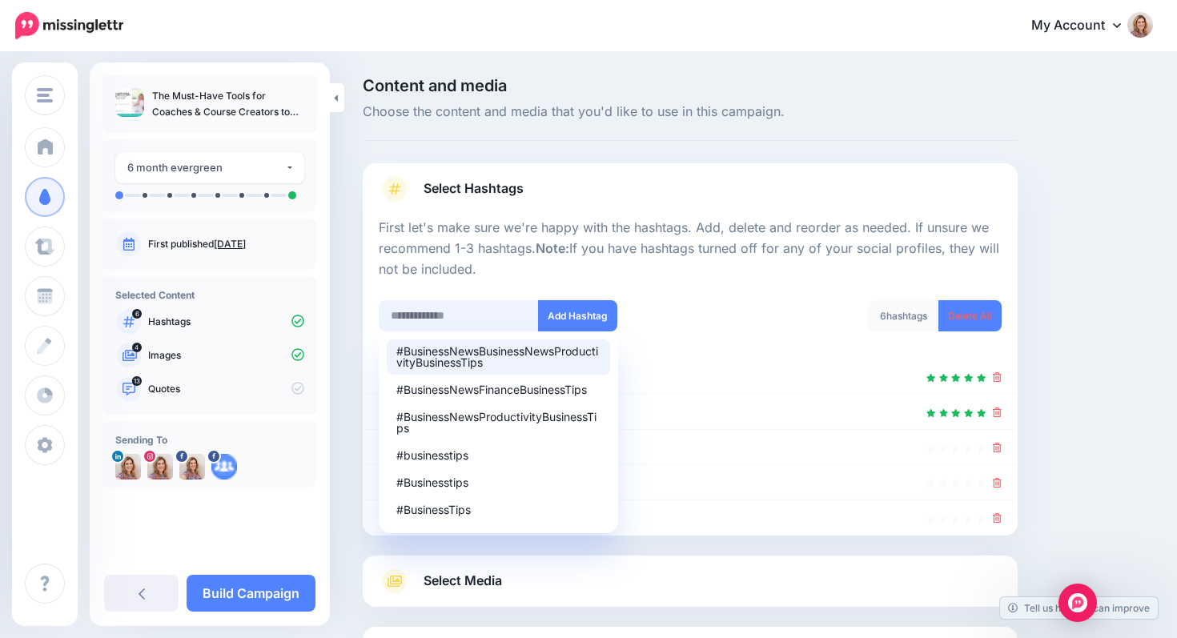
click at [400, 318] on input "text" at bounding box center [459, 315] width 160 height 31
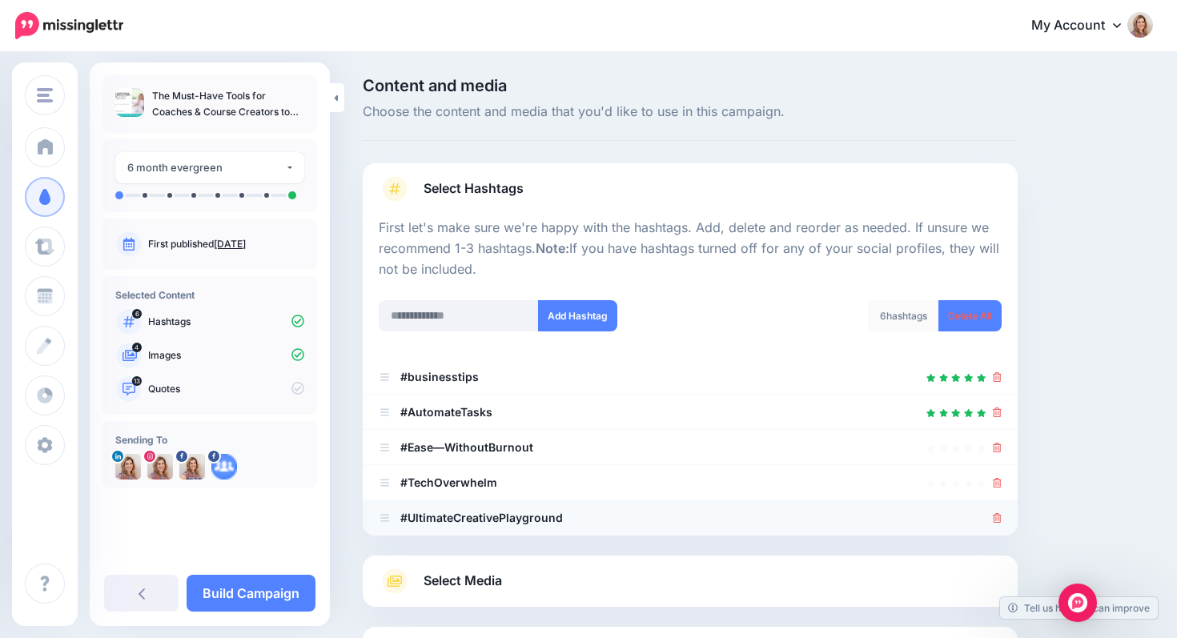
click at [997, 519] on icon at bounding box center [997, 518] width 9 height 10
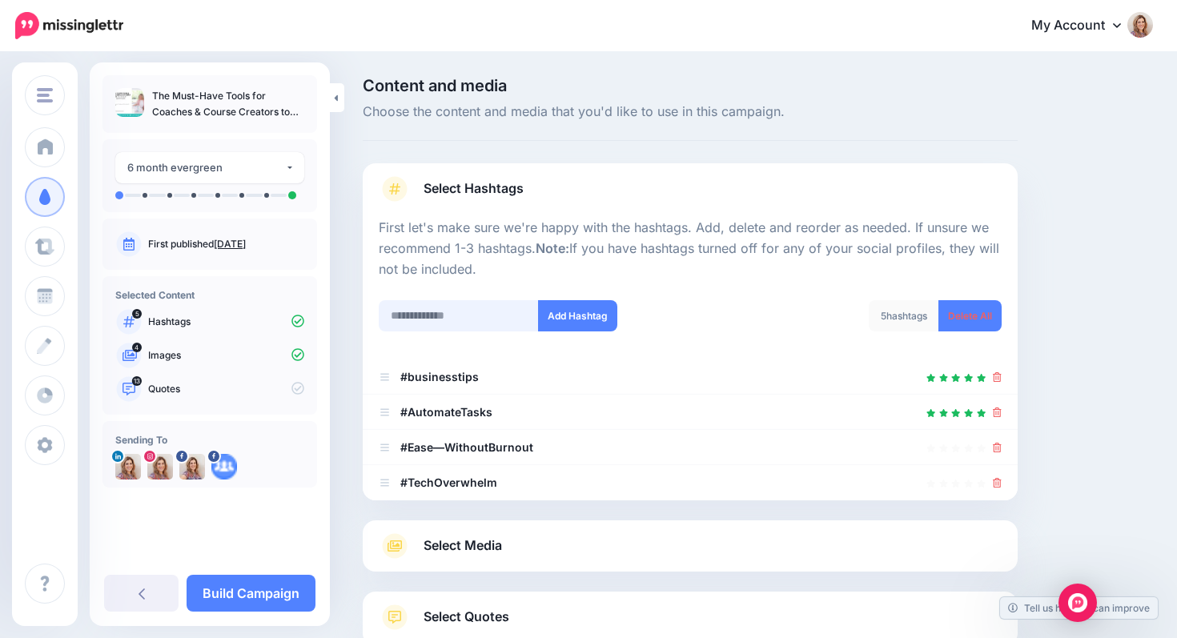
click at [443, 316] on input "text" at bounding box center [459, 315] width 160 height 31
type input "**********"
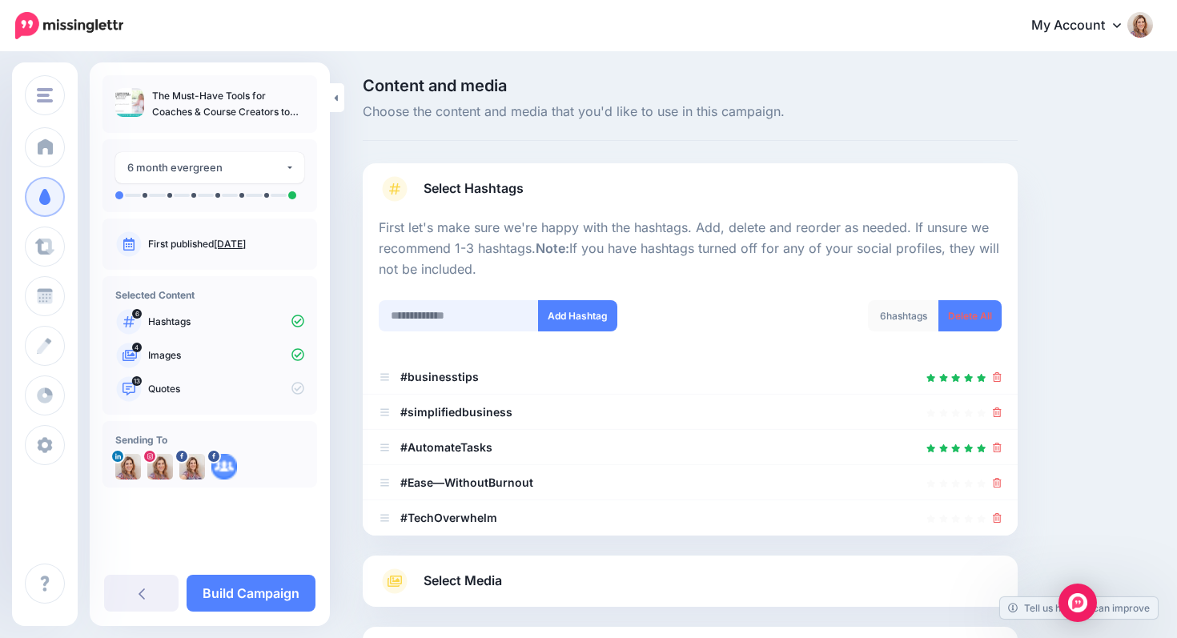
scroll to position [147, 0]
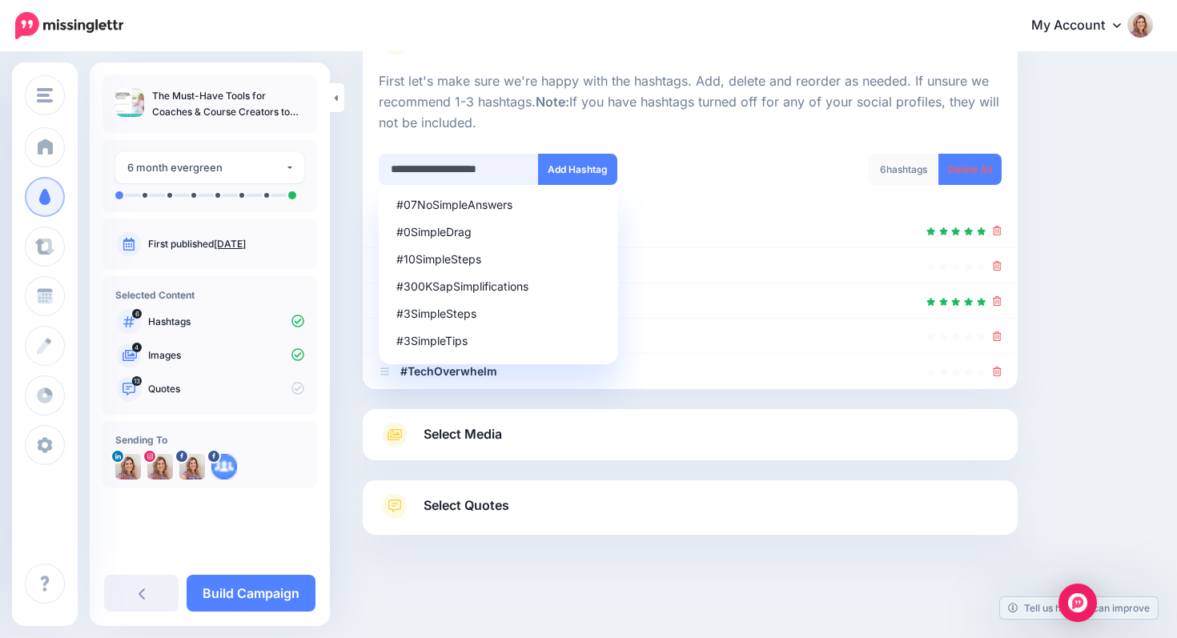
type input "**********"
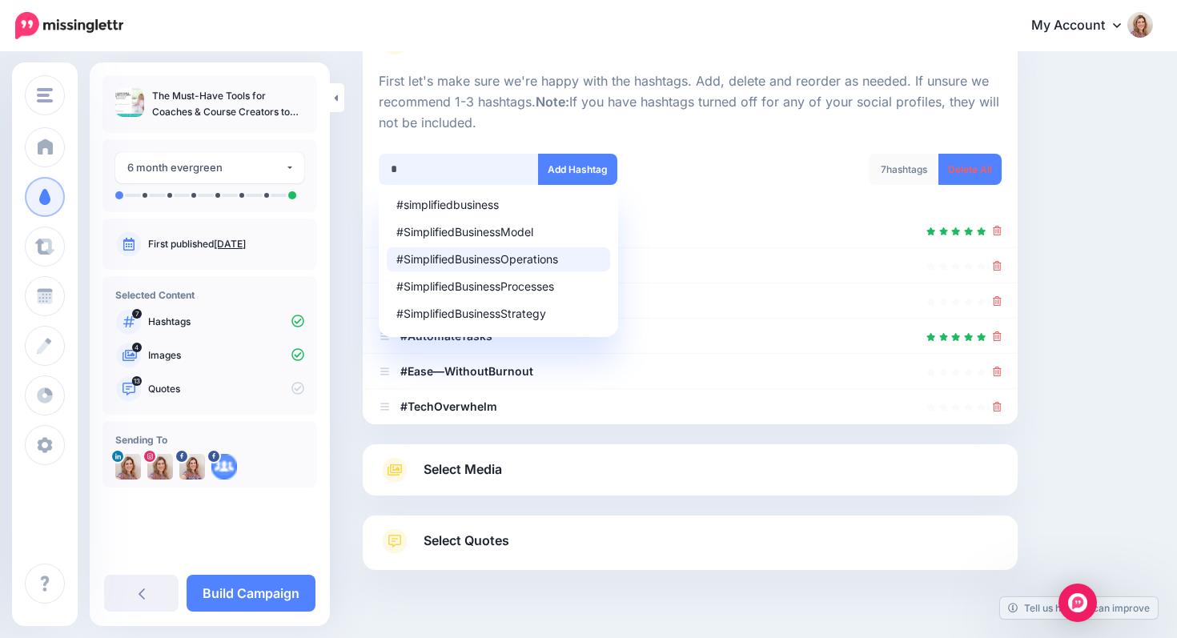
scroll to position [182, 0]
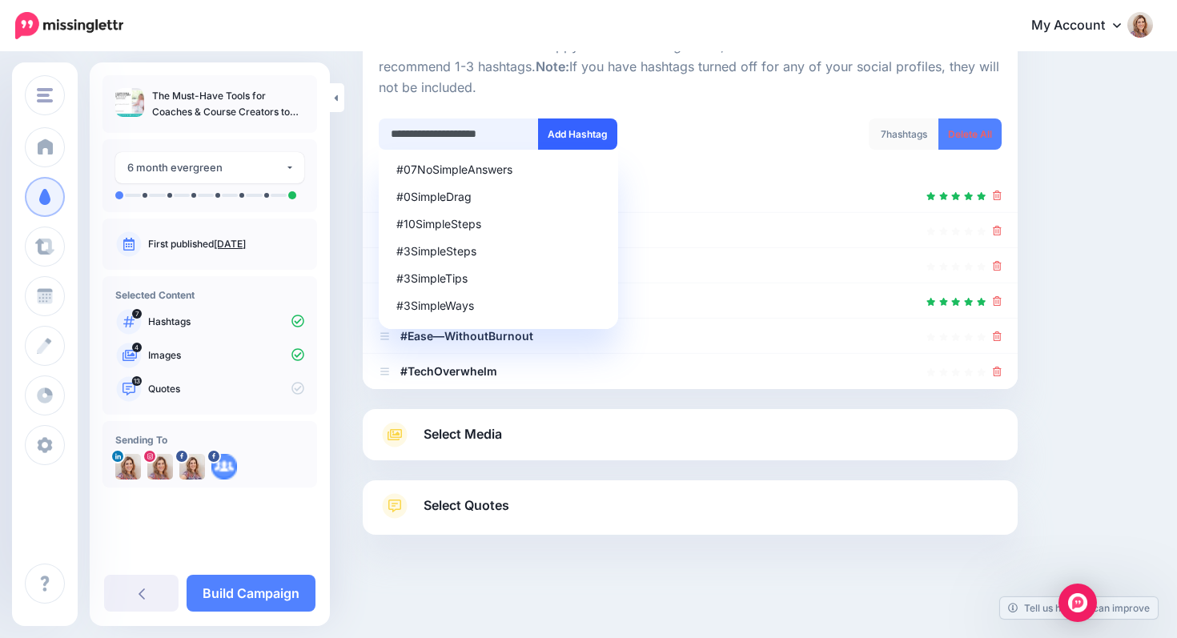
type input "**********"
click at [599, 131] on button "Add Hashtag" at bounding box center [577, 134] width 79 height 31
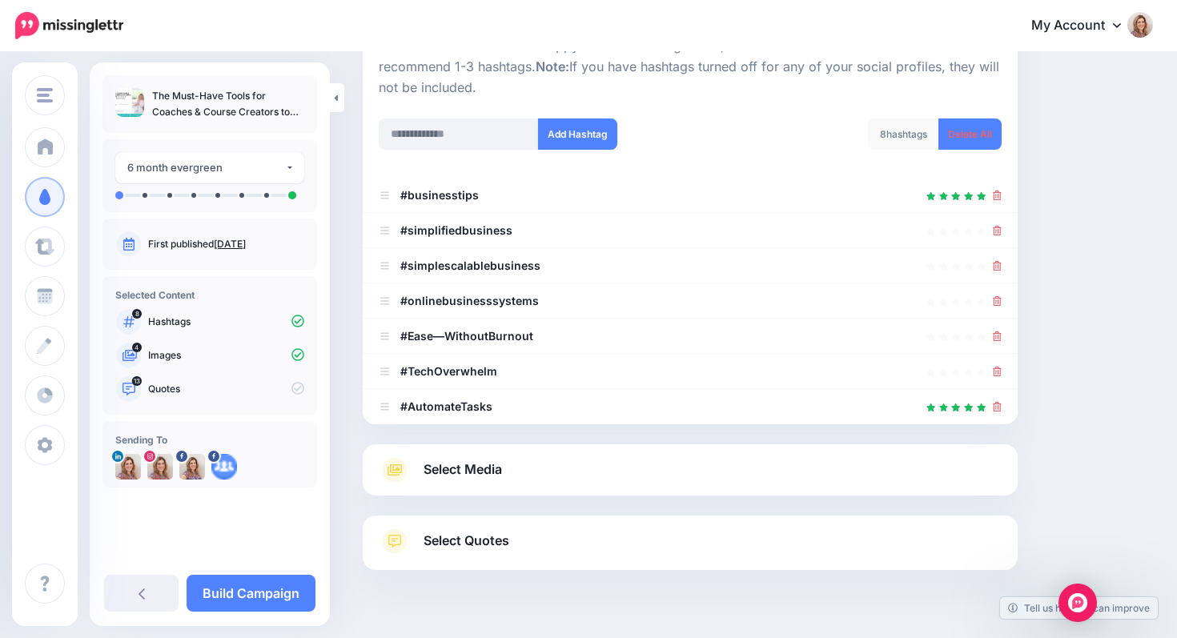
scroll to position [217, 0]
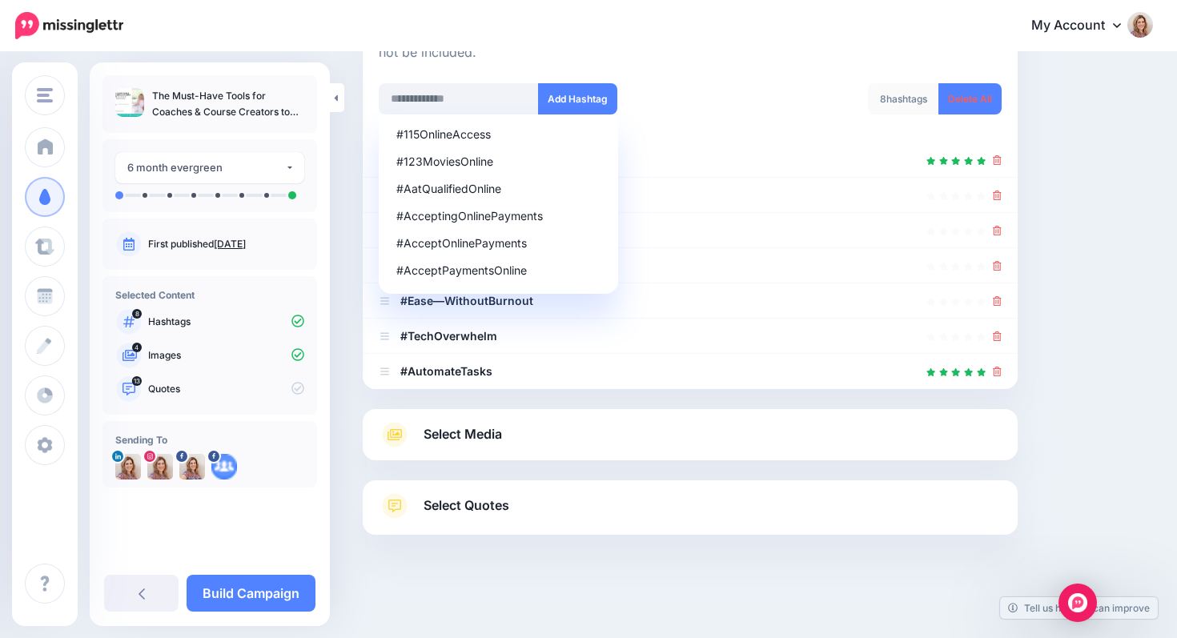
click at [449, 440] on span "Select Media" at bounding box center [463, 435] width 78 height 22
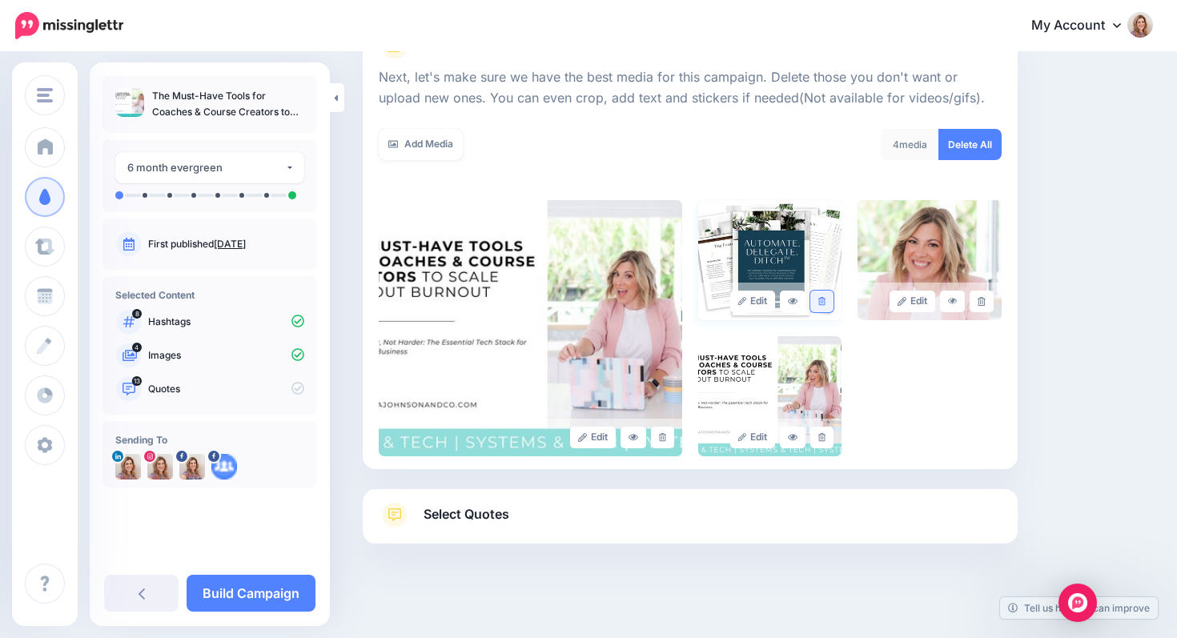
click at [826, 306] on link at bounding box center [822, 302] width 23 height 22
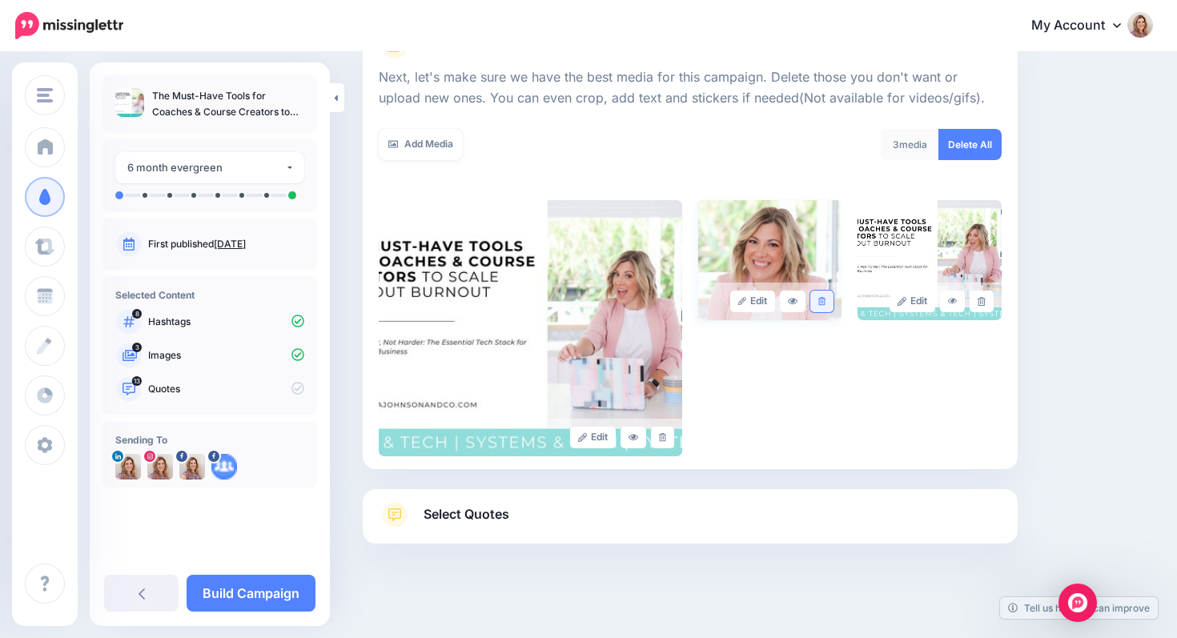
click at [821, 302] on icon at bounding box center [822, 301] width 7 height 9
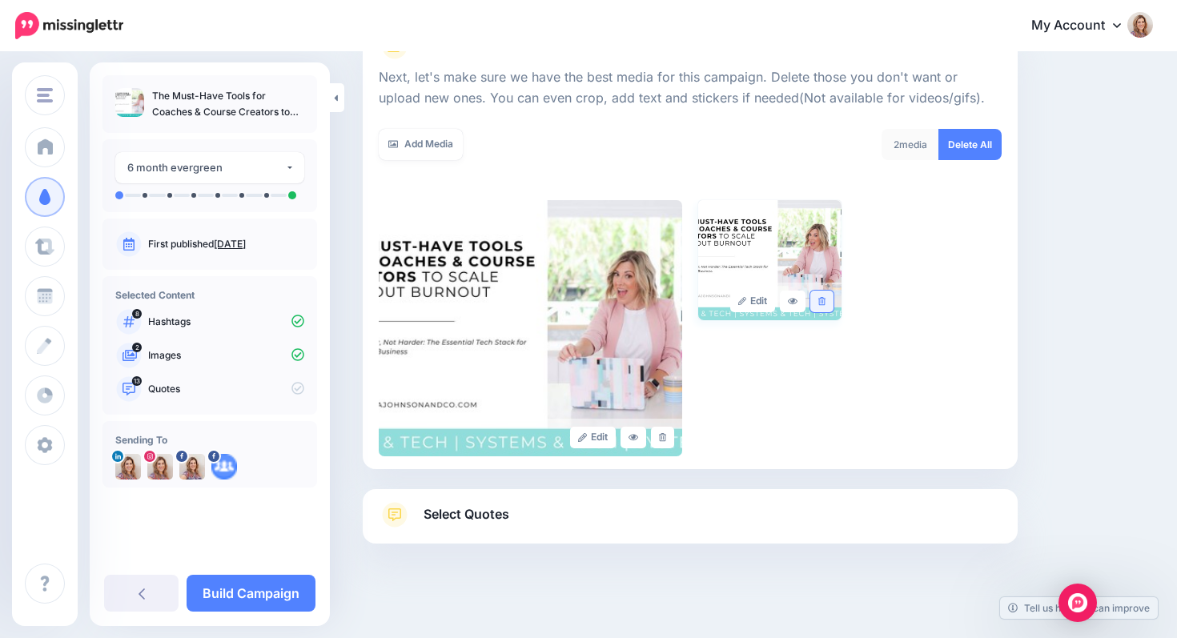
click at [822, 302] on icon at bounding box center [822, 301] width 7 height 9
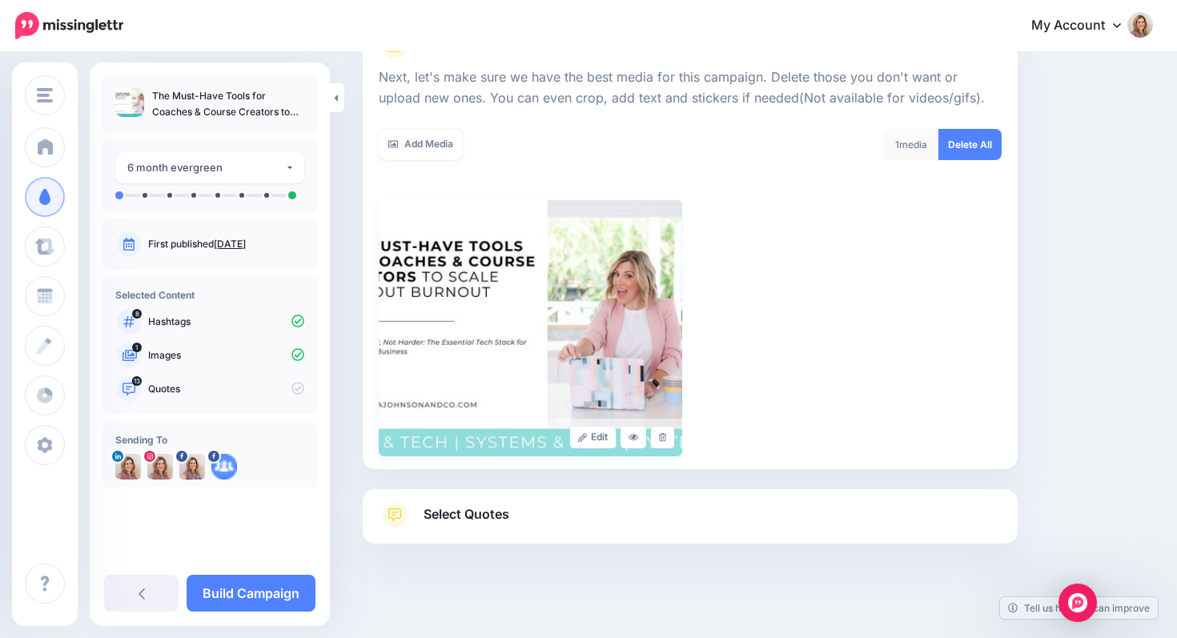
click at [484, 270] on img at bounding box center [531, 328] width 304 height 256
click at [437, 141] on link "Add Media" at bounding box center [421, 144] width 84 height 31
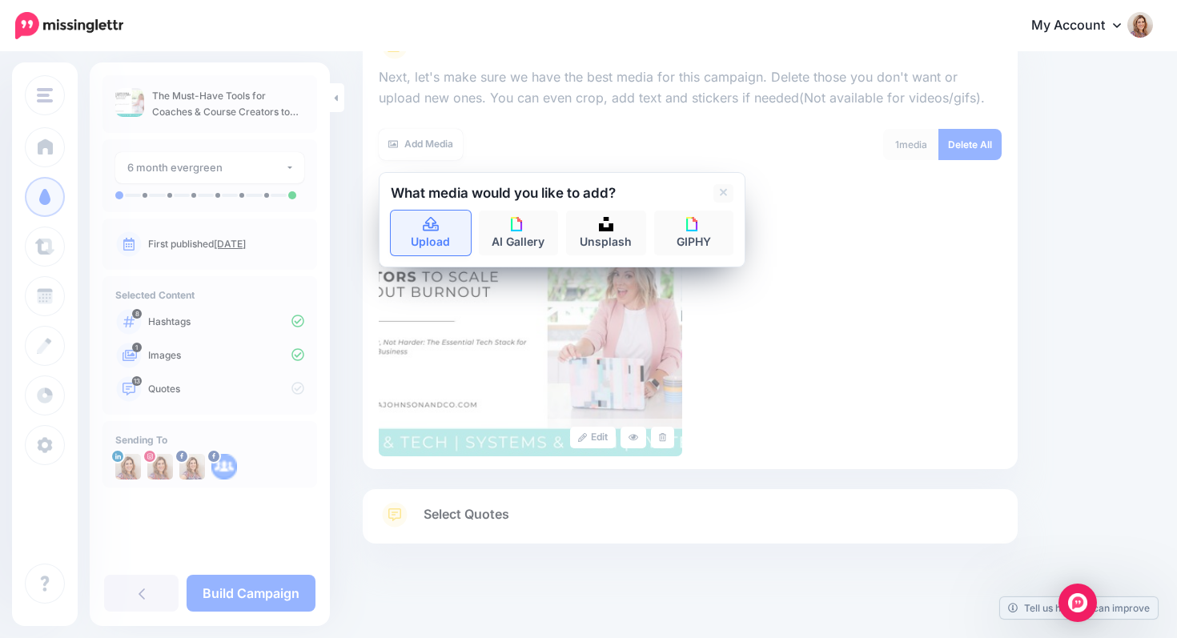
click at [433, 243] on link "Upload" at bounding box center [431, 233] width 80 height 45
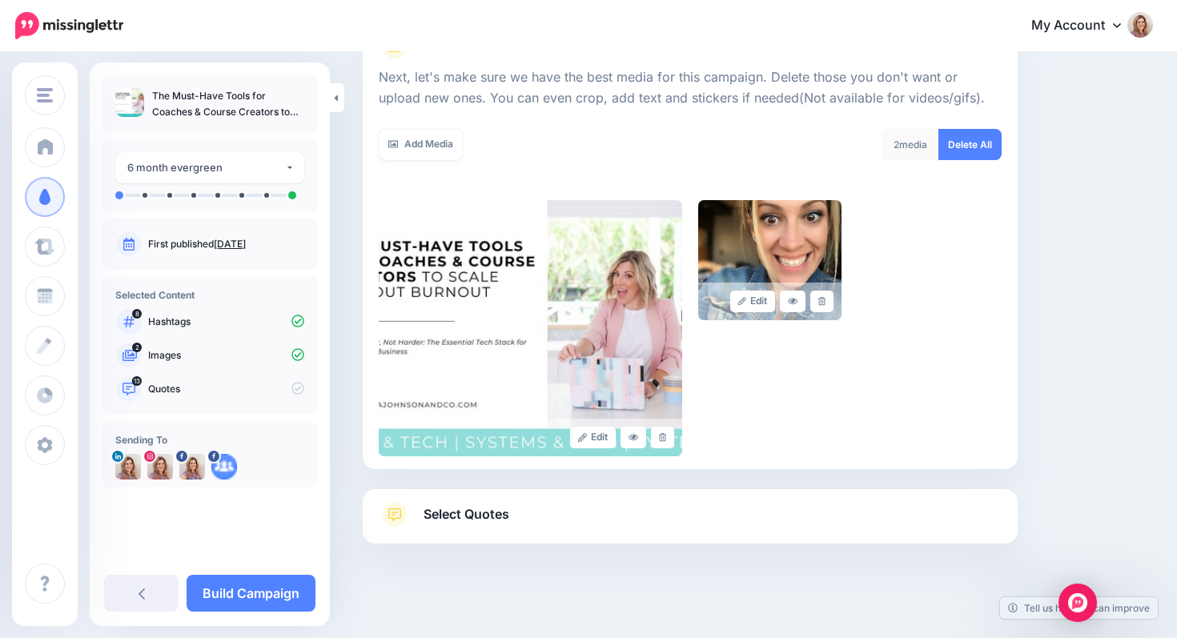
scroll to position [227, 0]
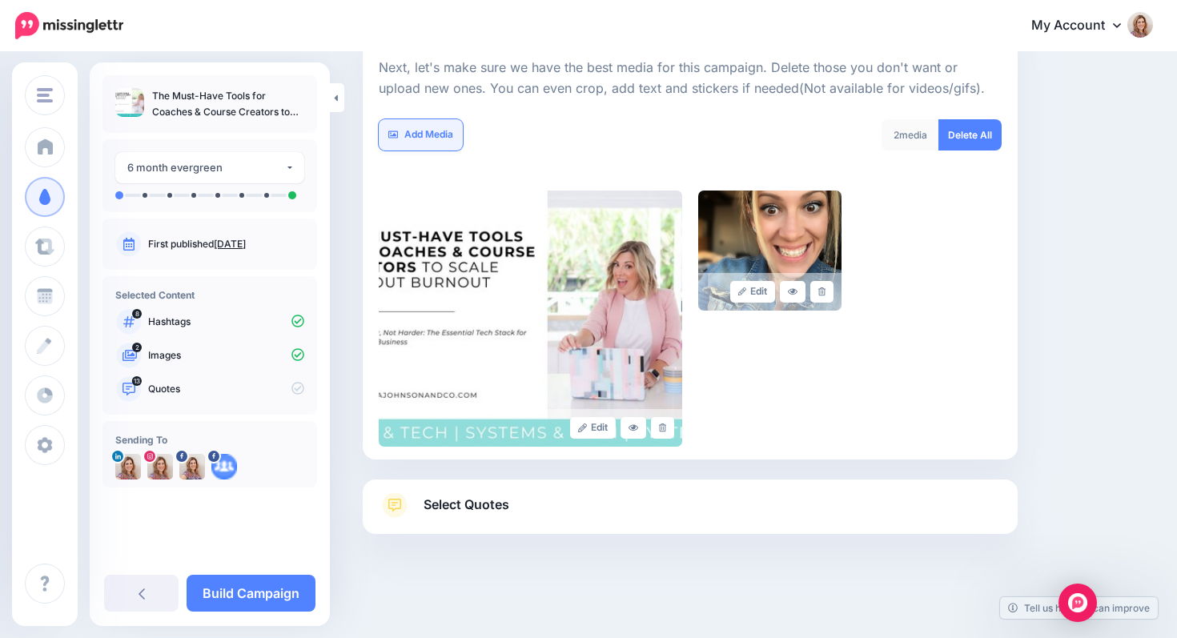
click at [445, 131] on link "Add Media" at bounding box center [421, 134] width 84 height 31
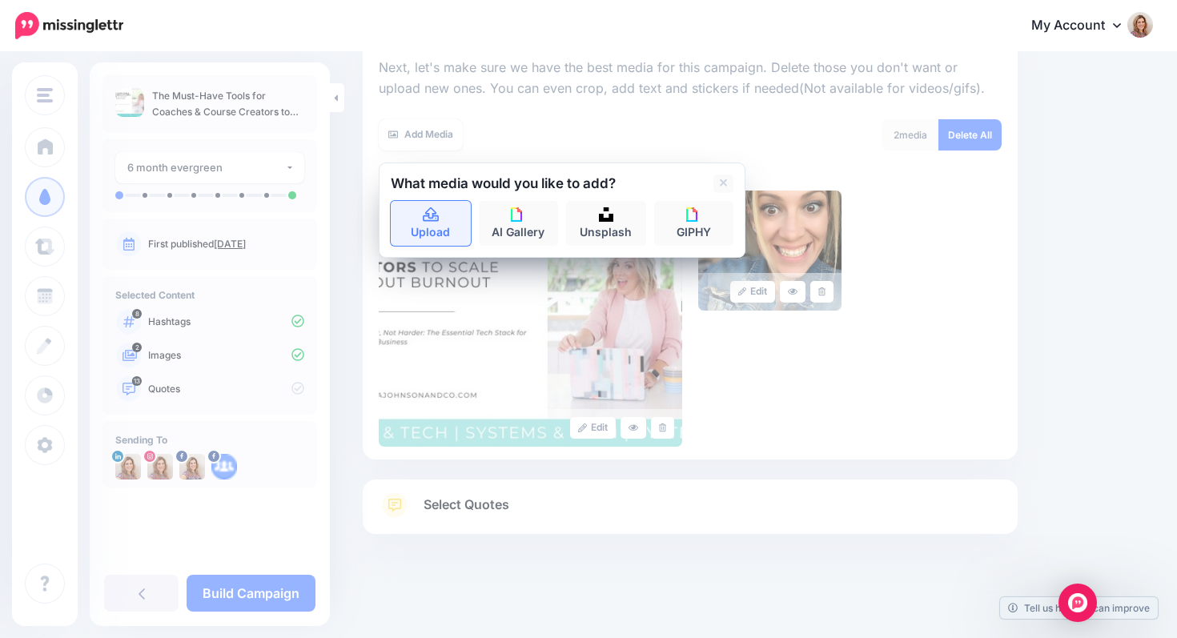
click at [426, 221] on icon at bounding box center [431, 215] width 18 height 14
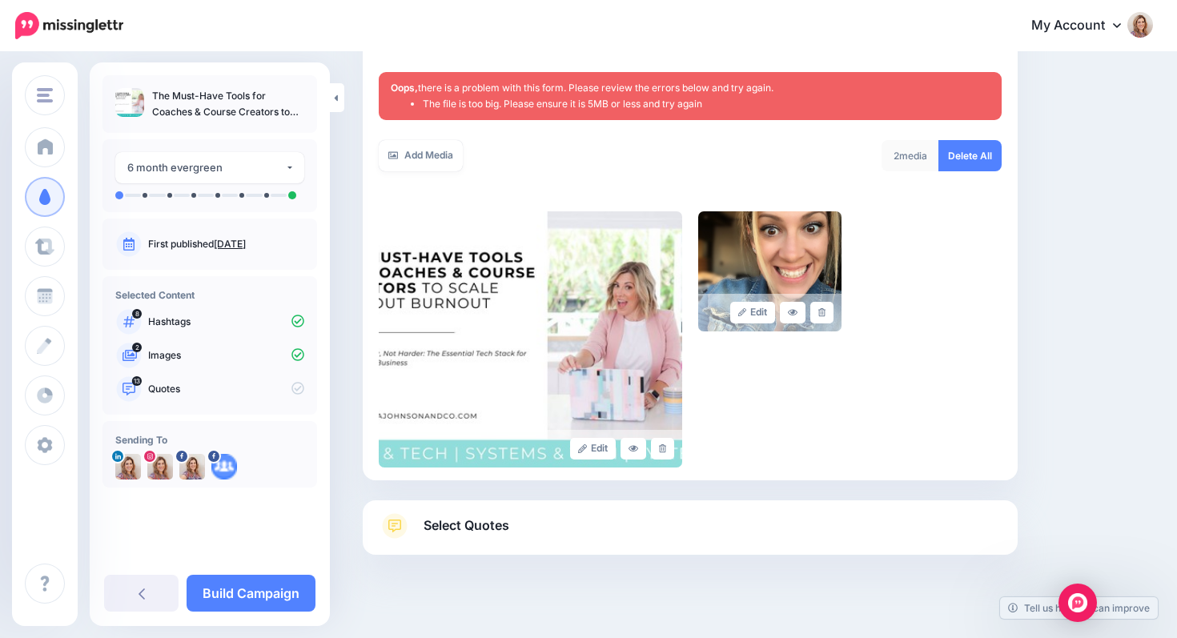
scroll to position [286, 0]
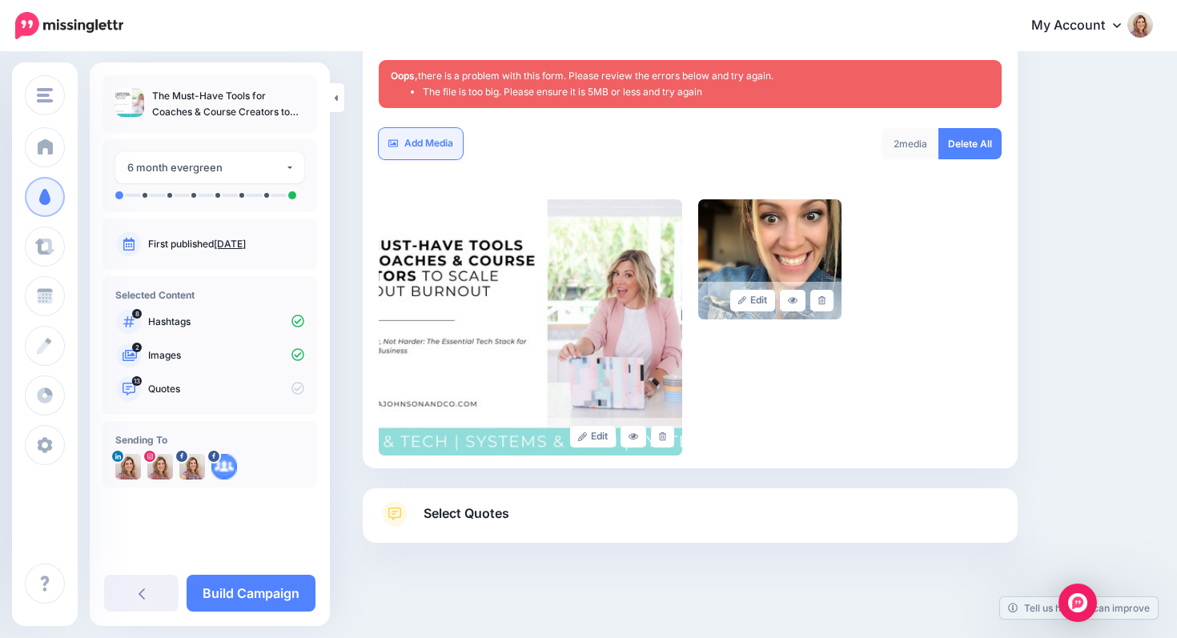
click at [440, 144] on link "Add Media" at bounding box center [421, 143] width 84 height 31
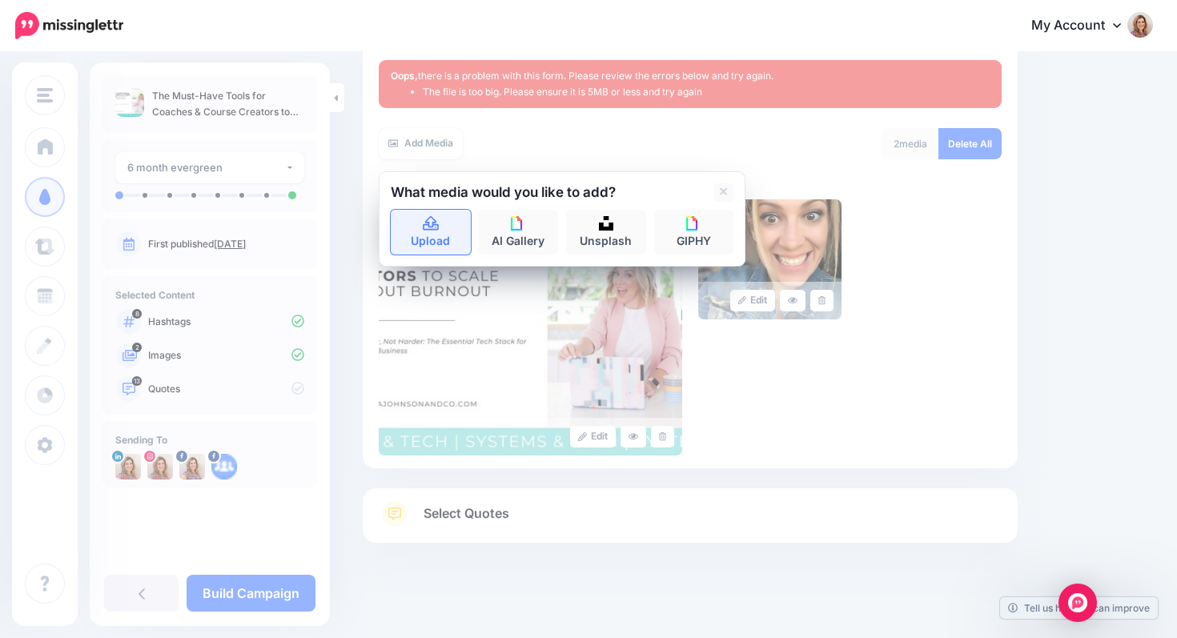
click at [425, 234] on link "Upload" at bounding box center [431, 232] width 80 height 45
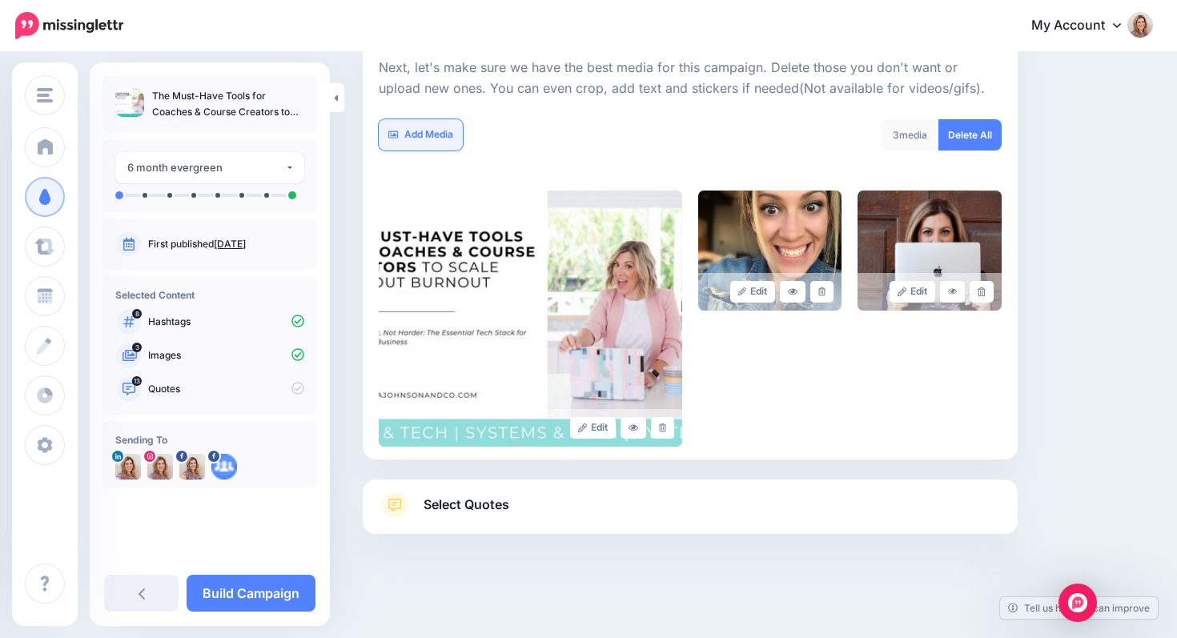
click at [414, 137] on link "Add Media" at bounding box center [421, 134] width 84 height 31
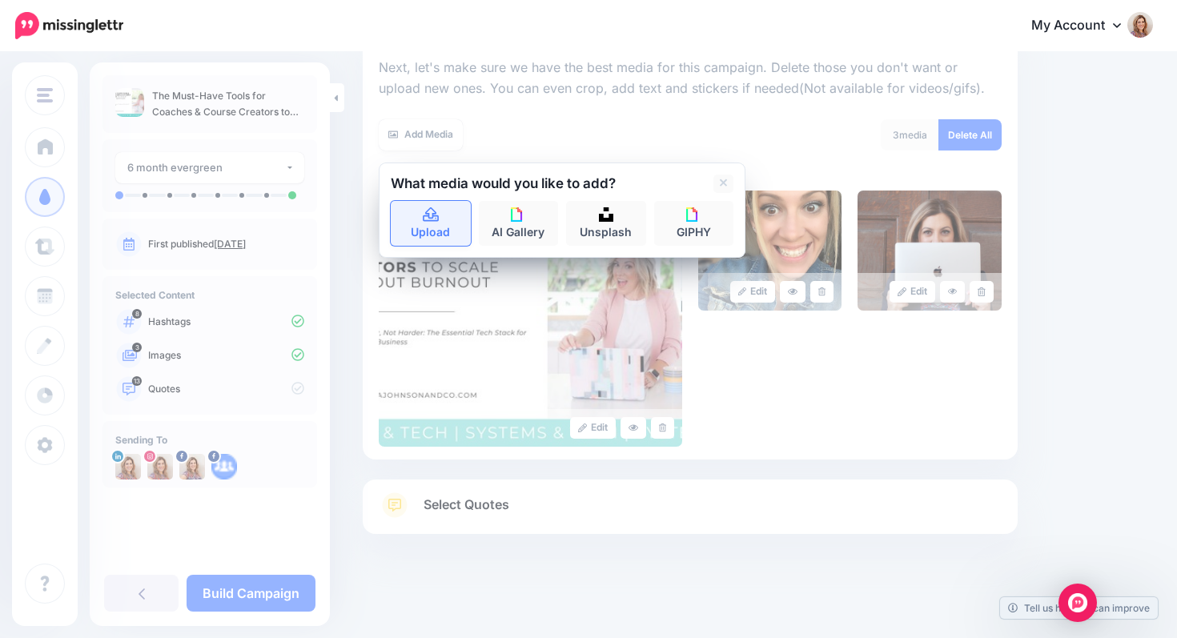
click at [418, 220] on link "Upload" at bounding box center [431, 223] width 80 height 45
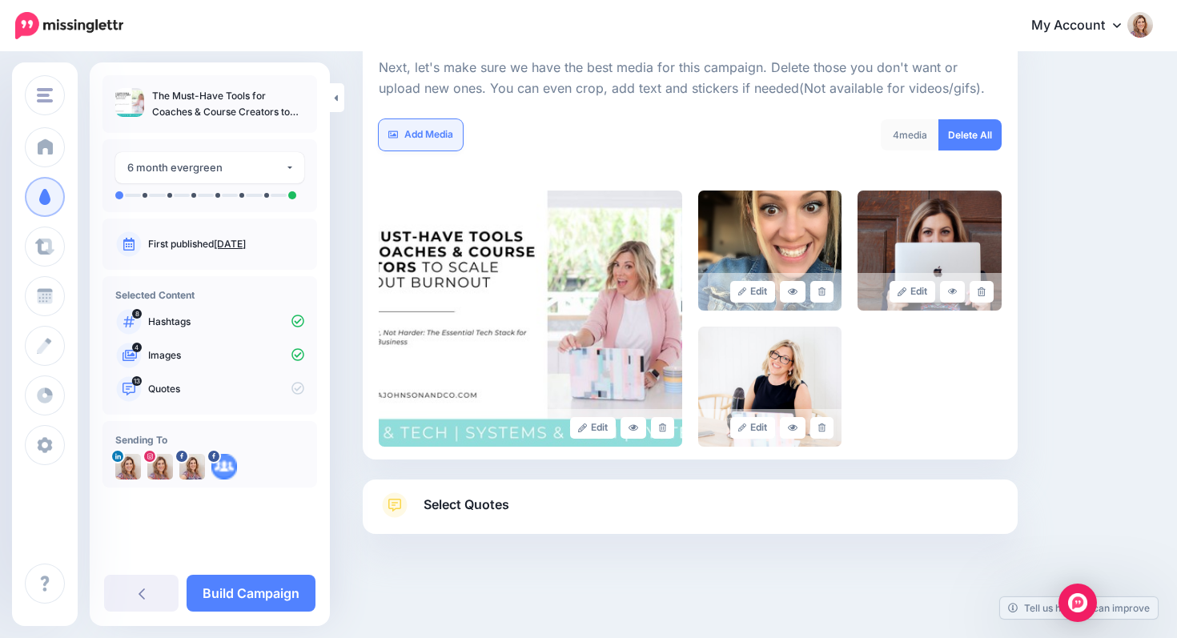
click at [437, 133] on link "Add Media" at bounding box center [421, 134] width 84 height 31
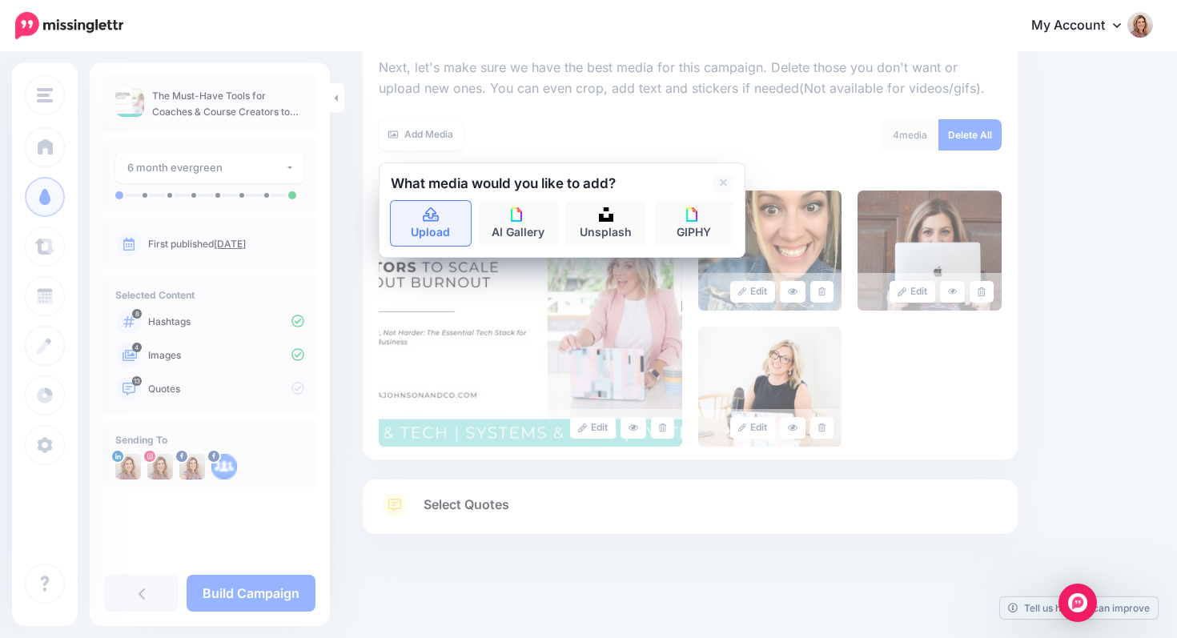
click at [441, 213] on link "Upload" at bounding box center [431, 223] width 80 height 45
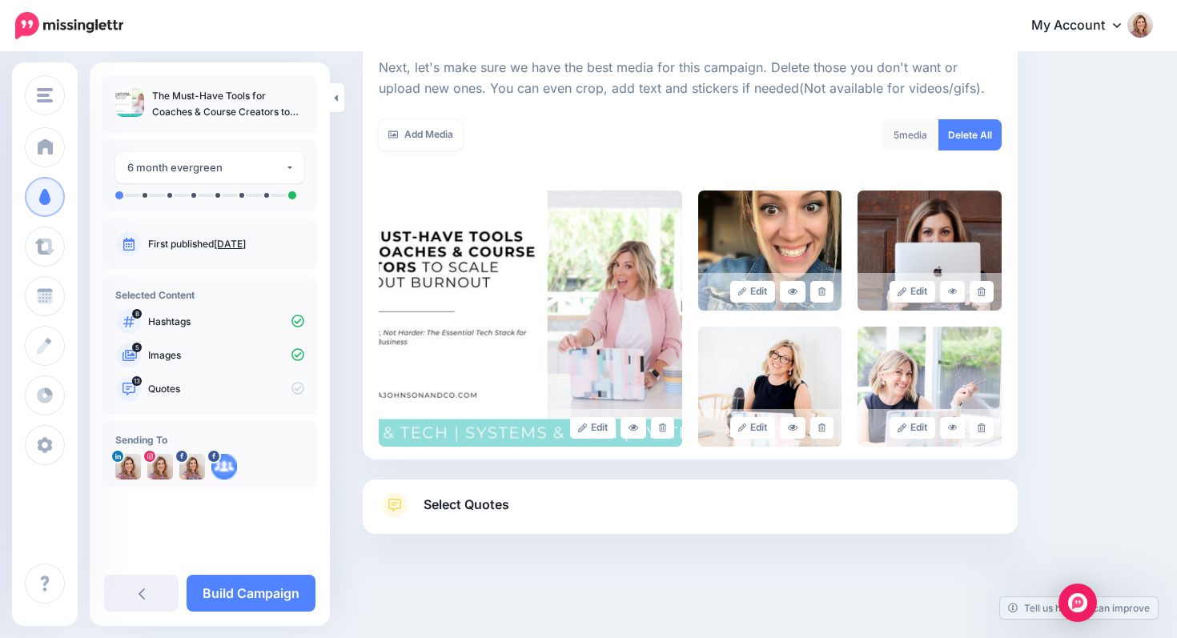
click at [446, 515] on span "Select Quotes" at bounding box center [467, 505] width 86 height 22
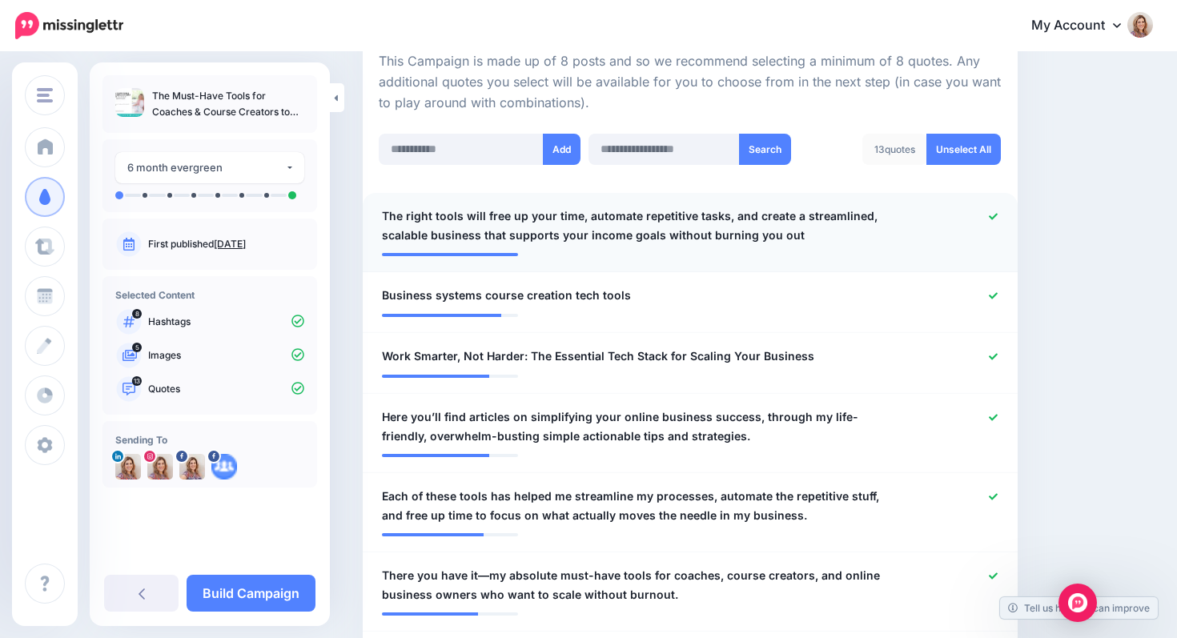
scroll to position [370, 0]
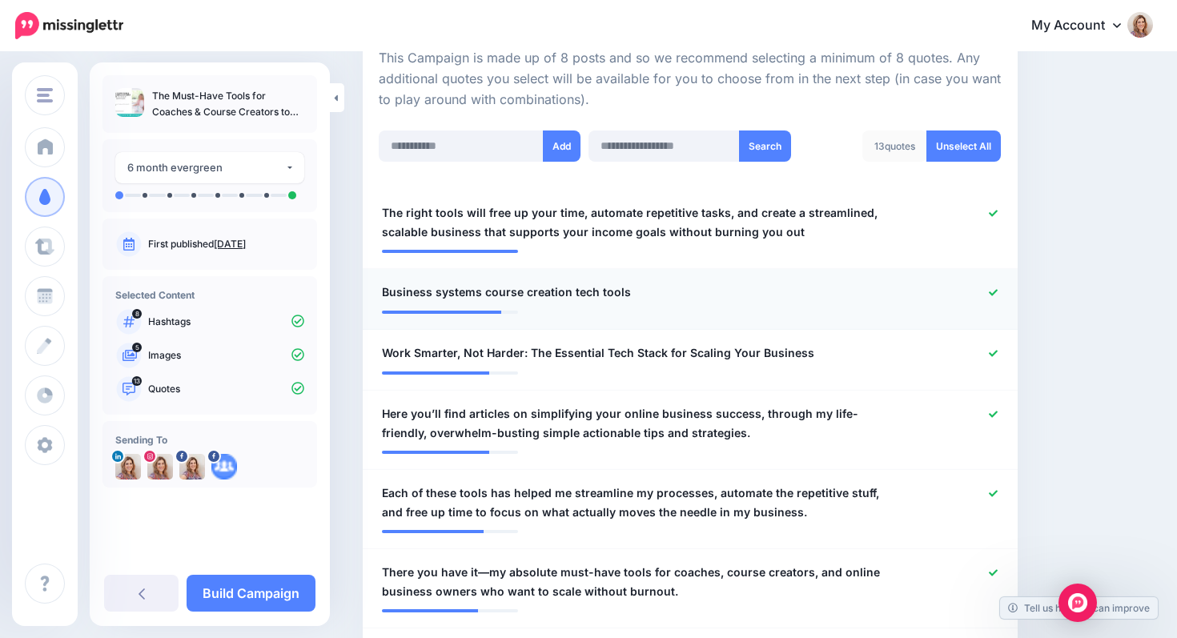
click at [992, 292] on icon at bounding box center [993, 292] width 9 height 9
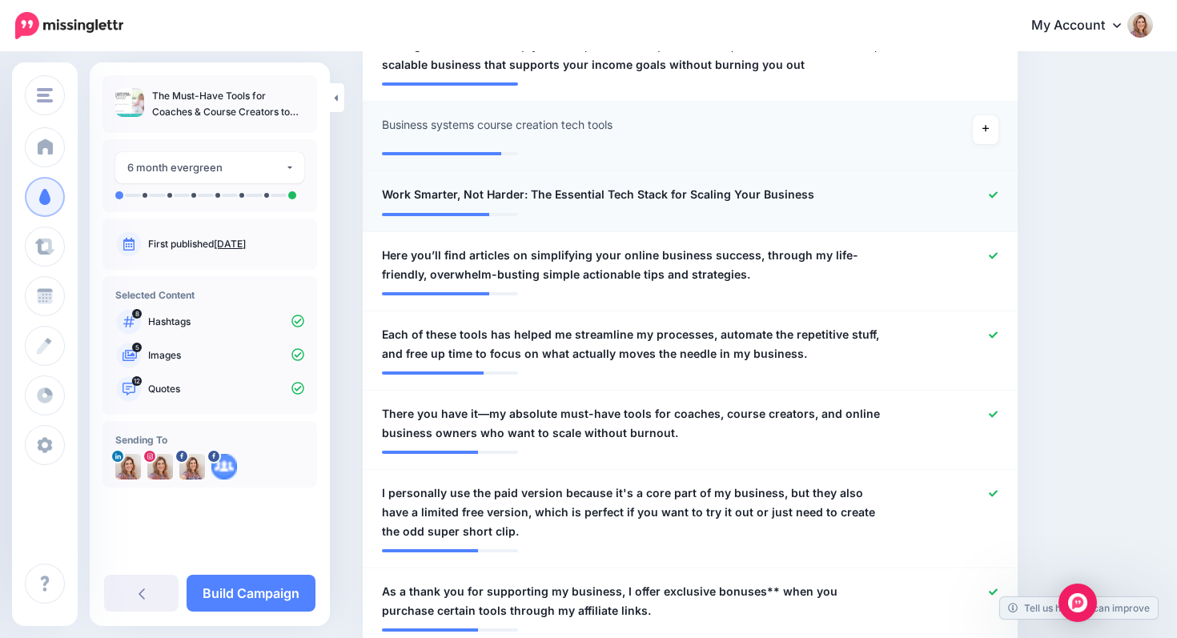
scroll to position [537, 0]
click at [995, 254] on icon at bounding box center [993, 256] width 9 height 9
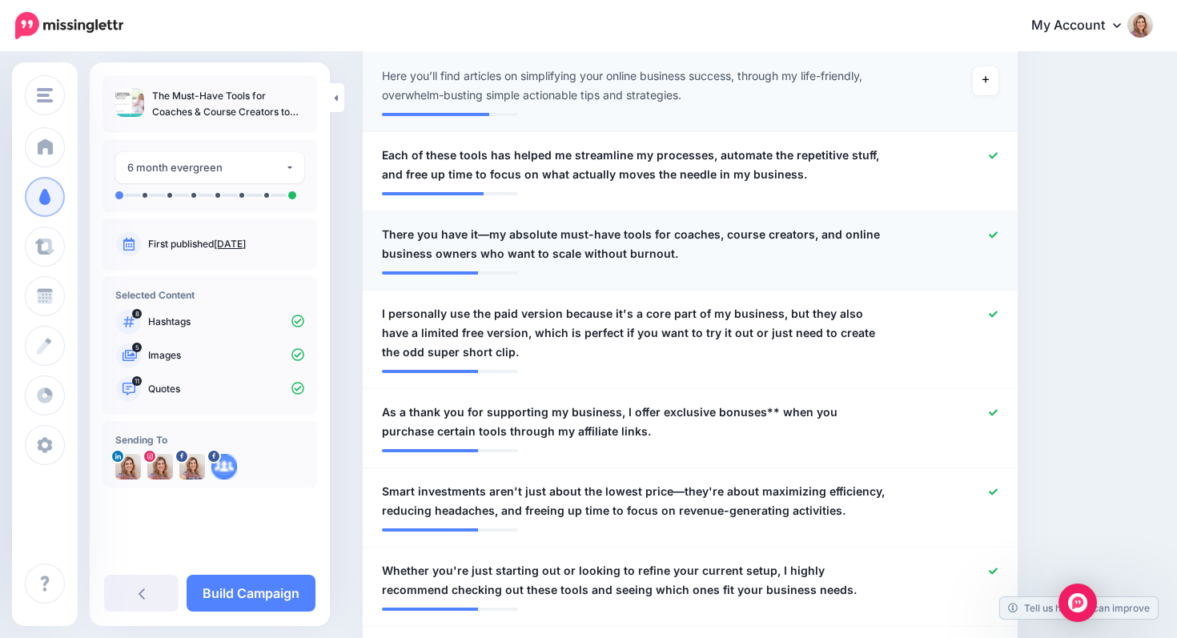
scroll to position [718, 0]
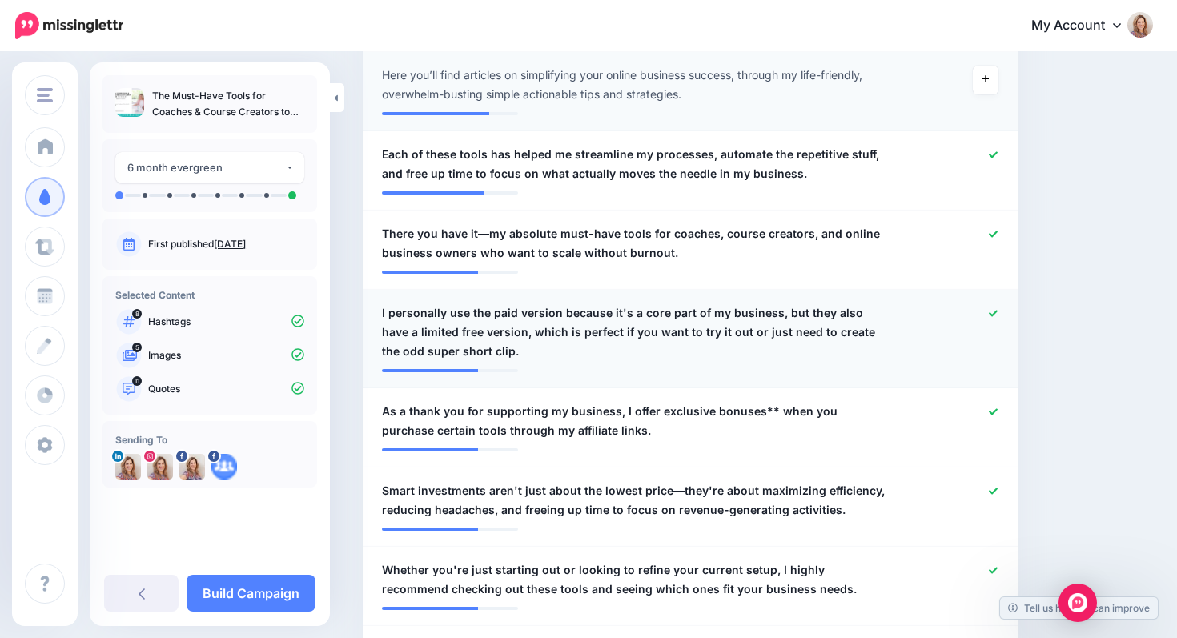
click at [992, 312] on icon at bounding box center [993, 313] width 9 height 9
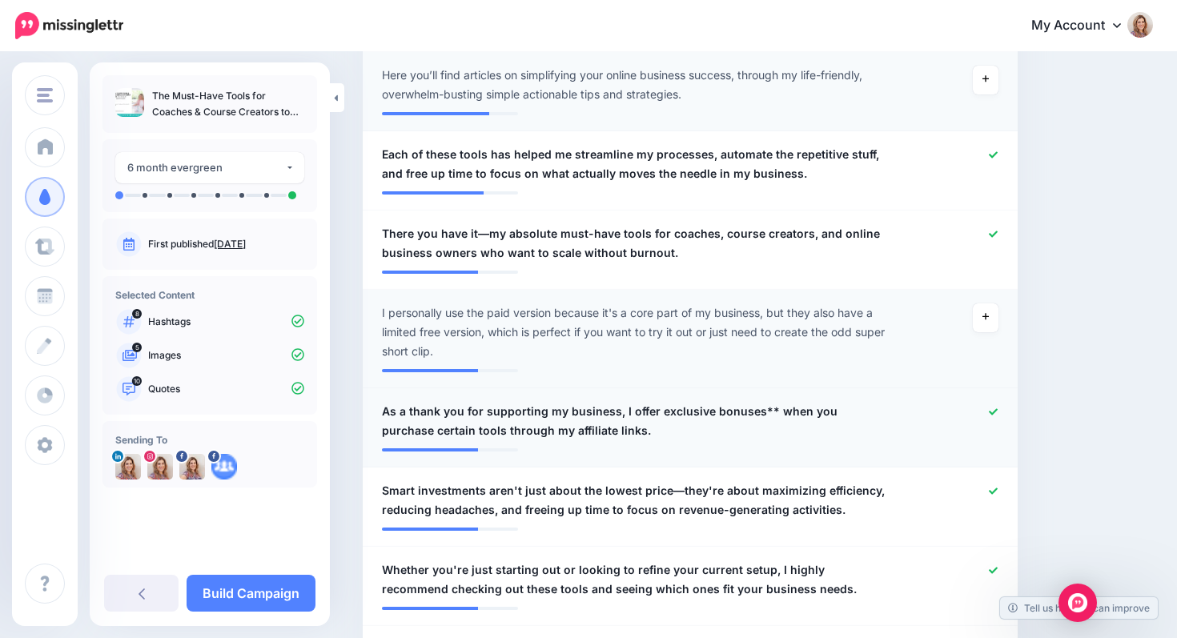
click at [994, 410] on icon at bounding box center [993, 412] width 9 height 9
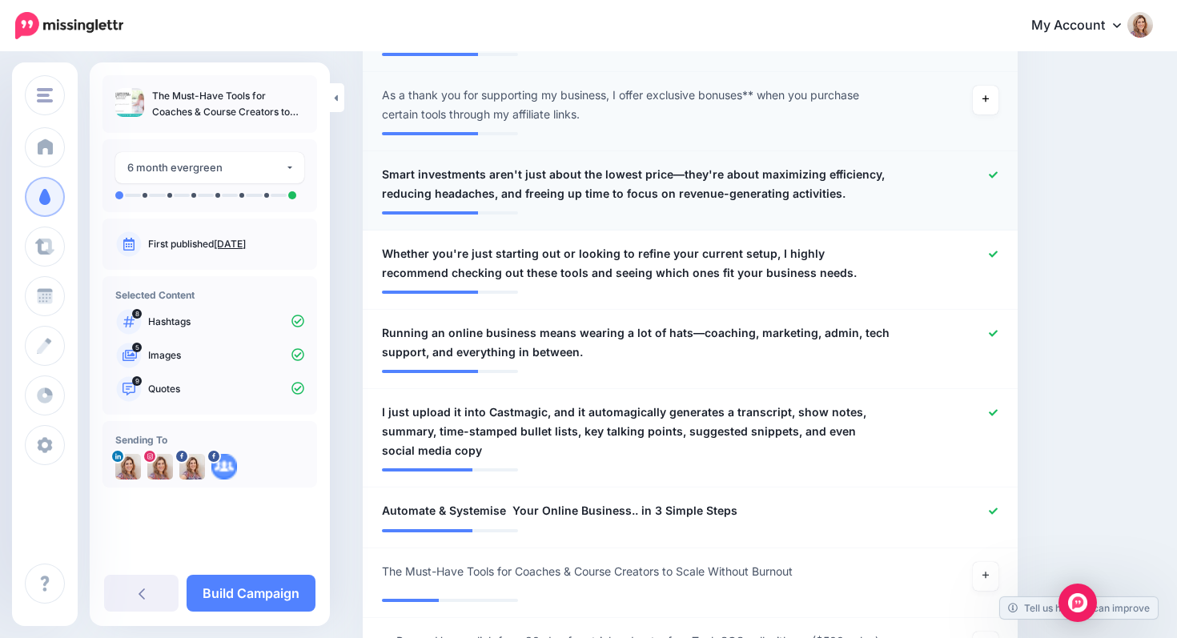
scroll to position [1036, 0]
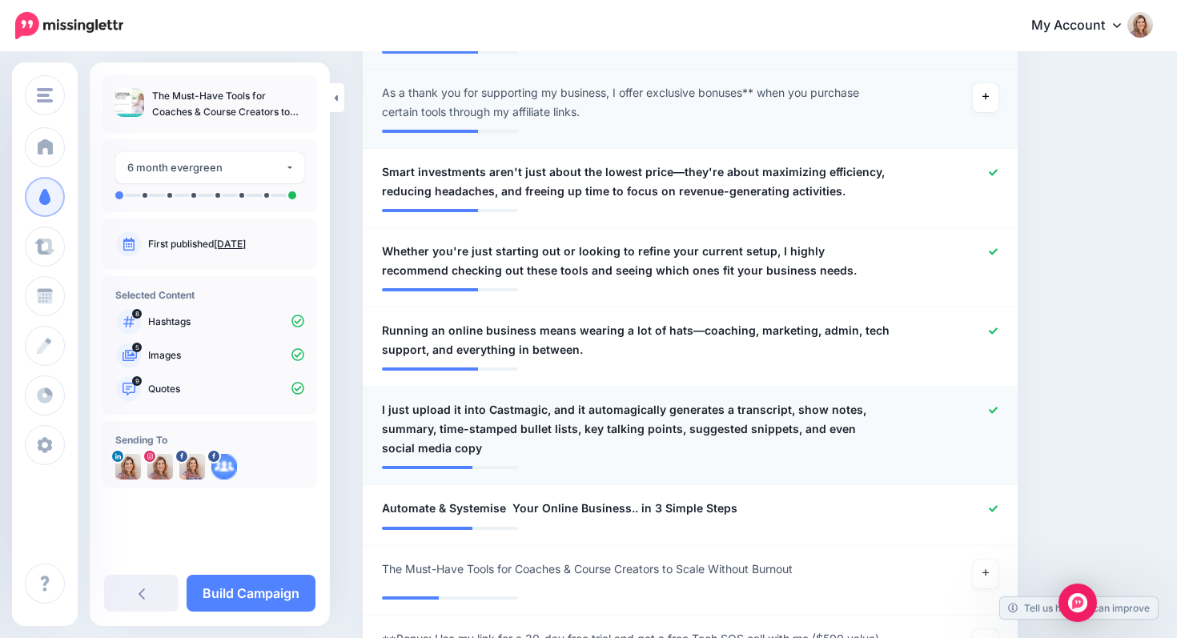
click at [994, 409] on icon at bounding box center [993, 410] width 9 height 9
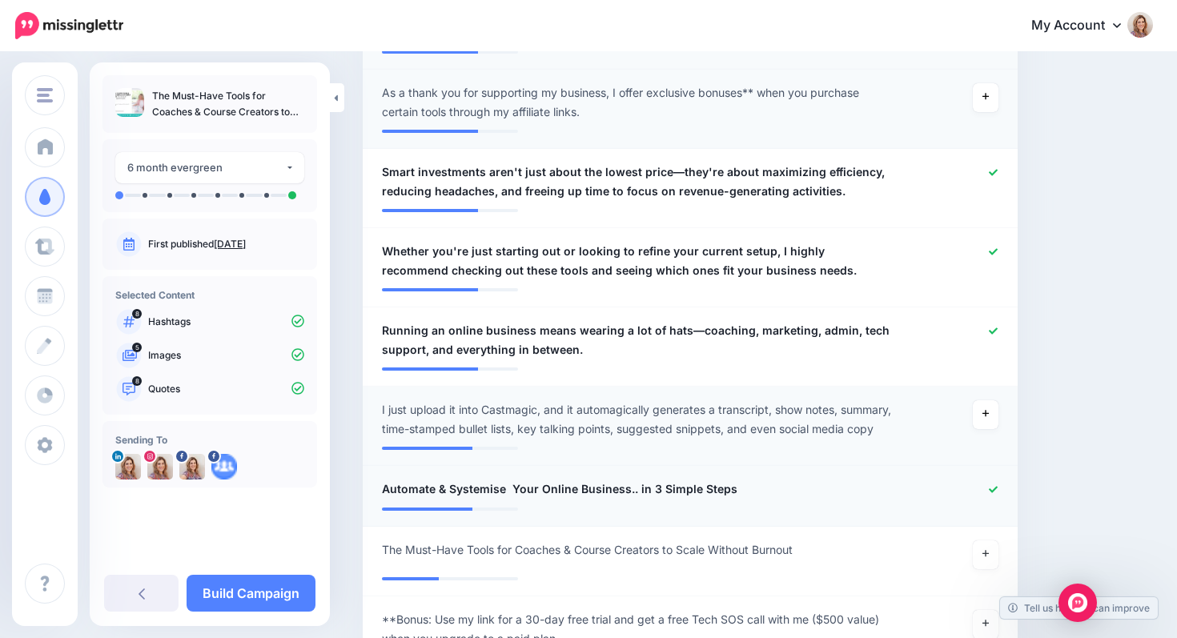
click at [992, 494] on icon at bounding box center [993, 489] width 9 height 9
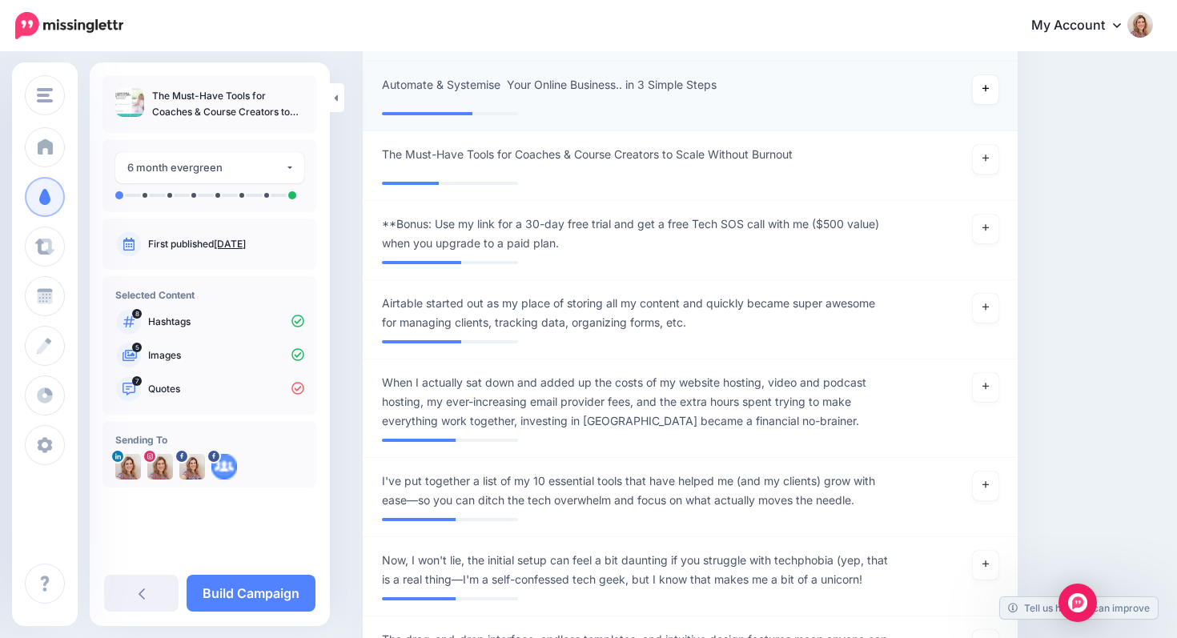
scroll to position [1443, 0]
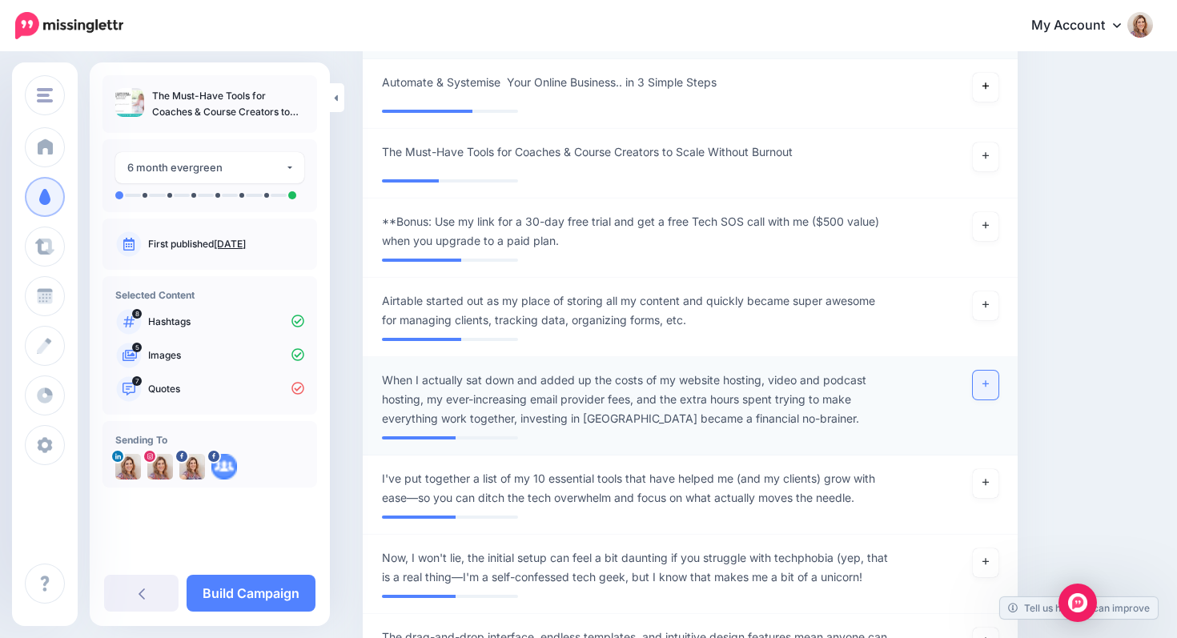
click at [984, 388] on icon at bounding box center [986, 384] width 6 height 9
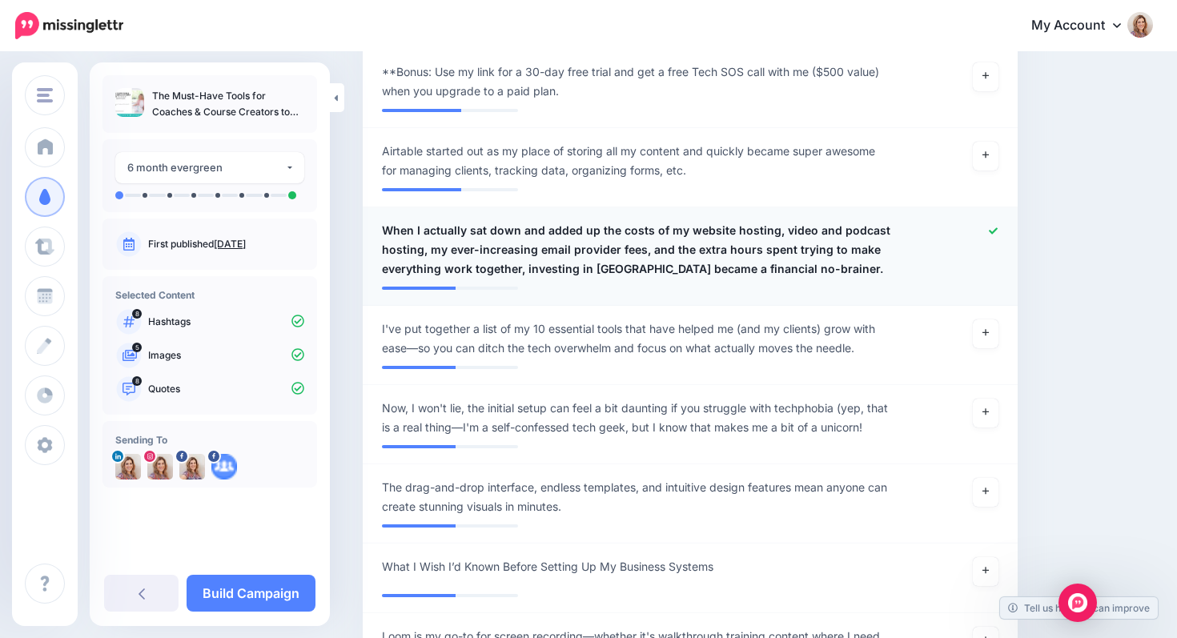
scroll to position [1595, 0]
click at [984, 347] on link at bounding box center [986, 332] width 26 height 29
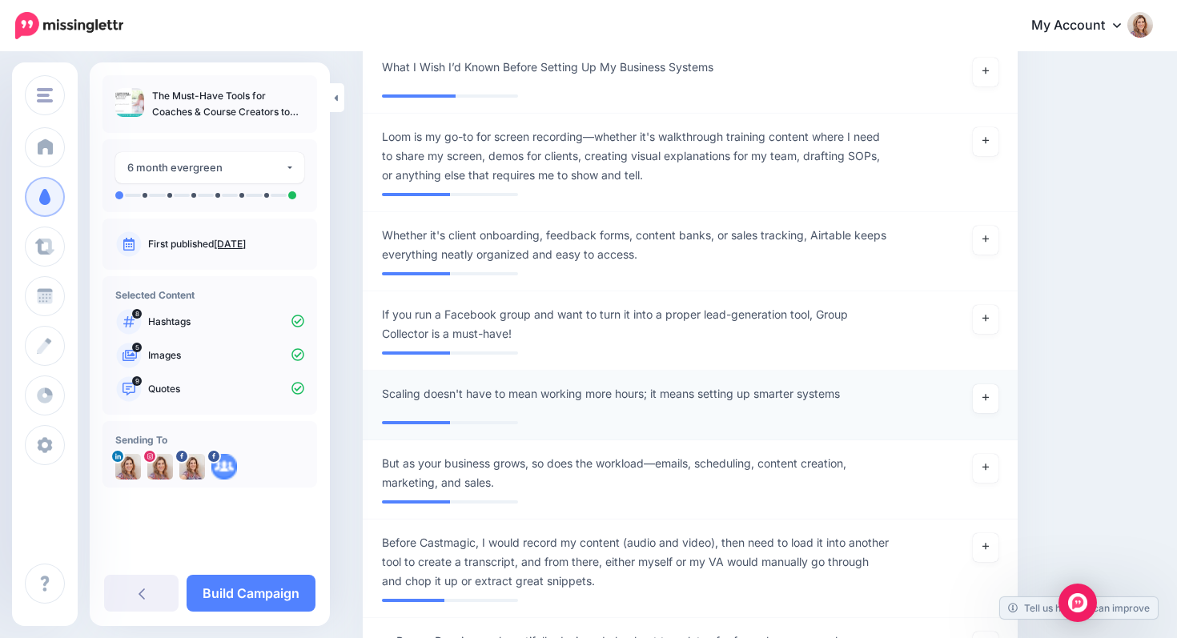
scroll to position [2114, 0]
click at [985, 403] on link at bounding box center [986, 396] width 26 height 29
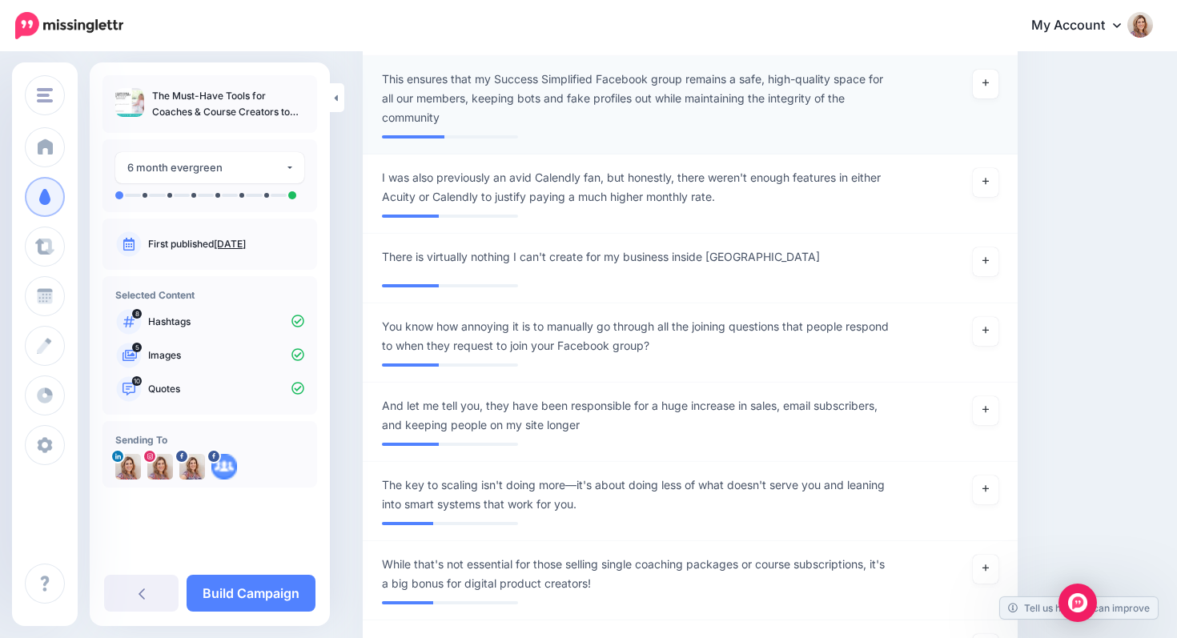
scroll to position [2758, 0]
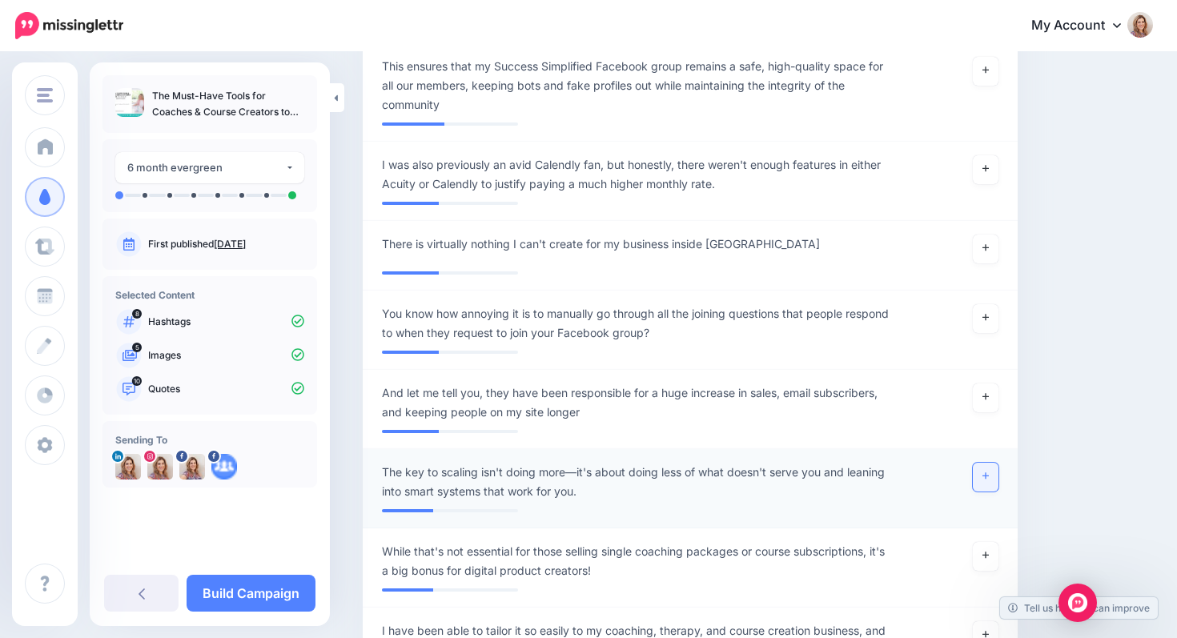
click at [986, 479] on icon at bounding box center [986, 476] width 6 height 9
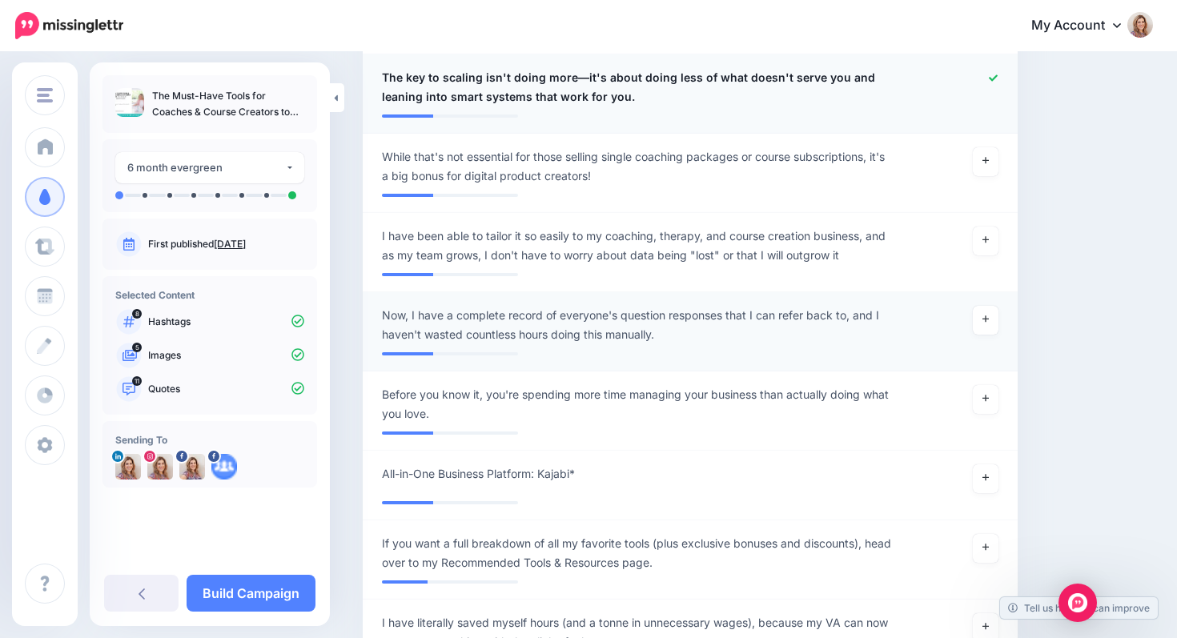
scroll to position [3155, 0]
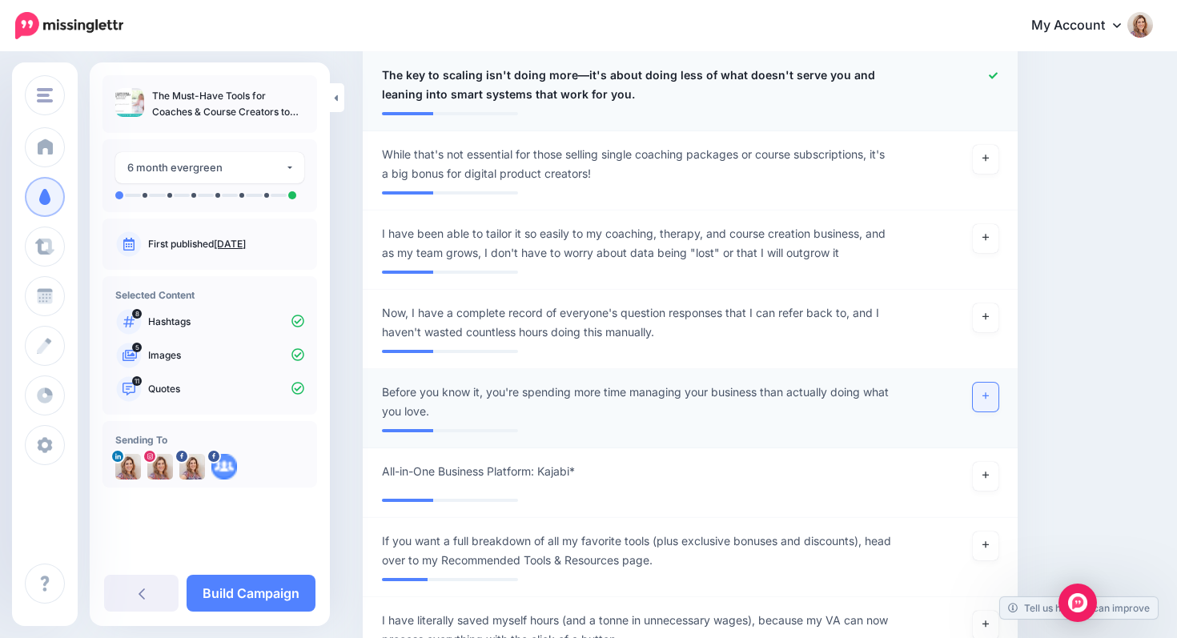
click at [992, 396] on link at bounding box center [986, 397] width 26 height 29
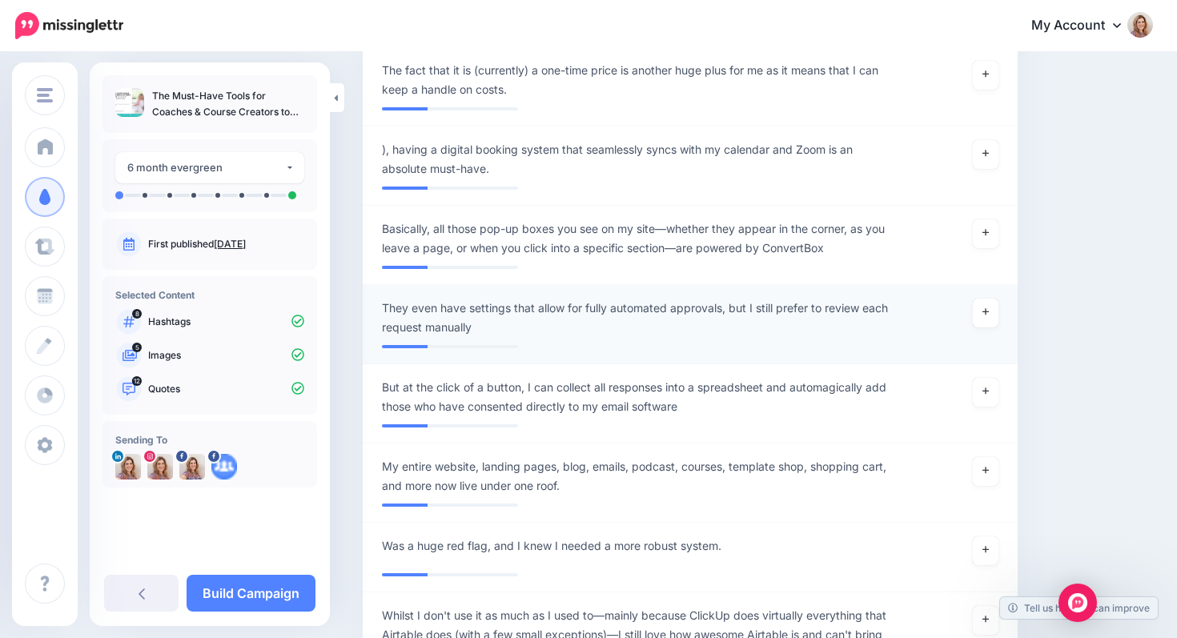
scroll to position [4014, 0]
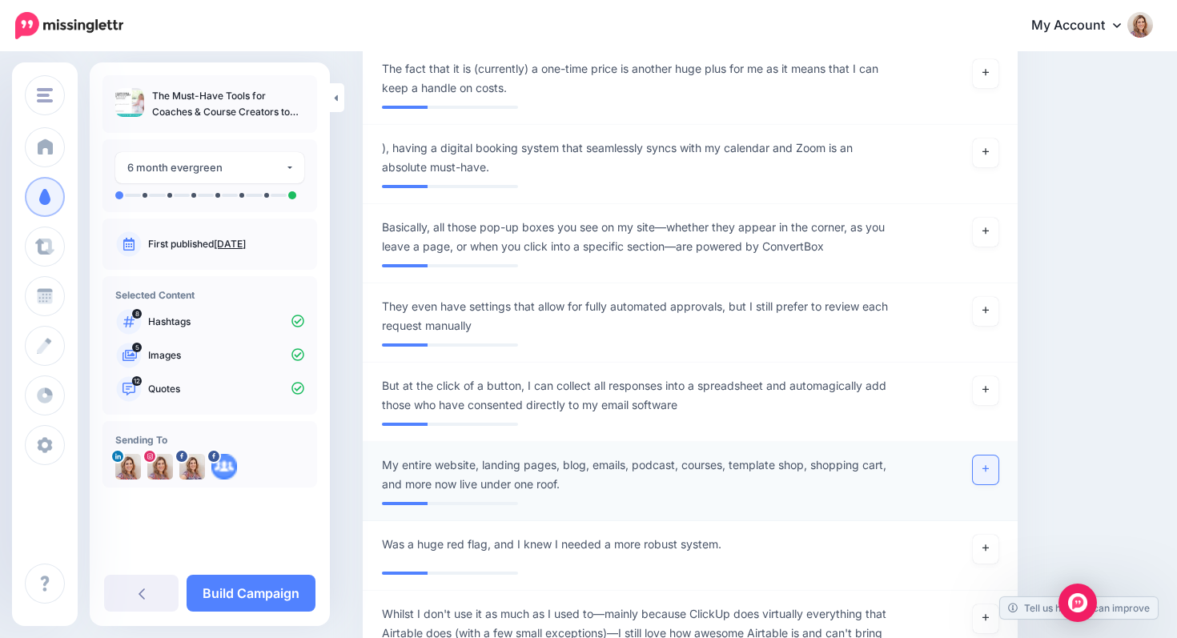
click at [983, 472] on icon at bounding box center [986, 469] width 6 height 9
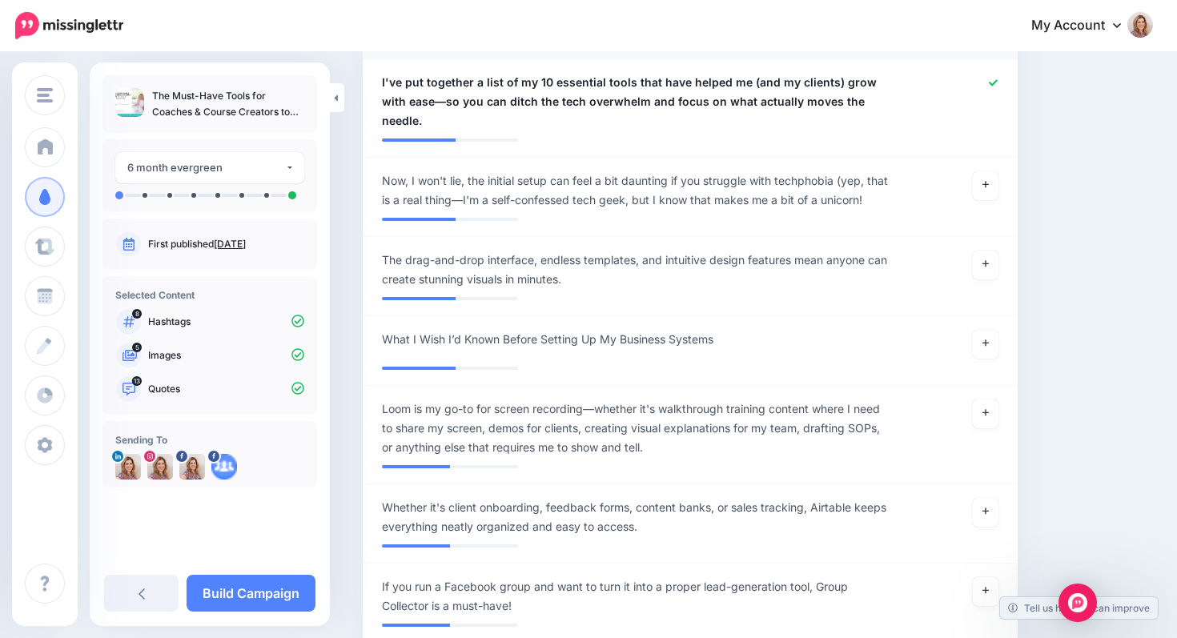
scroll to position [1140, 0]
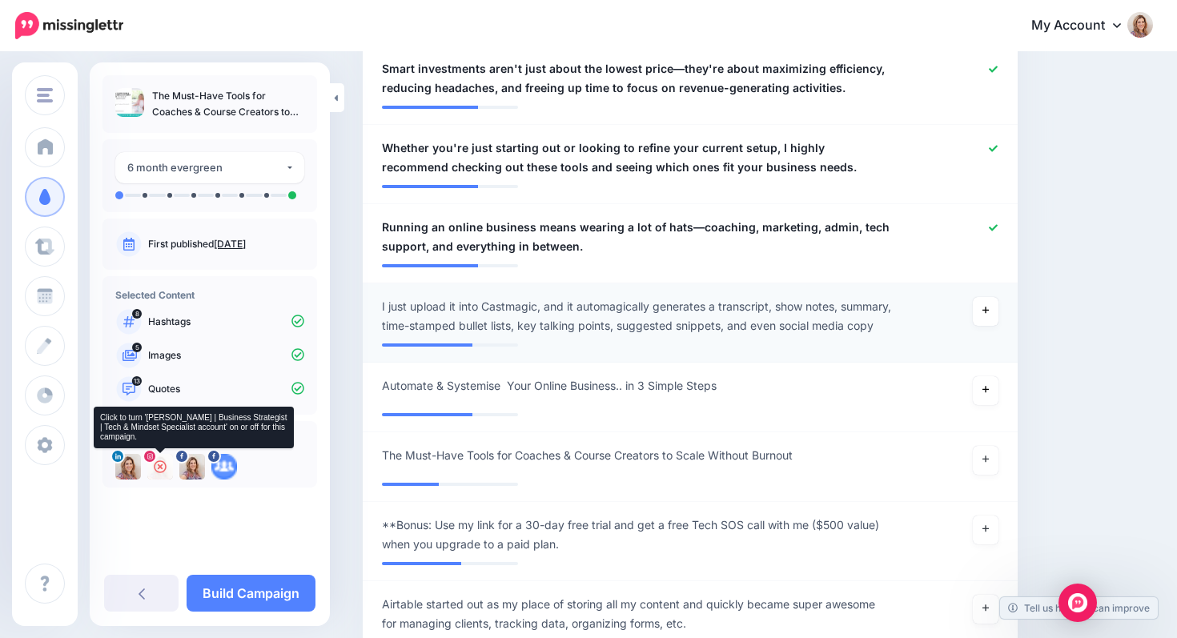
click at [159, 467] on icon at bounding box center [160, 467] width 13 height 13
click at [159, 463] on img at bounding box center [160, 467] width 26 height 26
click at [159, 463] on icon at bounding box center [160, 467] width 13 height 13
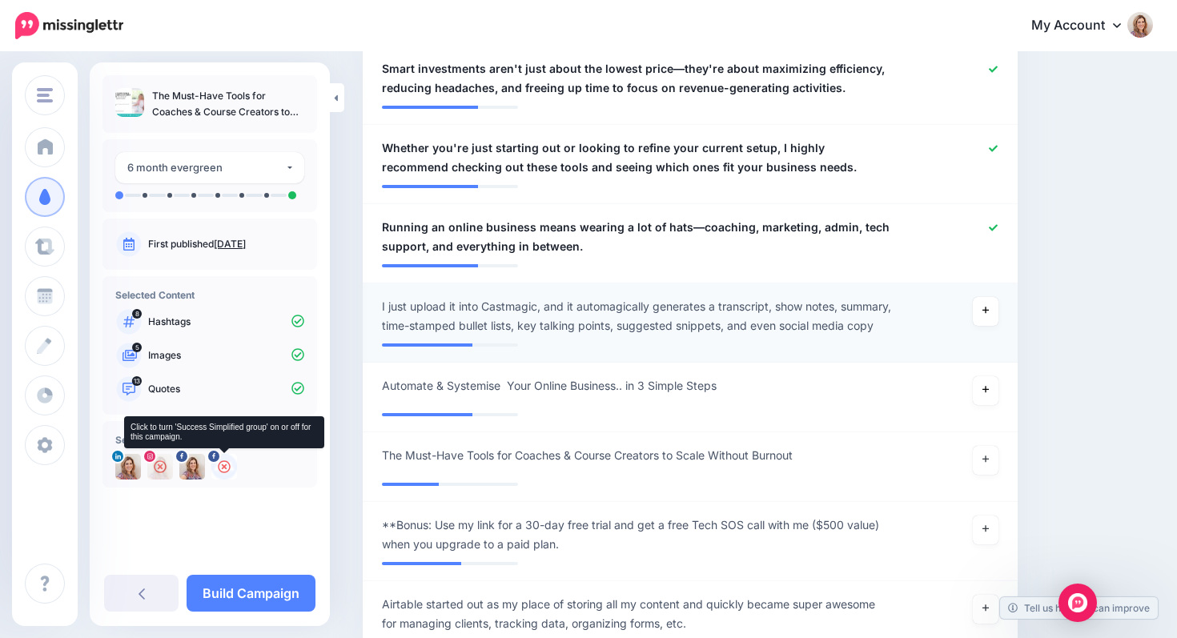
click at [227, 468] on icon at bounding box center [224, 467] width 13 height 13
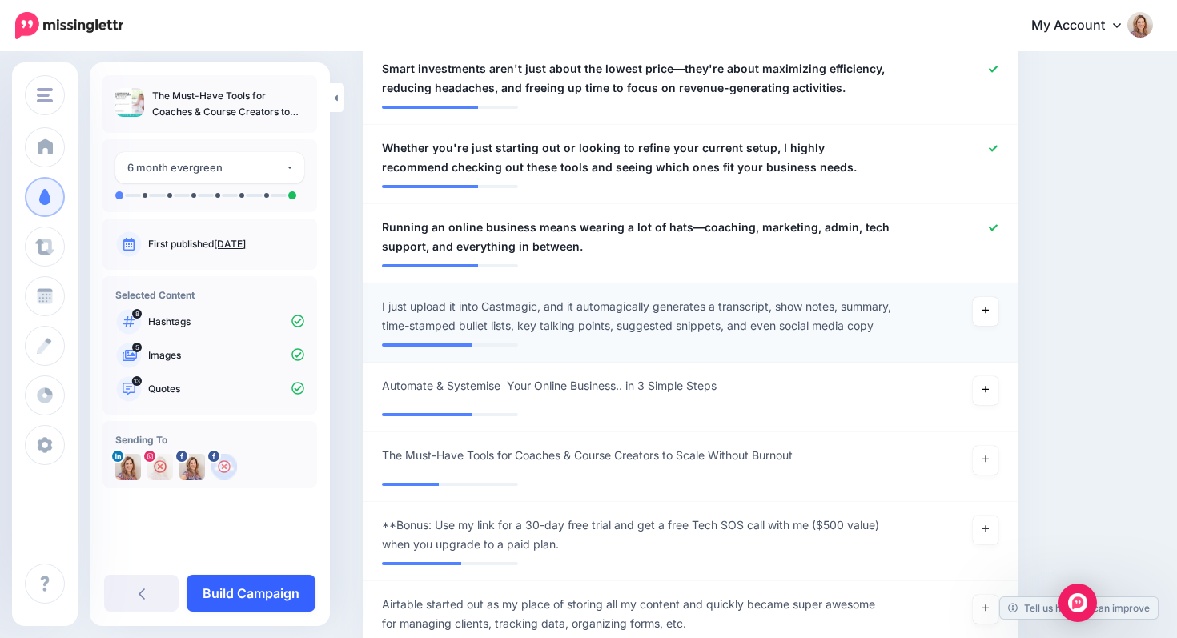
click at [260, 592] on link "Build Campaign" at bounding box center [251, 593] width 129 height 37
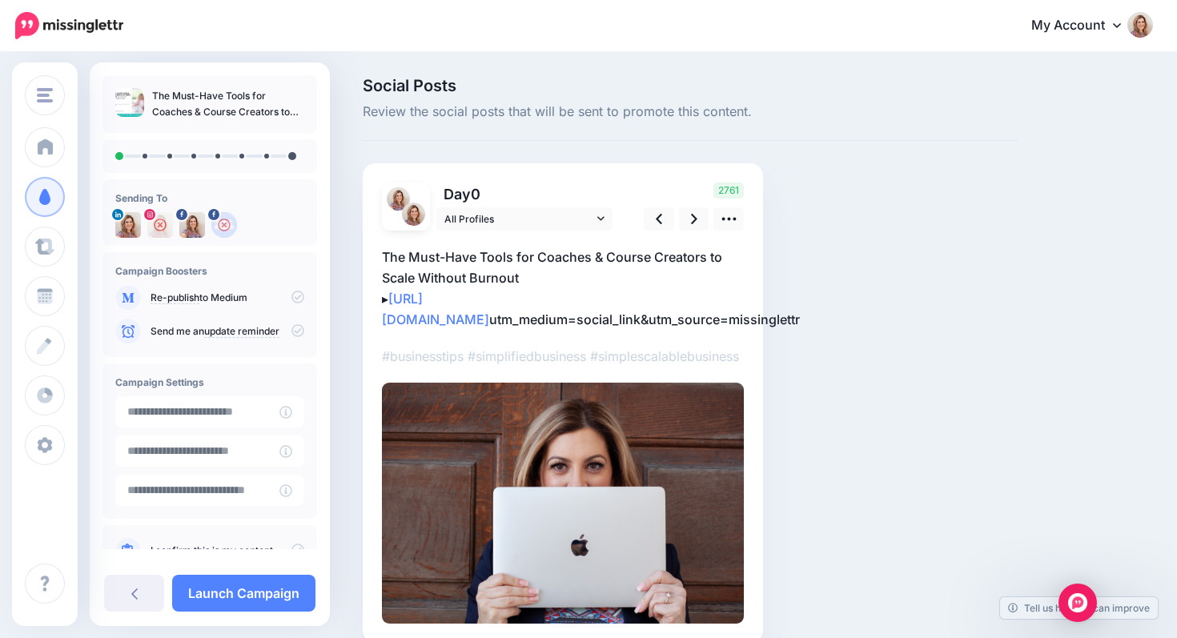
click at [670, 330] on p "The Must-Have Tools for Coaches & Course Creators to Scale Without Burnout ▸ [U…" at bounding box center [563, 288] width 362 height 83
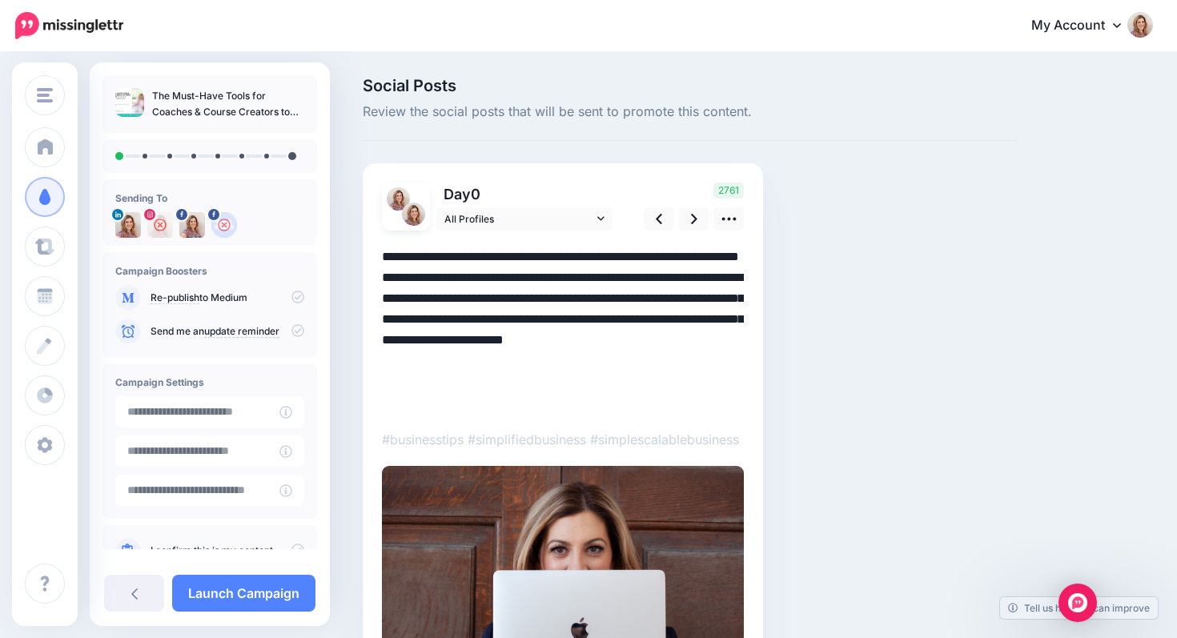
drag, startPoint x: 483, startPoint y: 340, endPoint x: 507, endPoint y: 399, distance: 63.2
click at [507, 399] on textarea "**********" at bounding box center [563, 330] width 362 height 167
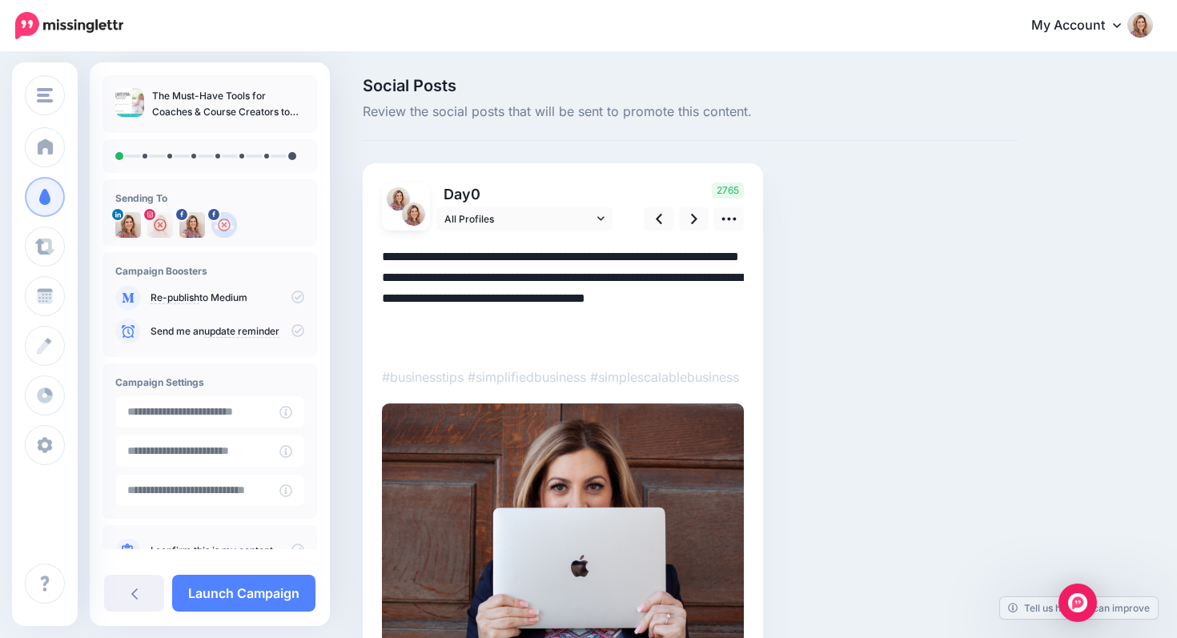
drag, startPoint x: 569, startPoint y: 300, endPoint x: 625, endPoint y: 303, distance: 56.1
click at [625, 302] on textarea "**********" at bounding box center [563, 299] width 362 height 104
click at [724, 220] on icon at bounding box center [729, 219] width 17 height 17
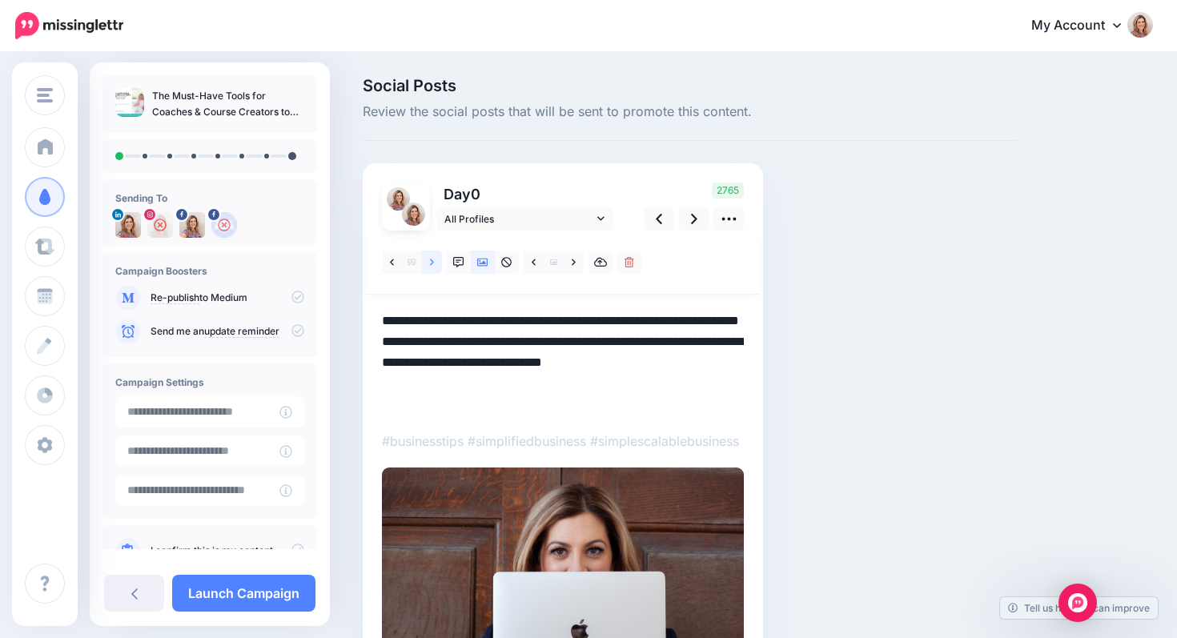
click at [432, 264] on icon at bounding box center [432, 262] width 4 height 11
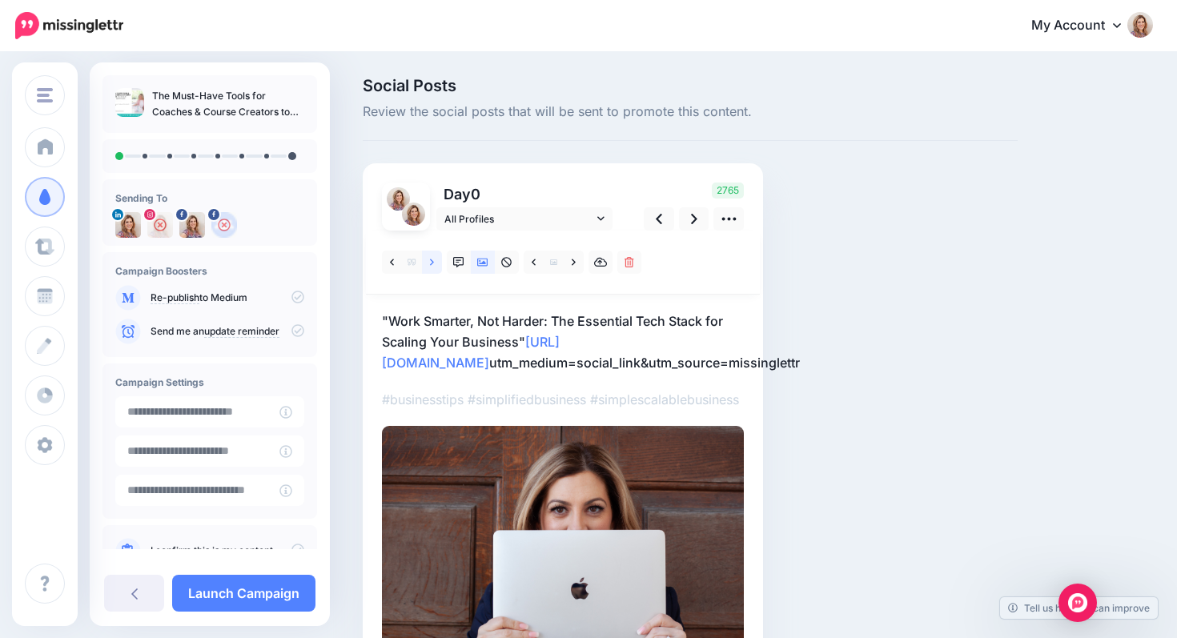
click at [432, 264] on icon at bounding box center [432, 262] width 4 height 11
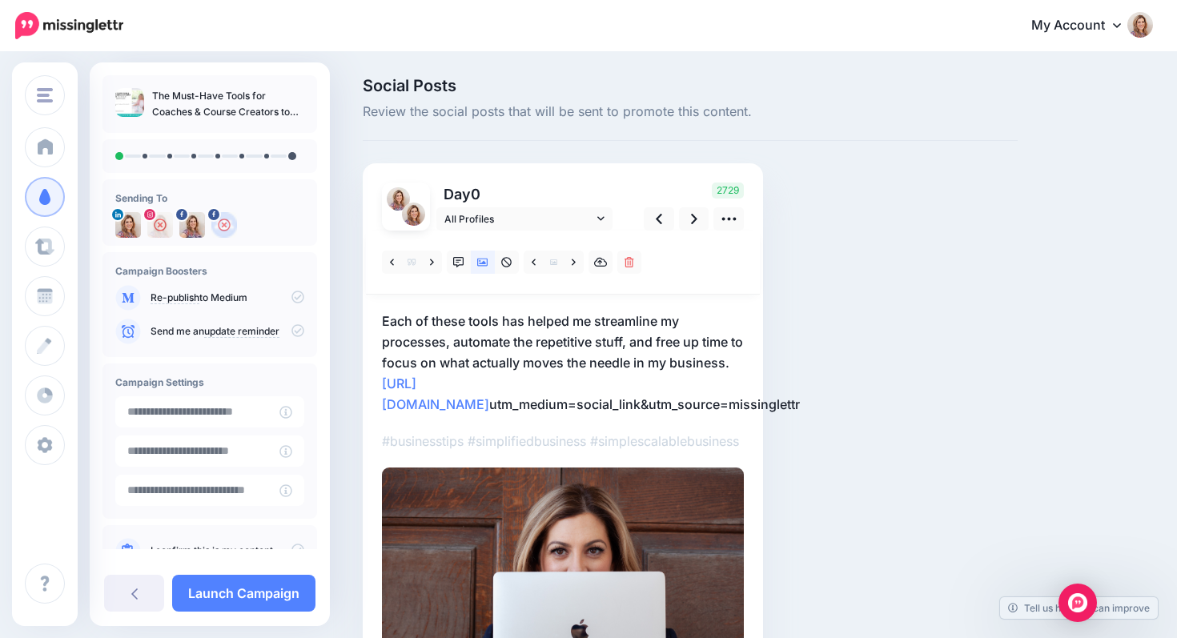
click at [387, 323] on p "Each of these tools has helped me streamline my processes, automate the repetit…" at bounding box center [563, 363] width 362 height 104
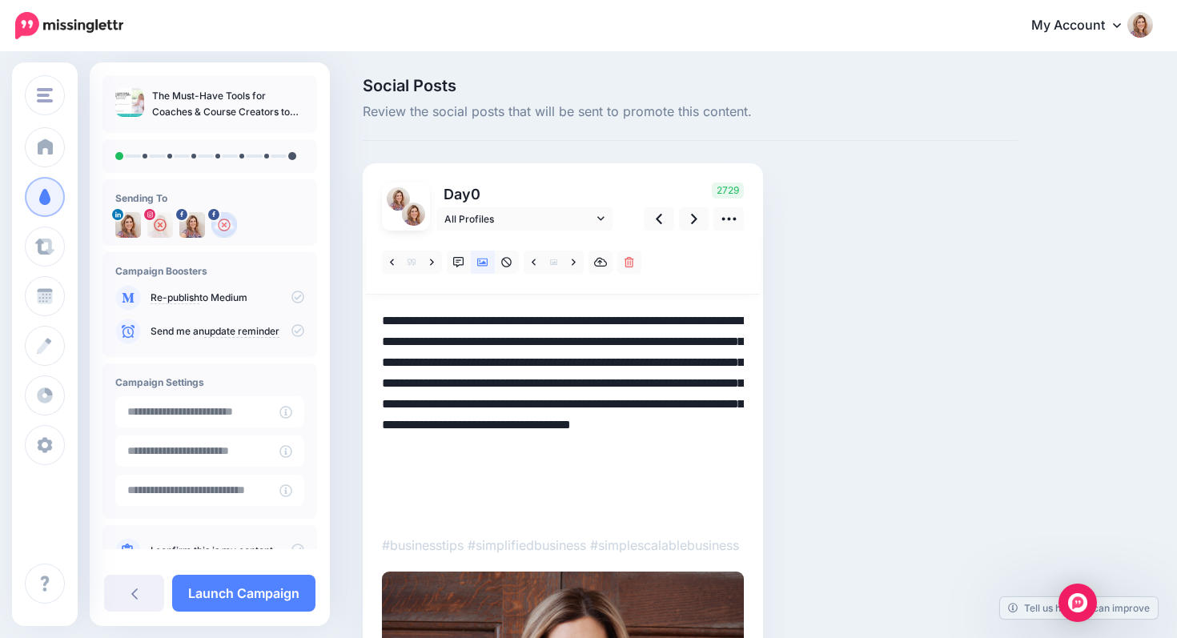
click at [384, 321] on textarea "**********" at bounding box center [563, 415] width 362 height 208
click at [501, 324] on textarea "**********" at bounding box center [563, 415] width 362 height 208
click at [682, 318] on textarea "**********" at bounding box center [563, 415] width 362 height 208
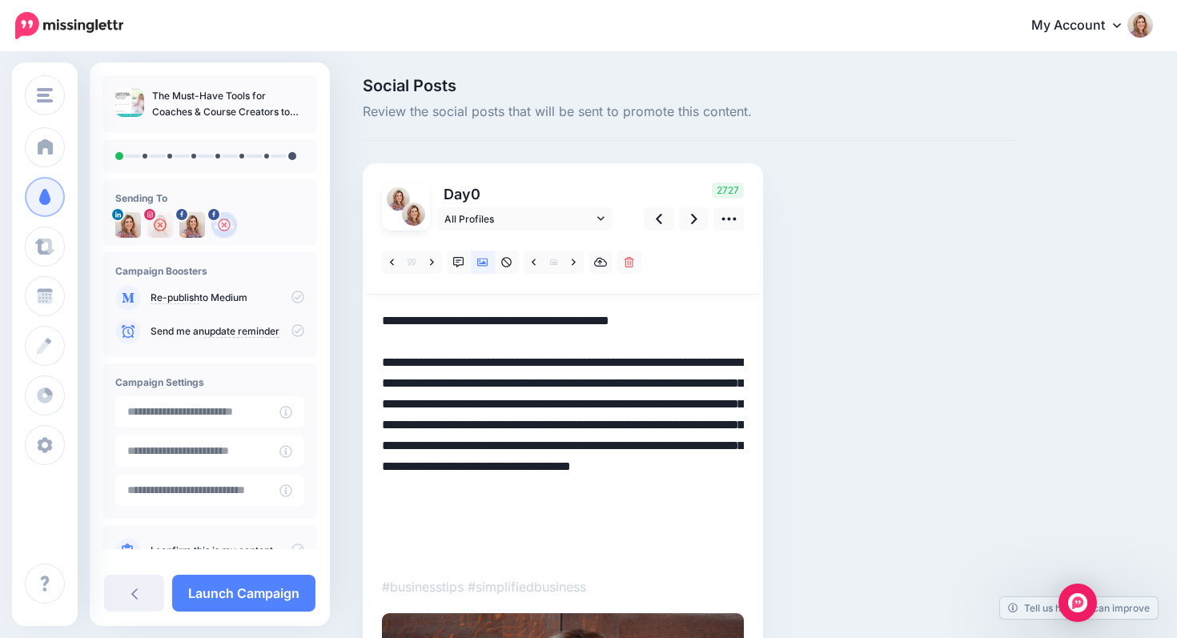
click at [476, 424] on textarea "**********" at bounding box center [563, 436] width 362 height 250
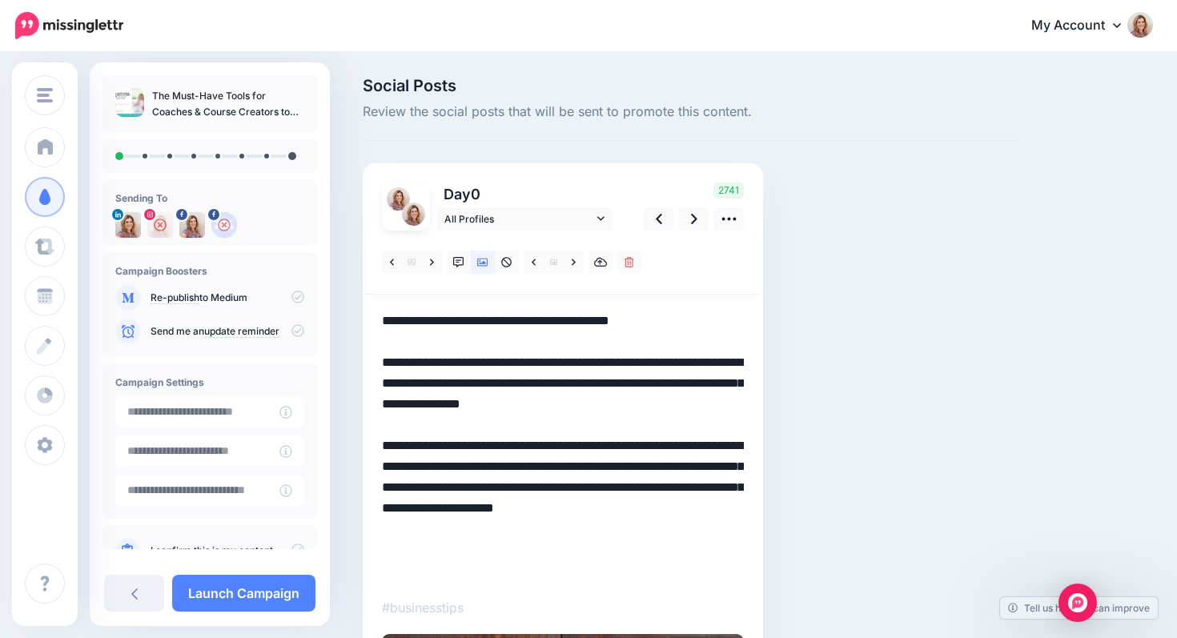
drag, startPoint x: 483, startPoint y: 509, endPoint x: 513, endPoint y: 579, distance: 76.0
click at [514, 581] on textarea "**********" at bounding box center [563, 446] width 362 height 271
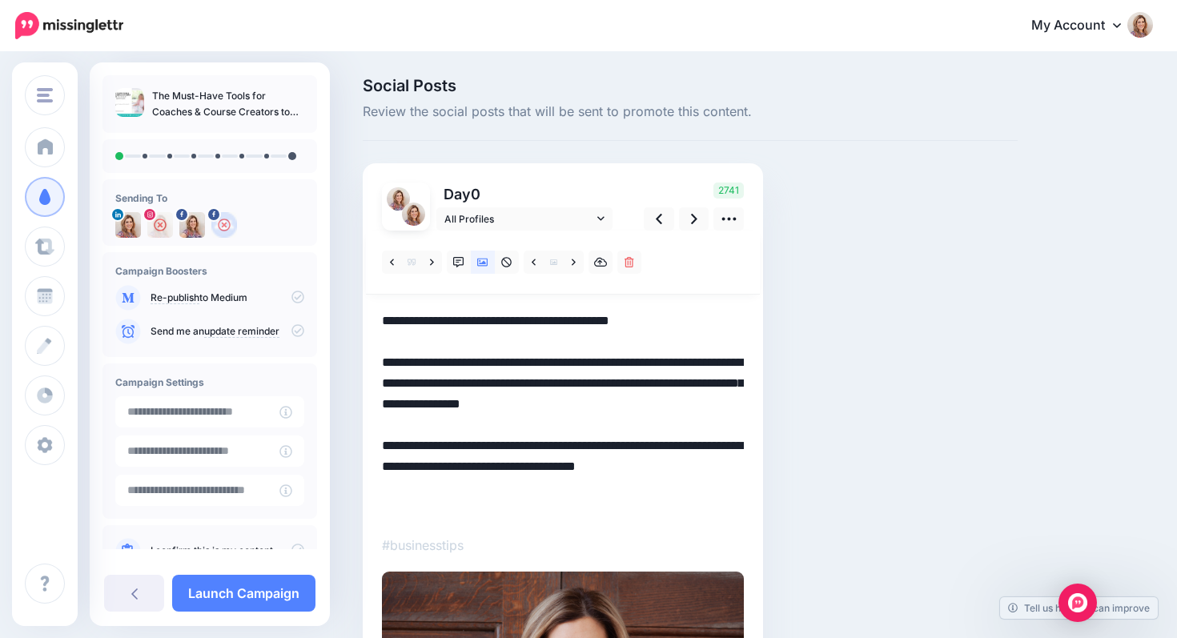
drag, startPoint x: 556, startPoint y: 462, endPoint x: 613, endPoint y: 476, distance: 58.5
click at [613, 476] on textarea "**********" at bounding box center [563, 415] width 362 height 208
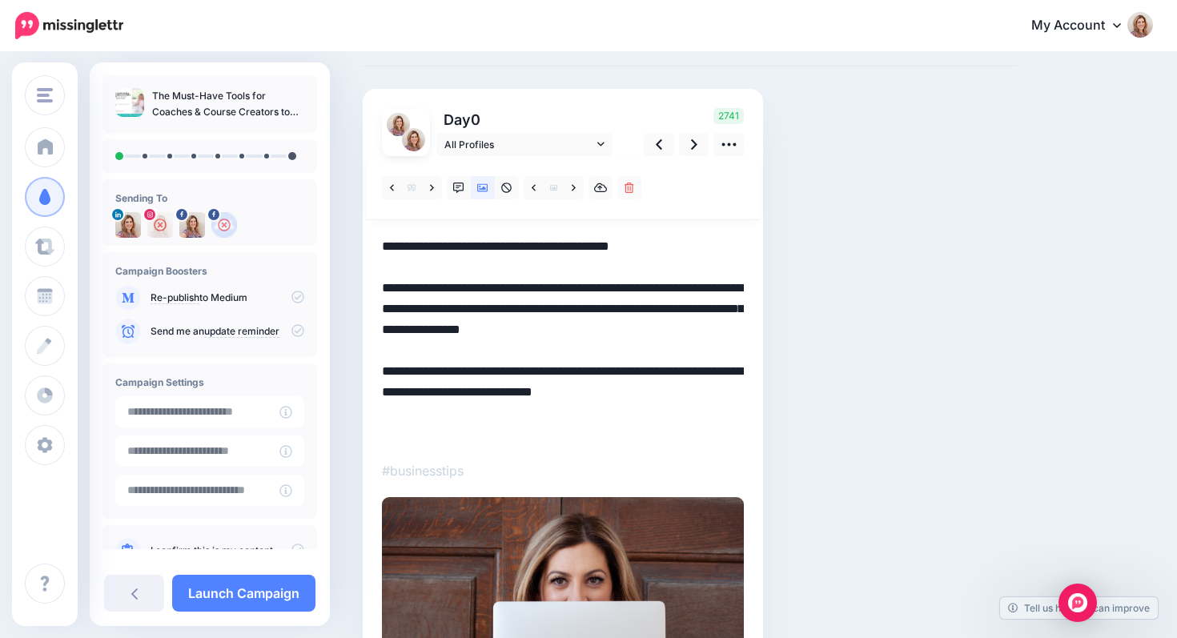
scroll to position [64, 0]
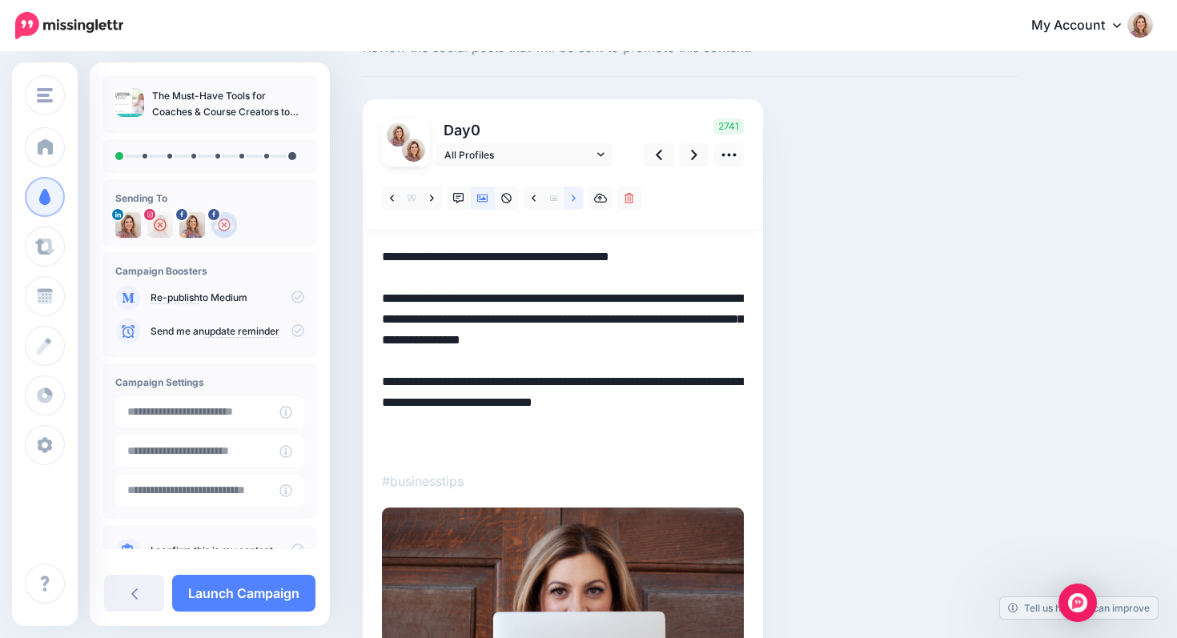
click at [572, 197] on icon at bounding box center [574, 198] width 4 height 11
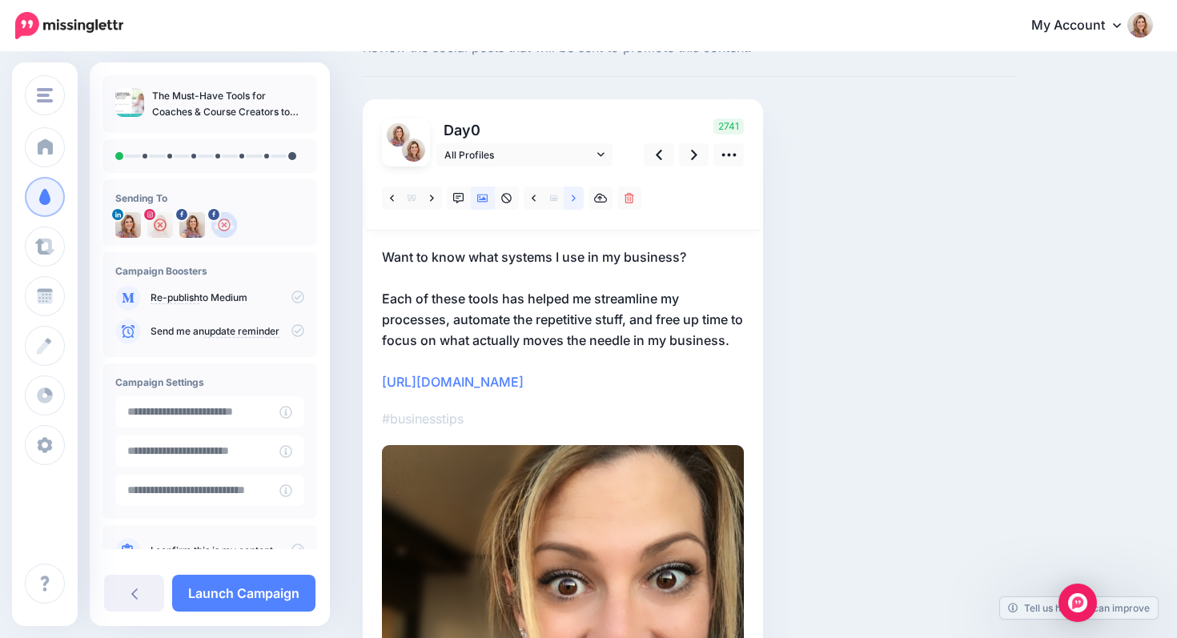
click at [572, 198] on icon at bounding box center [574, 198] width 4 height 11
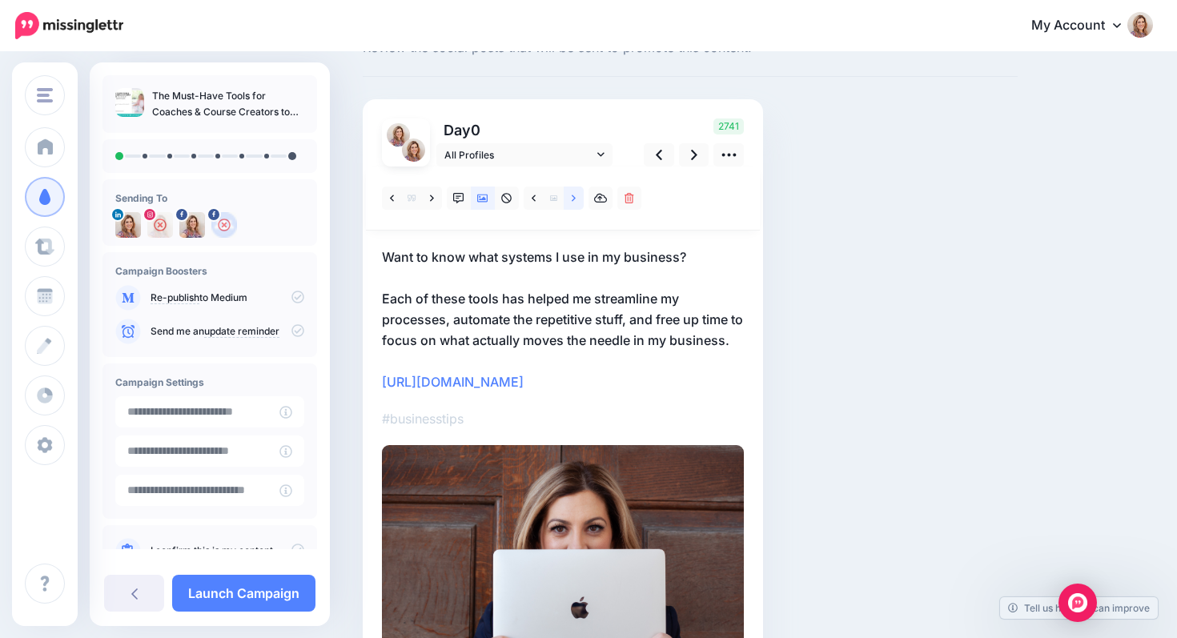
click at [573, 199] on icon at bounding box center [574, 198] width 4 height 11
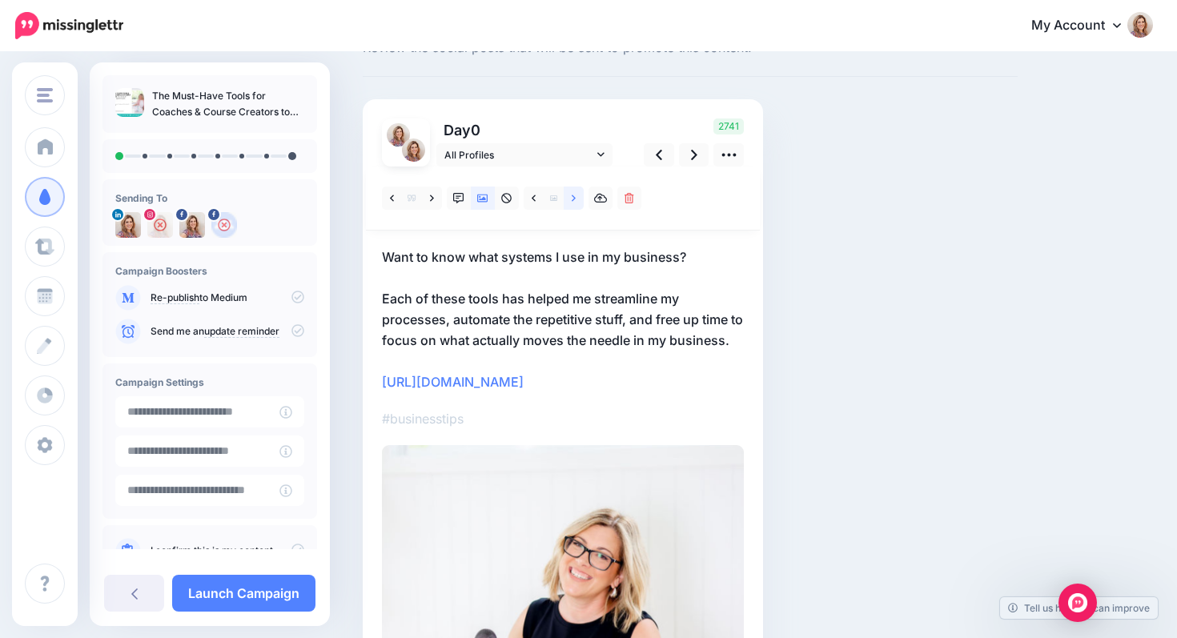
click at [573, 199] on icon at bounding box center [574, 198] width 4 height 6
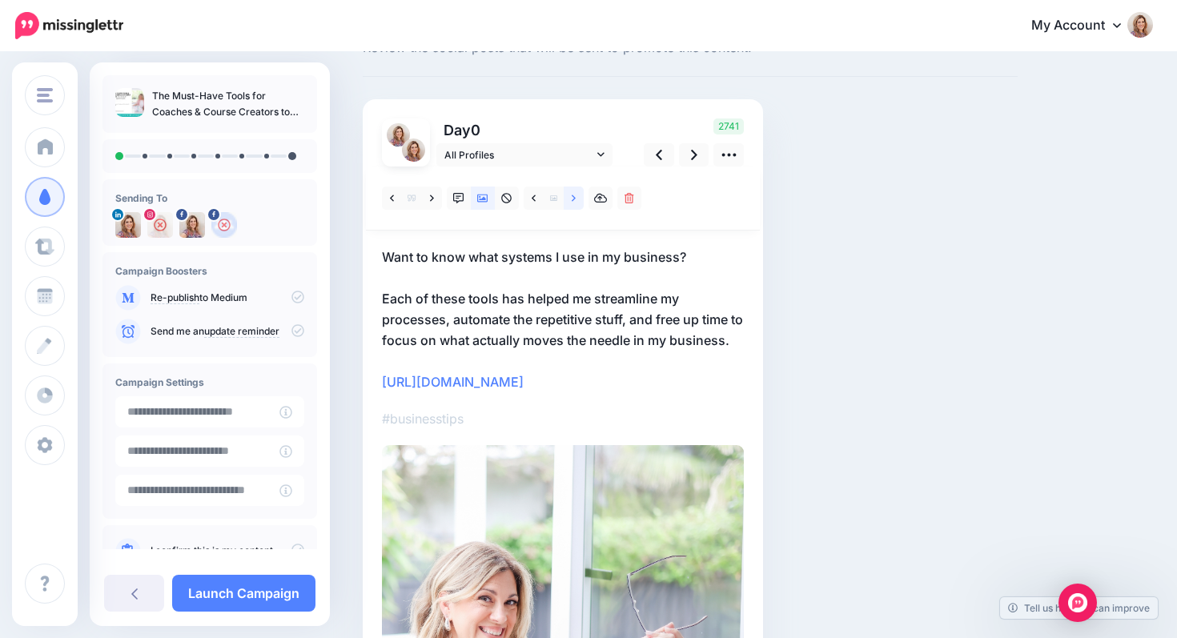
click at [573, 200] on icon at bounding box center [574, 198] width 4 height 6
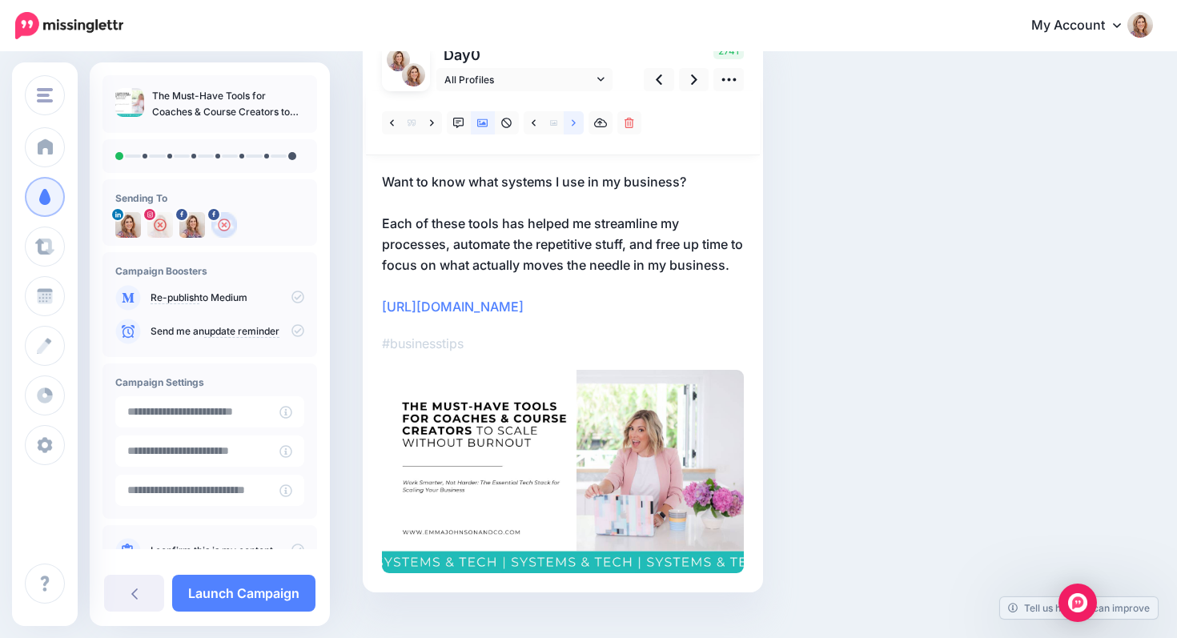
scroll to position [0, 0]
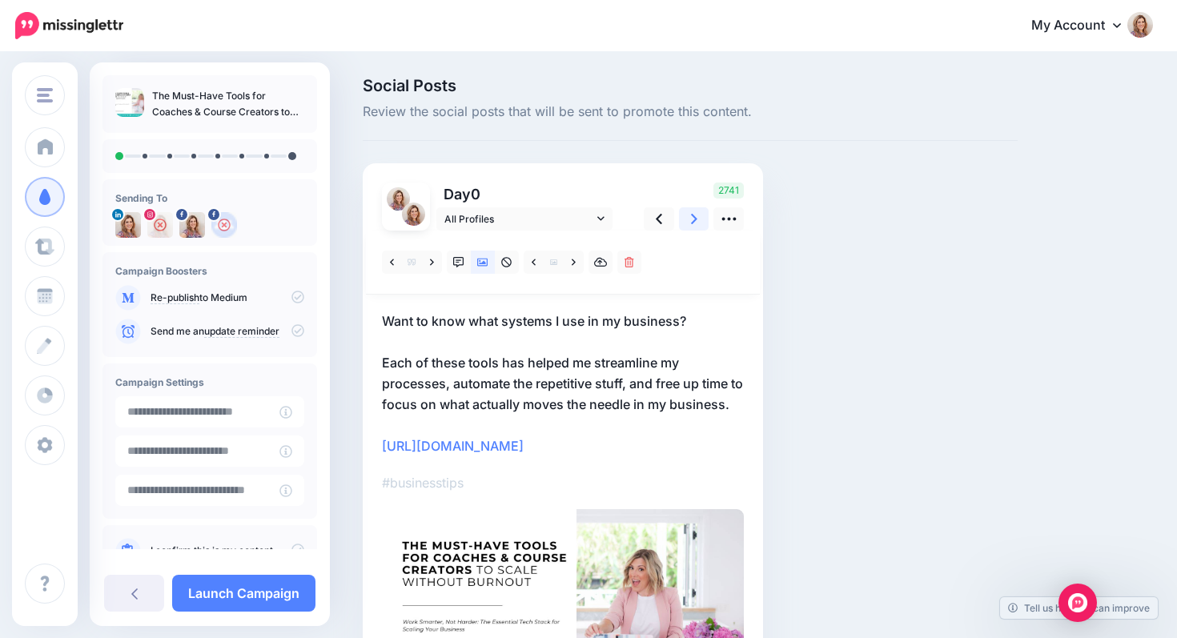
click at [694, 223] on icon at bounding box center [694, 219] width 6 height 17
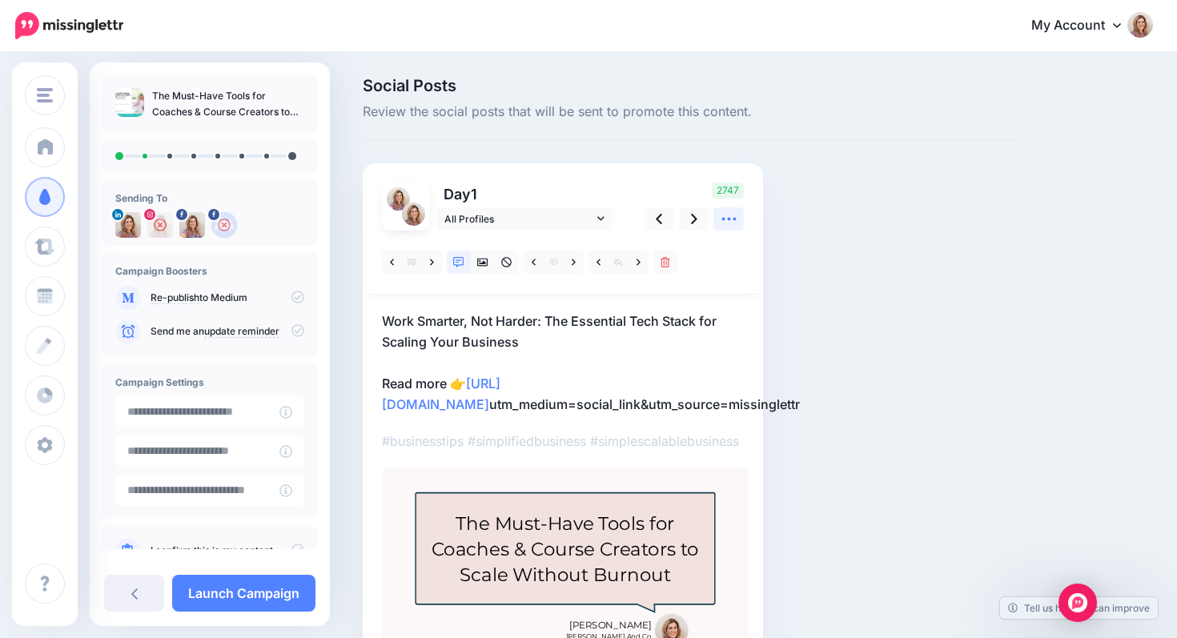
click at [730, 222] on icon at bounding box center [729, 219] width 17 height 17
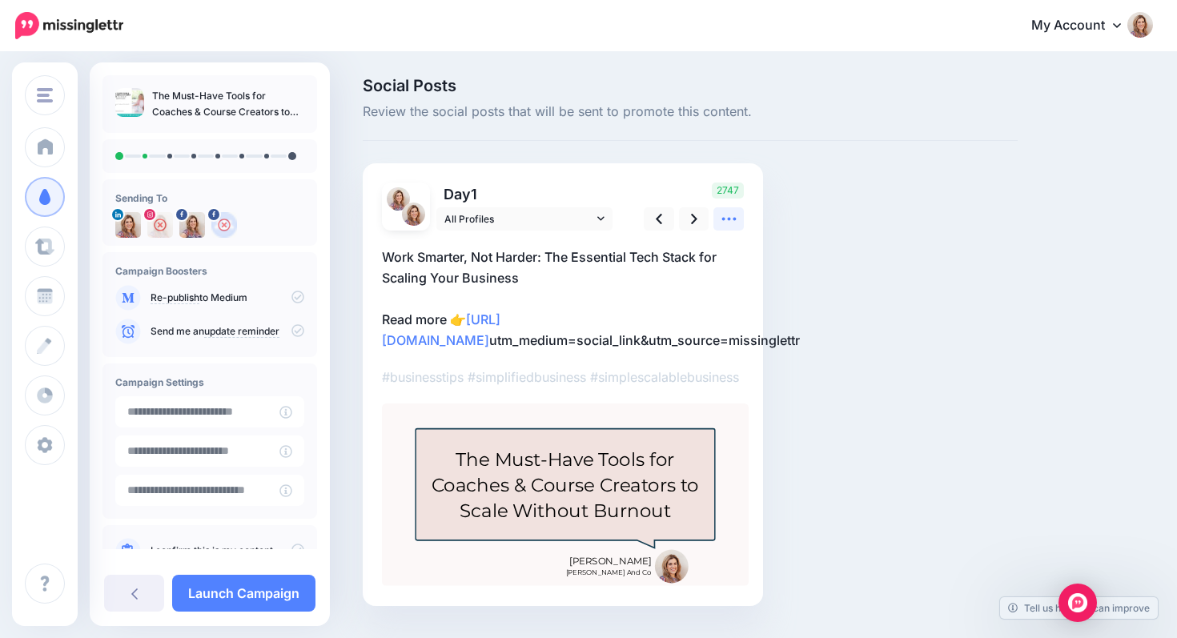
click at [729, 216] on icon at bounding box center [729, 219] width 17 height 17
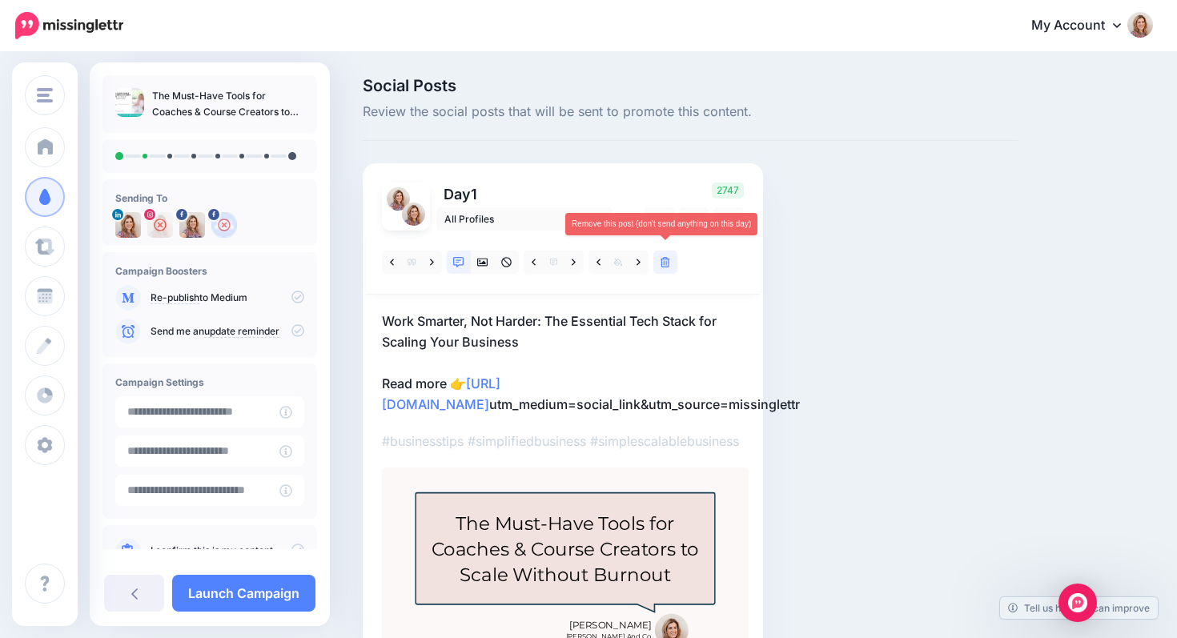
click at [666, 264] on icon at bounding box center [666, 262] width 10 height 11
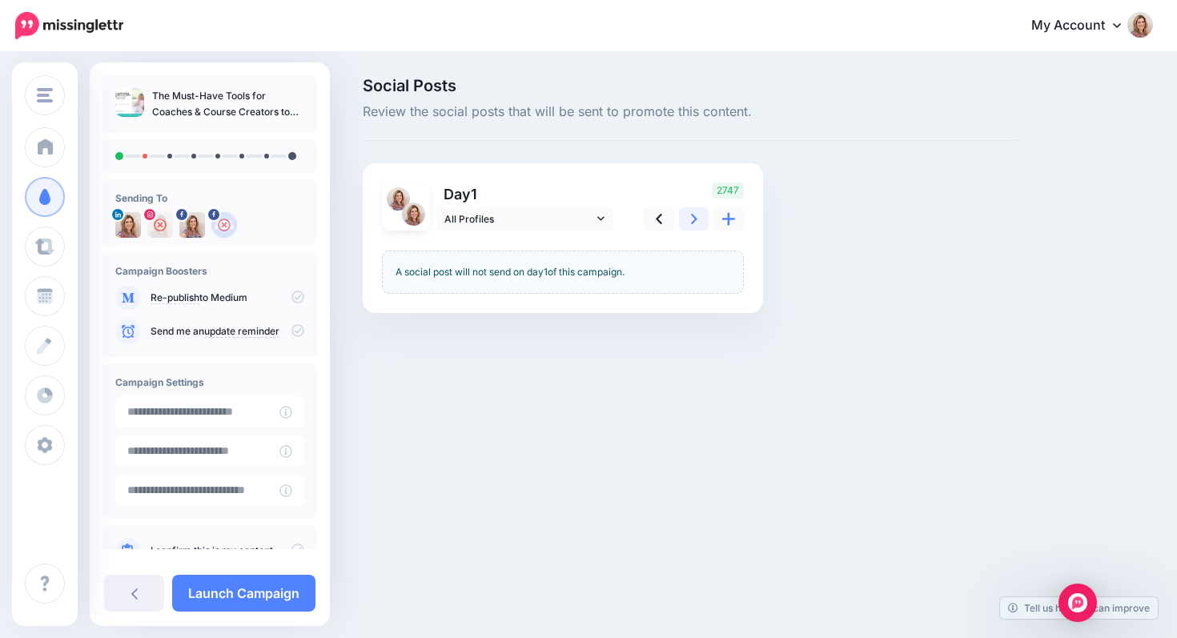
click at [693, 221] on icon at bounding box center [694, 219] width 6 height 10
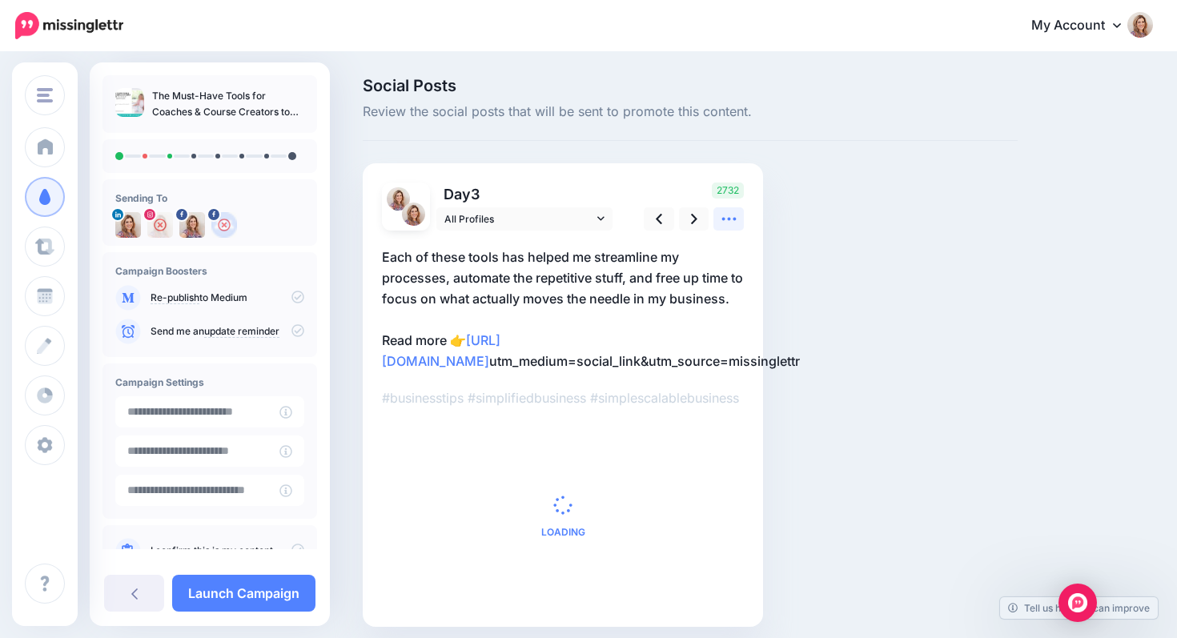
click at [729, 224] on icon at bounding box center [729, 219] width 17 height 17
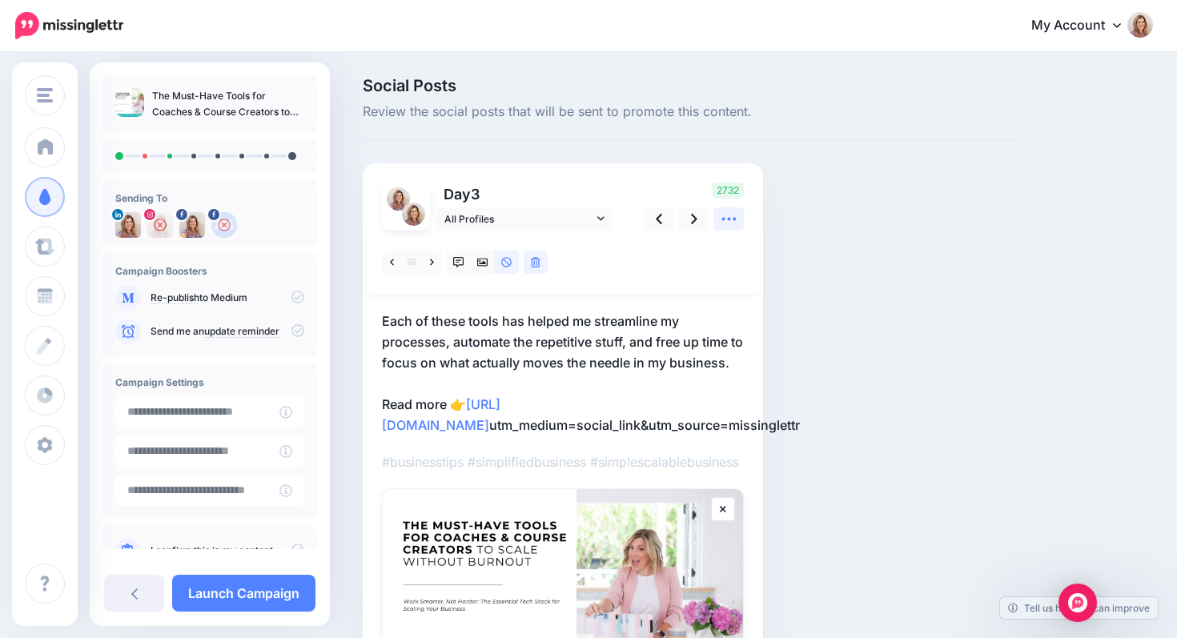
click at [731, 219] on icon at bounding box center [729, 219] width 17 height 17
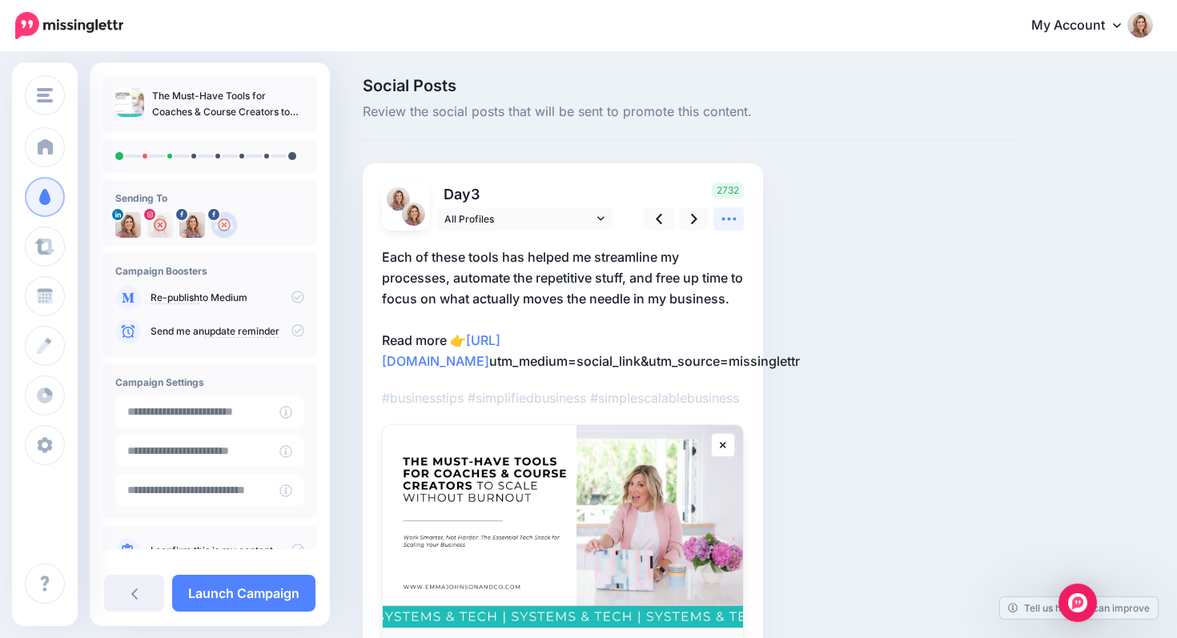
click at [731, 219] on icon at bounding box center [729, 219] width 17 height 17
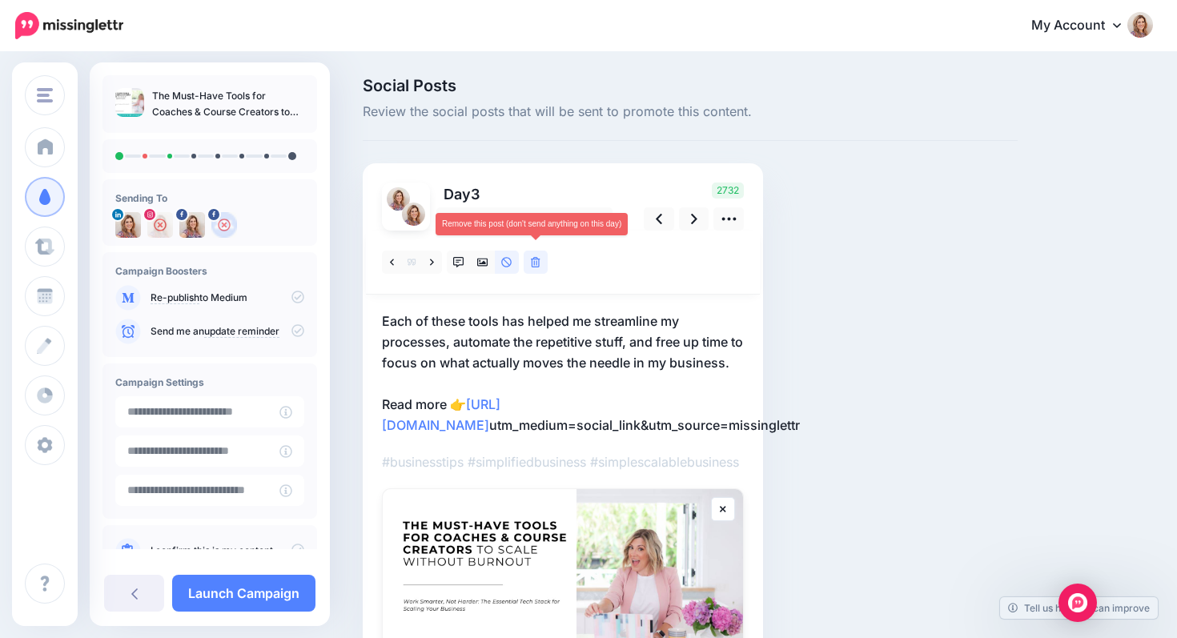
click at [537, 264] on icon at bounding box center [536, 262] width 10 height 11
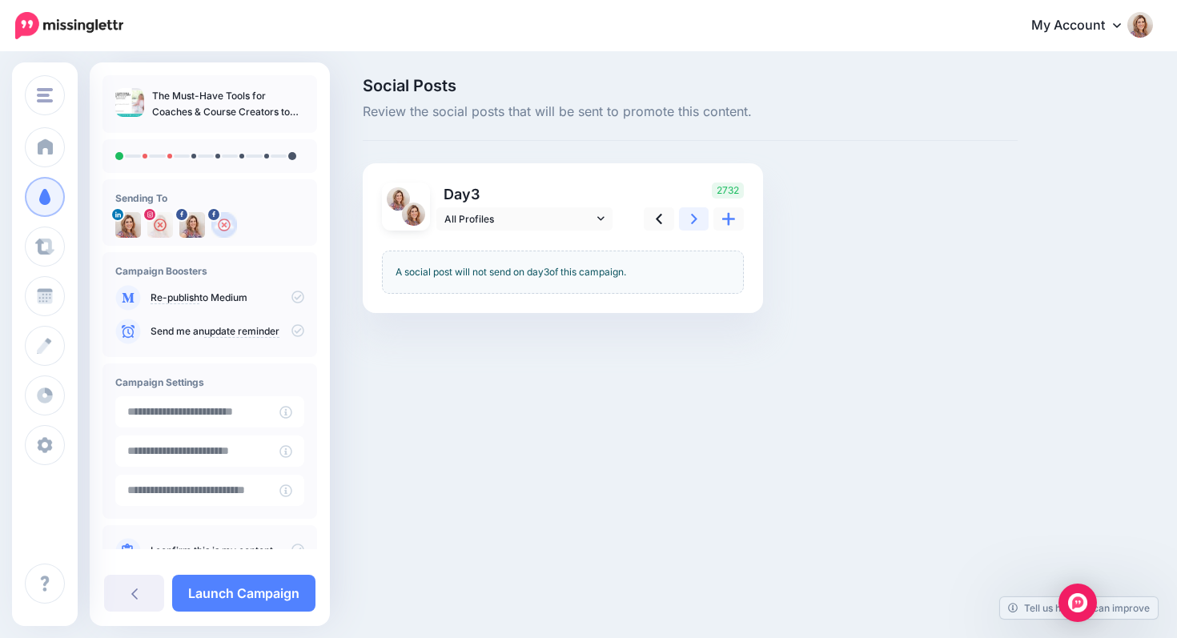
click at [692, 219] on icon at bounding box center [694, 219] width 6 height 17
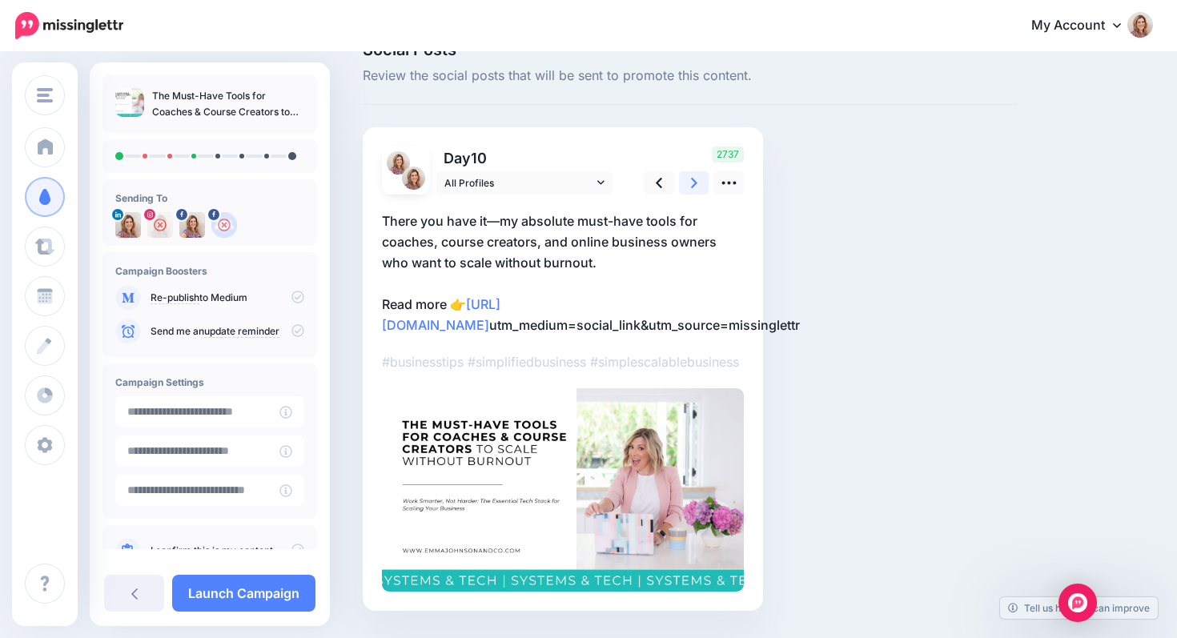
scroll to position [3, 0]
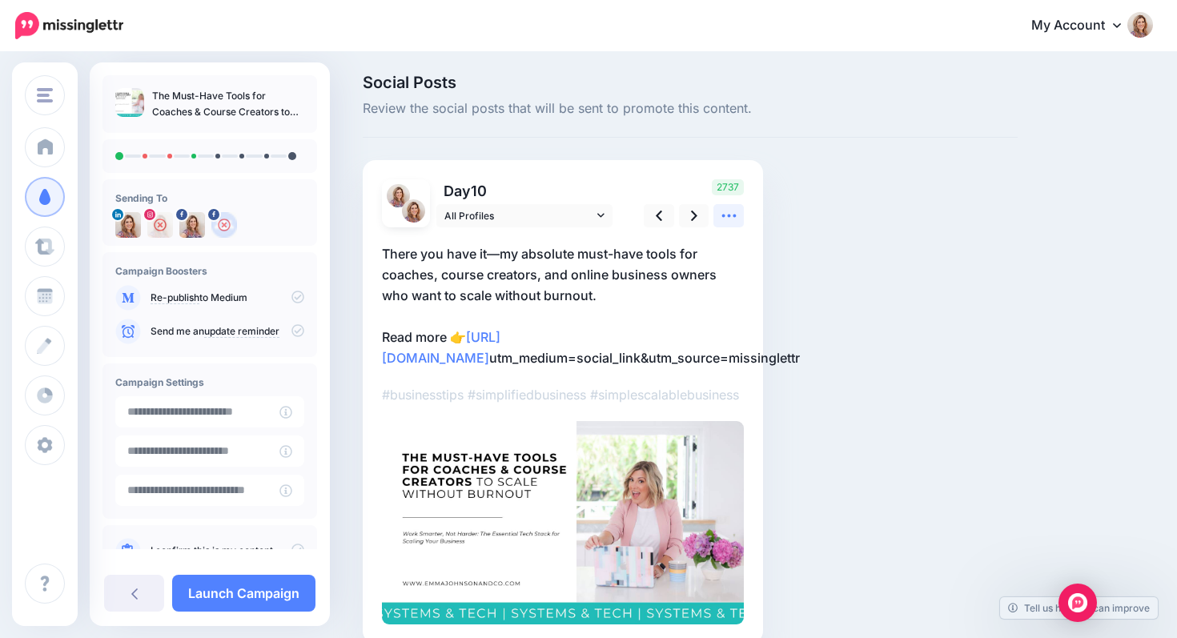
click at [731, 212] on icon at bounding box center [729, 215] width 17 height 17
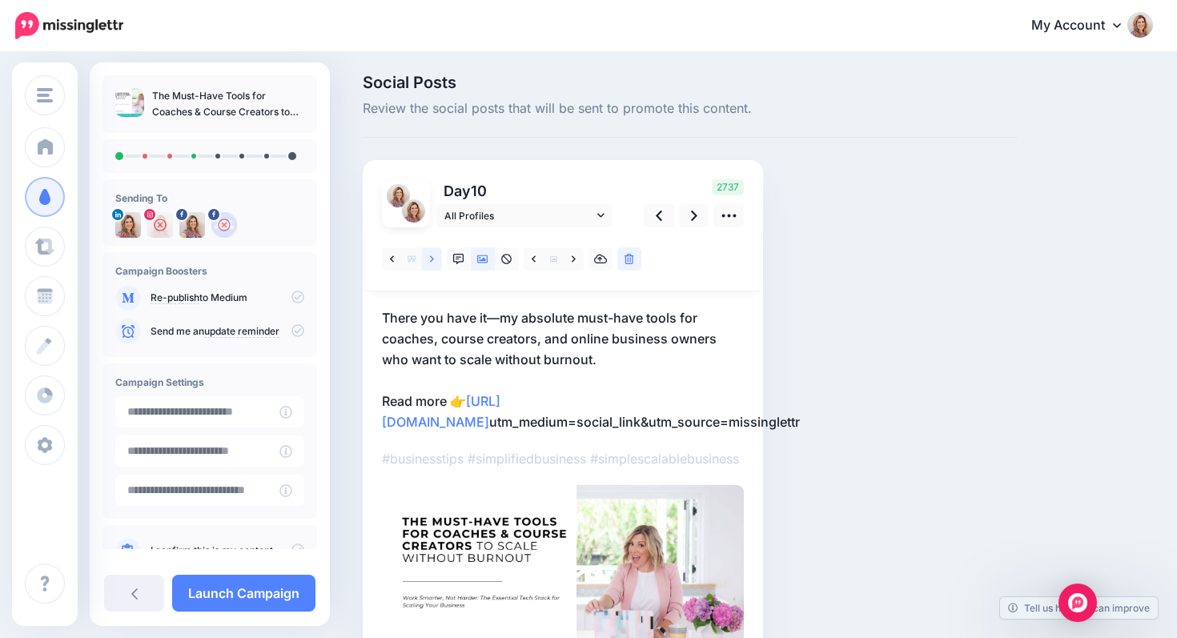
click at [432, 260] on icon at bounding box center [432, 258] width 4 height 6
click at [433, 260] on icon at bounding box center [432, 259] width 4 height 11
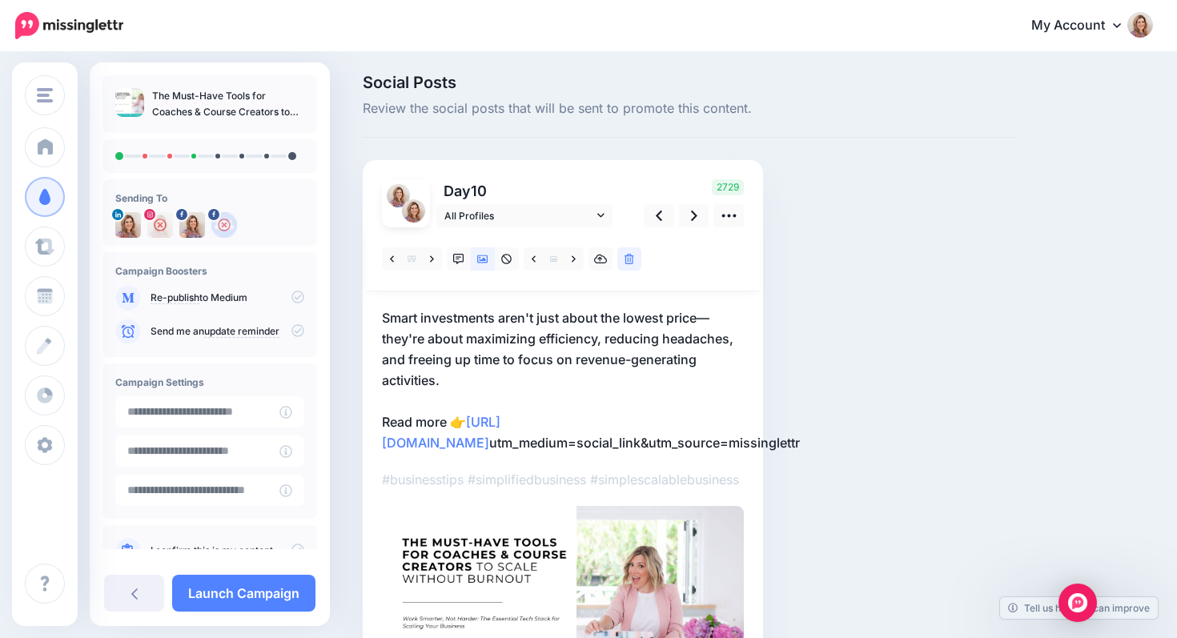
click at [704, 321] on p "Smart investments aren't just about the lowest price—they're about maximizing e…" at bounding box center [563, 381] width 362 height 146
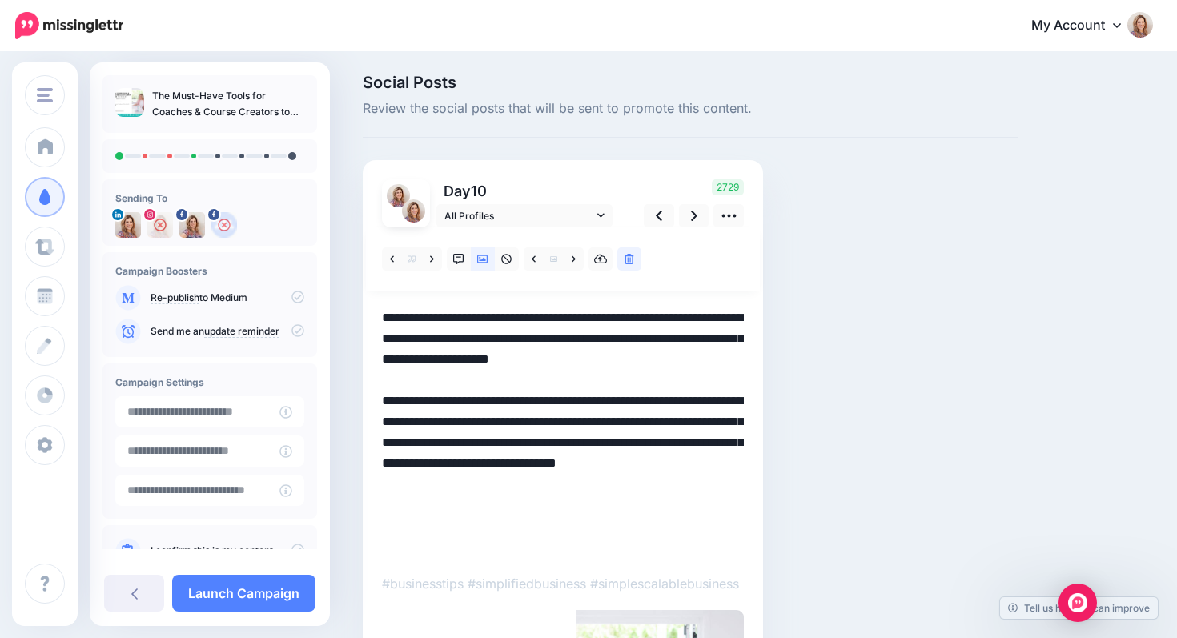
drag, startPoint x: 700, startPoint y: 318, endPoint x: 714, endPoint y: 319, distance: 13.6
click at [714, 319] on textarea "**********" at bounding box center [563, 433] width 362 height 250
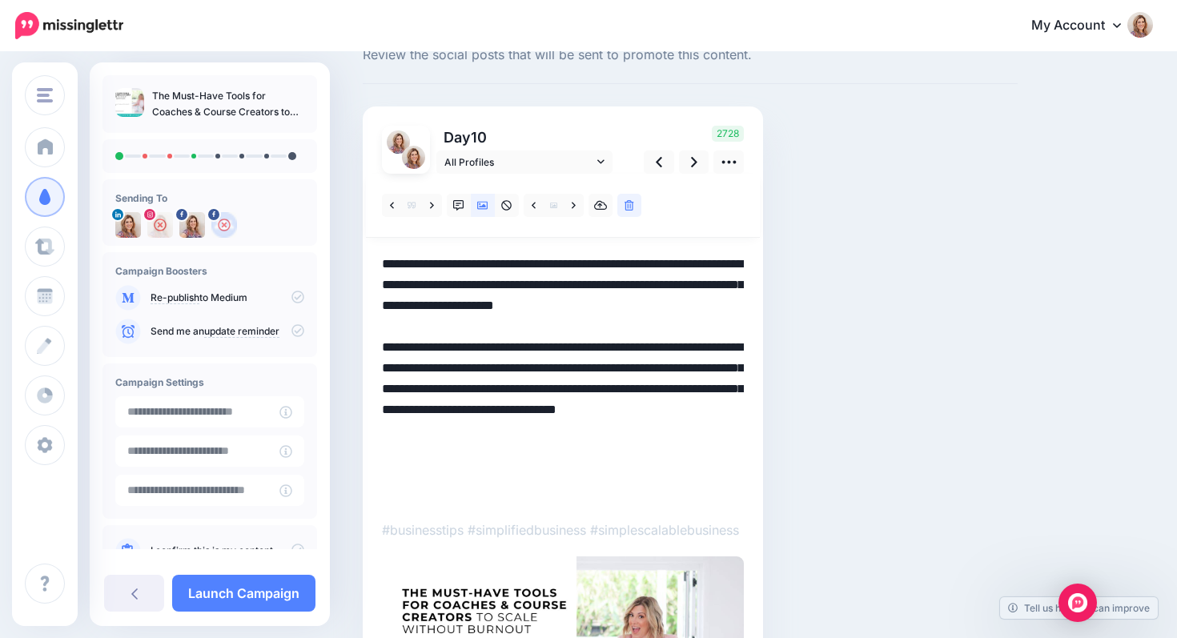
scroll to position [30, 0]
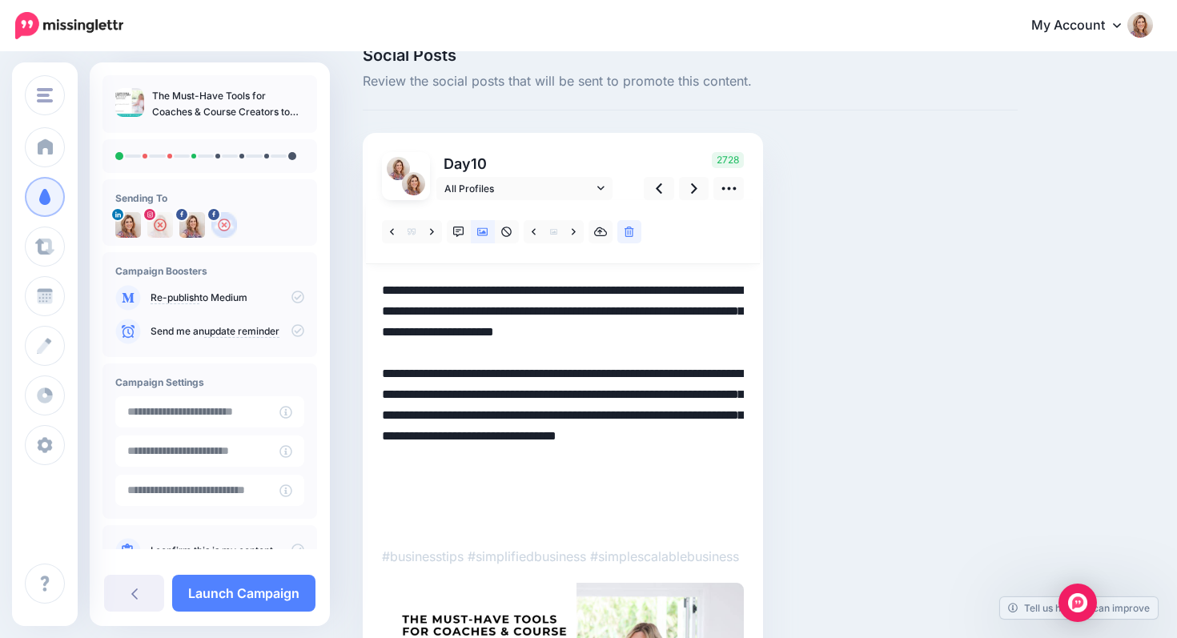
drag, startPoint x: 556, startPoint y: 415, endPoint x: 612, endPoint y: 417, distance: 56.1
click at [612, 417] on textarea "**********" at bounding box center [563, 405] width 362 height 250
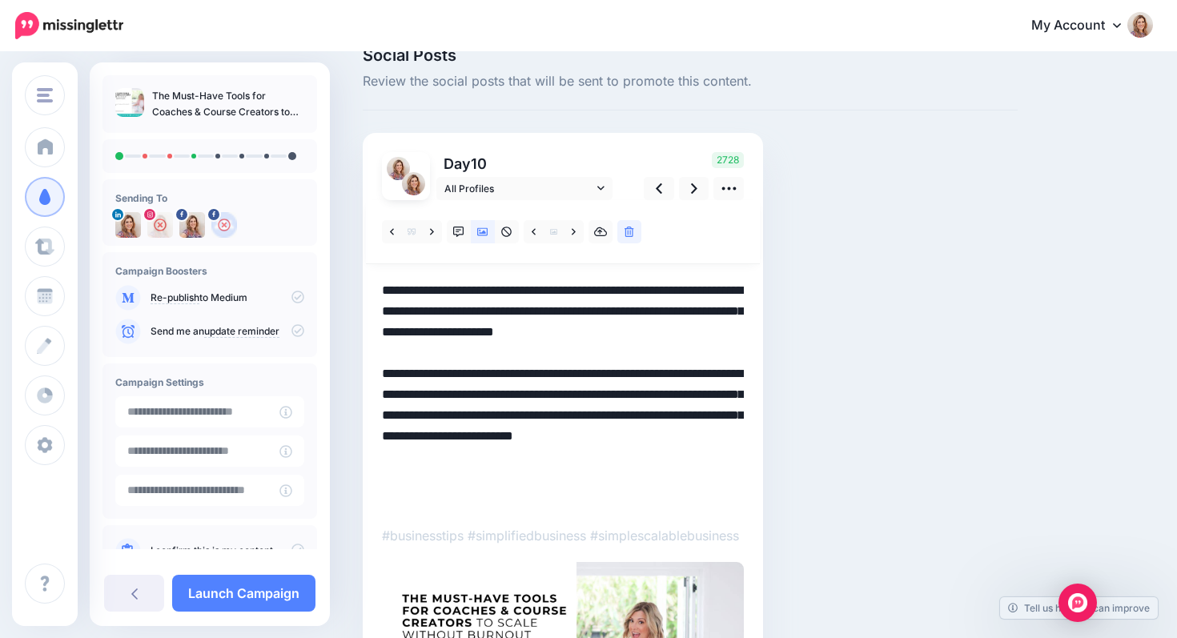
drag, startPoint x: 483, startPoint y: 438, endPoint x: 499, endPoint y: 497, distance: 60.6
click at [499, 497] on textarea "**********" at bounding box center [563, 394] width 362 height 229
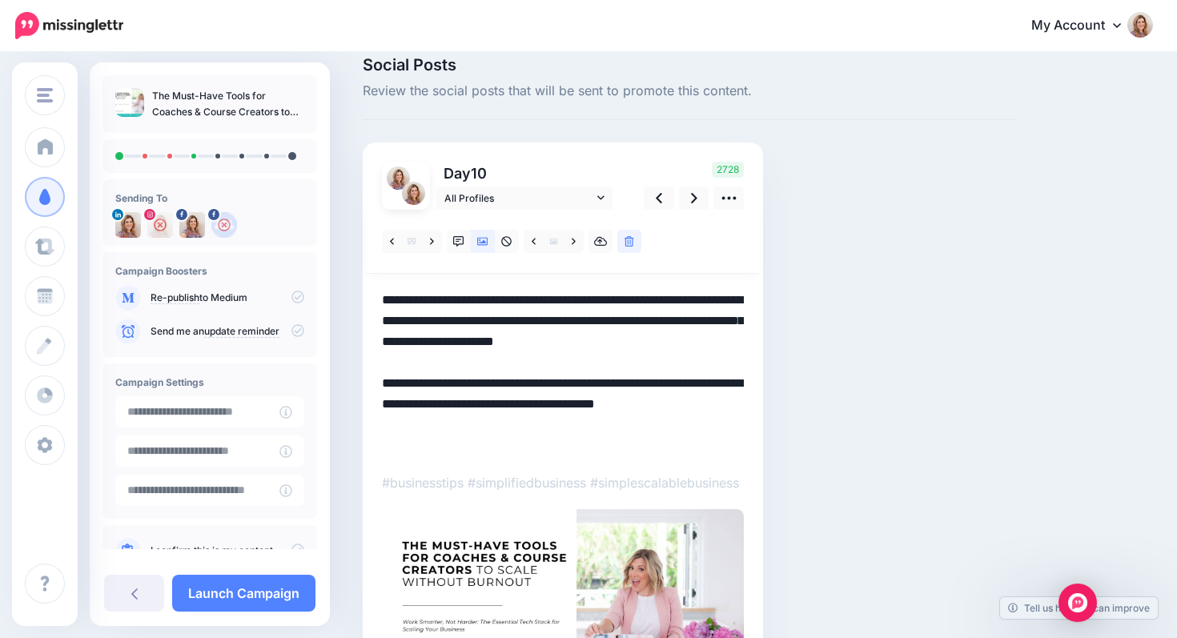
scroll to position [17, 0]
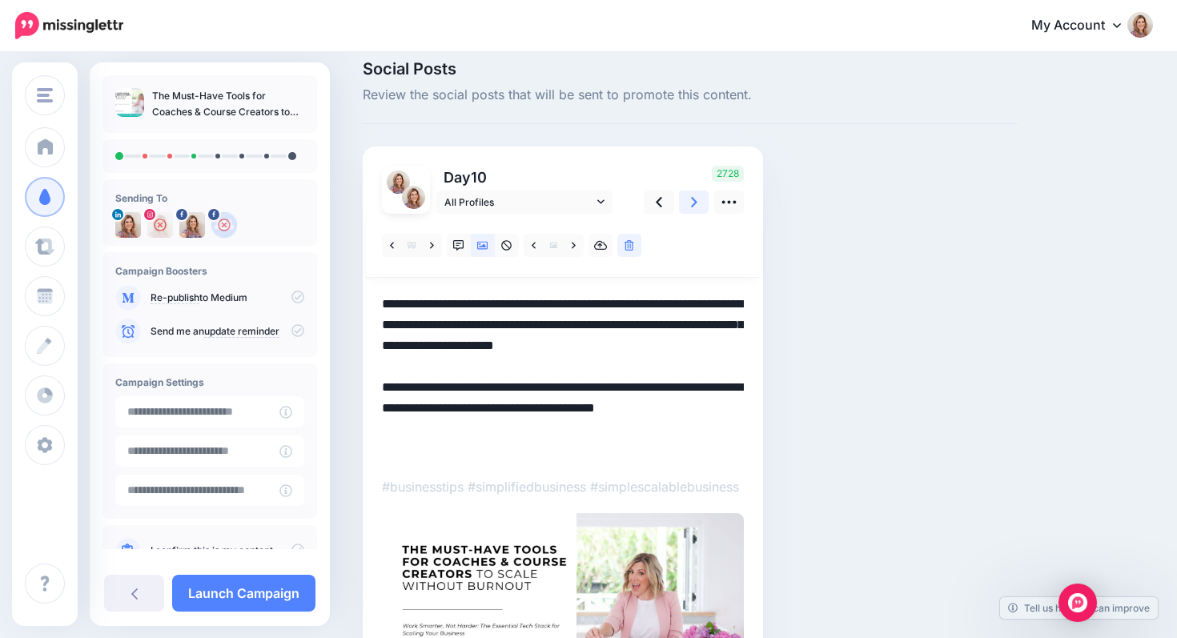
click at [695, 201] on icon at bounding box center [694, 202] width 6 height 10
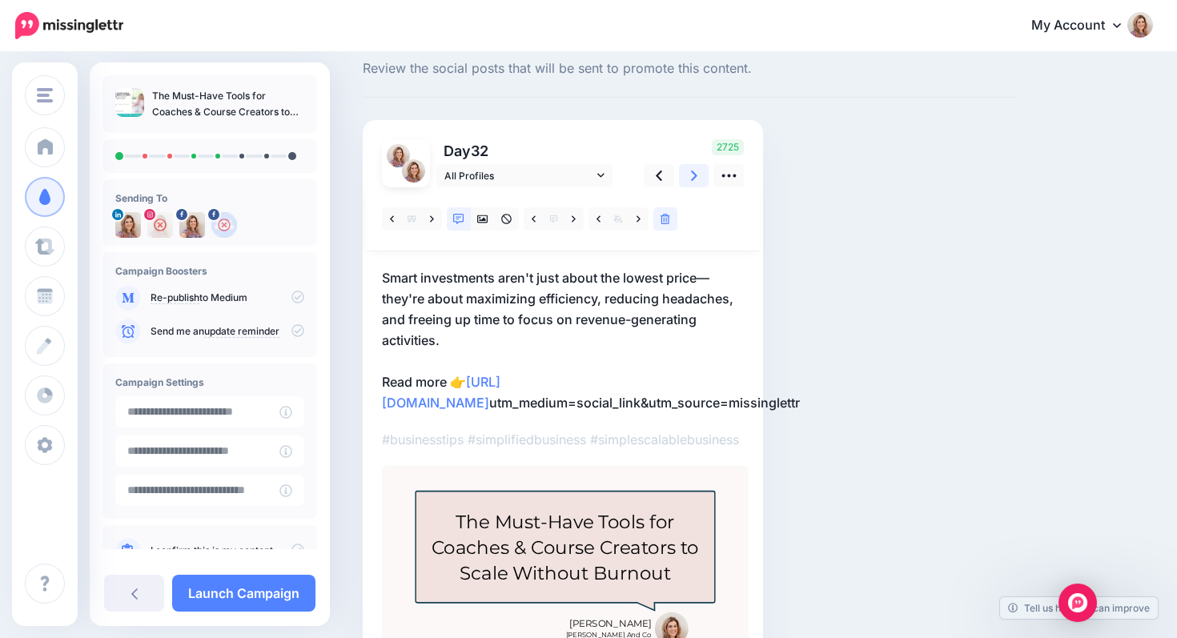
scroll to position [59, 0]
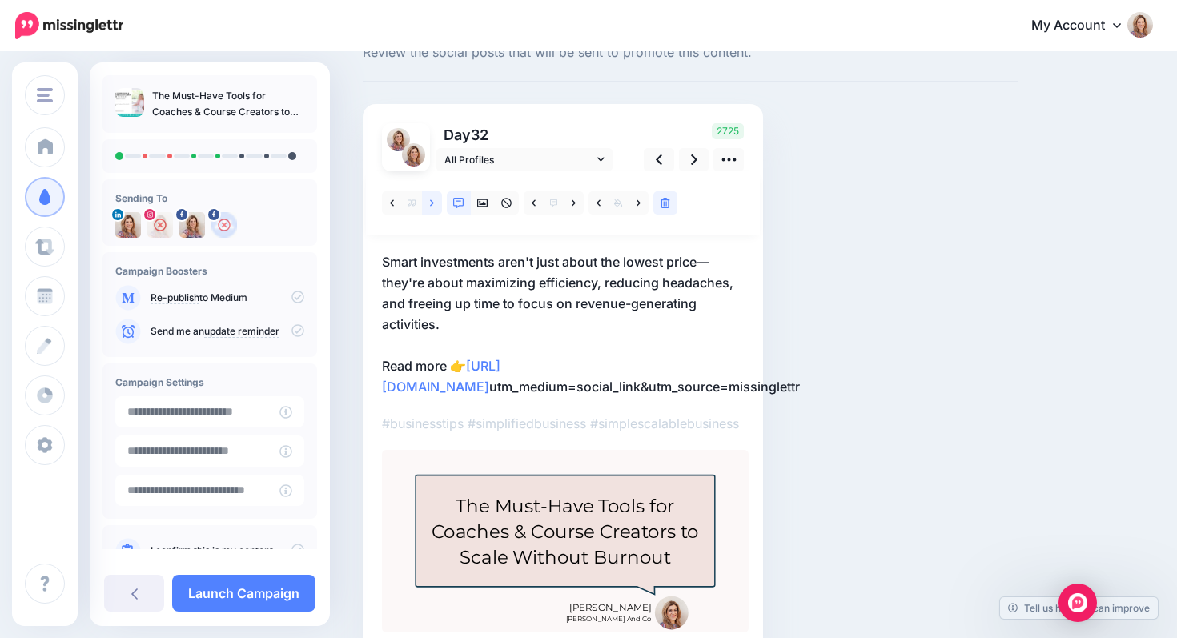
click at [430, 203] on icon at bounding box center [432, 203] width 4 height 11
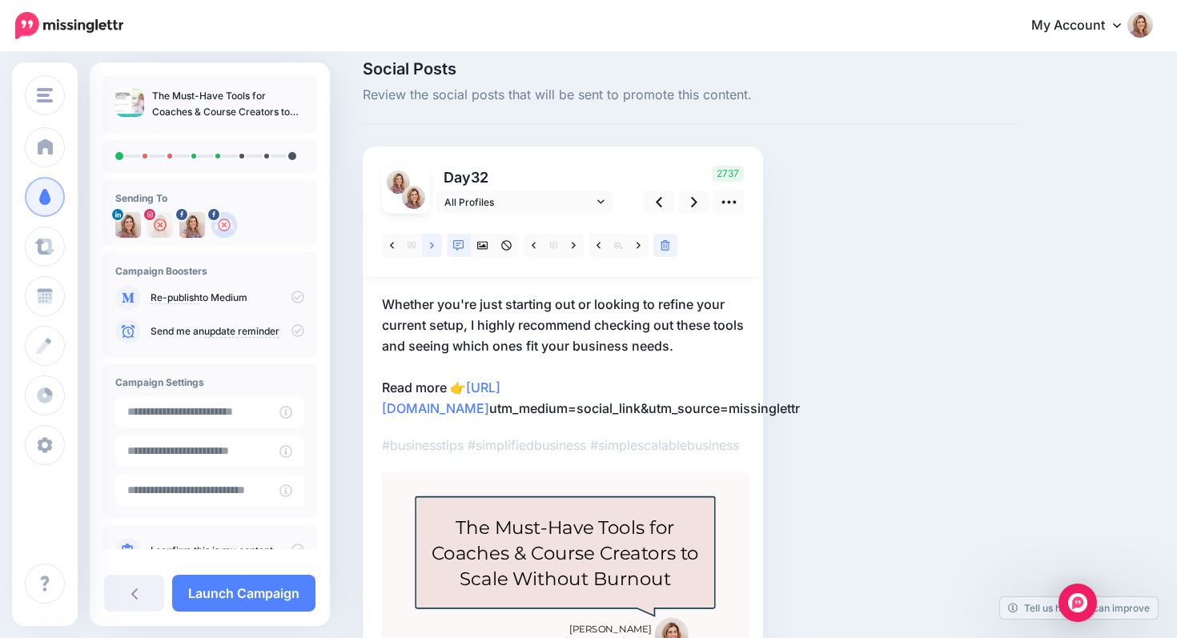
scroll to position [0, 0]
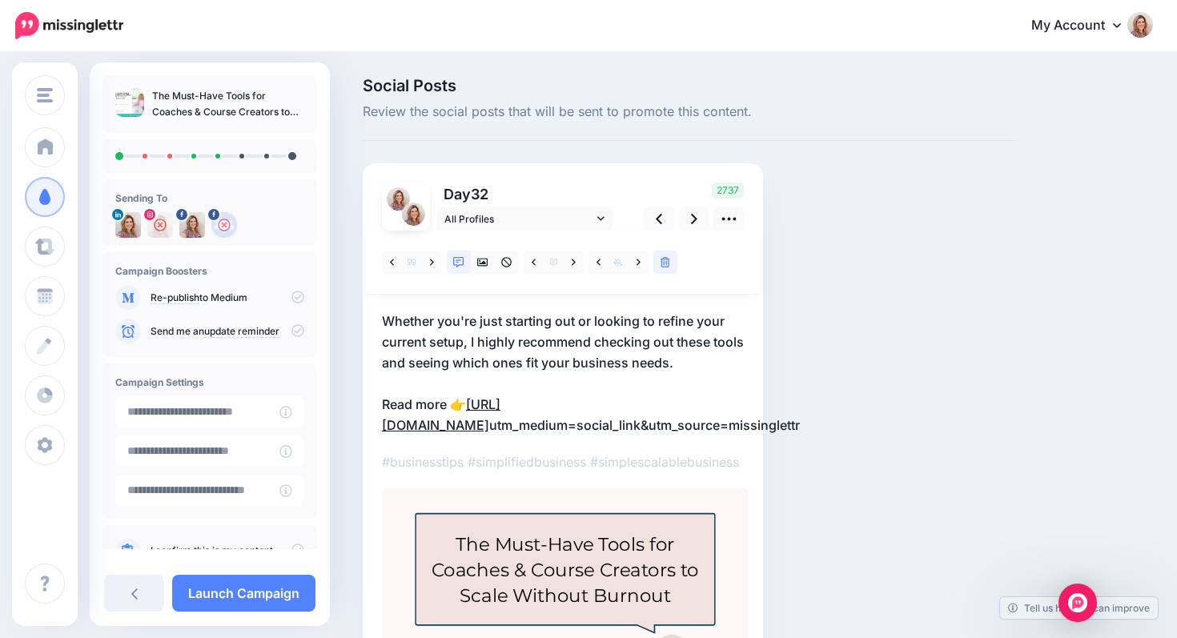
click at [501, 424] on link "[URL][DOMAIN_NAME]" at bounding box center [441, 414] width 119 height 37
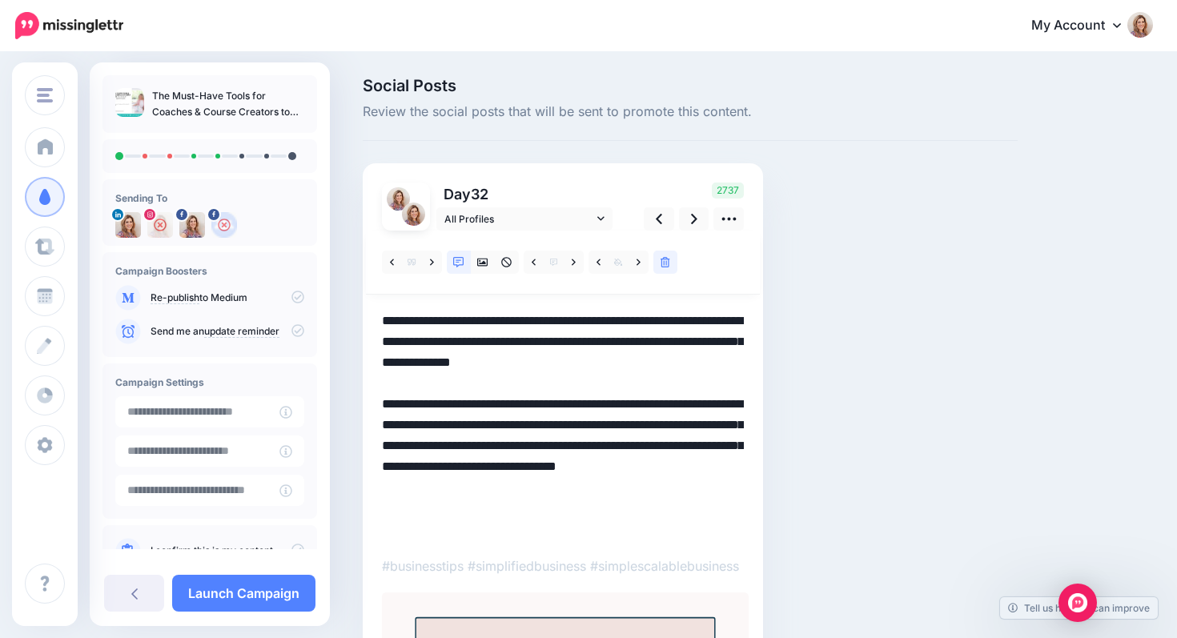
drag, startPoint x: 481, startPoint y: 465, endPoint x: 514, endPoint y: 547, distance: 88.0
click at [515, 548] on div at bounding box center [563, 503] width 362 height 545
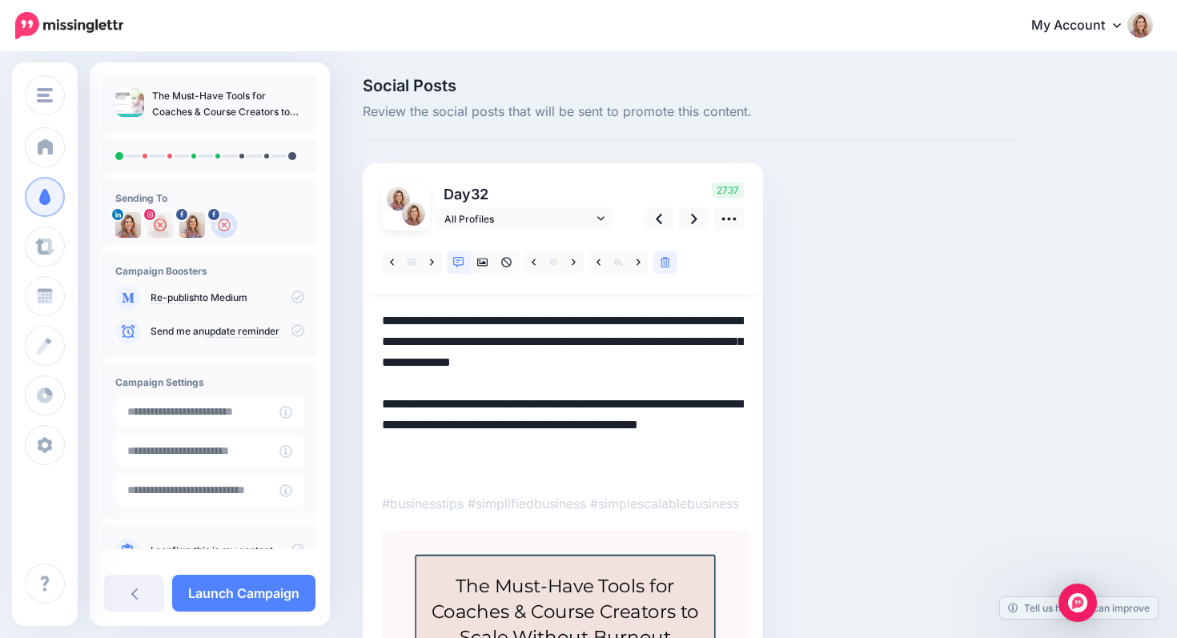
drag, startPoint x: 557, startPoint y: 426, endPoint x: 614, endPoint y: 429, distance: 57.8
click at [614, 429] on textarea "**********" at bounding box center [563, 394] width 362 height 167
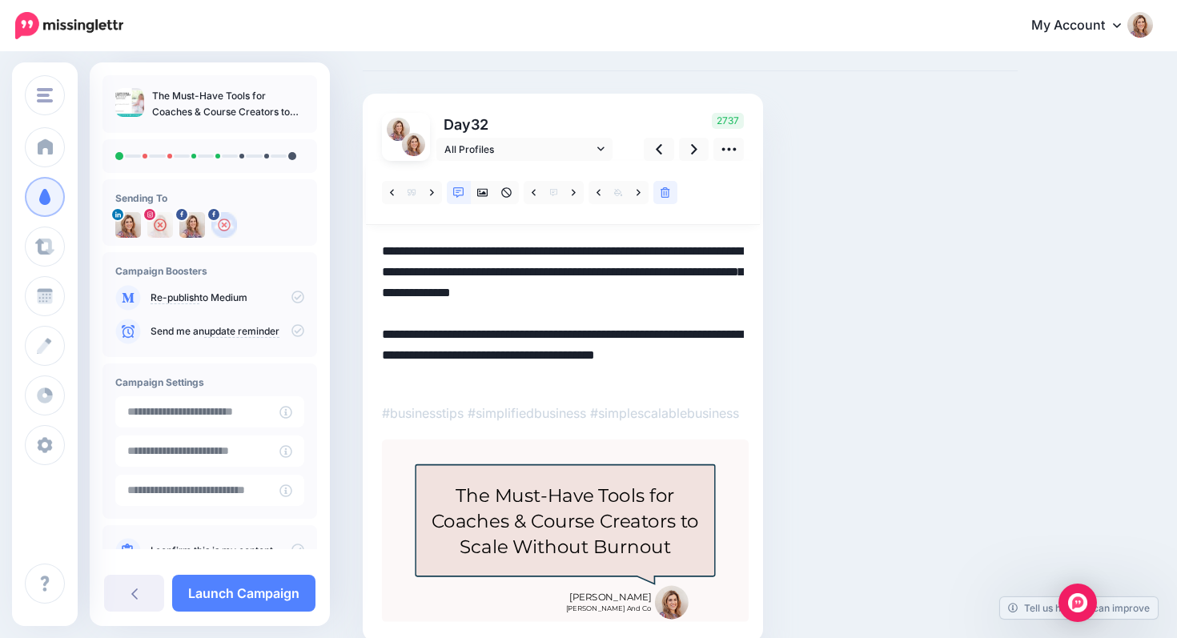
scroll to position [38, 0]
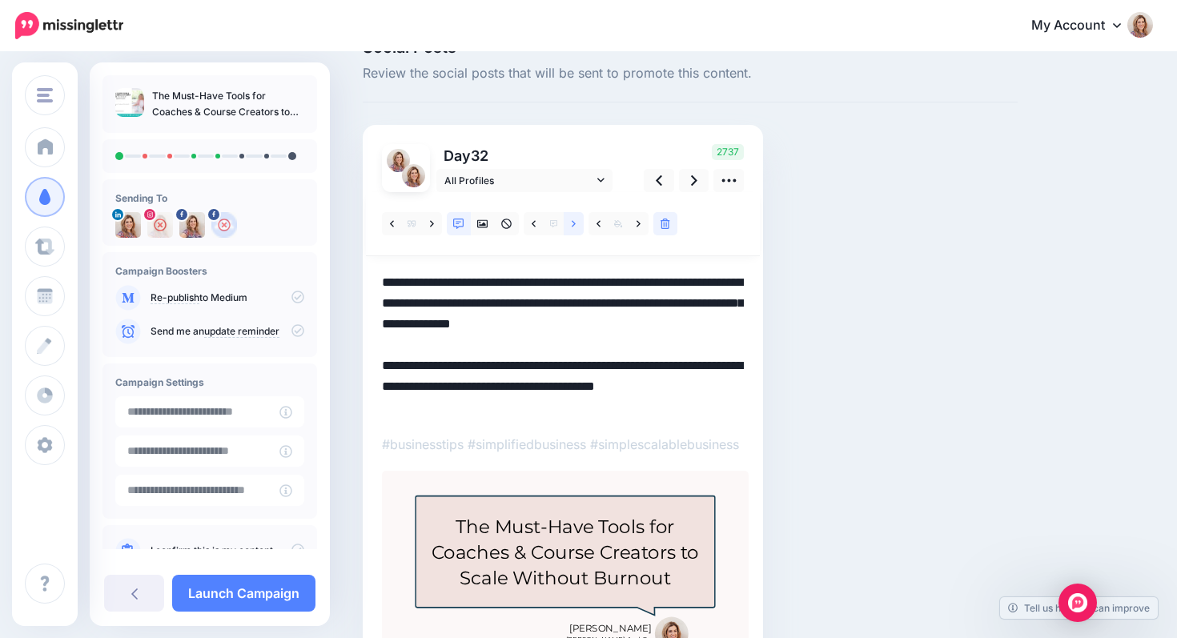
click at [573, 224] on icon at bounding box center [574, 224] width 4 height 11
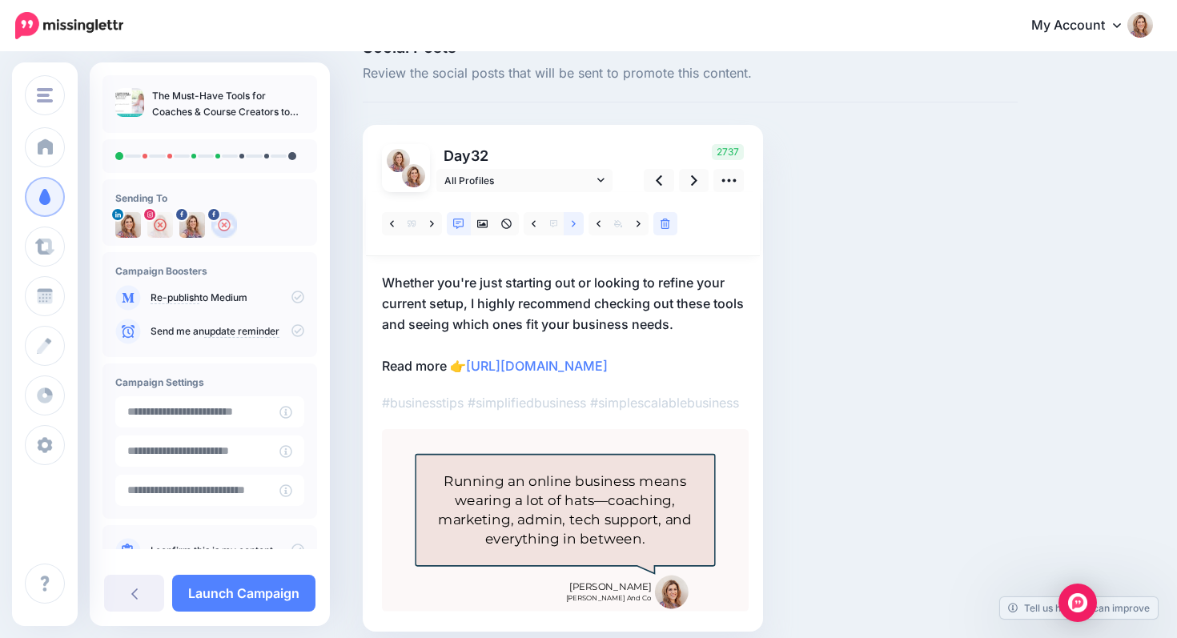
click at [573, 225] on icon at bounding box center [574, 223] width 4 height 6
click at [573, 225] on icon at bounding box center [574, 224] width 4 height 11
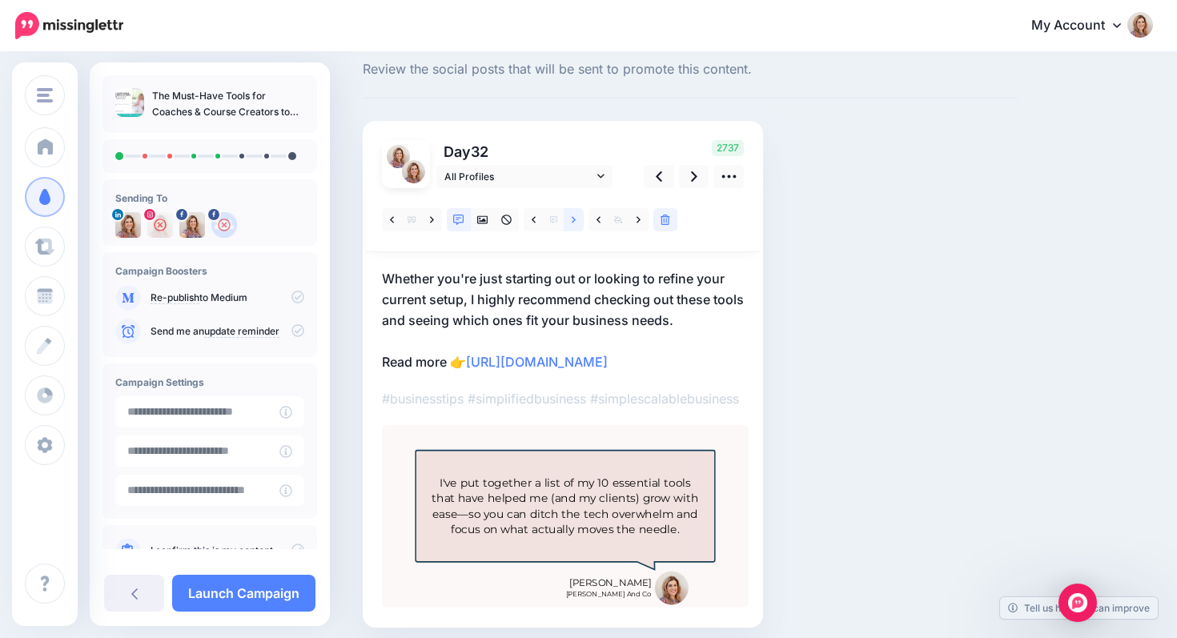
scroll to position [0, 0]
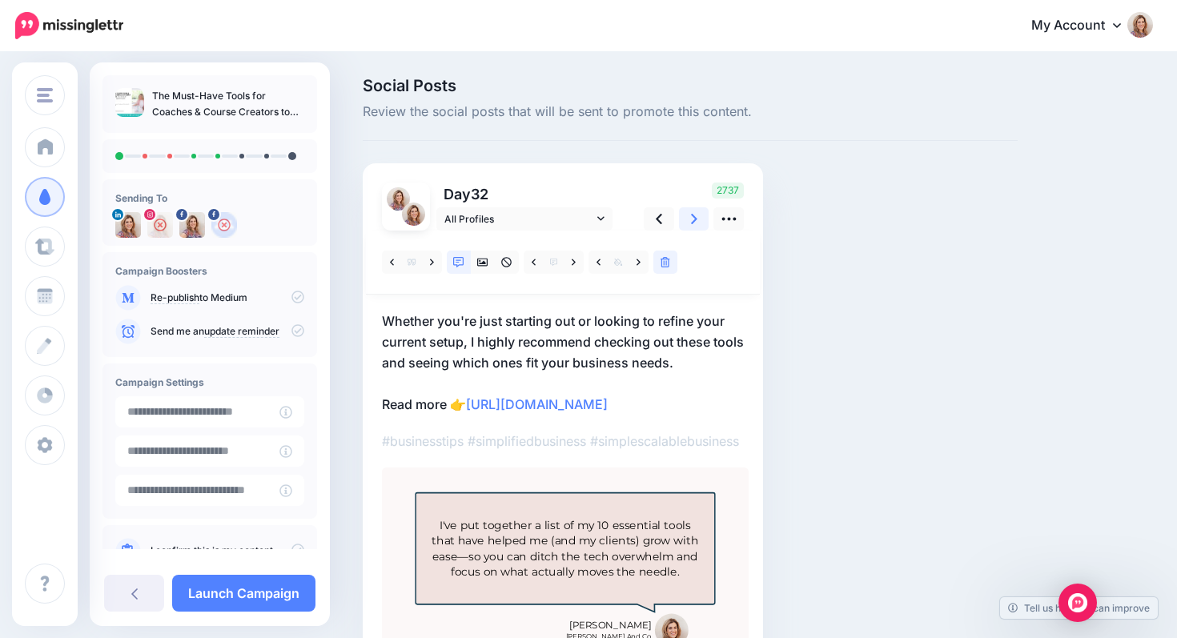
click at [694, 215] on icon at bounding box center [694, 219] width 6 height 17
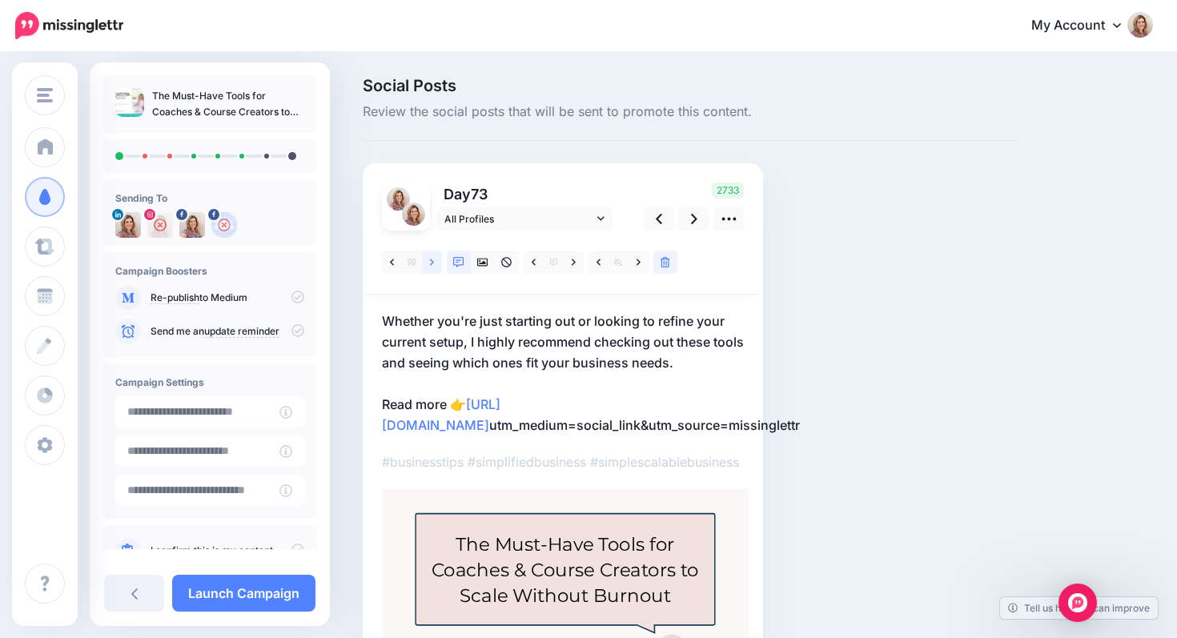
click at [431, 263] on icon at bounding box center [432, 262] width 4 height 11
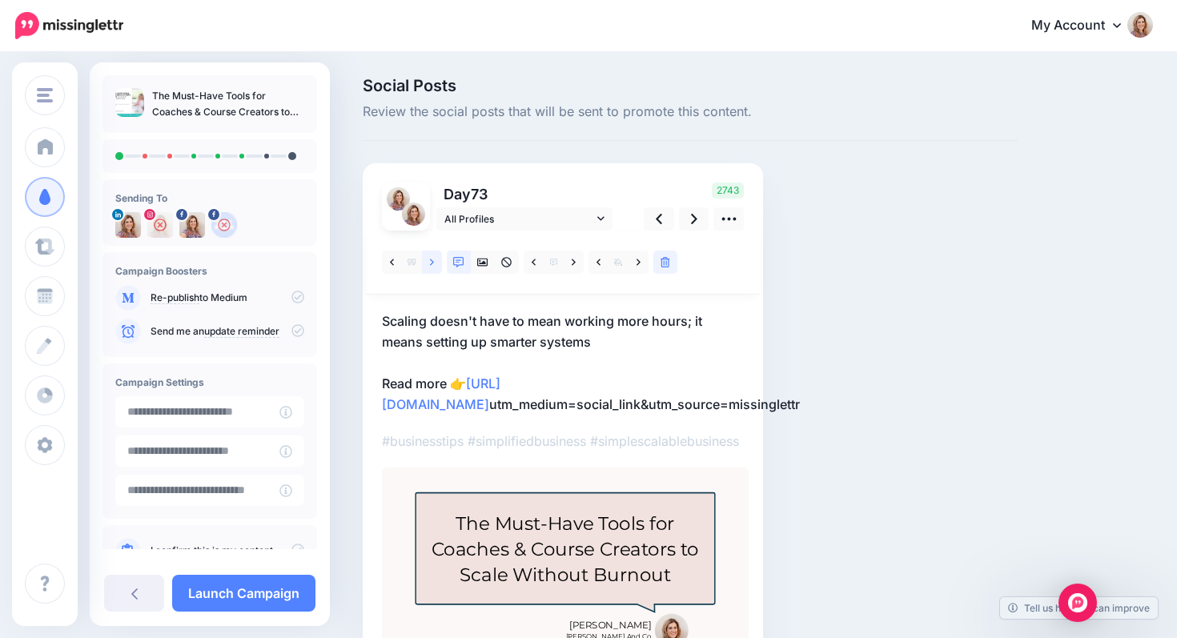
click at [432, 264] on icon at bounding box center [432, 262] width 4 height 6
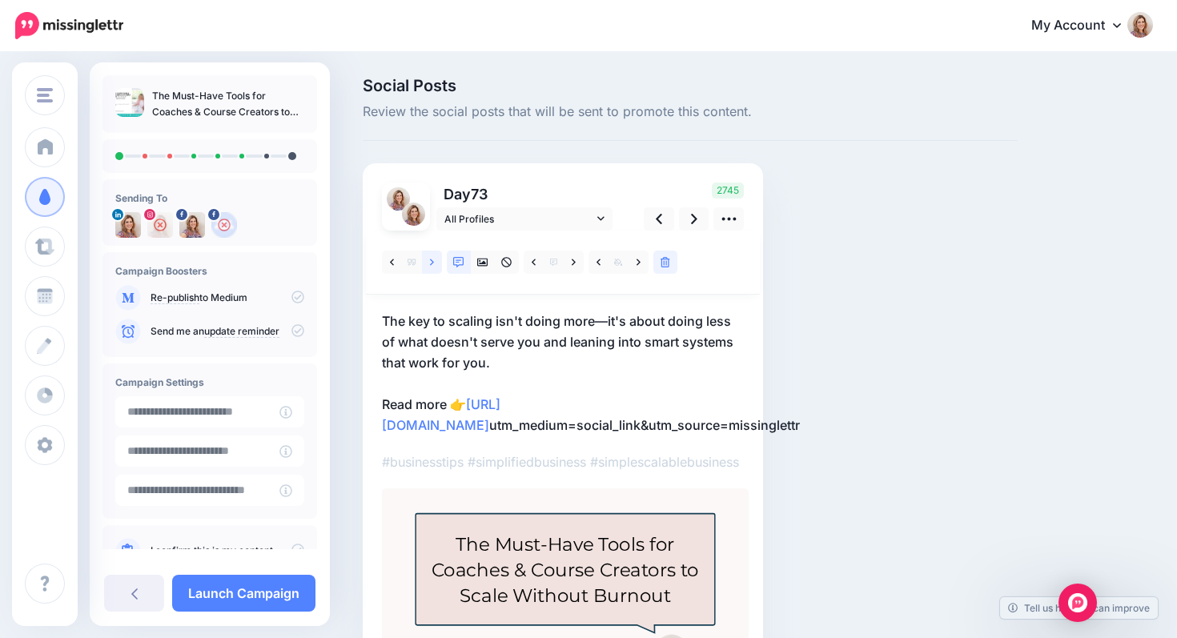
click at [432, 264] on icon at bounding box center [432, 262] width 4 height 6
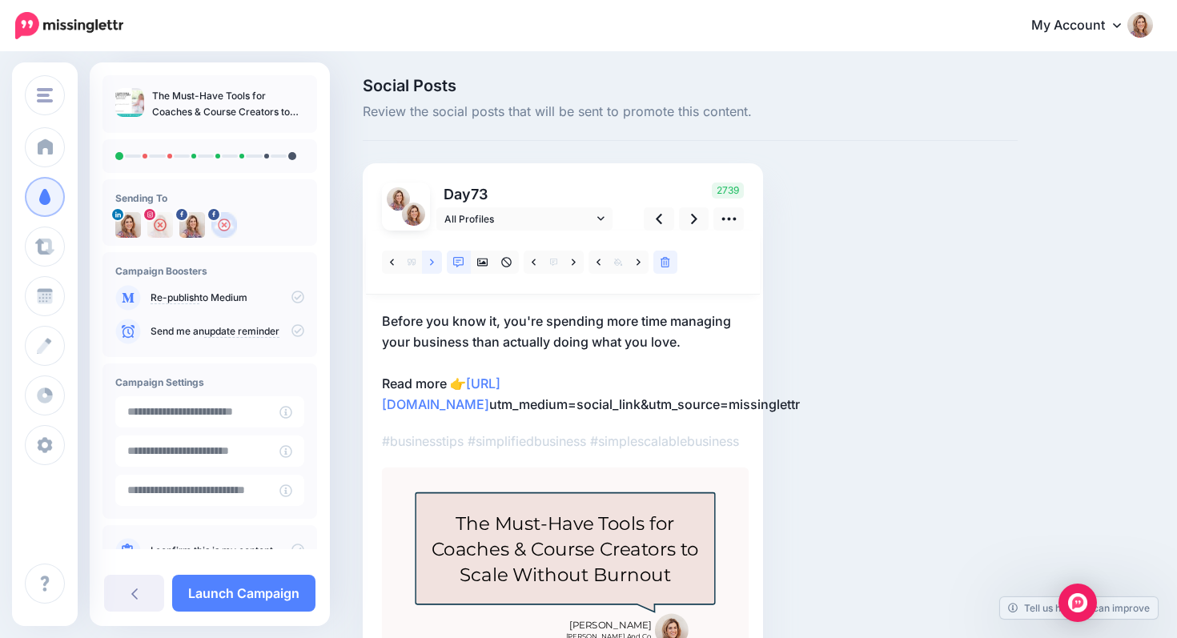
click at [432, 264] on icon at bounding box center [432, 262] width 4 height 6
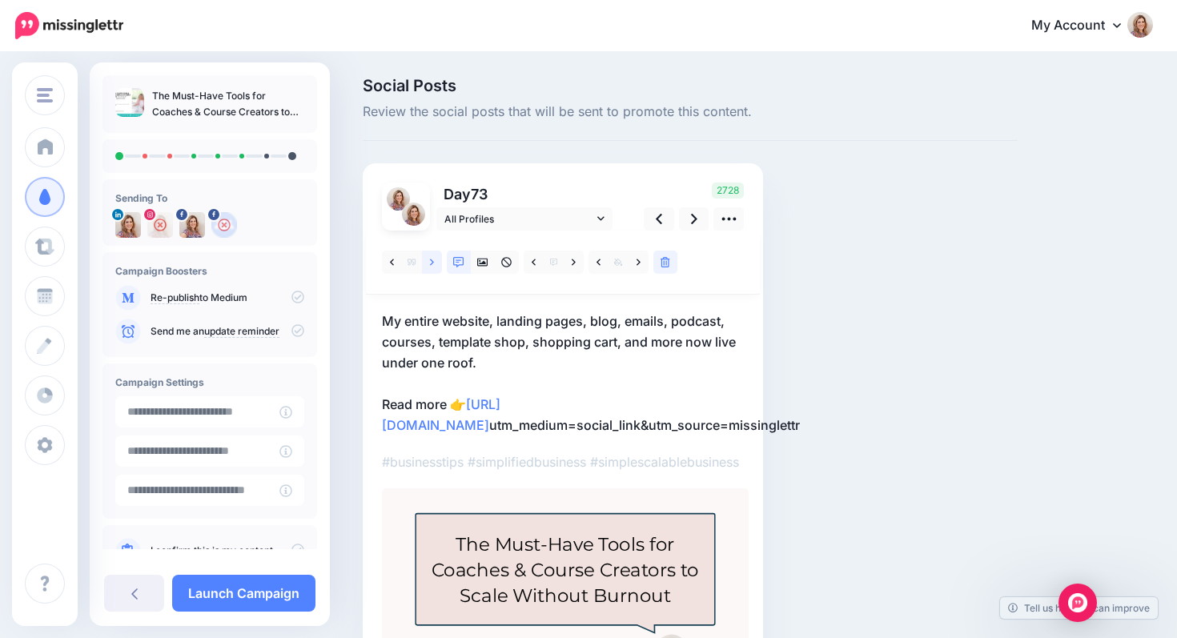
click at [432, 264] on icon at bounding box center [432, 262] width 4 height 6
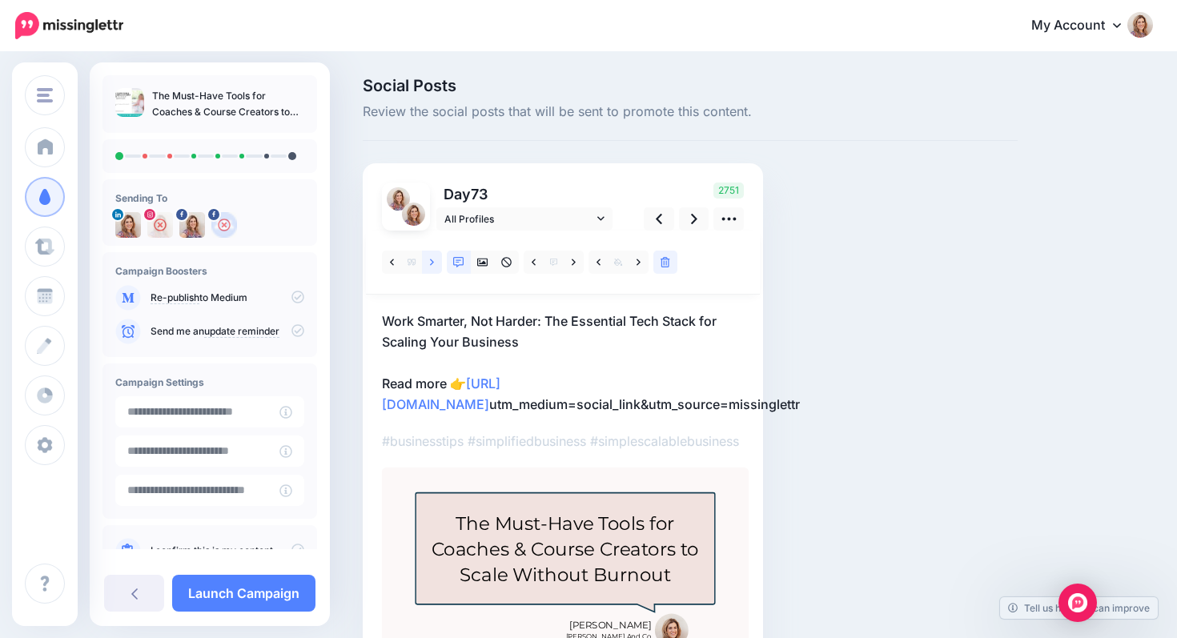
click at [431, 263] on icon at bounding box center [432, 262] width 4 height 11
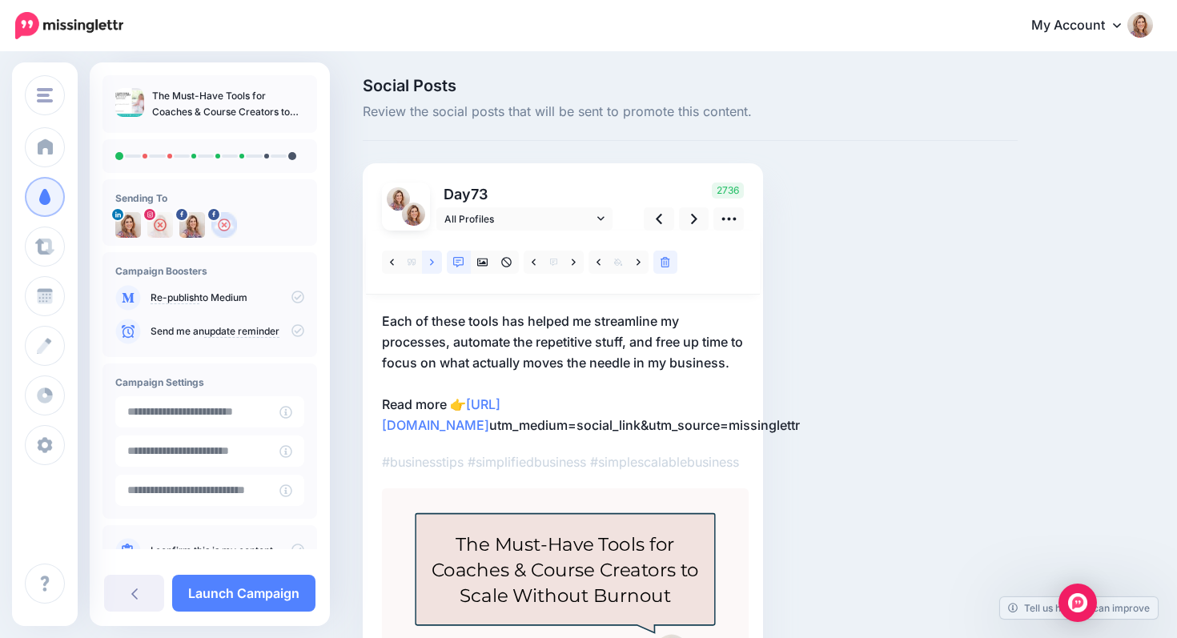
click at [432, 264] on icon at bounding box center [432, 262] width 4 height 11
click at [496, 321] on p "There you have it—my absolute must-have tools for coaches, course creators, and…" at bounding box center [563, 373] width 362 height 125
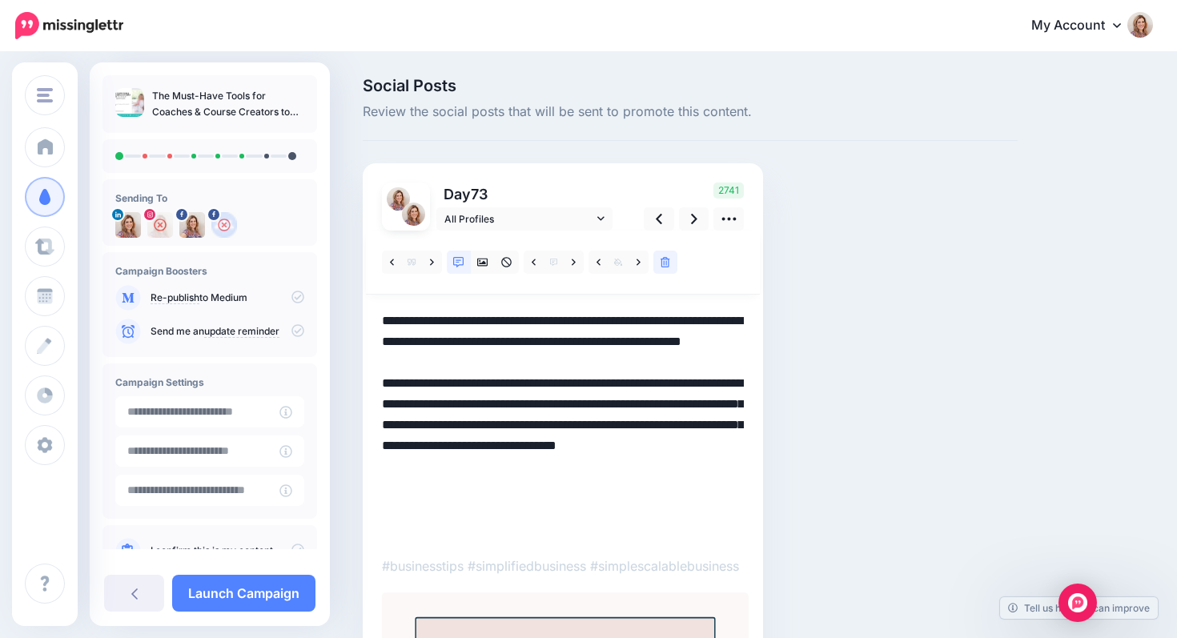
drag, startPoint x: 488, startPoint y: 323, endPoint x: 498, endPoint y: 326, distance: 10.9
click at [498, 326] on textarea "**********" at bounding box center [563, 425] width 362 height 229
drag, startPoint x: 557, startPoint y: 425, endPoint x: 613, endPoint y: 428, distance: 55.3
click at [613, 428] on textarea "**********" at bounding box center [563, 425] width 362 height 229
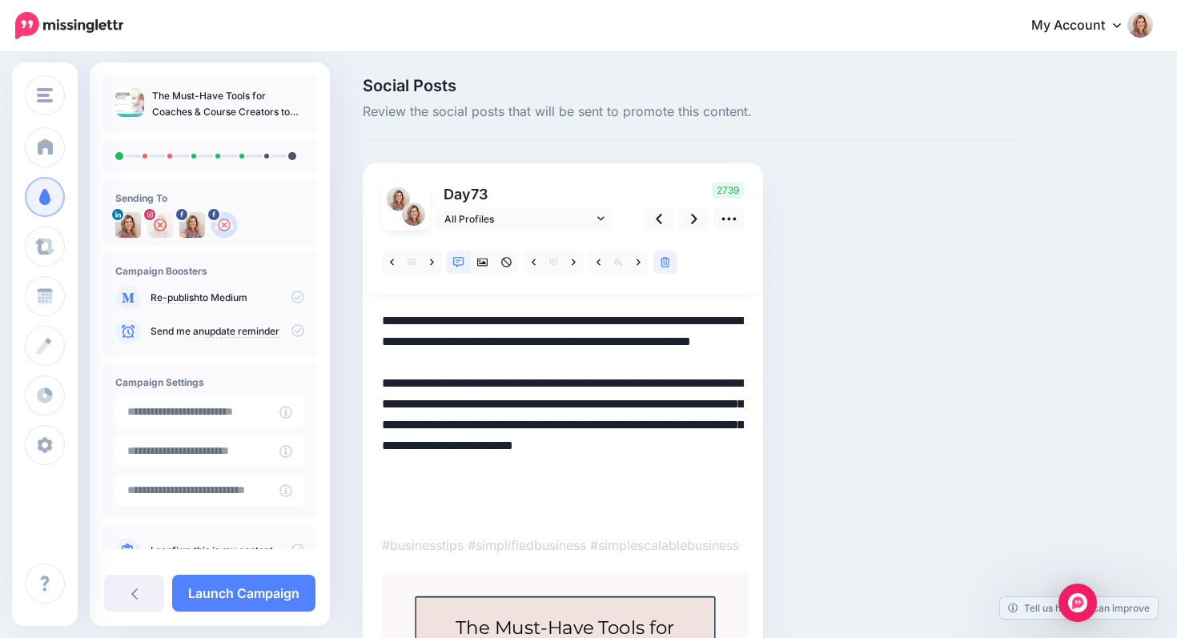
drag, startPoint x: 485, startPoint y: 446, endPoint x: 509, endPoint y: 525, distance: 82.9
click at [509, 526] on div at bounding box center [563, 493] width 362 height 525
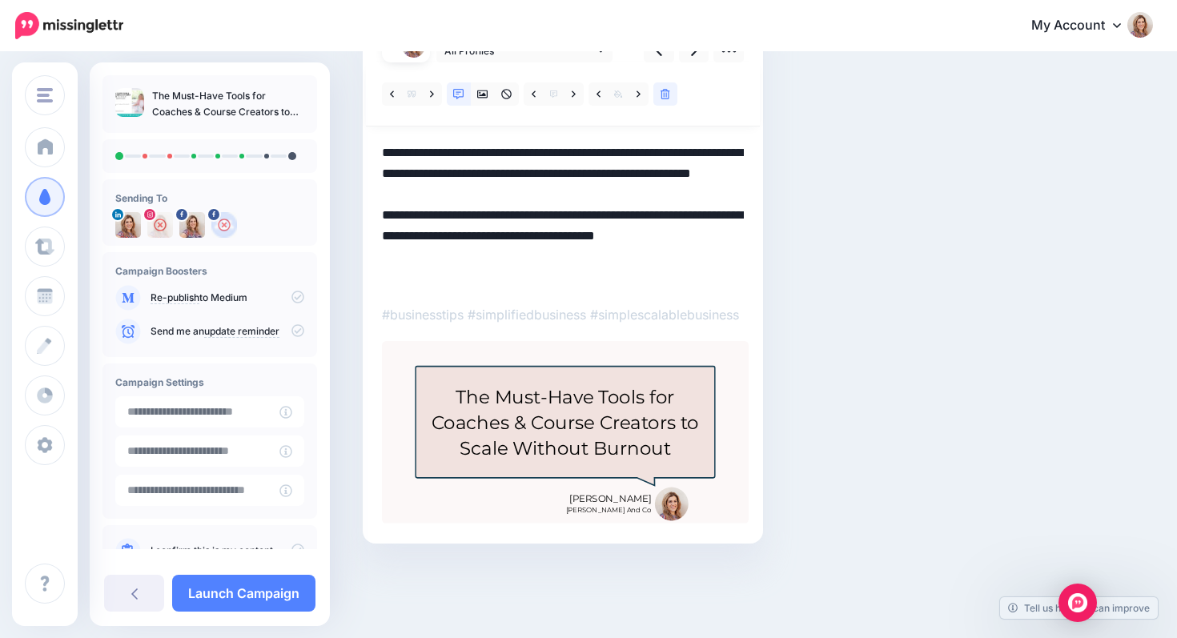
scroll to position [112, 0]
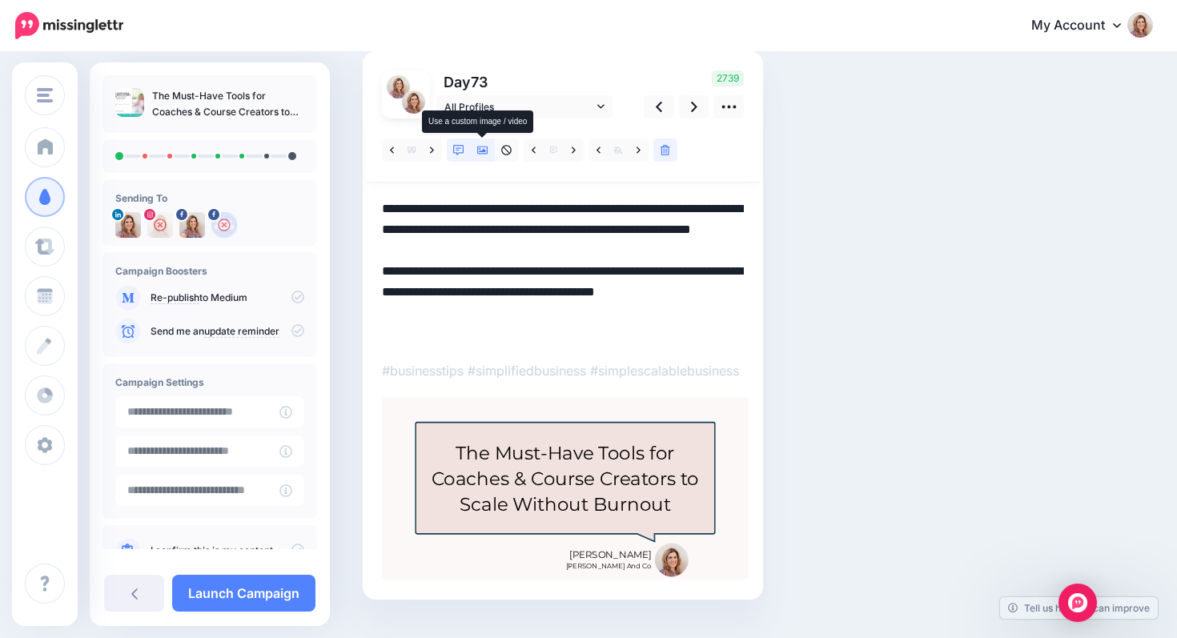
click at [483, 153] on icon at bounding box center [482, 150] width 11 height 11
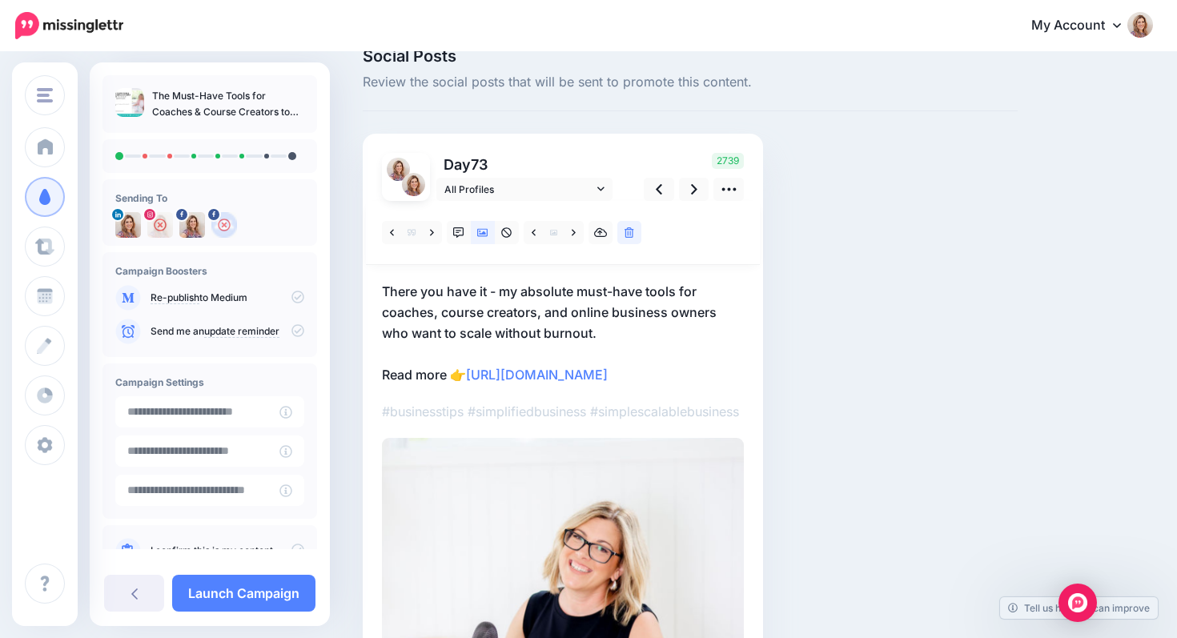
scroll to position [0, 0]
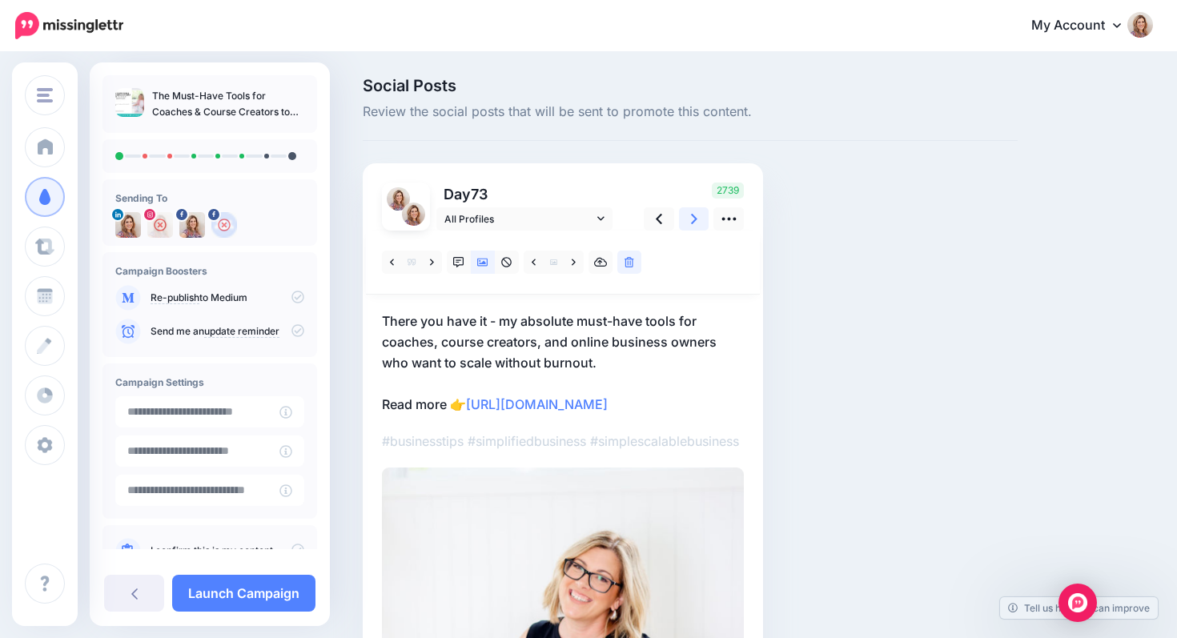
click at [691, 219] on icon at bounding box center [694, 219] width 6 height 17
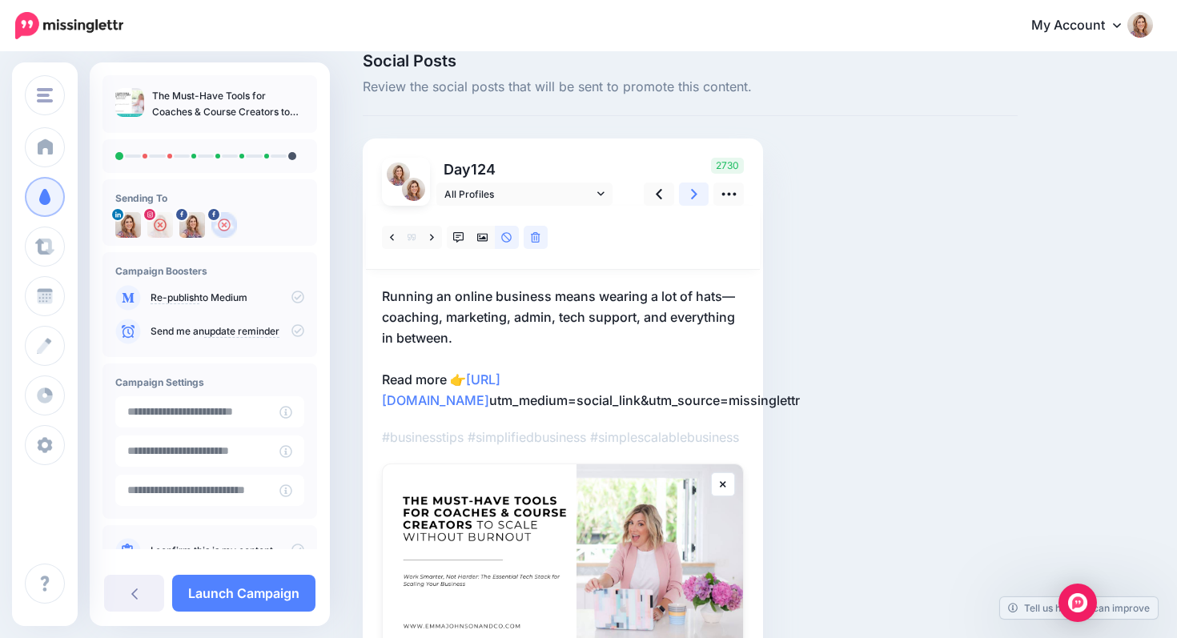
scroll to position [26, 0]
click at [725, 296] on p "Running an online business means wearing a lot of hats—coaching, marketing, adm…" at bounding box center [563, 347] width 362 height 125
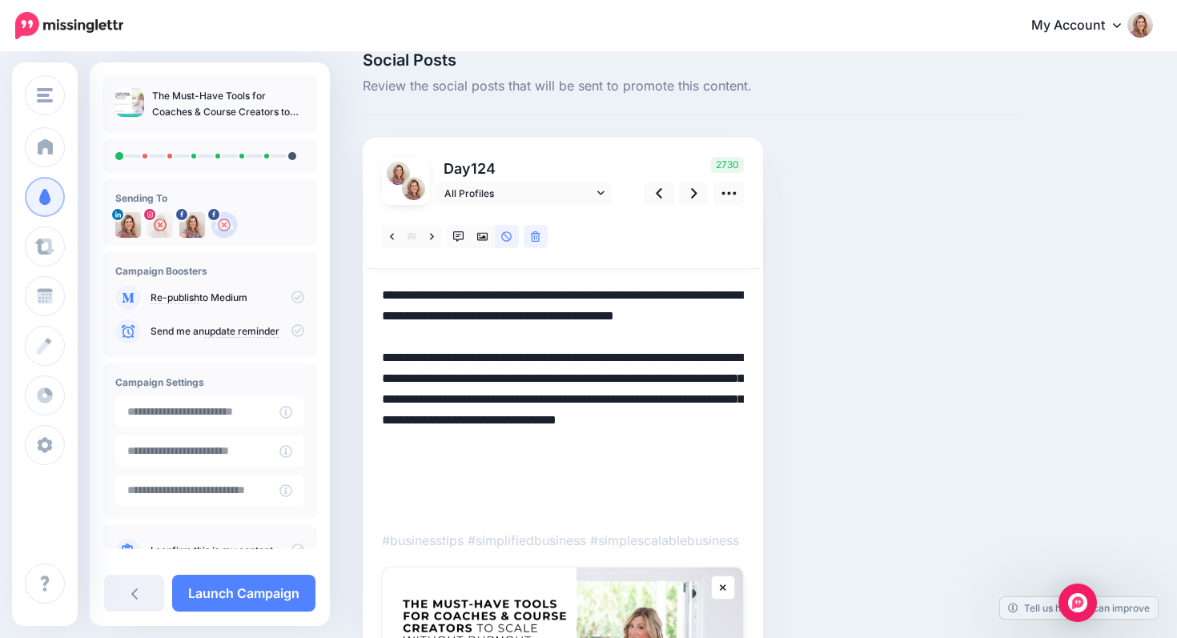
click at [730, 296] on textarea "**********" at bounding box center [563, 399] width 362 height 229
click at [469, 339] on textarea "**********" at bounding box center [563, 399] width 362 height 229
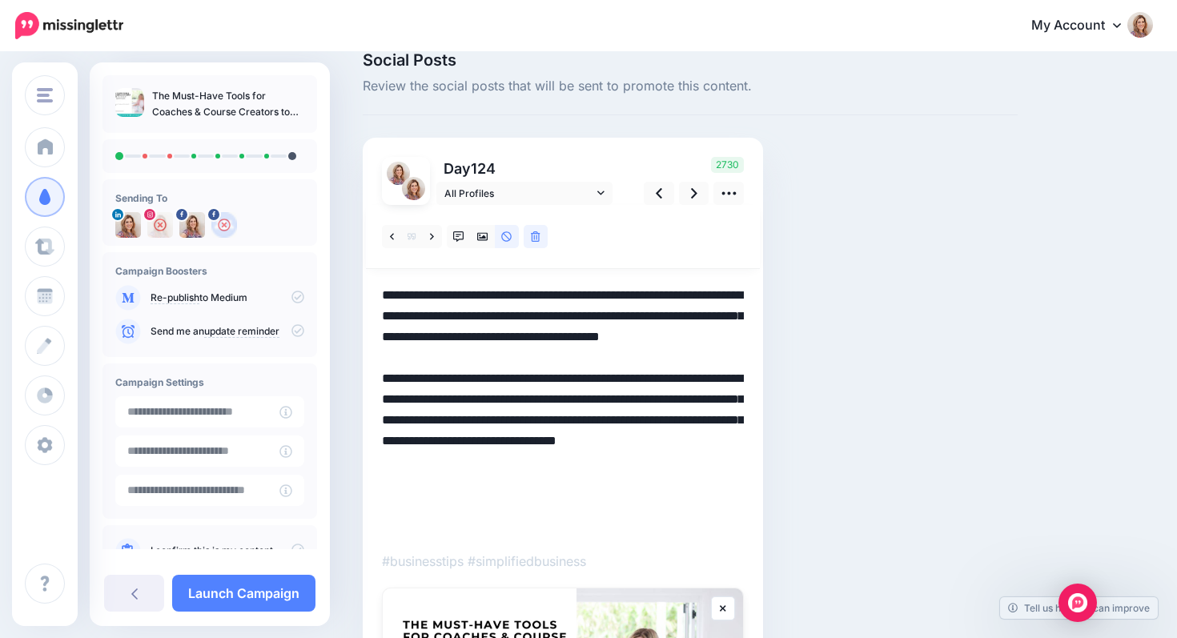
click at [455, 362] on textarea "**********" at bounding box center [563, 410] width 362 height 250
click at [532, 356] on textarea "**********" at bounding box center [563, 410] width 362 height 250
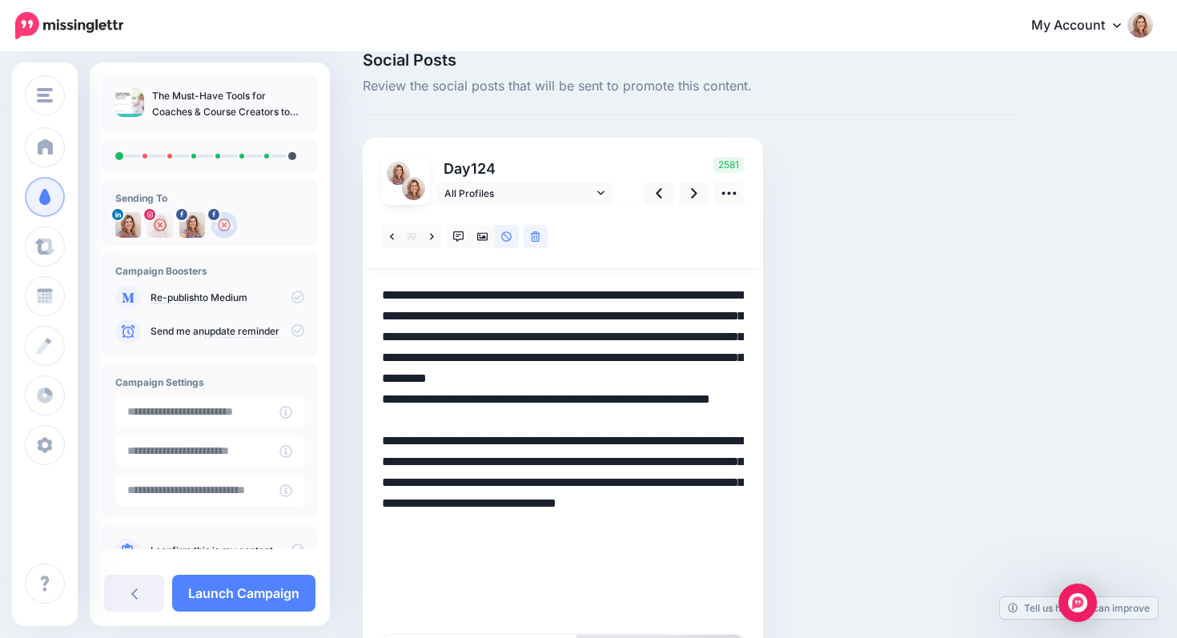
click at [502, 403] on textarea "**********" at bounding box center [563, 451] width 362 height 333
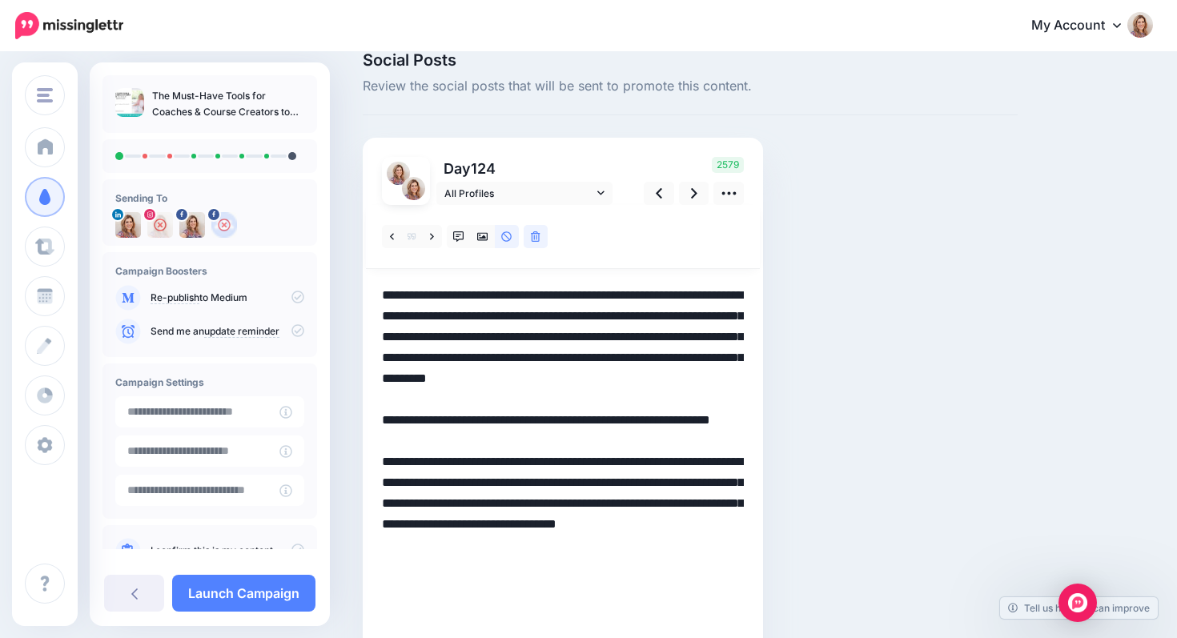
click at [457, 338] on textarea "**********" at bounding box center [563, 462] width 362 height 354
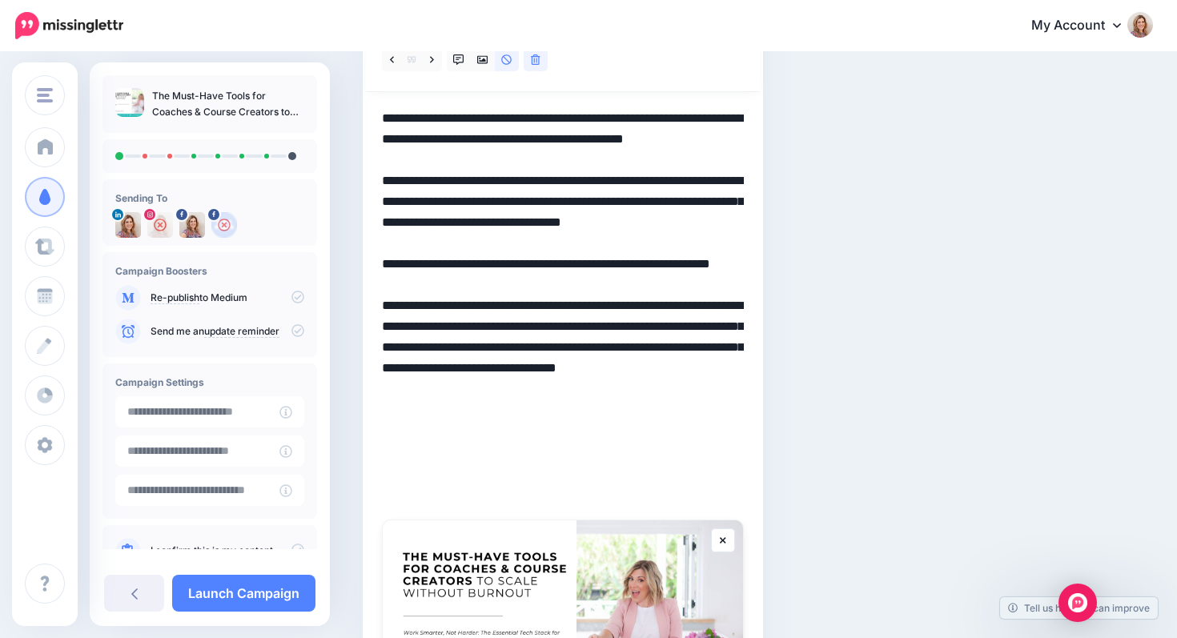
scroll to position [214, 0]
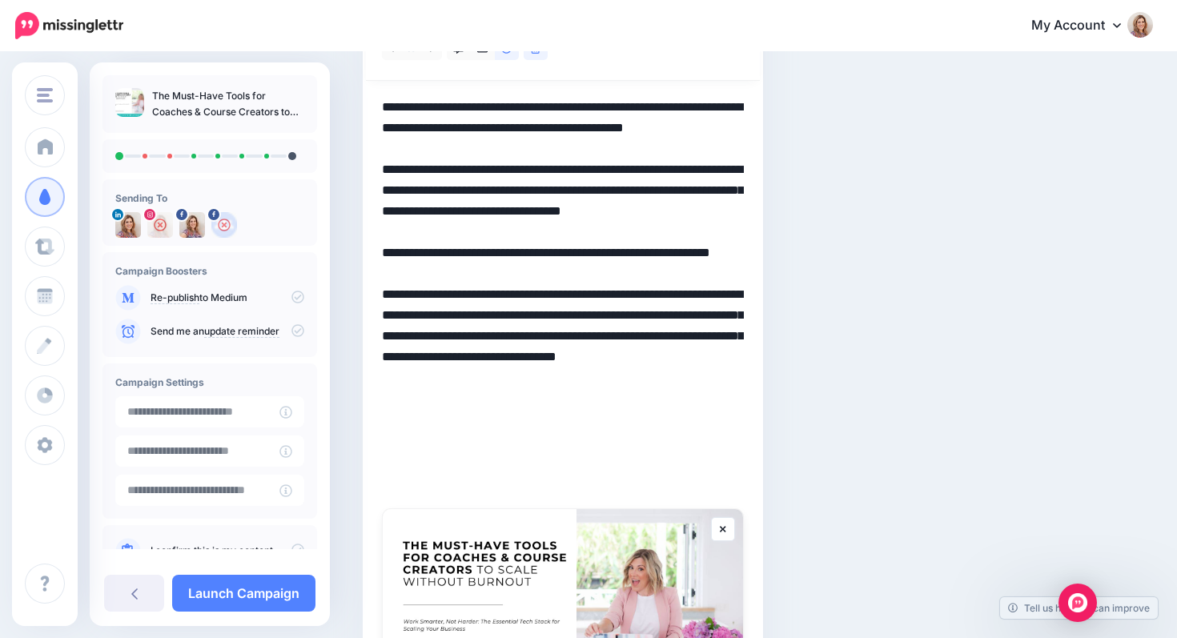
drag, startPoint x: 557, startPoint y: 376, endPoint x: 617, endPoint y: 377, distance: 59.3
click at [617, 378] on textarea "**********" at bounding box center [563, 295] width 362 height 396
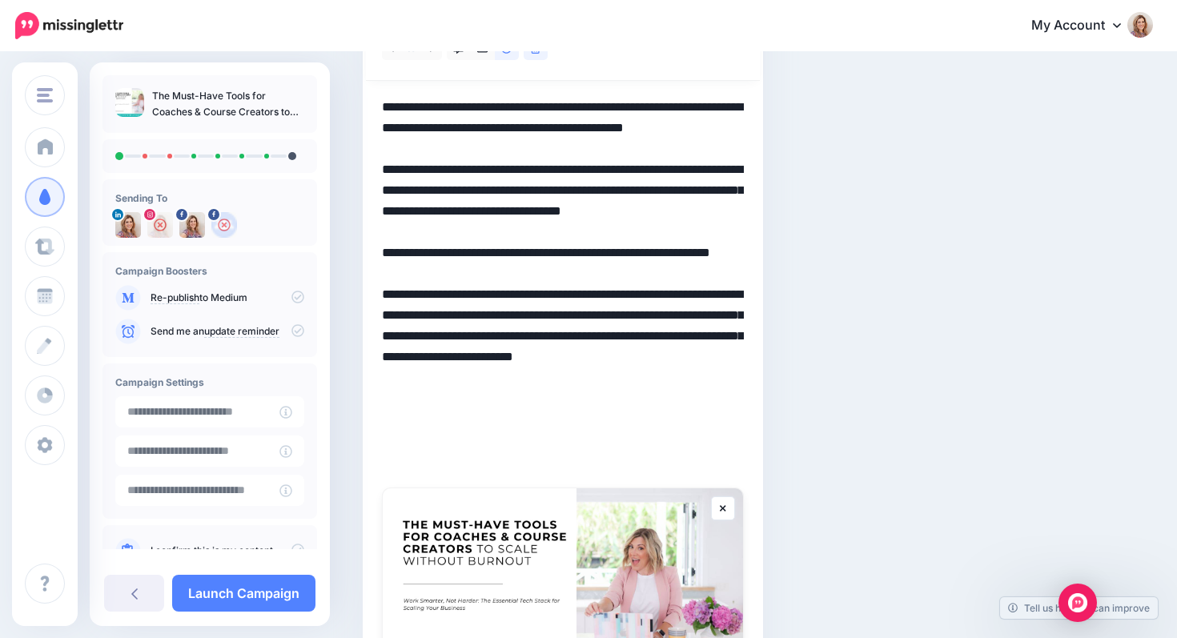
drag, startPoint x: 485, startPoint y: 398, endPoint x: 498, endPoint y: 457, distance: 60.0
click at [498, 457] on textarea "**********" at bounding box center [563, 284] width 362 height 375
drag, startPoint x: 483, startPoint y: 400, endPoint x: 499, endPoint y: 459, distance: 61.4
click at [500, 460] on textarea "**********" at bounding box center [563, 284] width 362 height 375
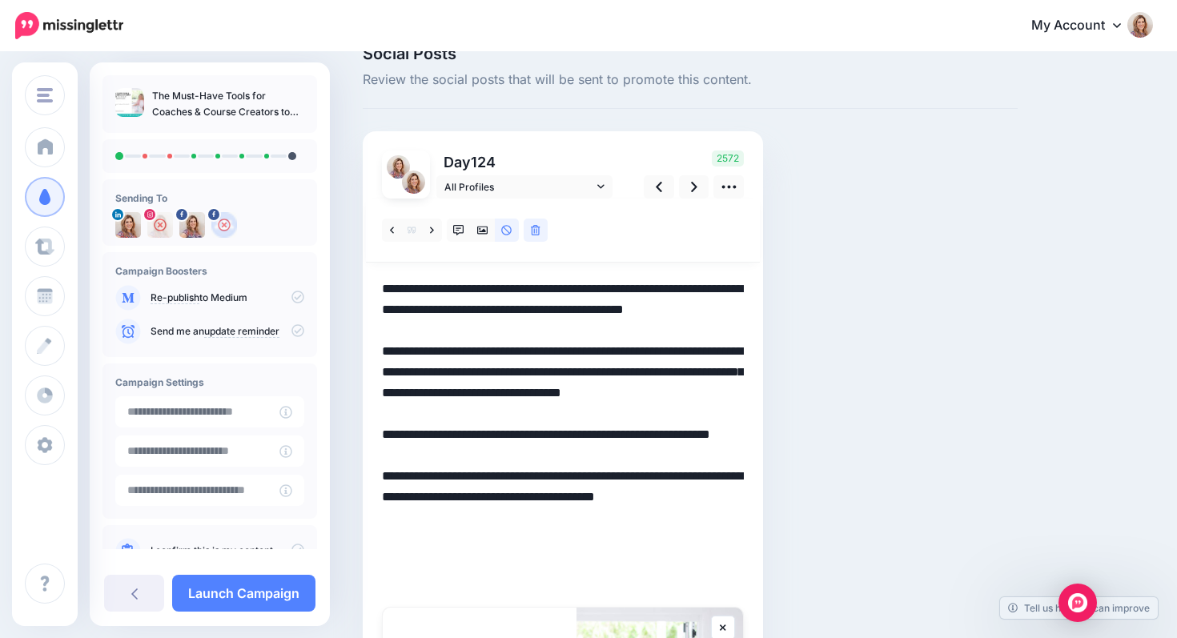
scroll to position [0, 0]
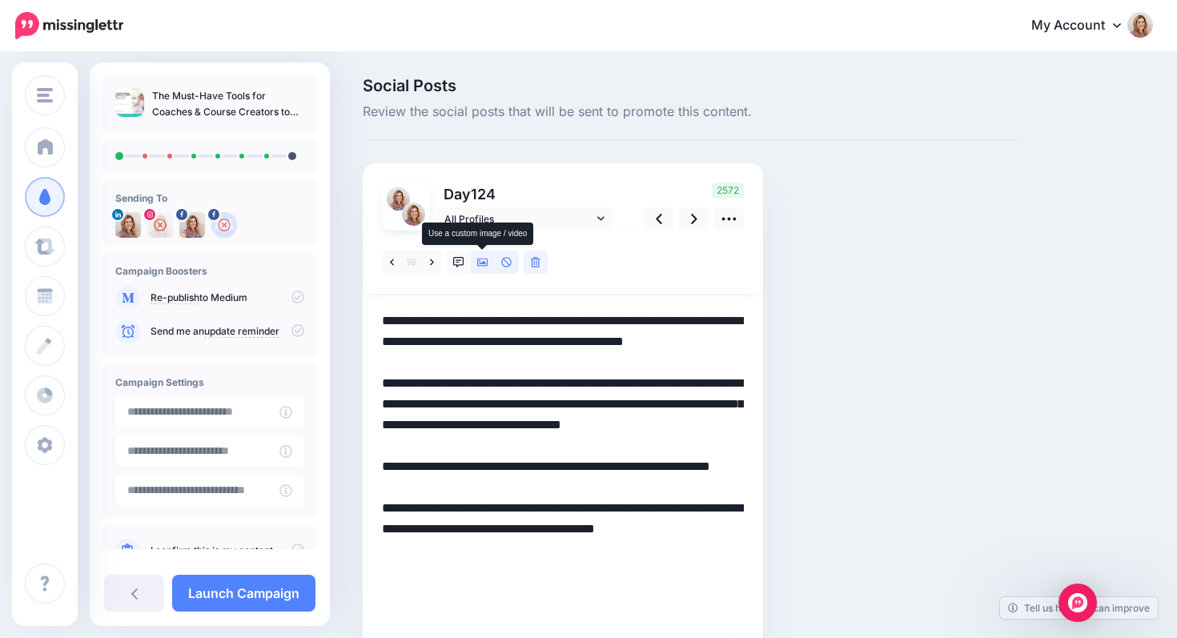
click at [482, 264] on icon at bounding box center [482, 263] width 11 height 8
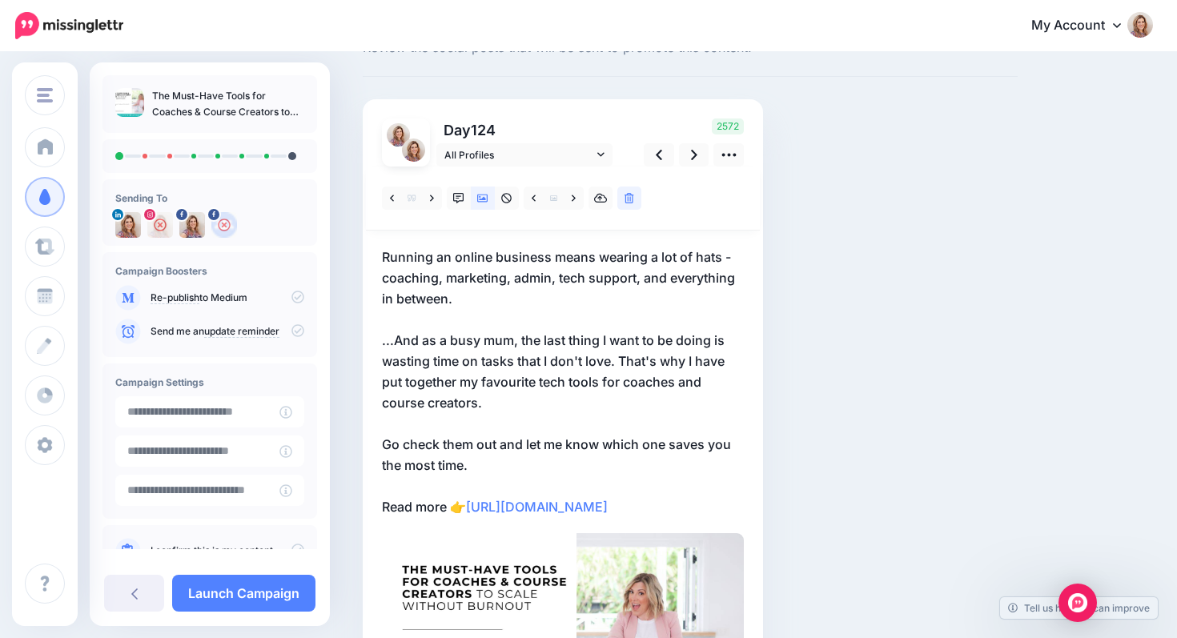
scroll to position [59, 0]
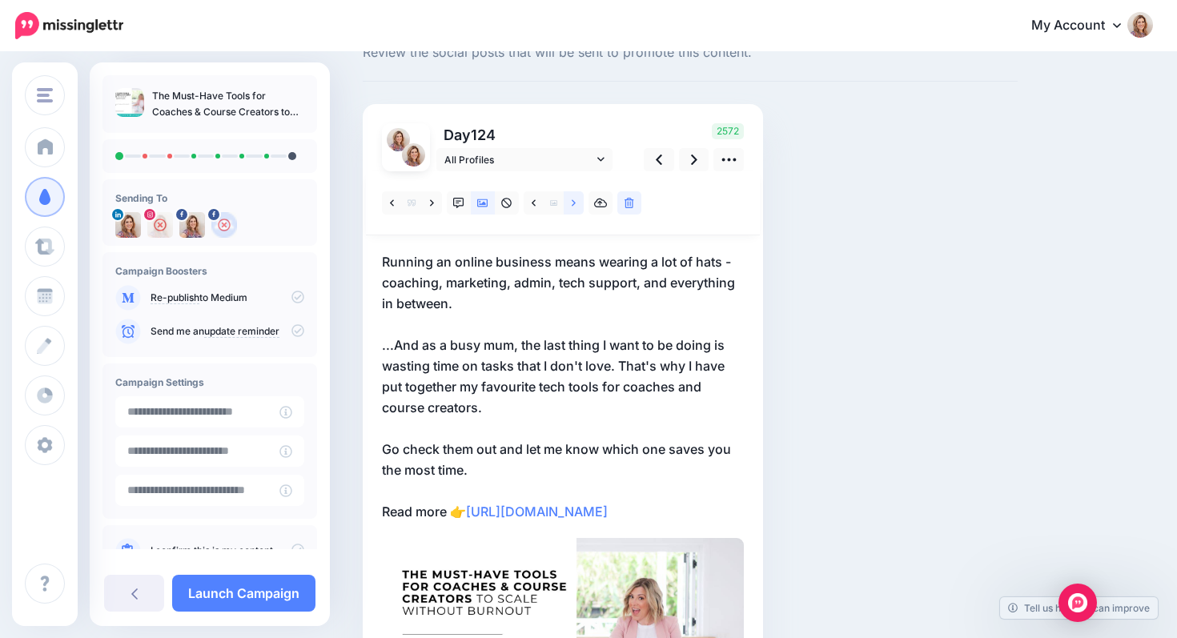
click at [573, 206] on icon at bounding box center [574, 203] width 4 height 11
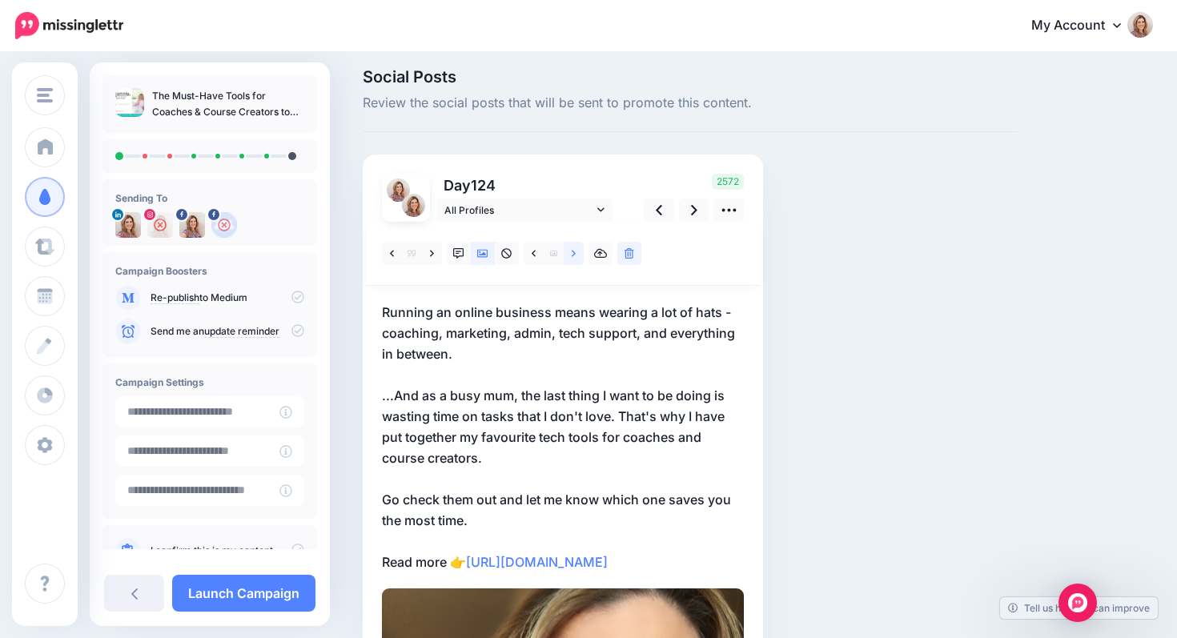
scroll to position [0, 0]
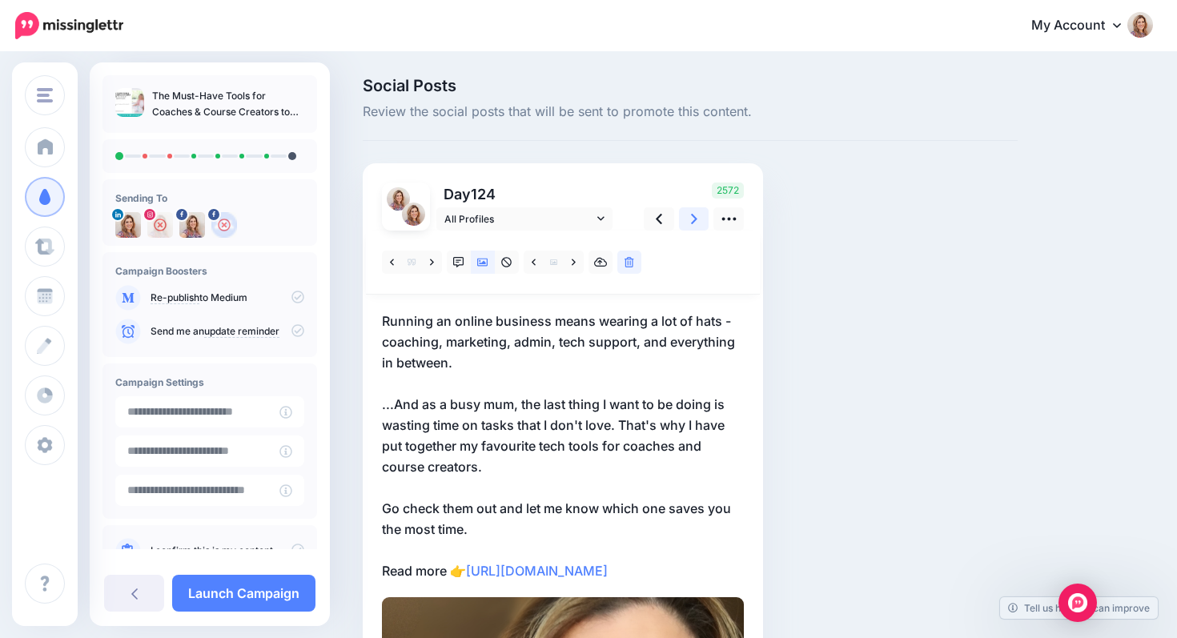
click at [694, 219] on icon at bounding box center [694, 219] width 6 height 10
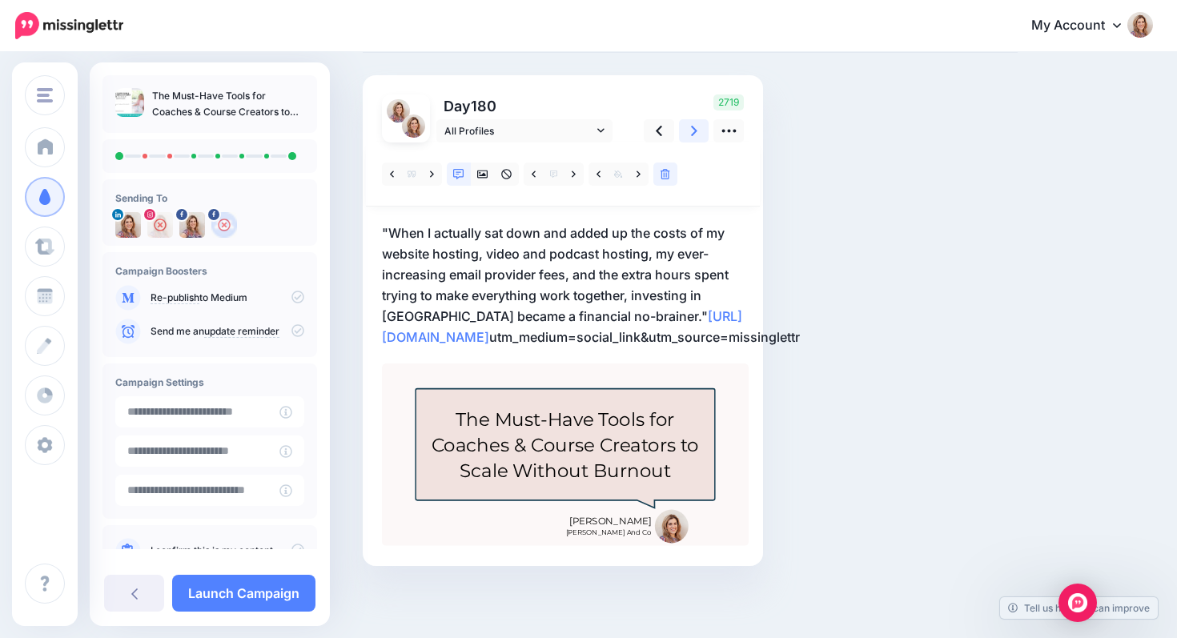
scroll to position [91, 0]
click at [674, 294] on p ""When I actually sat down and added up the costs of my website hosting, video a…" at bounding box center [563, 285] width 362 height 125
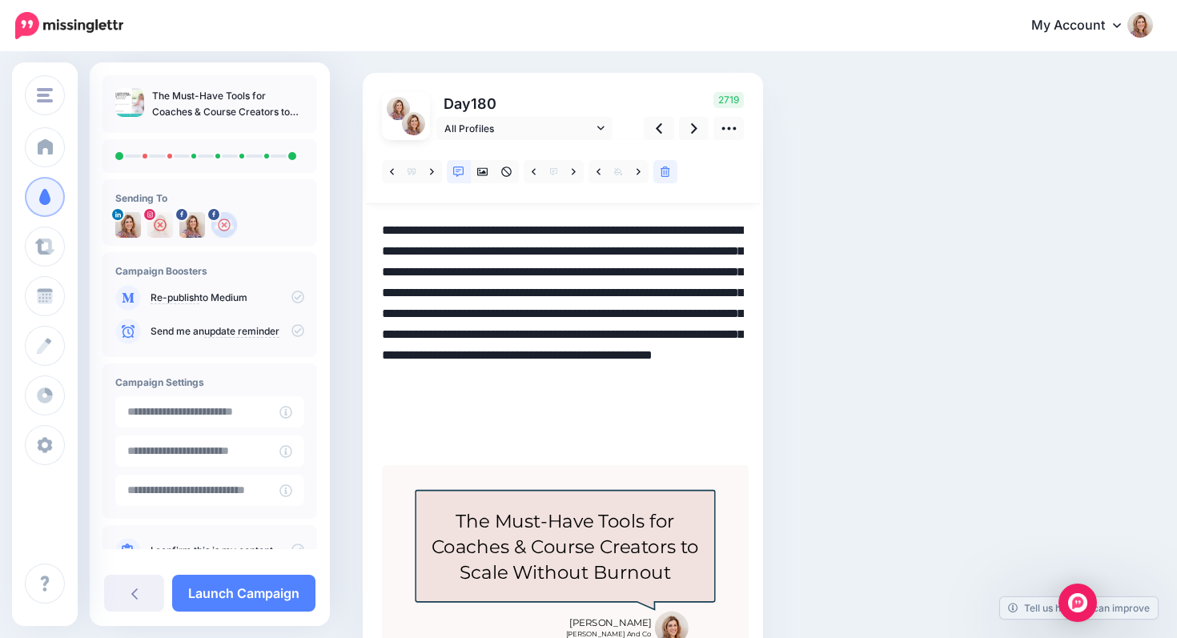
drag, startPoint x: 694, startPoint y: 295, endPoint x: 421, endPoint y: 319, distance: 274.2
click at [421, 319] on textarea "**********" at bounding box center [563, 334] width 362 height 229
drag, startPoint x: 707, startPoint y: 293, endPoint x: 437, endPoint y: 312, distance: 271.3
click at [437, 312] on textarea "**********" at bounding box center [563, 334] width 362 height 229
click at [383, 335] on textarea "**********" at bounding box center [563, 334] width 362 height 229
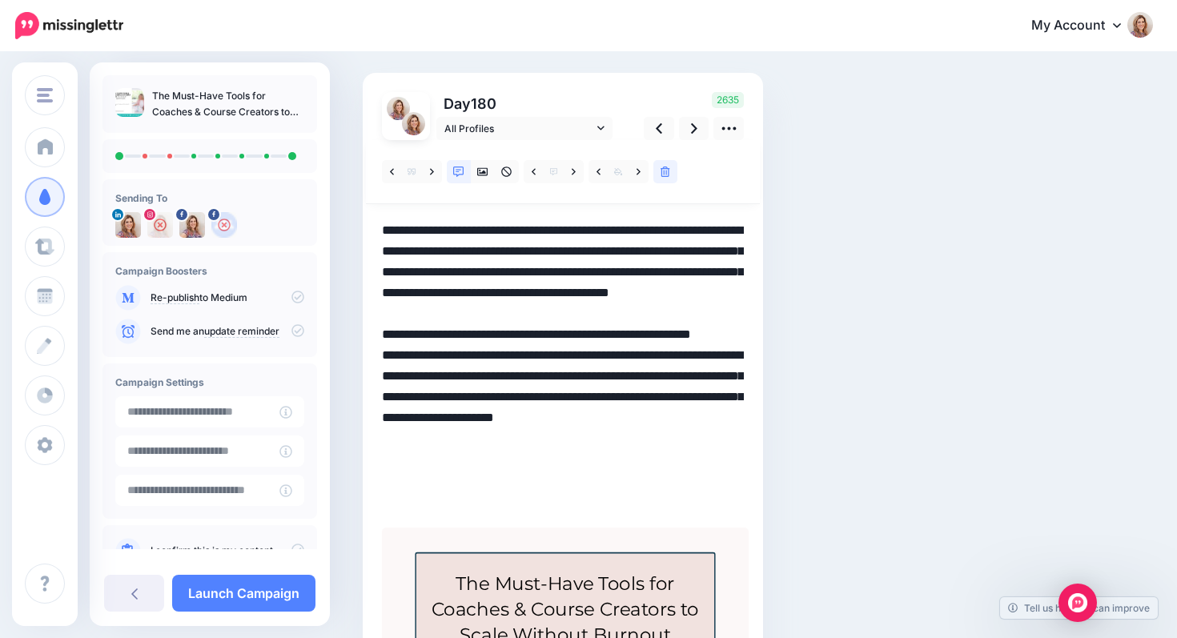
click at [383, 380] on textarea "**********" at bounding box center [563, 366] width 362 height 292
click at [382, 399] on textarea "**********" at bounding box center [563, 366] width 362 height 292
drag, startPoint x: 573, startPoint y: 395, endPoint x: 630, endPoint y: 400, distance: 57.1
click at [630, 400] on textarea "**********" at bounding box center [563, 366] width 362 height 292
drag, startPoint x: 432, startPoint y: 436, endPoint x: 447, endPoint y: 496, distance: 62.0
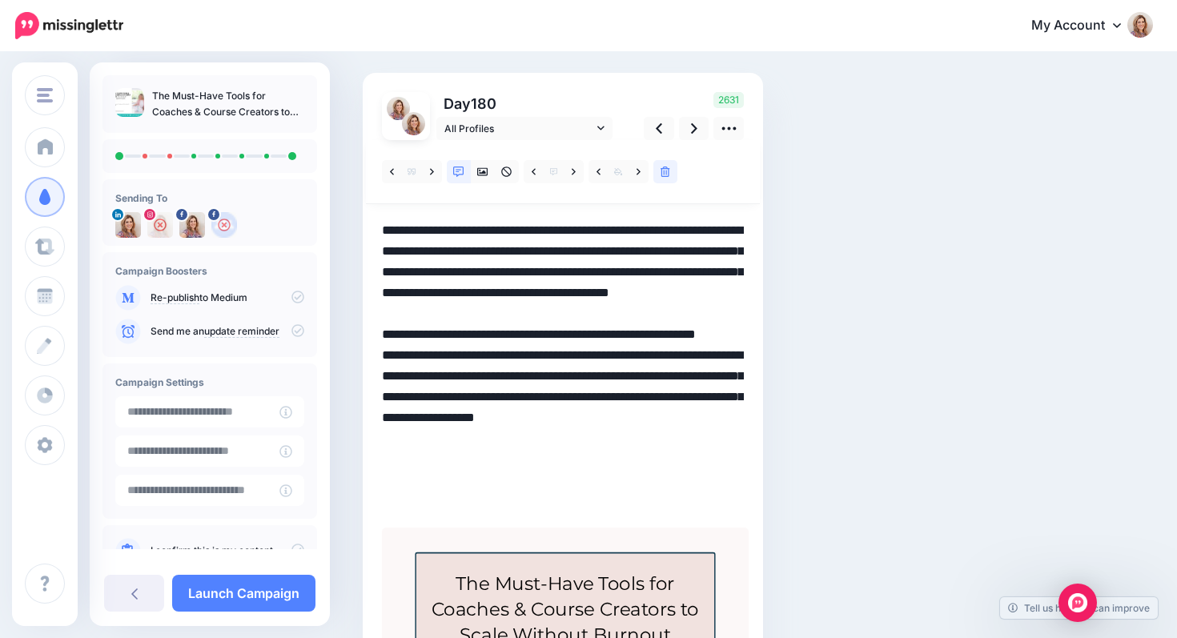
click at [447, 496] on textarea "**********" at bounding box center [563, 366] width 362 height 292
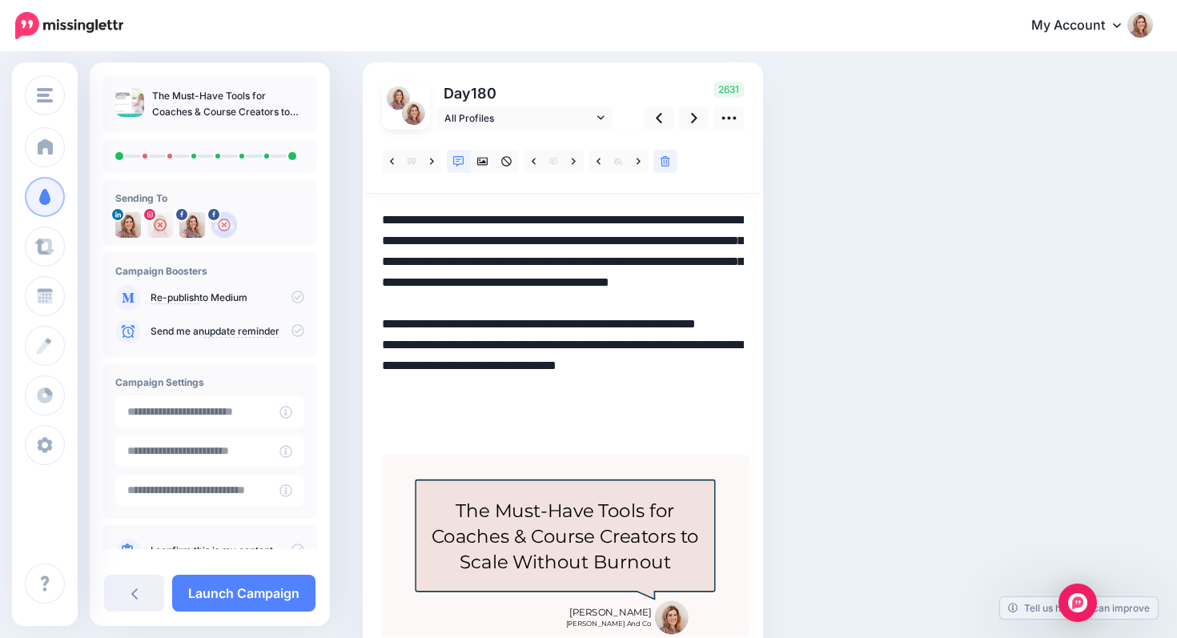
scroll to position [90, 0]
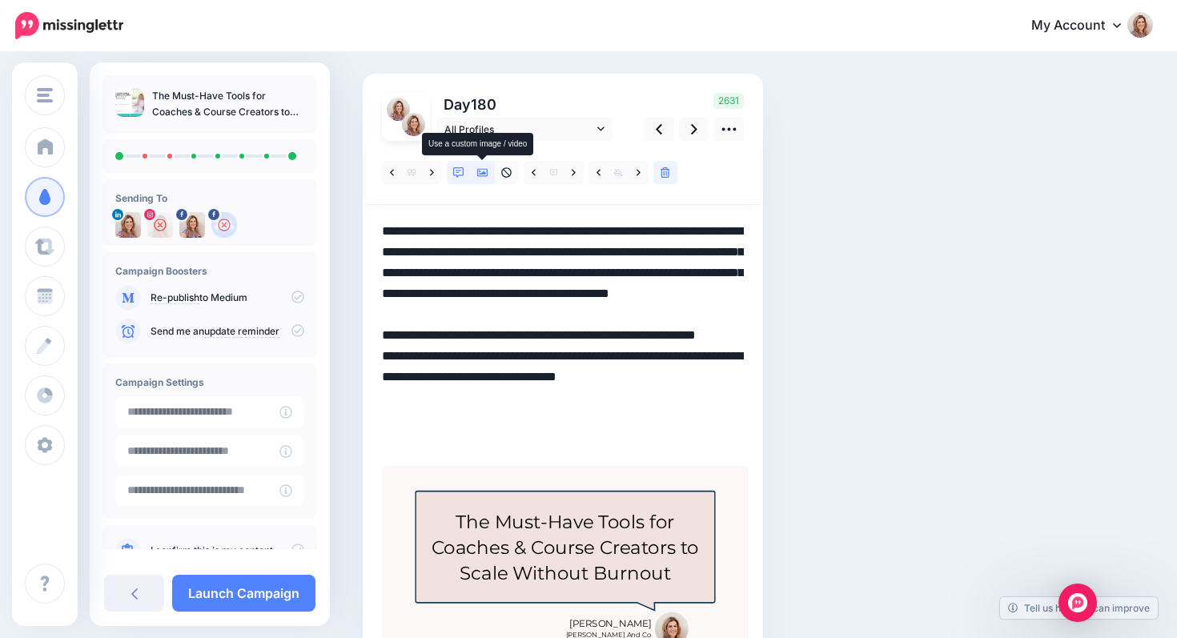
type textarea "**********"
click at [483, 178] on link at bounding box center [483, 172] width 24 height 23
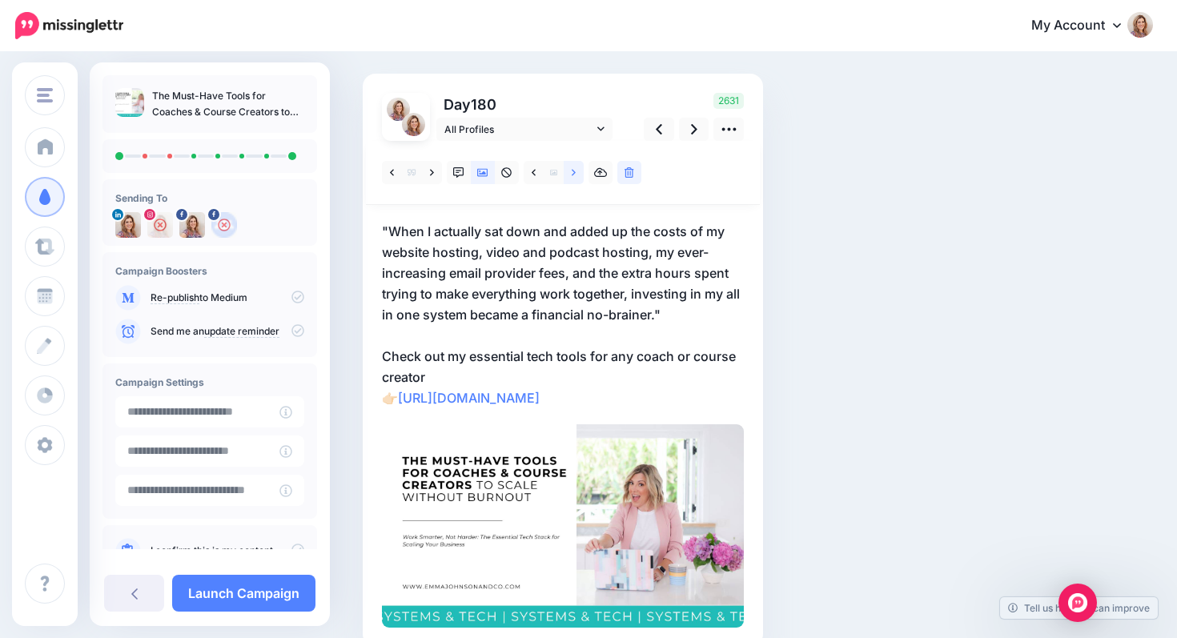
click at [573, 175] on icon at bounding box center [574, 172] width 4 height 6
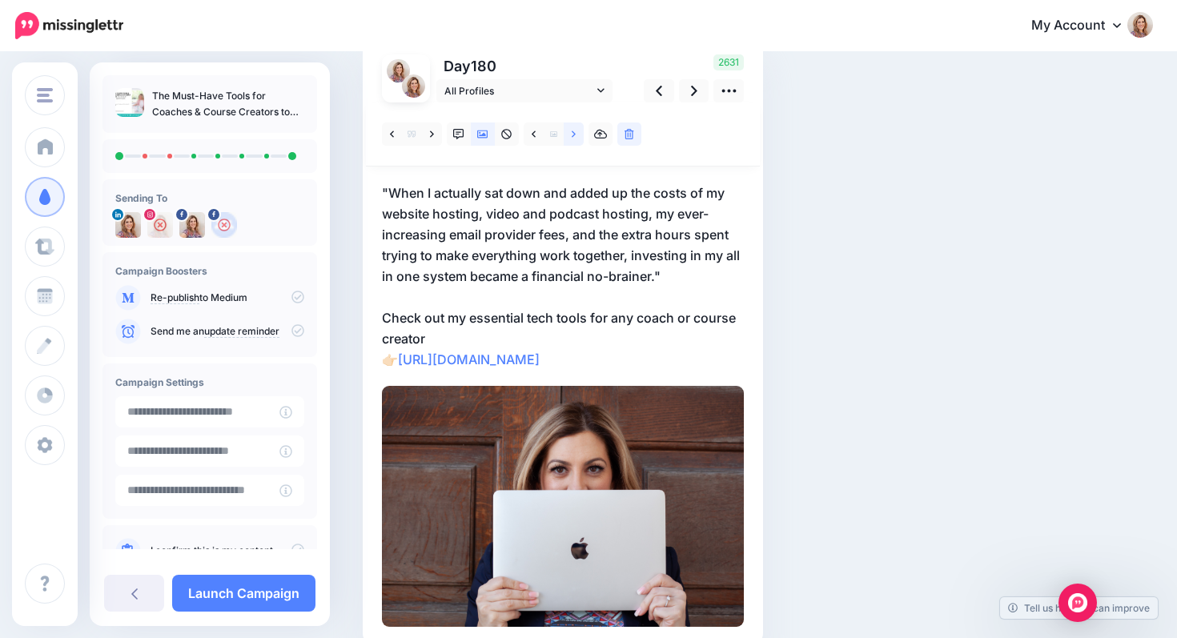
scroll to position [0, 0]
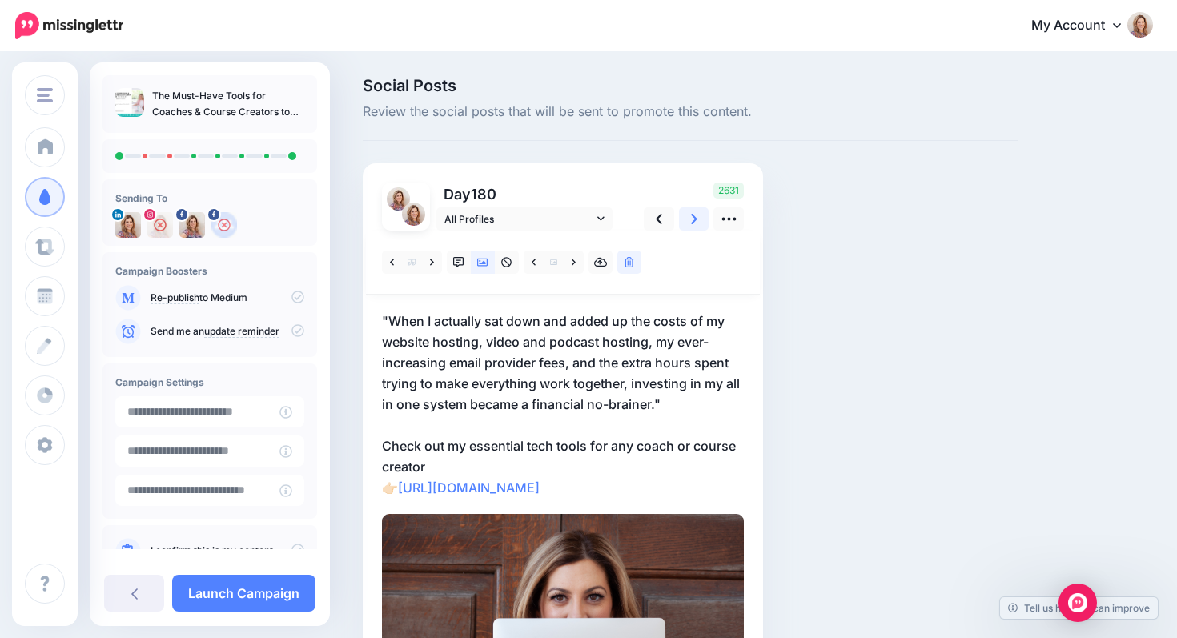
click at [691, 219] on icon at bounding box center [694, 219] width 6 height 17
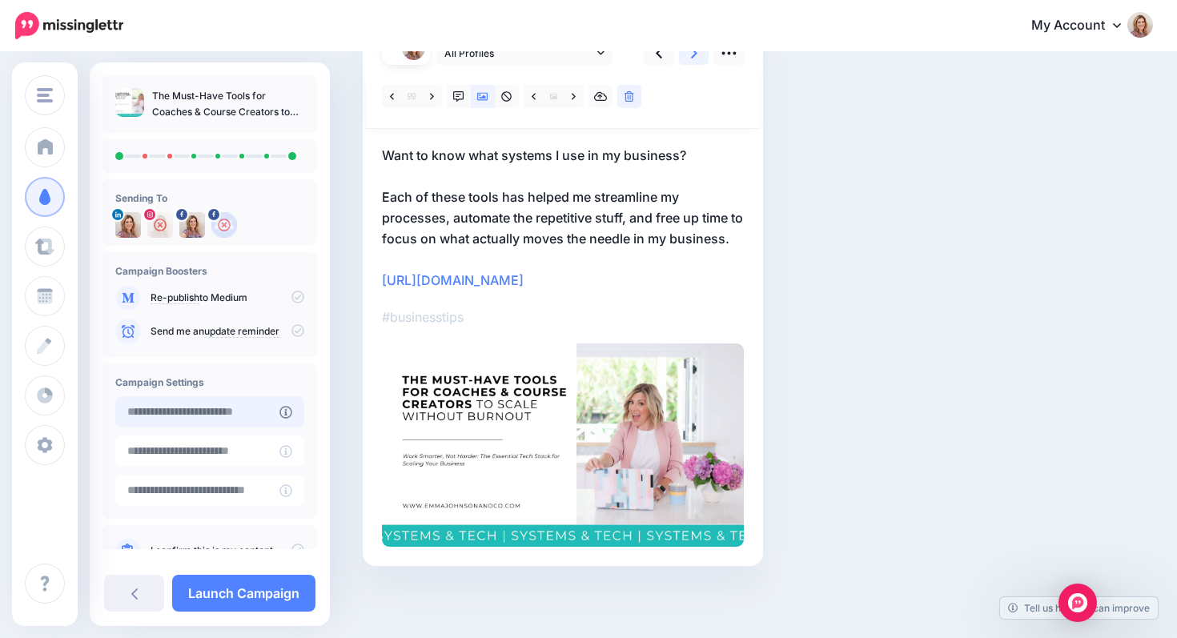
scroll to position [46, 0]
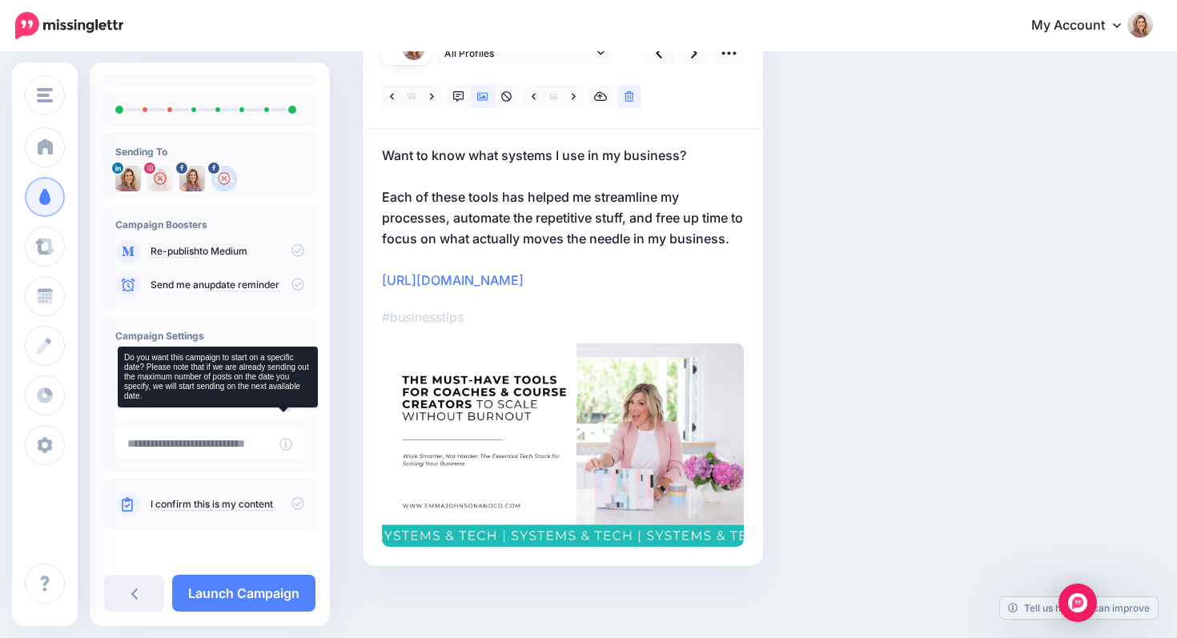
click at [280, 368] on icon at bounding box center [286, 366] width 13 height 13
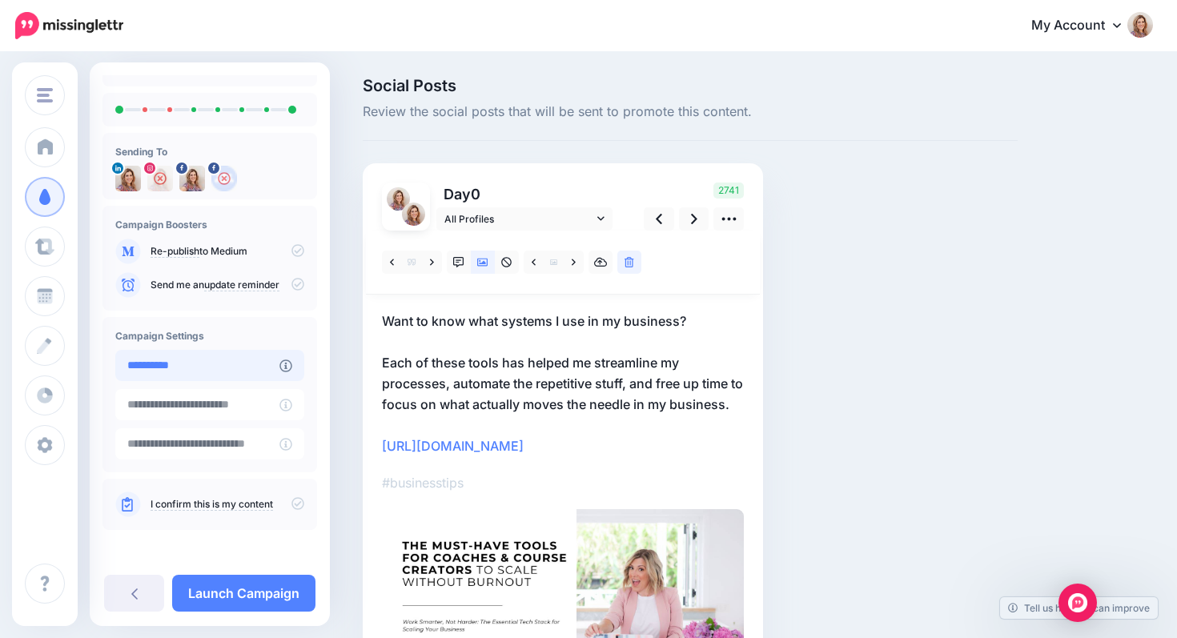
click at [234, 370] on input "**********" at bounding box center [197, 365] width 164 height 31
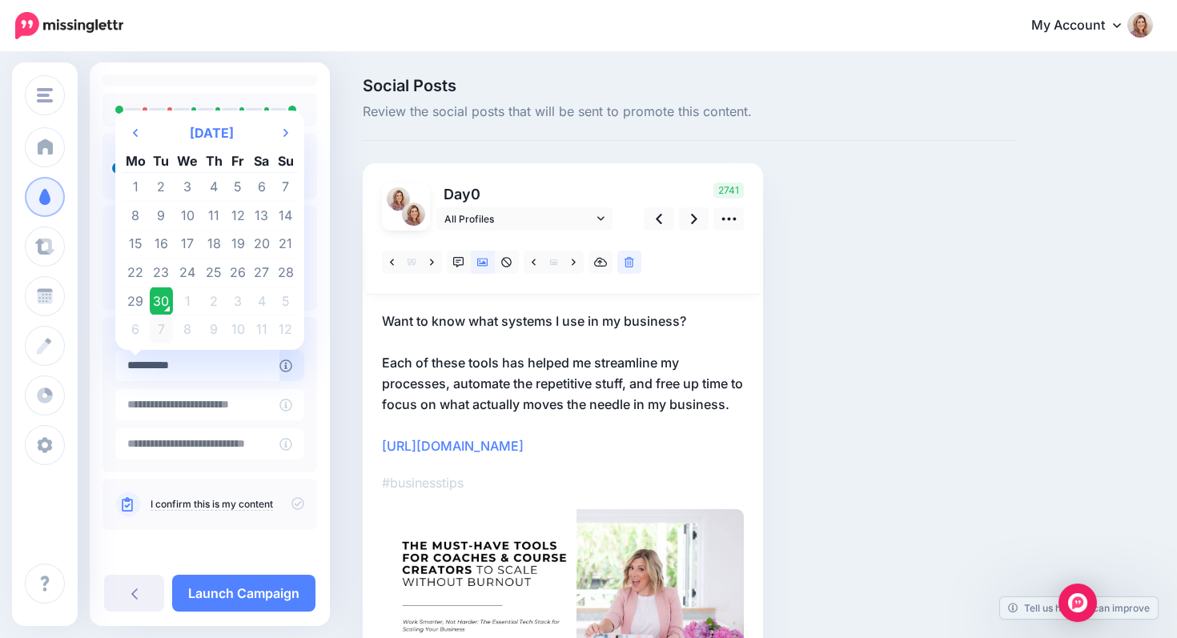
click at [163, 332] on td "7" at bounding box center [162, 330] width 24 height 28
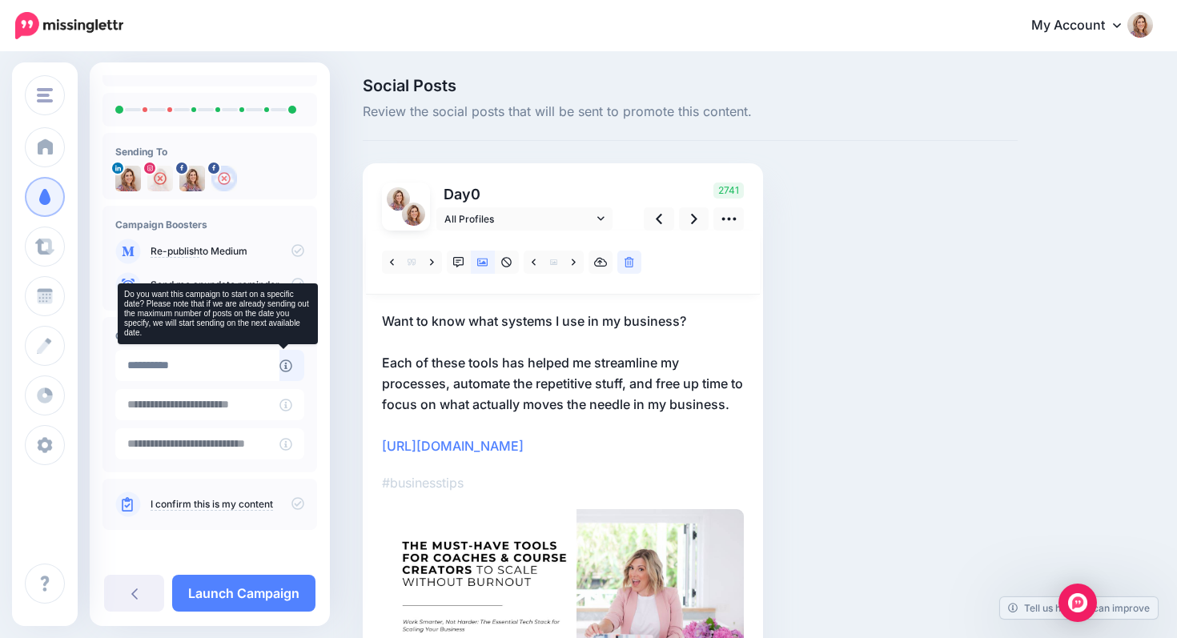
click at [280, 367] on icon at bounding box center [286, 366] width 13 height 13
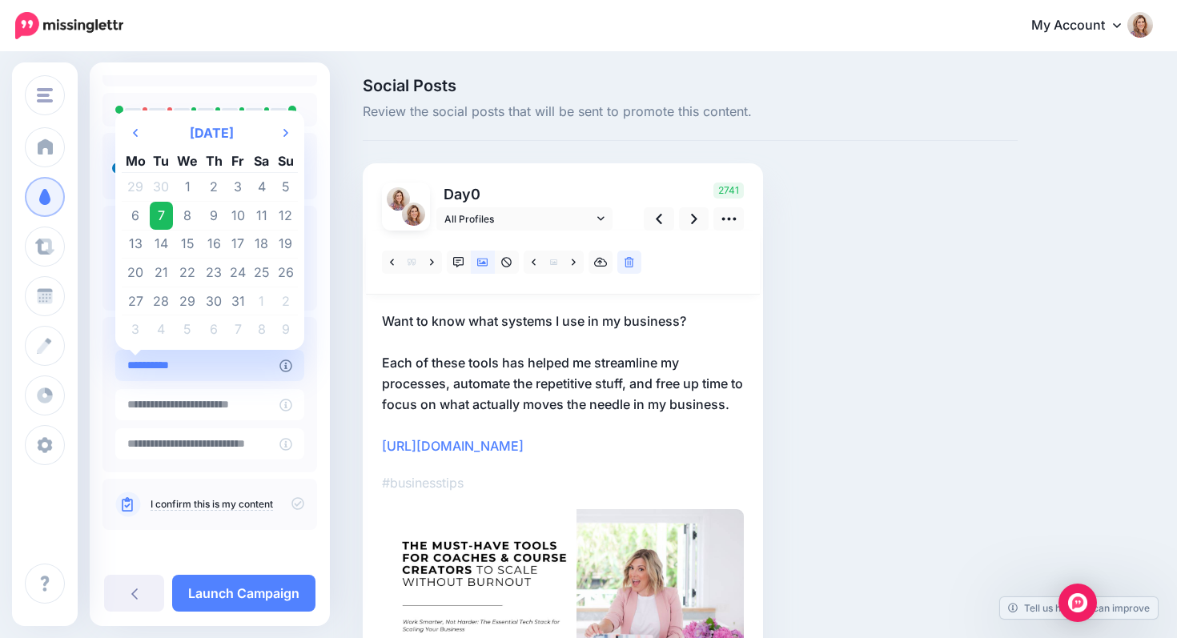
click at [185, 376] on input "**********" at bounding box center [197, 365] width 164 height 31
click at [260, 187] on td "4" at bounding box center [262, 187] width 24 height 29
type input "**********"
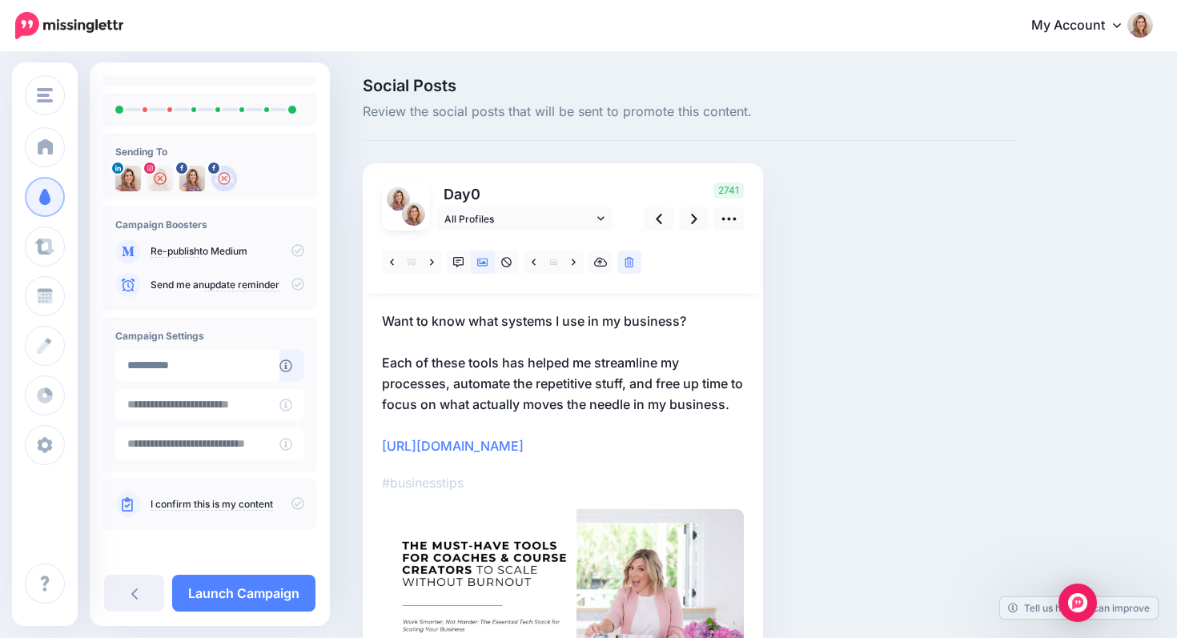
click at [233, 506] on link "I confirm this is my content" at bounding box center [212, 504] width 123 height 13
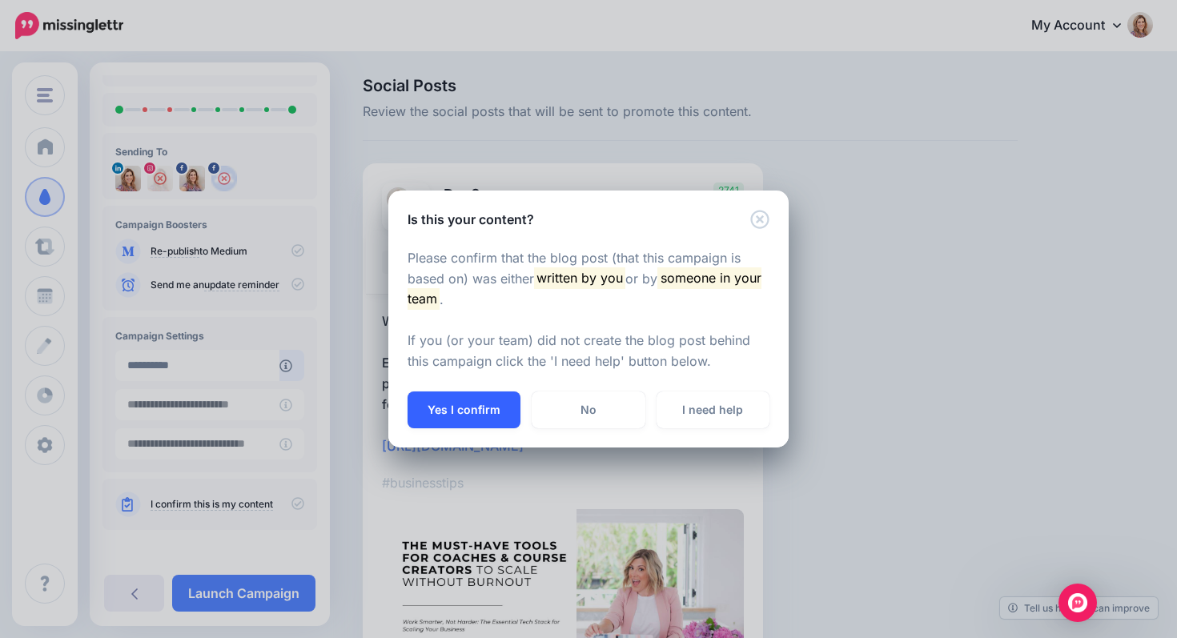
click at [477, 415] on button "Yes I confirm" at bounding box center [464, 410] width 113 height 37
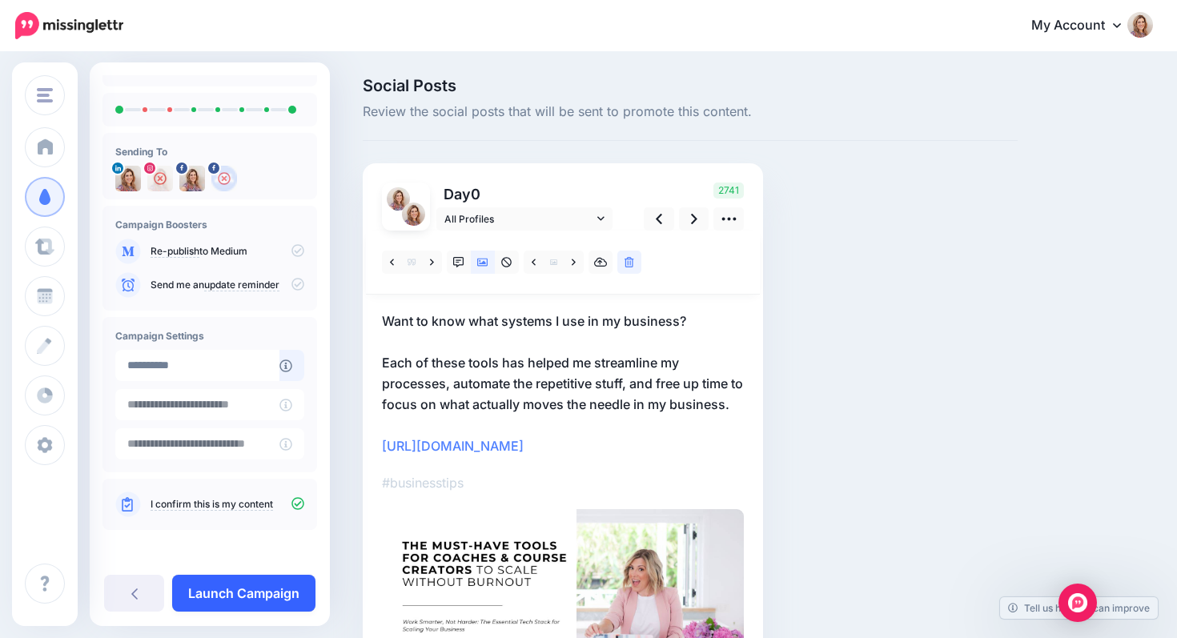
click at [223, 597] on link "Launch Campaign" at bounding box center [243, 593] width 143 height 37
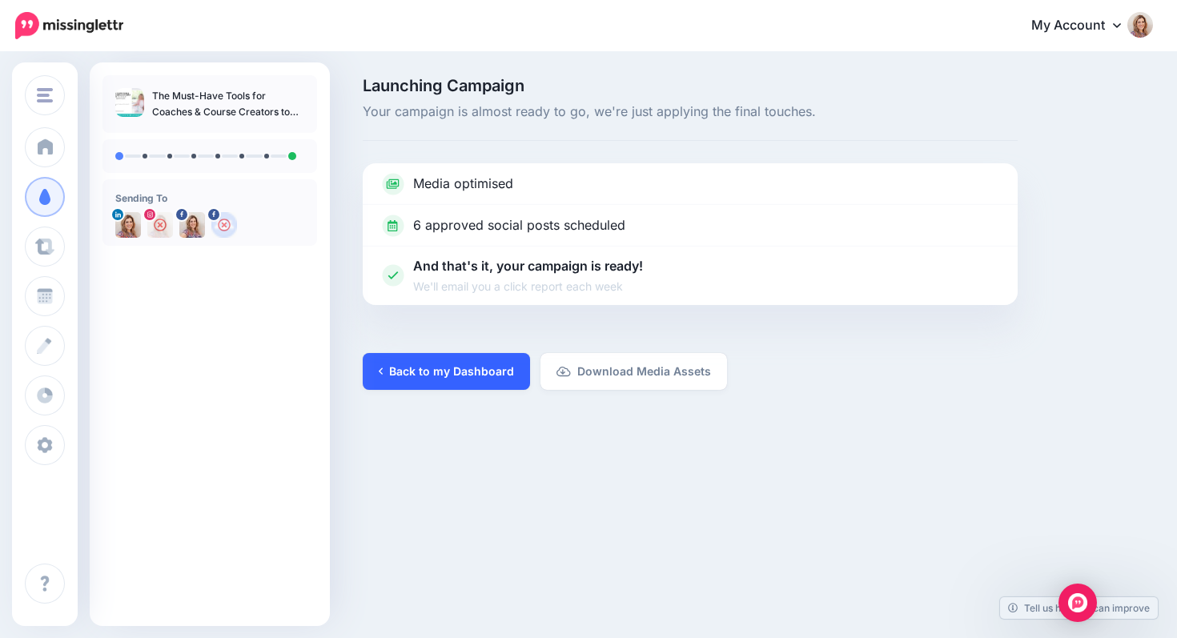
click at [453, 380] on link "Back to my Dashboard" at bounding box center [446, 371] width 167 height 37
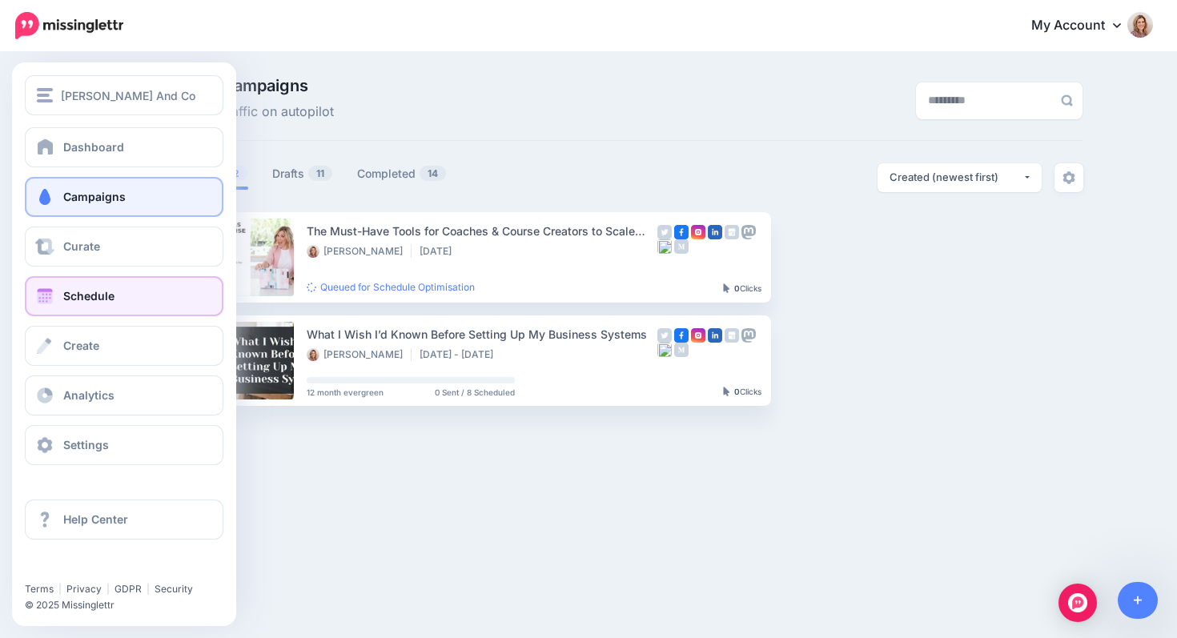
click at [55, 299] on link "Schedule" at bounding box center [124, 296] width 199 height 40
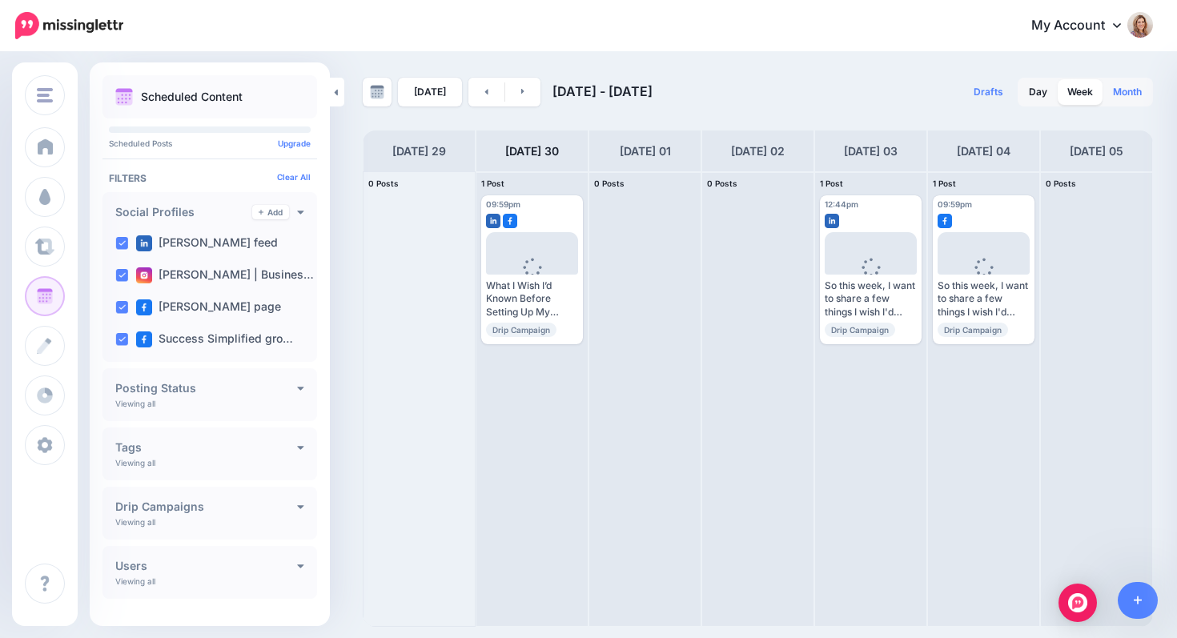
click at [1137, 91] on link "Month" at bounding box center [1128, 92] width 48 height 26
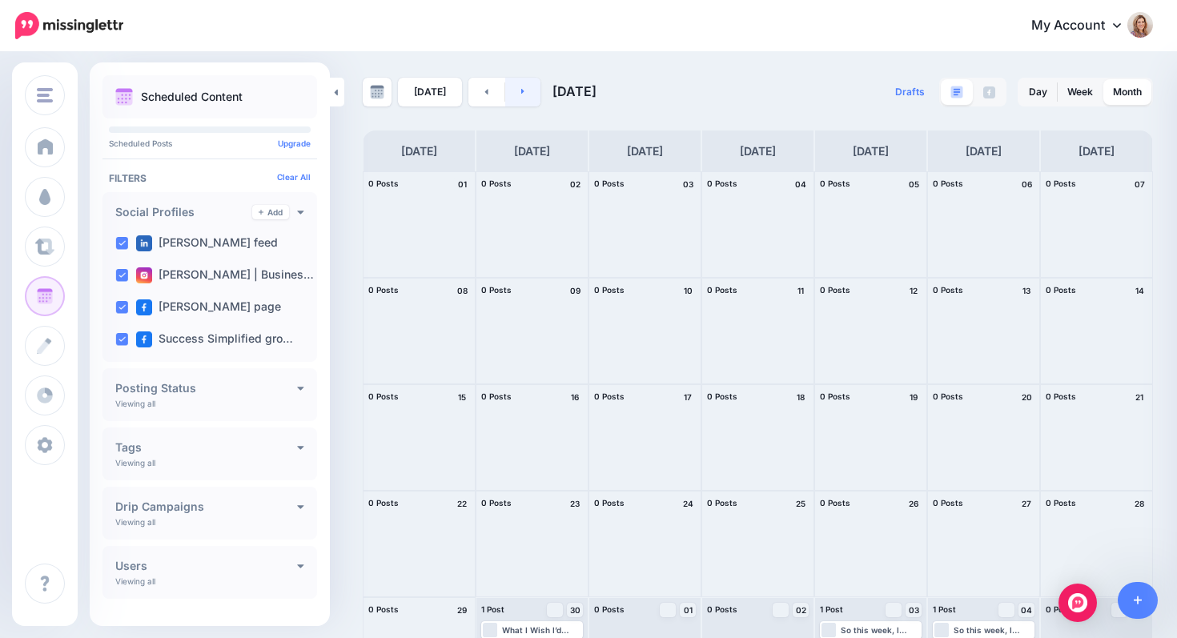
click at [522, 85] on link at bounding box center [523, 92] width 36 height 29
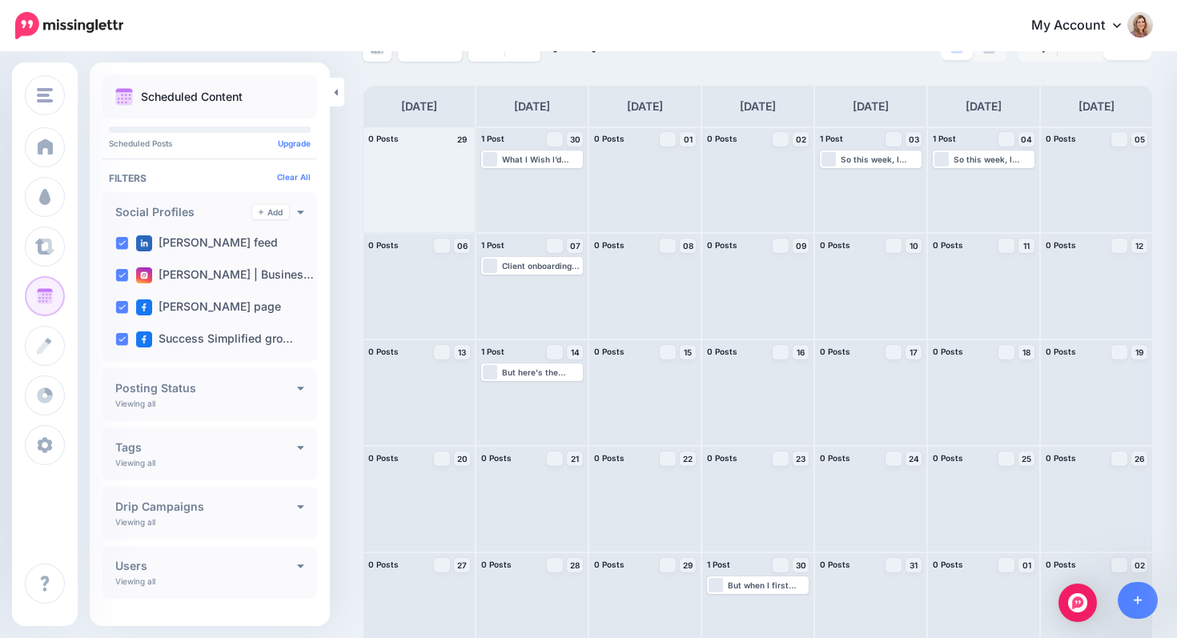
scroll to position [46, 0]
click at [828, 158] on span "Loading" at bounding box center [838, 197] width 32 height 92
click at [855, 179] on span "Edit" at bounding box center [853, 177] width 13 height 8
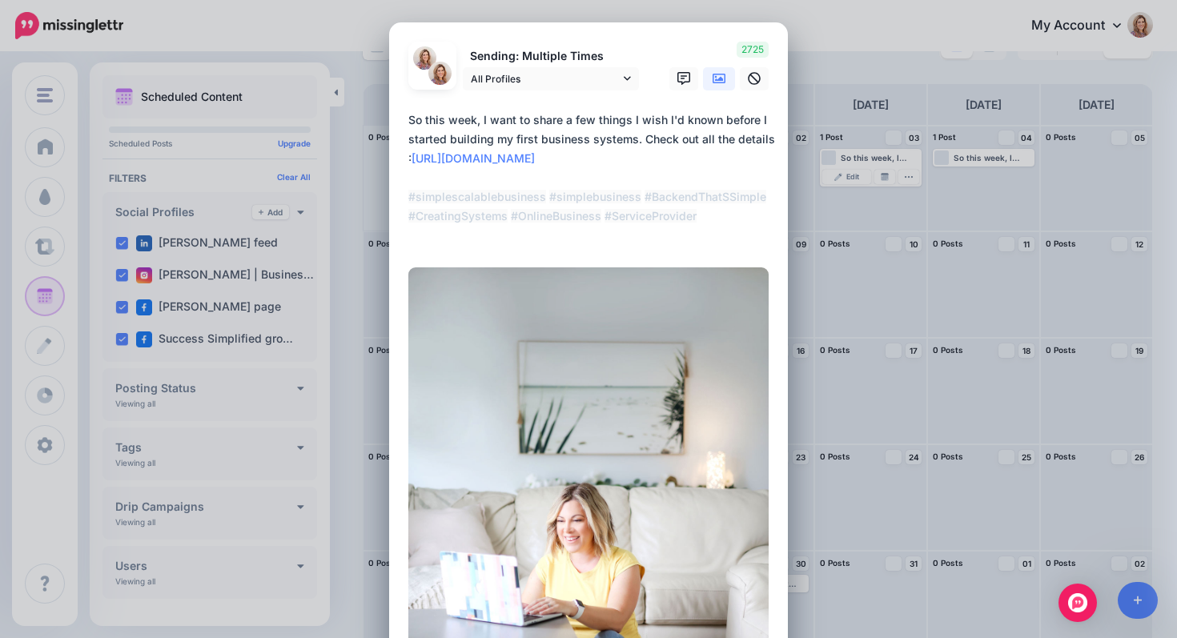
click at [849, 26] on div "Edit Post Loading Sending: Multiple Times All Profiles" at bounding box center [588, 319] width 1177 height 638
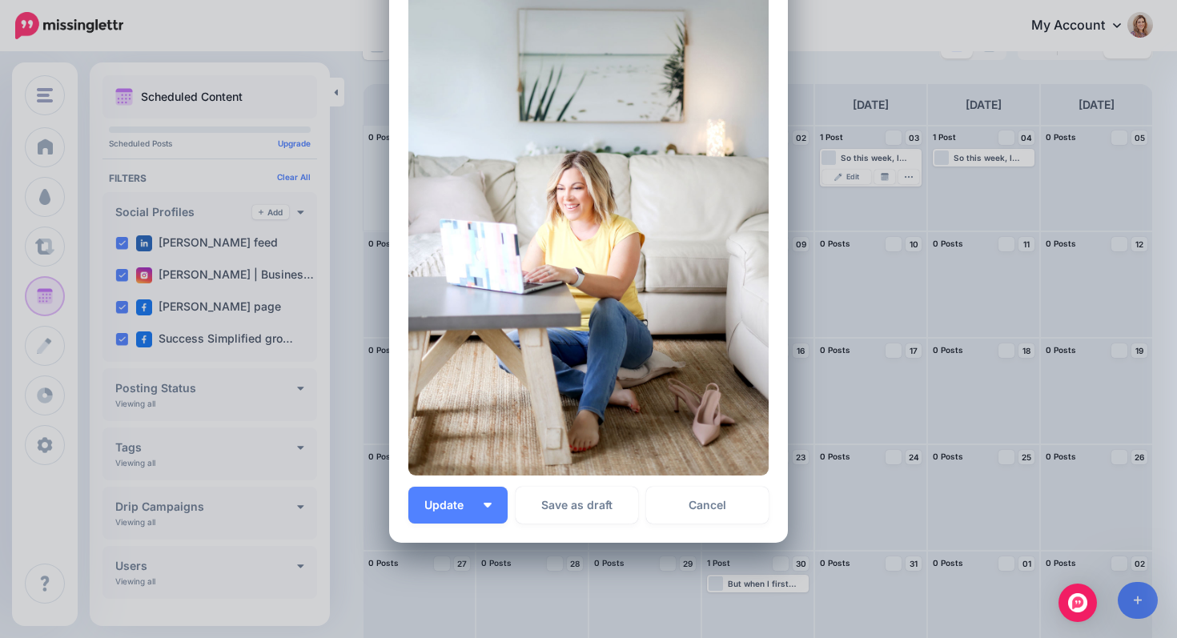
scroll to position [410, 0]
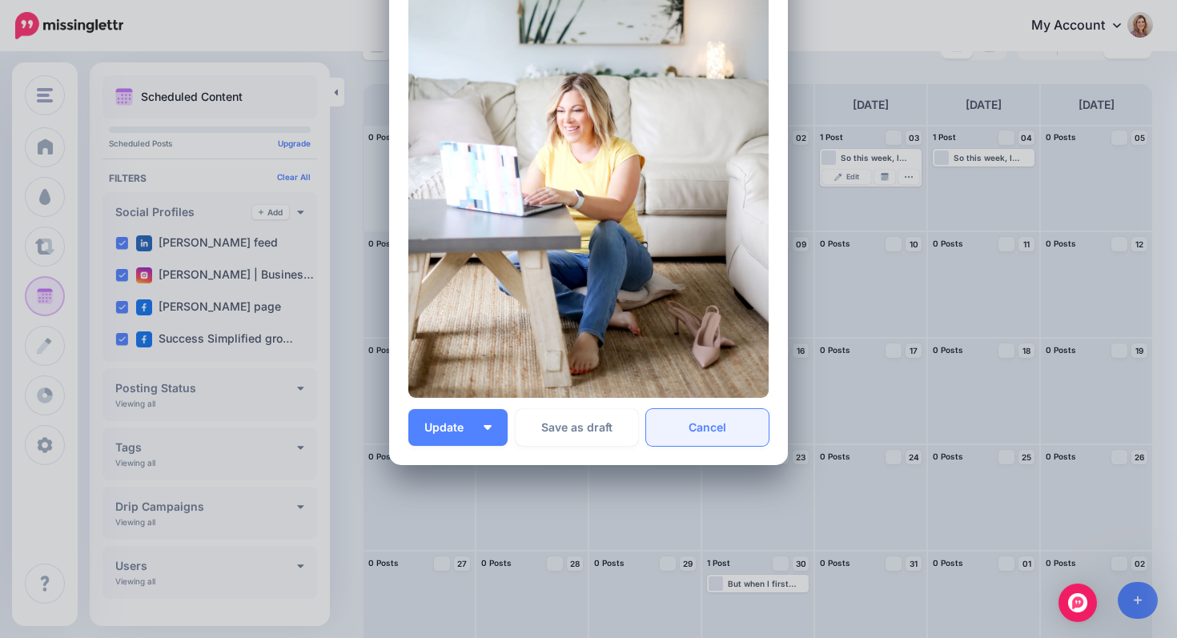
click at [689, 426] on link "Cancel" at bounding box center [707, 427] width 123 height 37
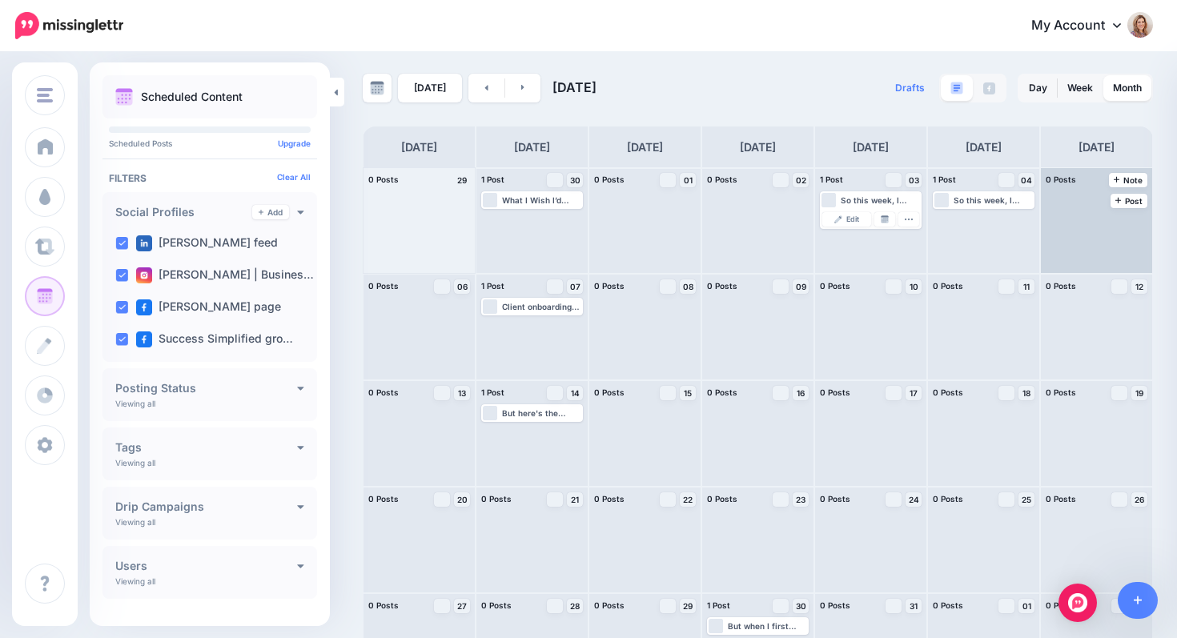
scroll to position [0, 0]
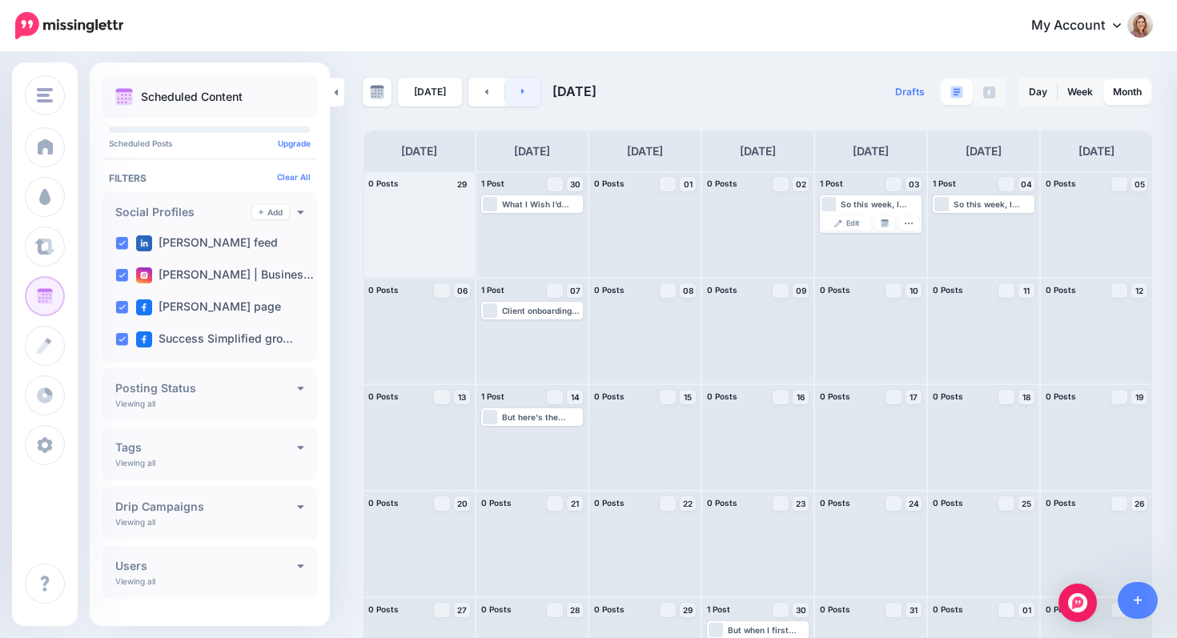
click at [521, 93] on icon at bounding box center [523, 92] width 4 height 10
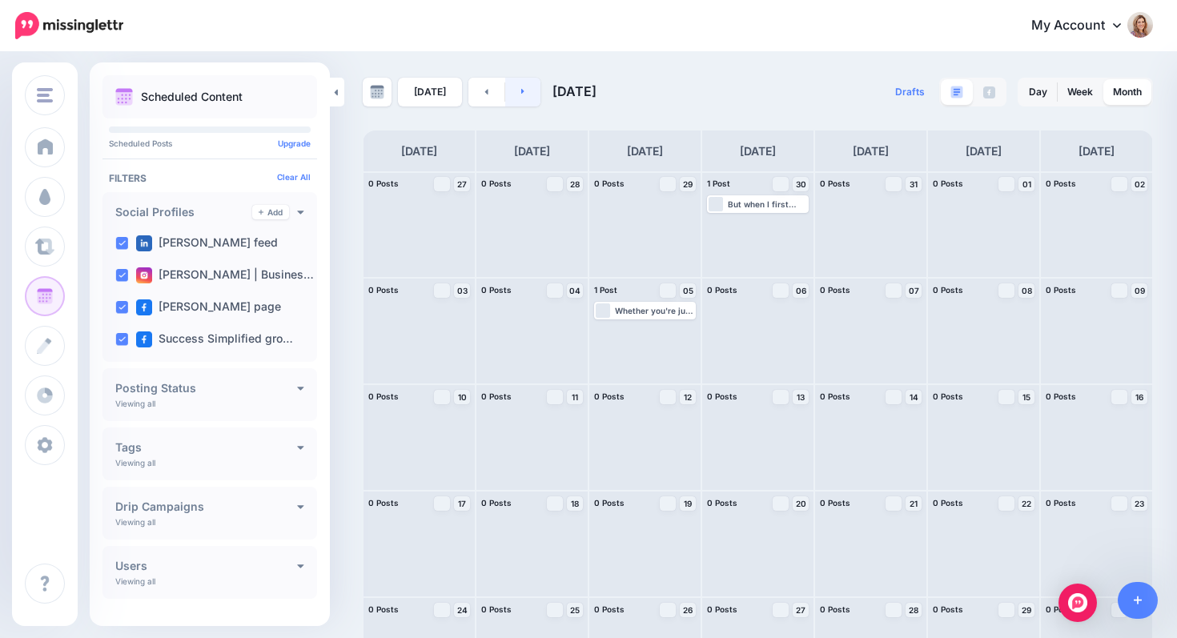
click at [522, 95] on link at bounding box center [523, 92] width 36 height 29
